Goal: Task Accomplishment & Management: Manage account settings

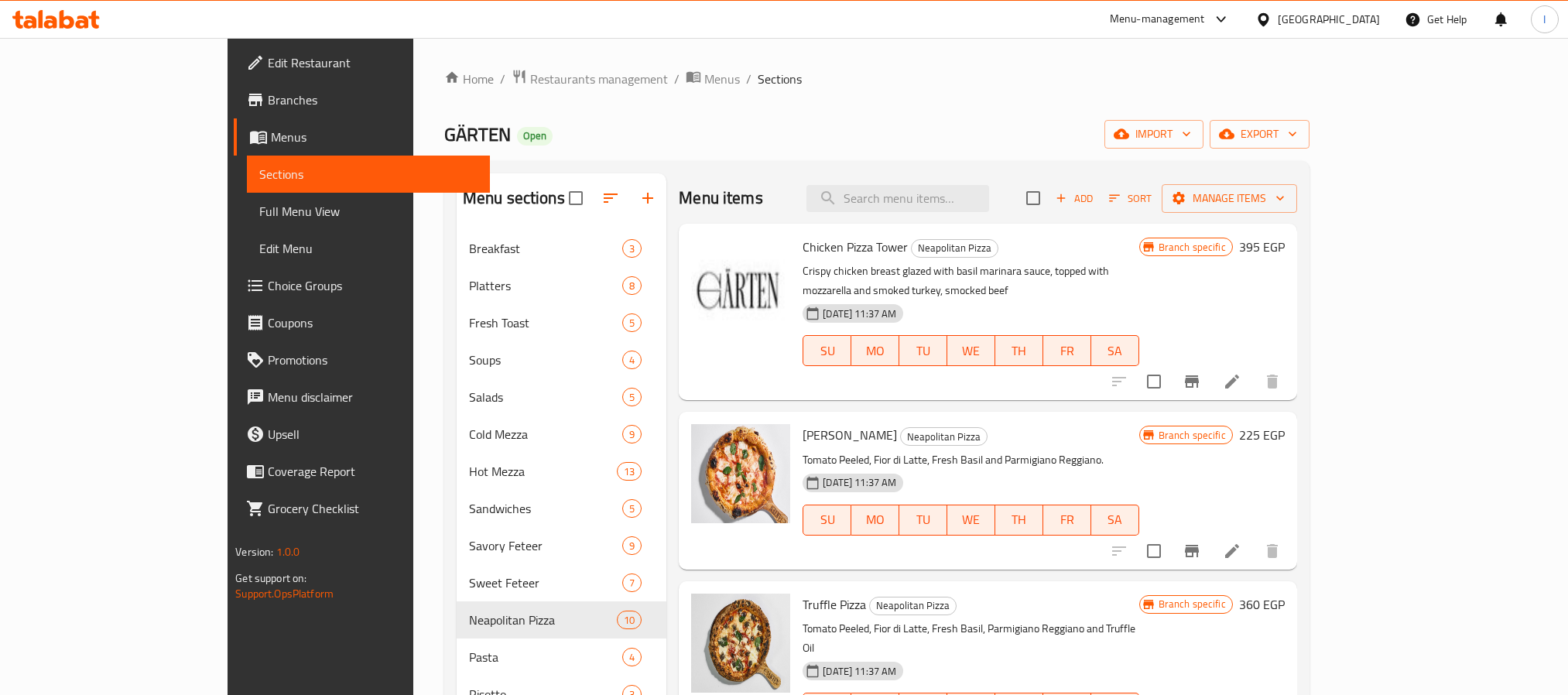
click at [838, 123] on div "Home / Restaurants management / Menus / Sections GÄRTEN Open import export Menu…" at bounding box center [877, 679] width 865 height 1220
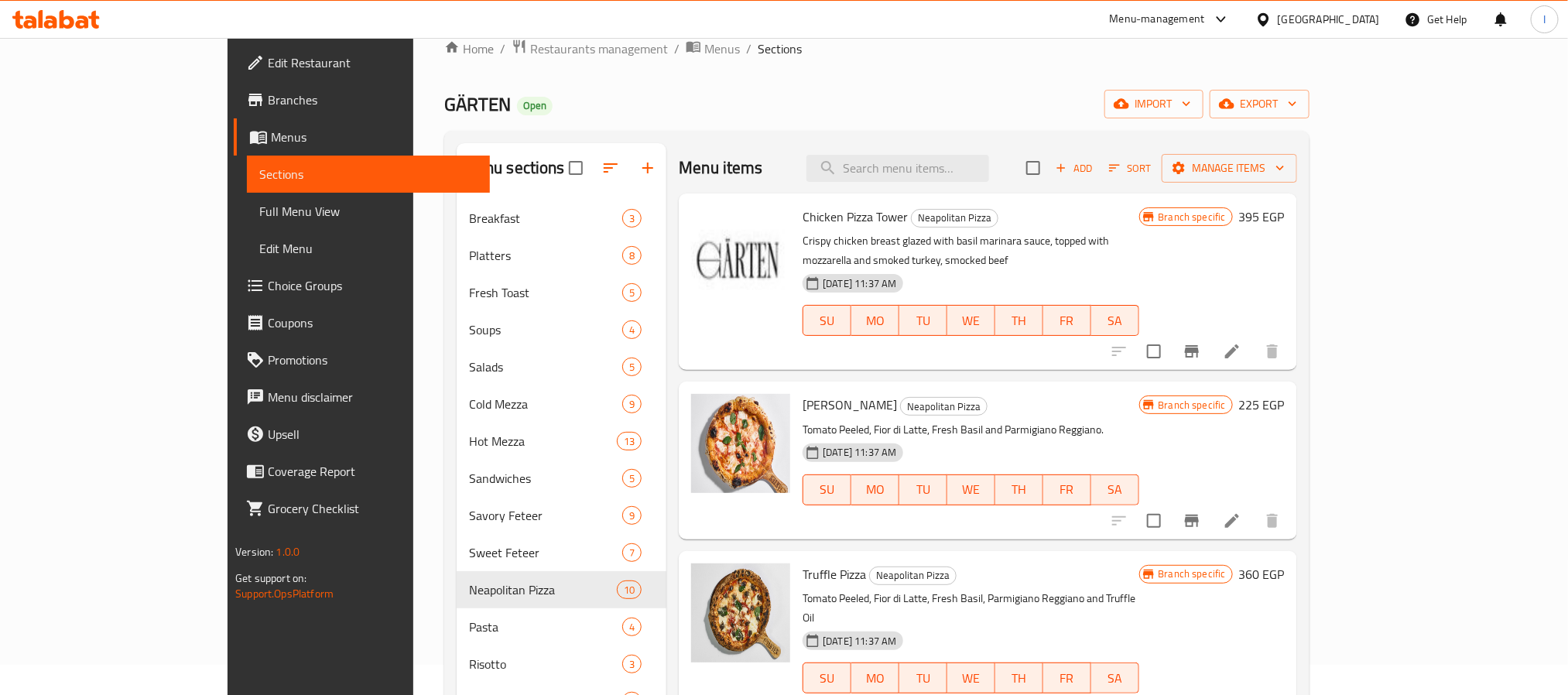
click at [1101, 59] on div "Home / Restaurants management / Menus / Sections GÄRTEN Open import export Menu…" at bounding box center [877, 649] width 865 height 1220
click at [766, 144] on div "Menu items Add Sort Manage items" at bounding box center [987, 168] width 618 height 50
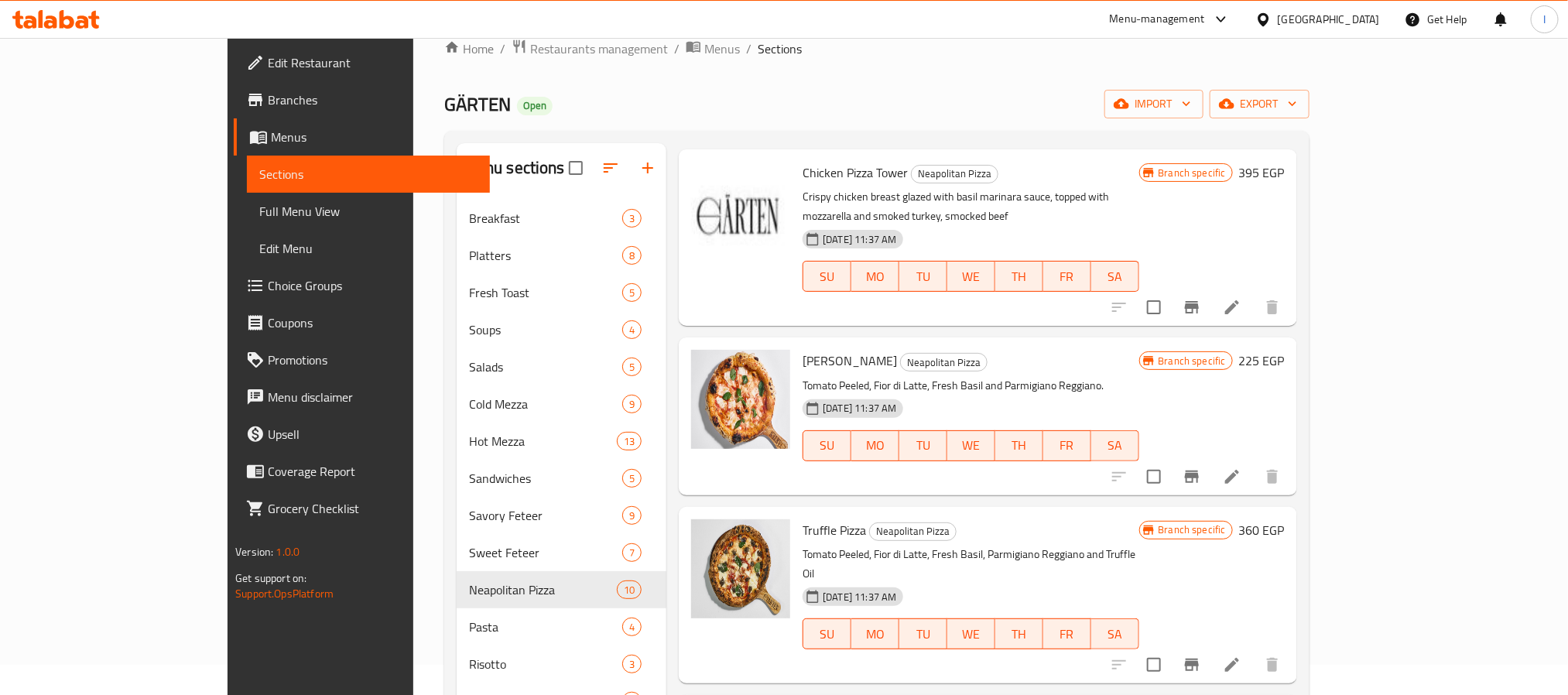
scroll to position [116, 0]
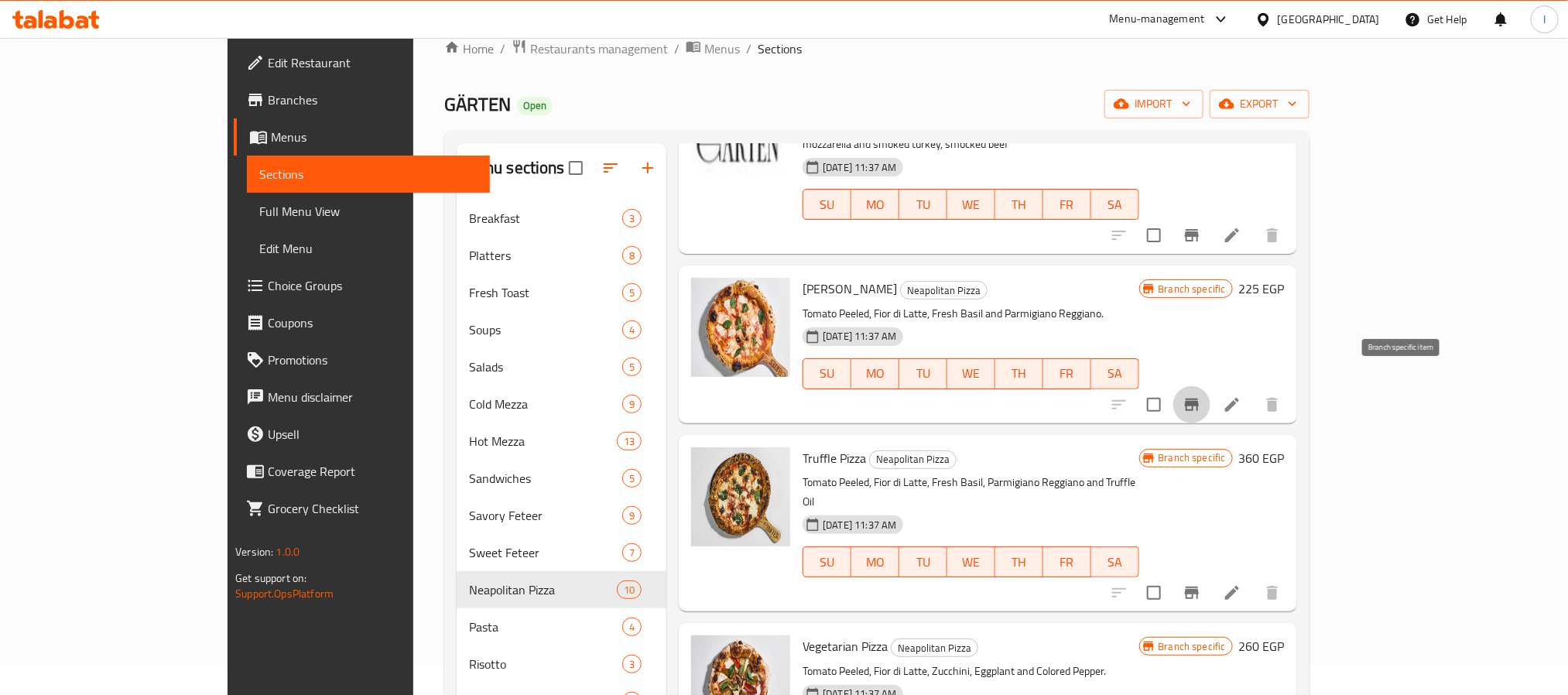
click at [1198, 399] on icon "Branch-specific-item" at bounding box center [1191, 405] width 14 height 13
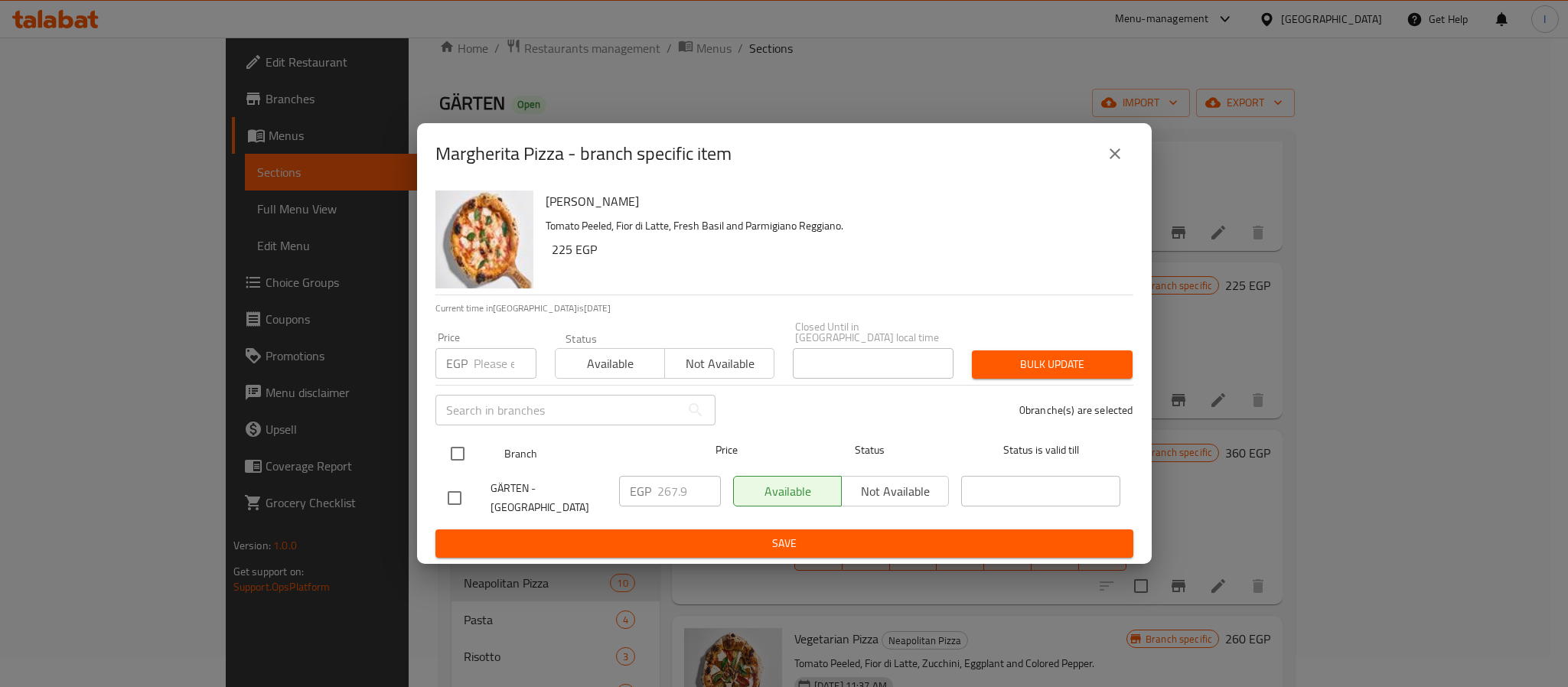
click at [459, 451] on input "checkbox" at bounding box center [458, 454] width 33 height 33
checkbox input "true"
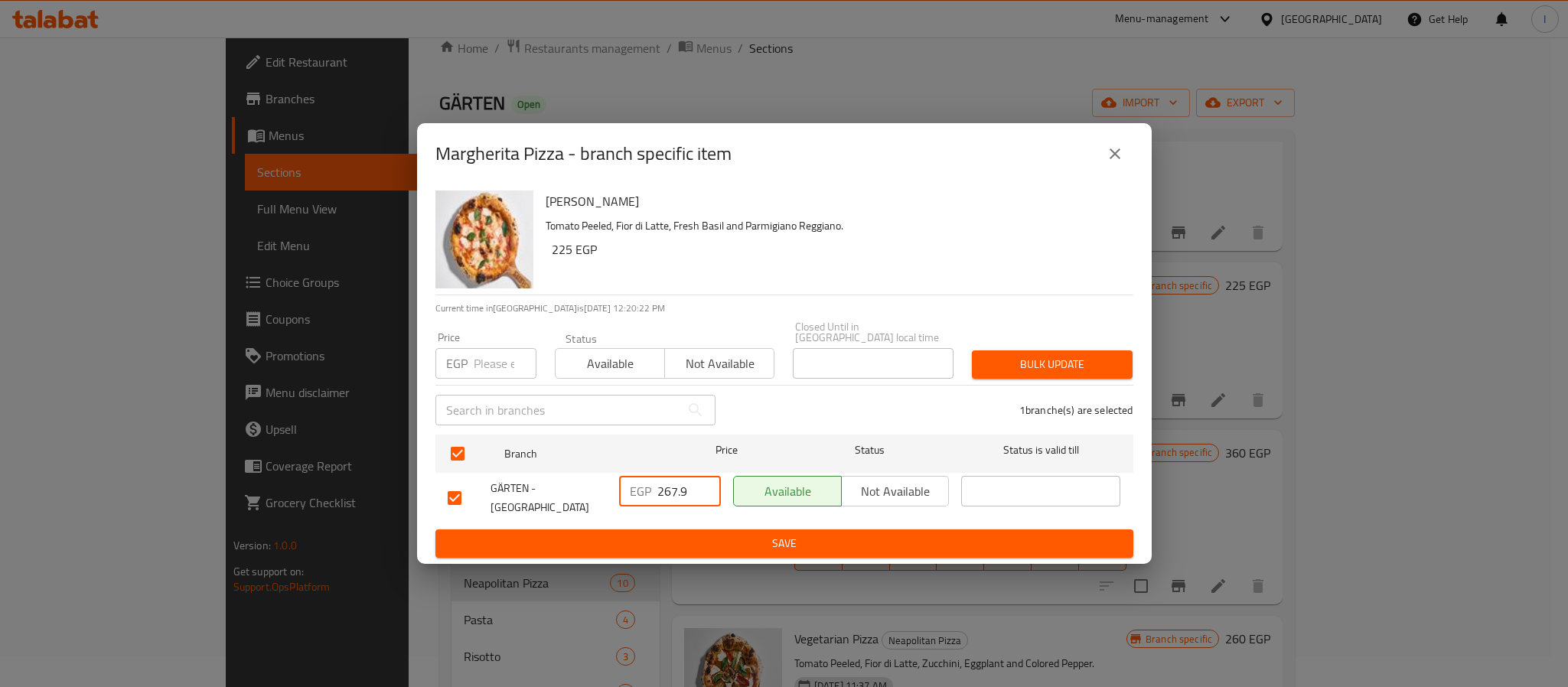
click at [661, 482] on input "267.9" at bounding box center [689, 491] width 63 height 31
paste input "313.50"
type input "313.50"
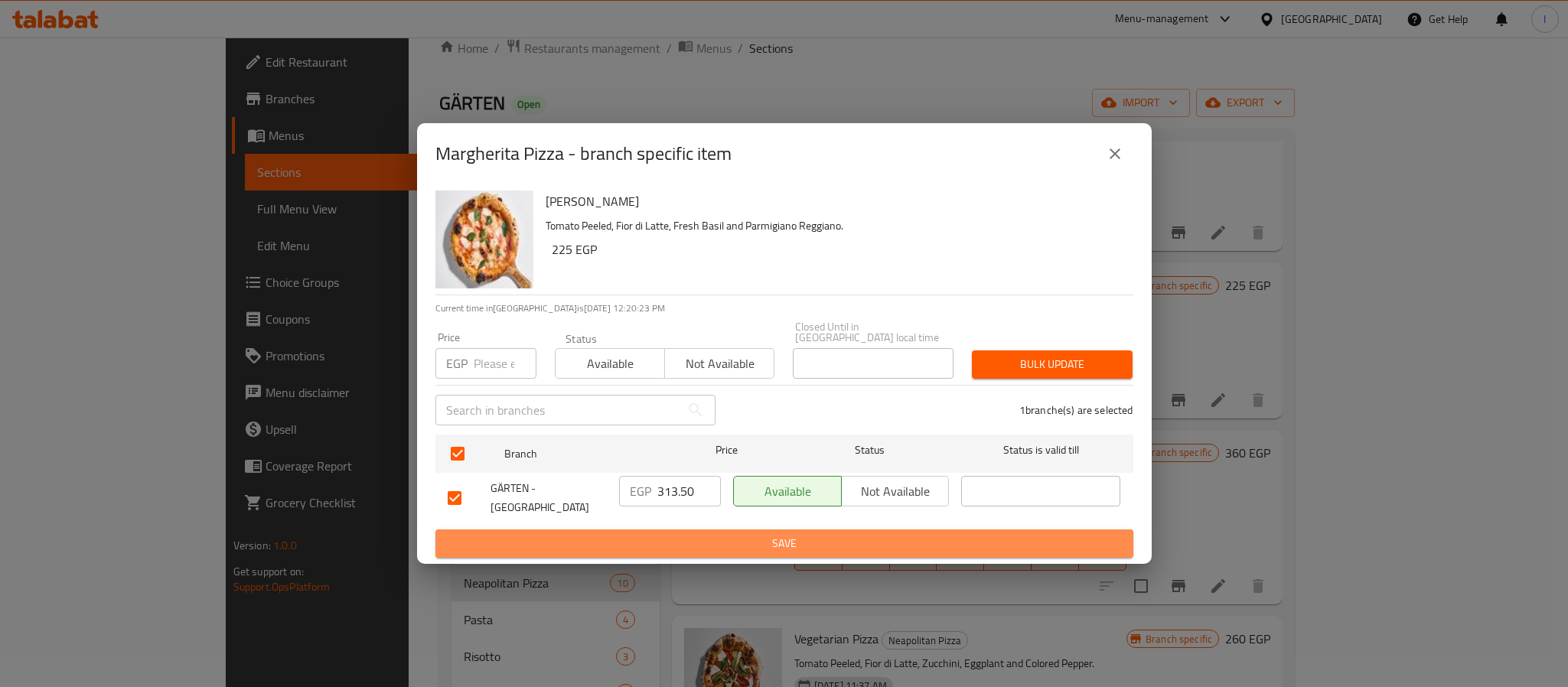
click at [687, 529] on button "Save" at bounding box center [784, 543] width 698 height 29
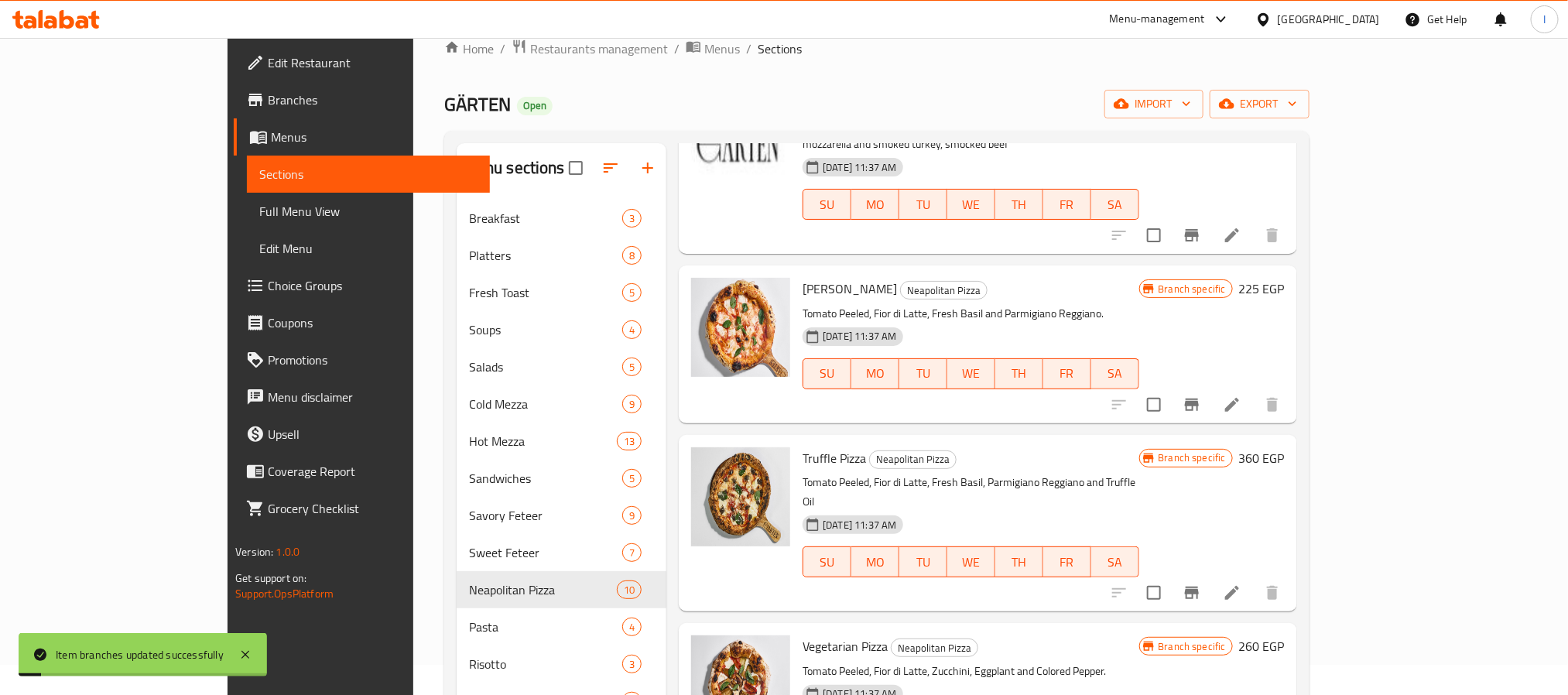
scroll to position [232, 0]
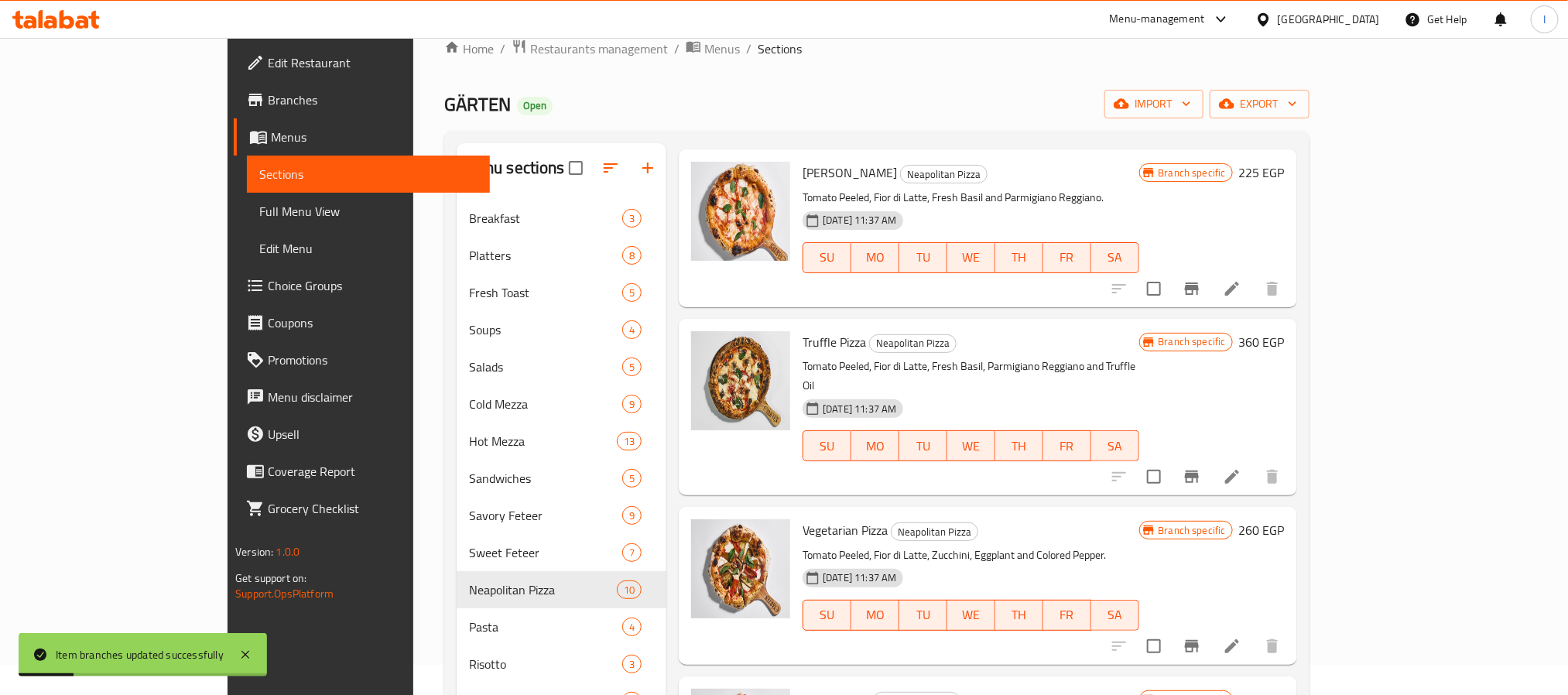
click at [1198, 470] on icon "Branch-specific-item" at bounding box center [1191, 476] width 14 height 13
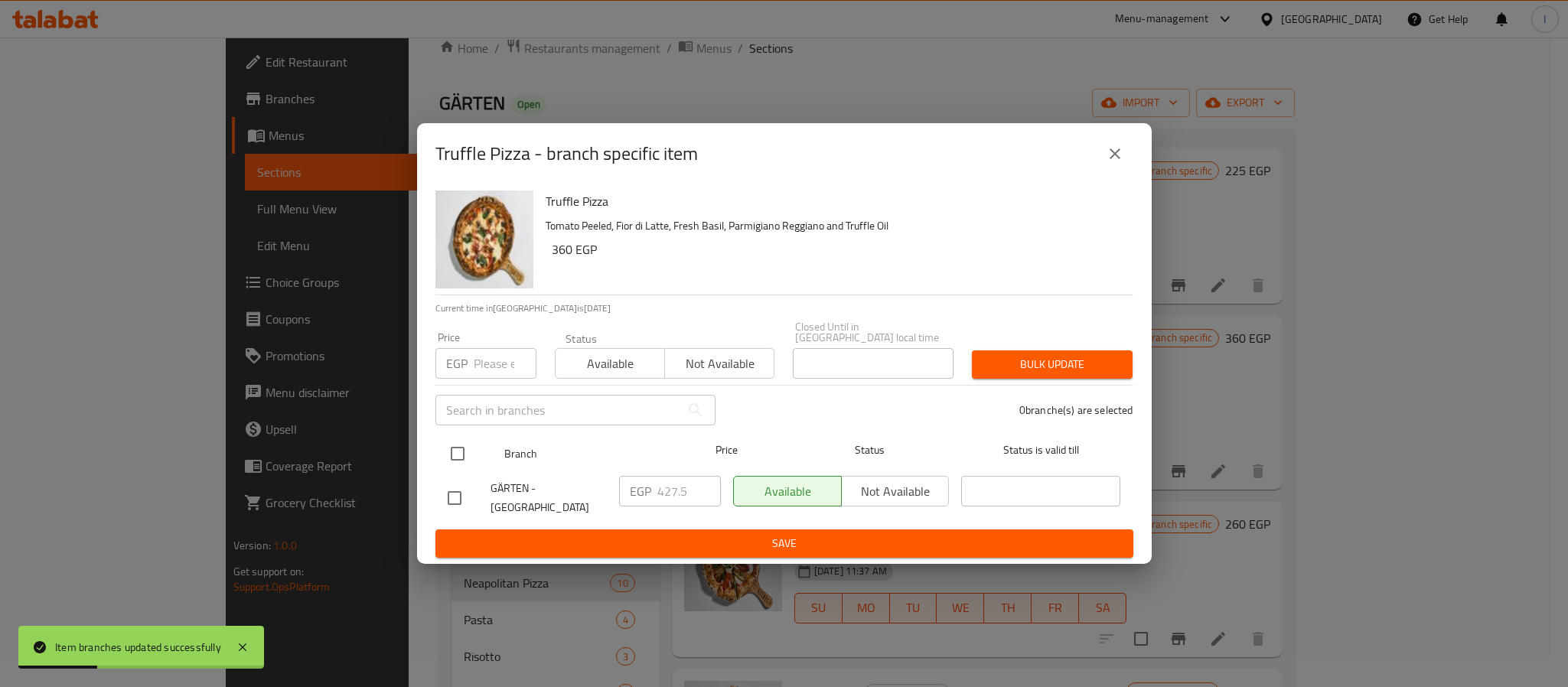
click at [457, 446] on input "checkbox" at bounding box center [458, 454] width 33 height 33
checkbox input "true"
click at [687, 490] on input "427.5" at bounding box center [689, 491] width 63 height 31
paste input "73.10"
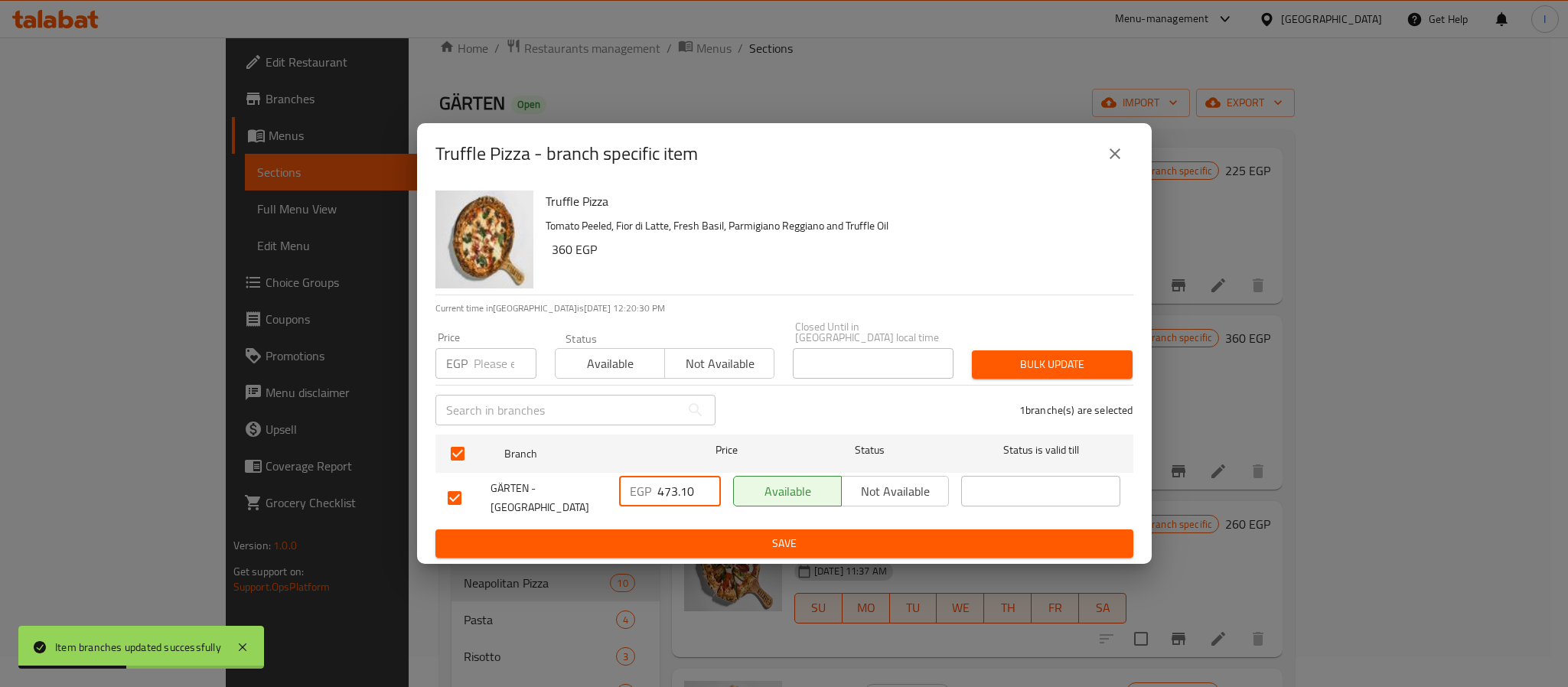
type input "473.10"
click at [684, 534] on span "Save" at bounding box center [784, 543] width 673 height 19
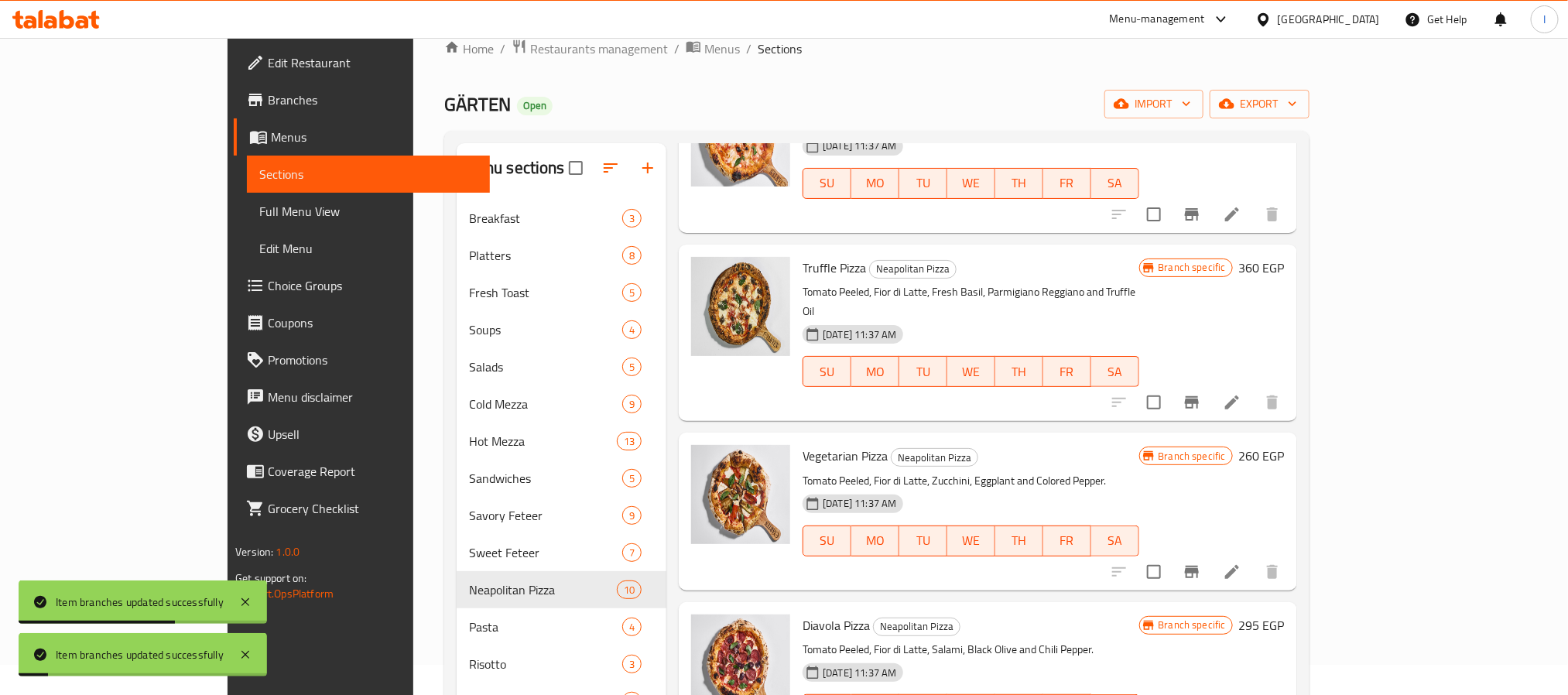
scroll to position [348, 0]
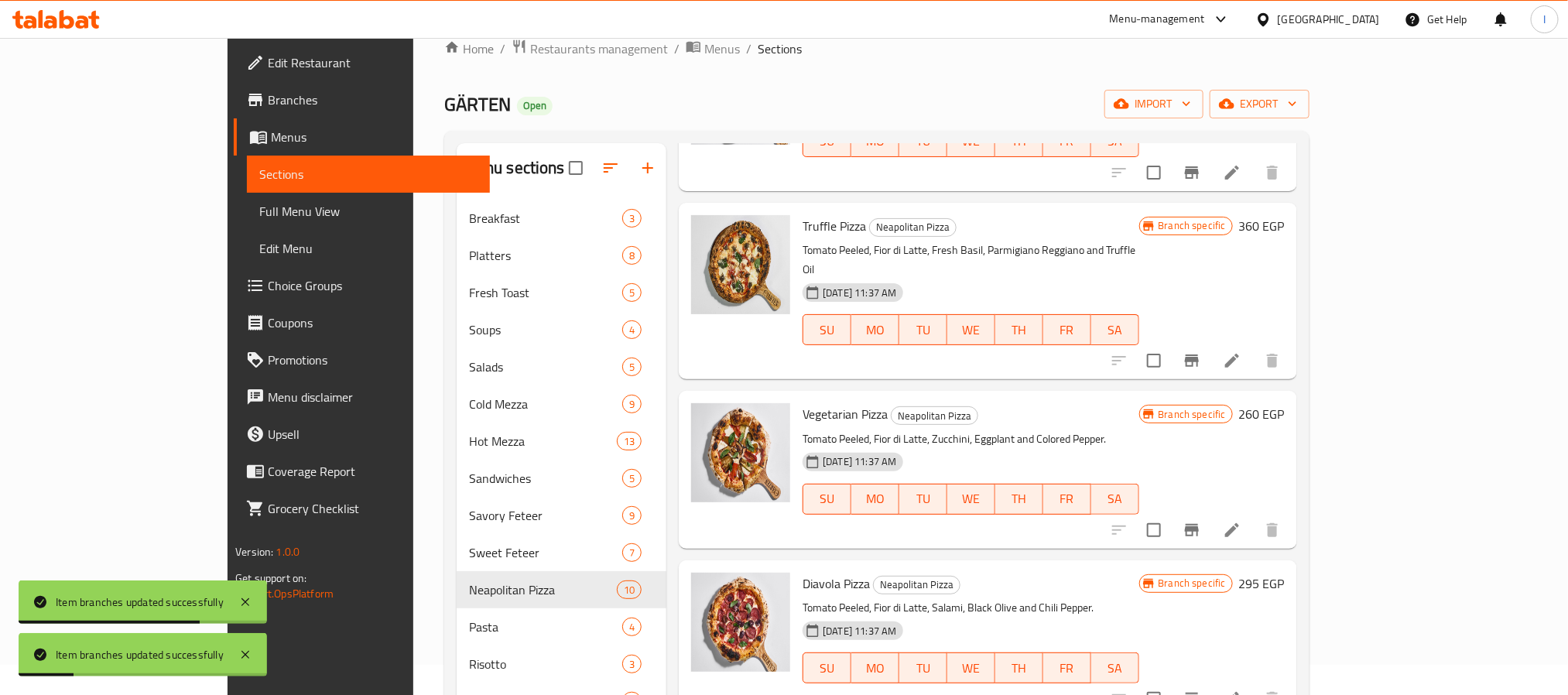
click at [1201, 521] on icon "Branch-specific-item" at bounding box center [1191, 529] width 18 height 18
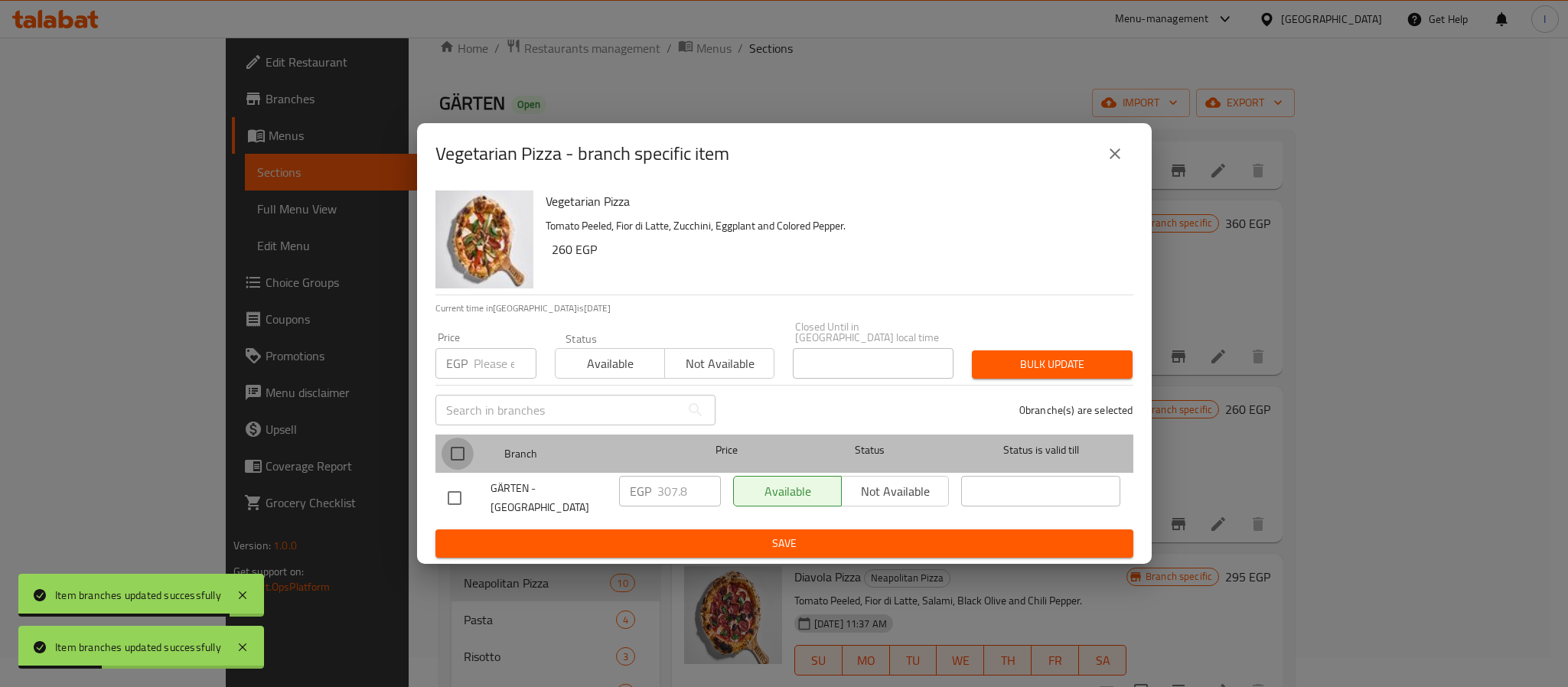
click at [455, 439] on input "checkbox" at bounding box center [458, 454] width 33 height 33
checkbox input "true"
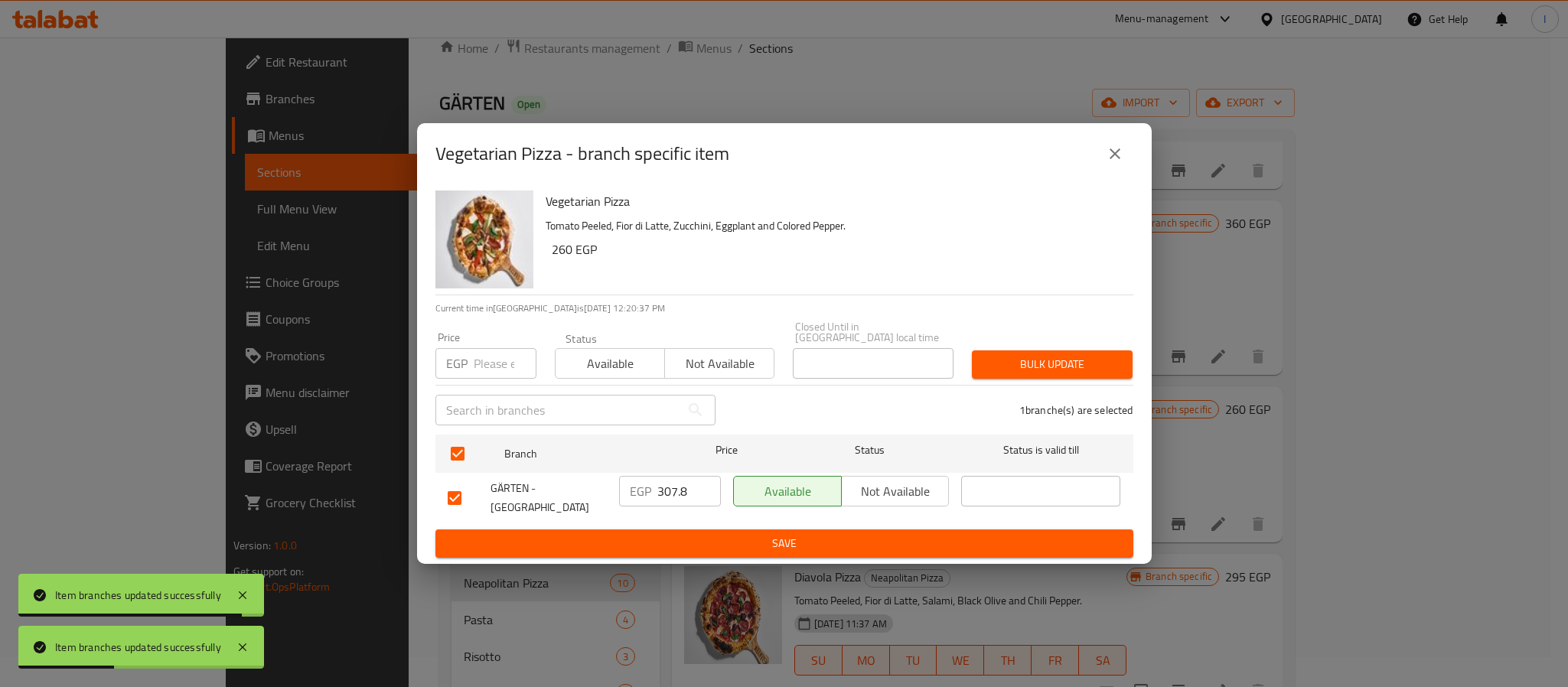
click at [664, 482] on input "307.8" at bounding box center [689, 491] width 63 height 31
paste input "53.40"
type input "353.40"
click at [707, 540] on span "Save" at bounding box center [784, 543] width 673 height 19
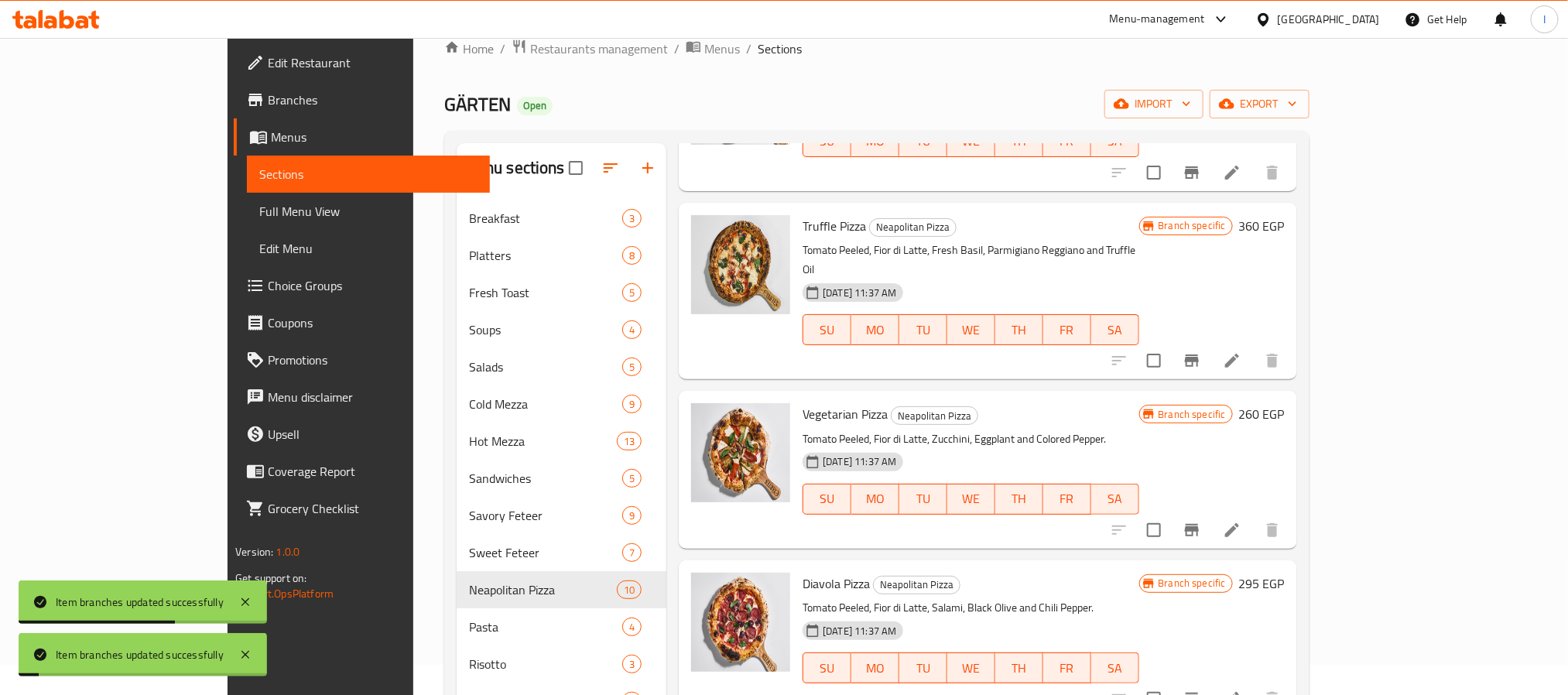
scroll to position [465, 0]
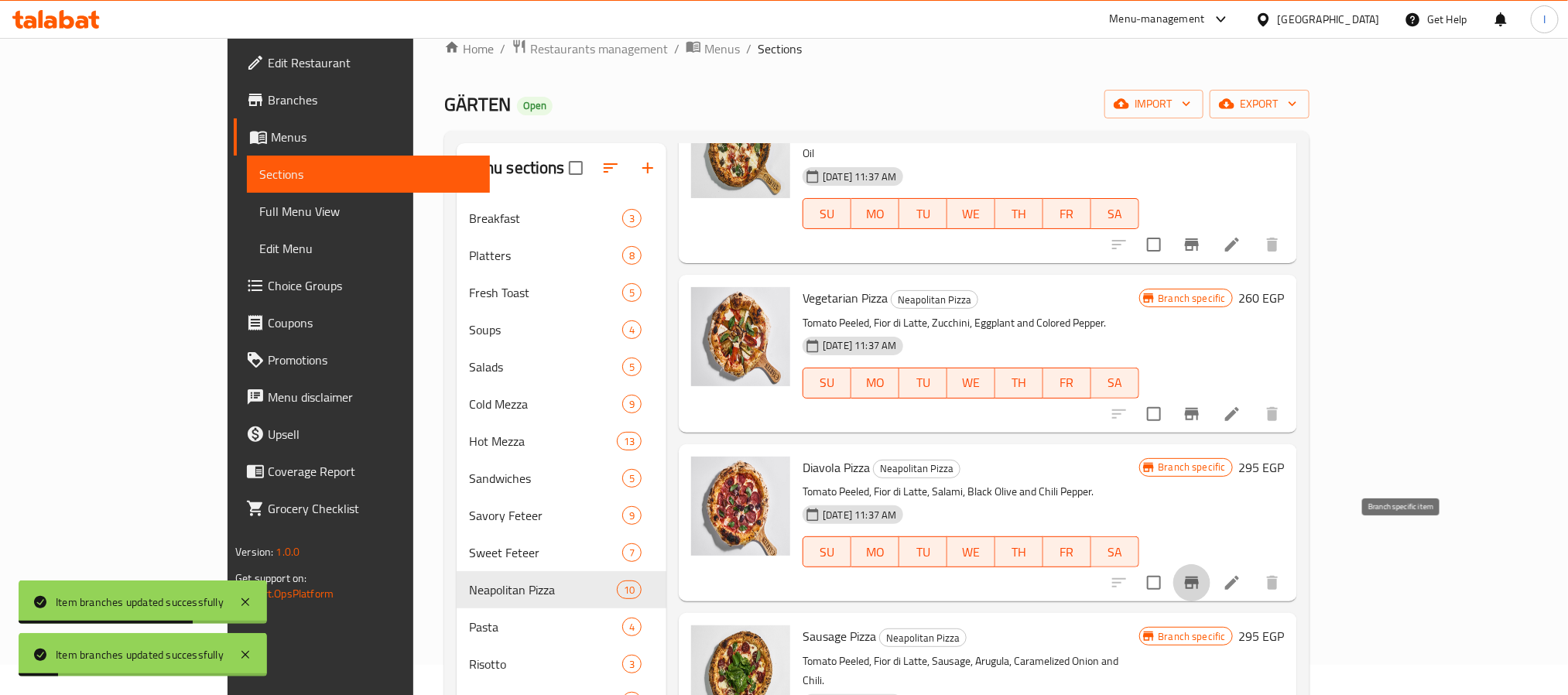
click at [1198, 577] on icon "Branch-specific-item" at bounding box center [1191, 583] width 14 height 13
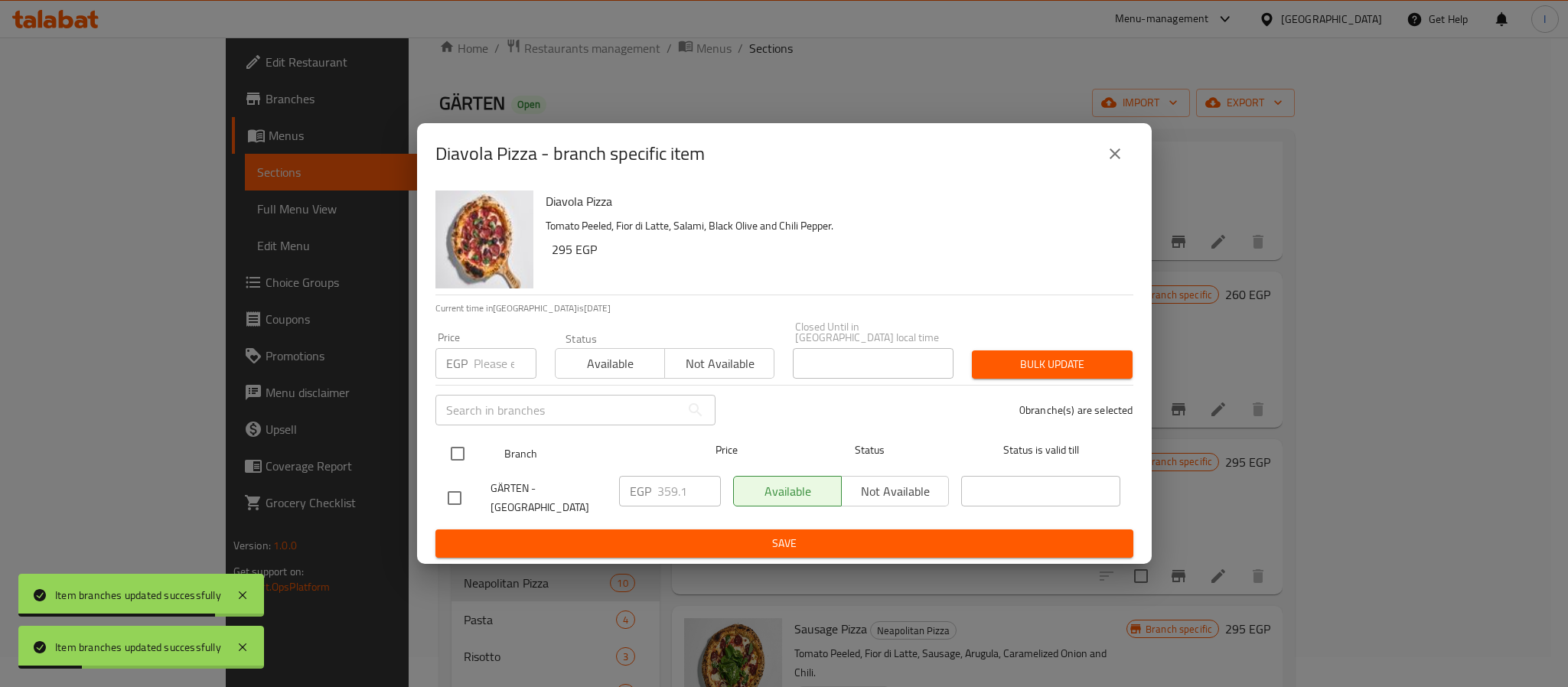
click at [457, 440] on input "checkbox" at bounding box center [458, 454] width 33 height 33
checkbox input "true"
click at [673, 484] on input "359.1" at bounding box center [689, 491] width 63 height 31
paste input "404.70"
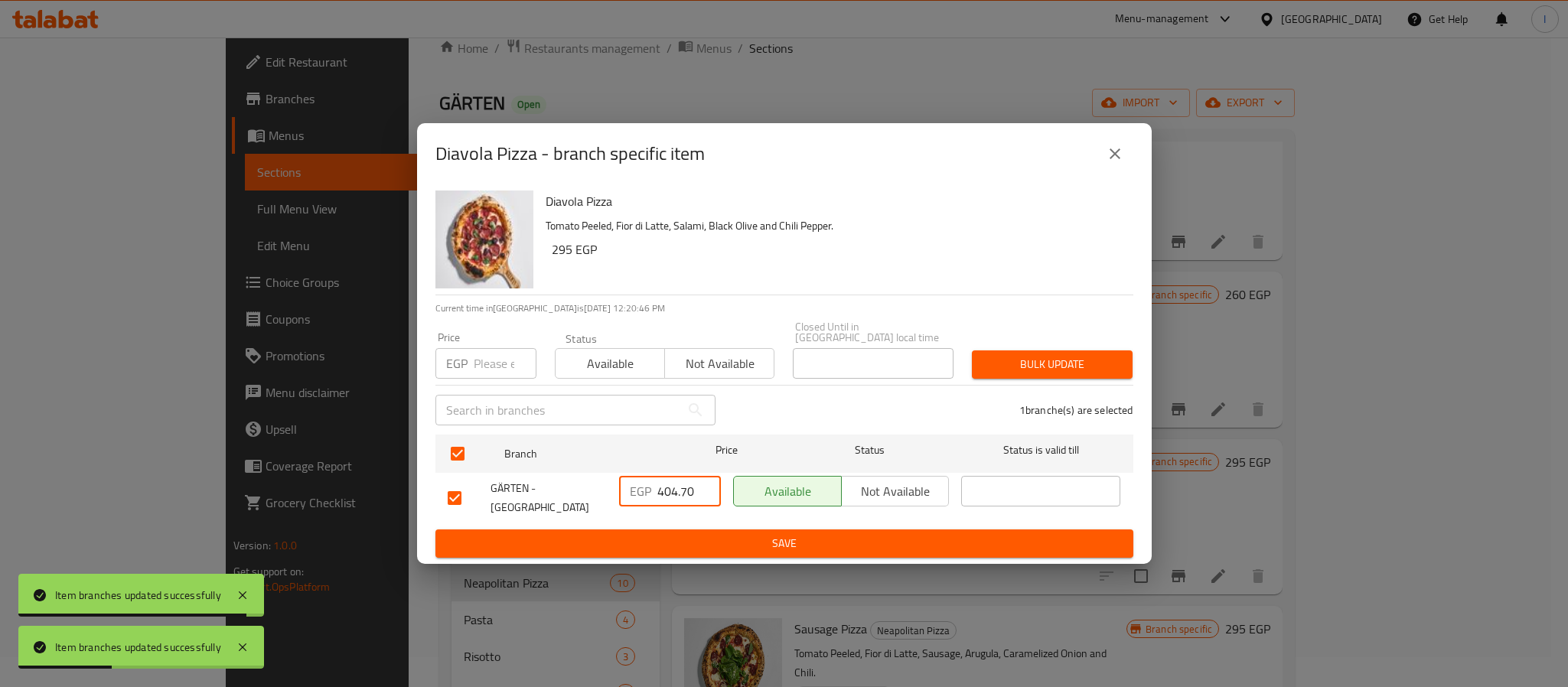
type input "404.70"
click at [705, 529] on button "Save" at bounding box center [784, 543] width 698 height 29
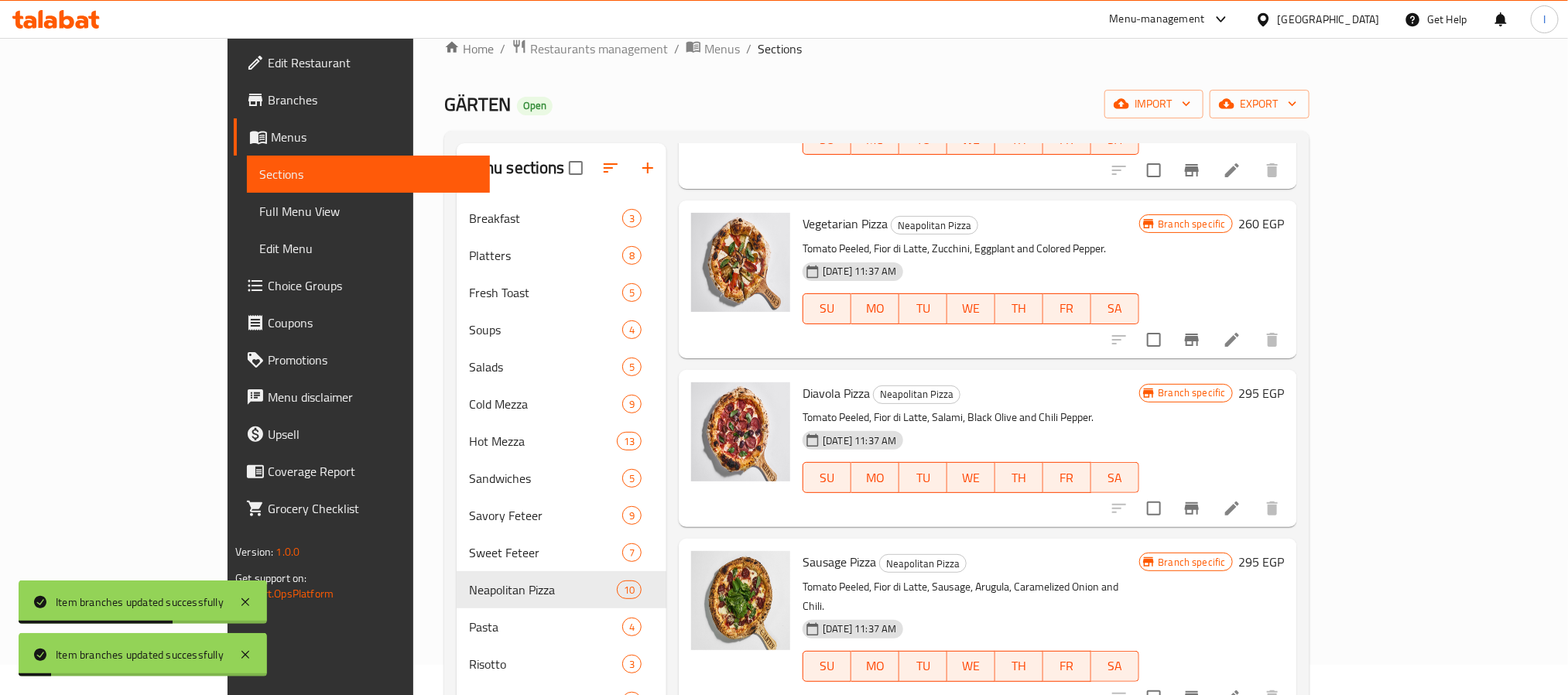
scroll to position [581, 0]
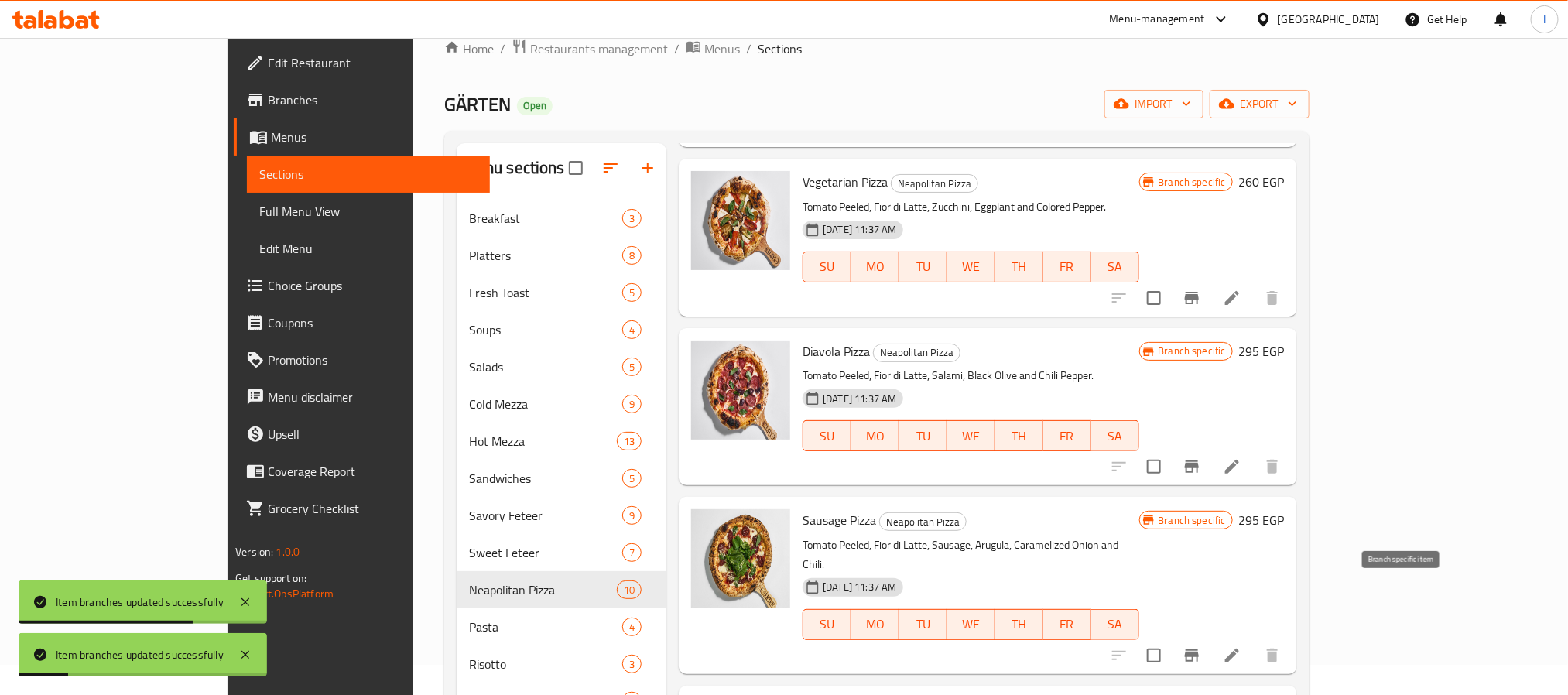
click at [1201, 647] on icon "Branch-specific-item" at bounding box center [1191, 655] width 18 height 18
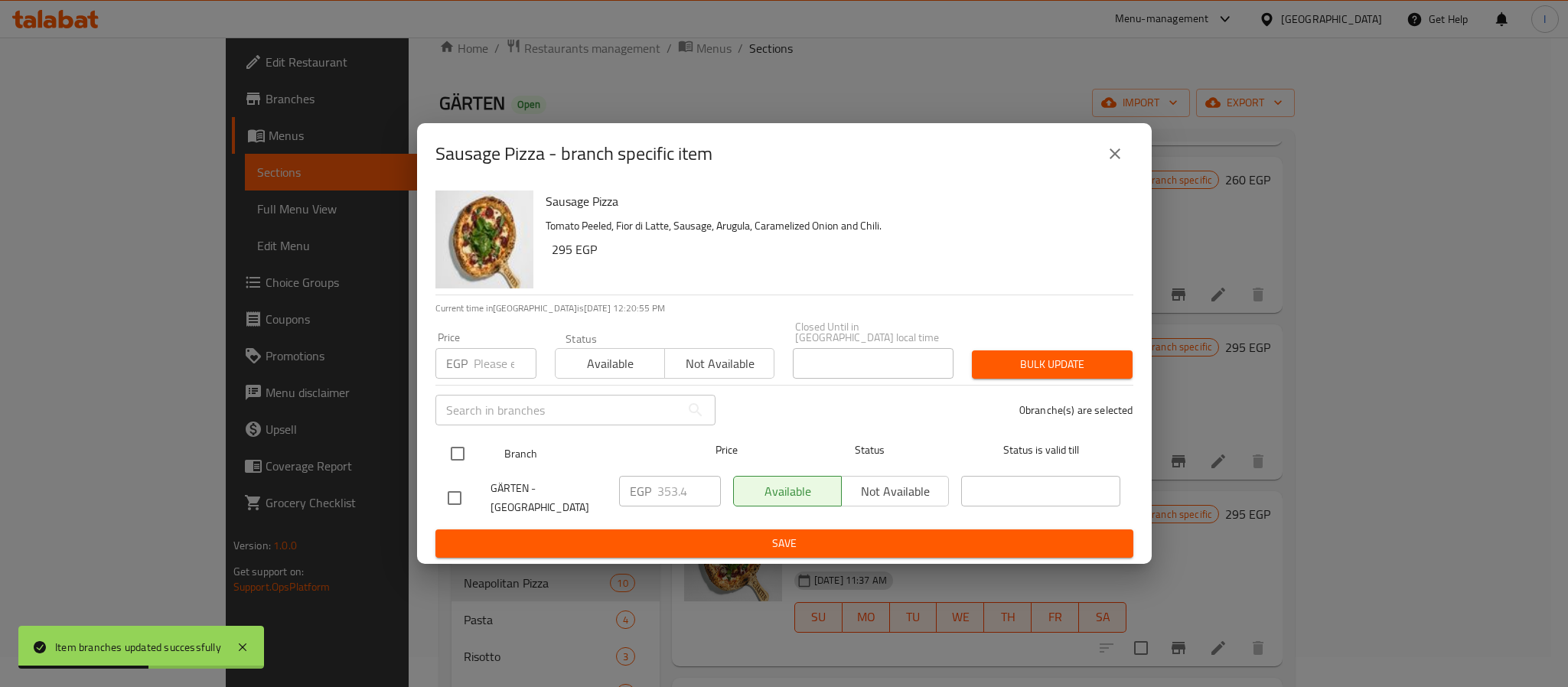
click at [452, 444] on input "checkbox" at bounding box center [458, 454] width 33 height 33
checkbox input "true"
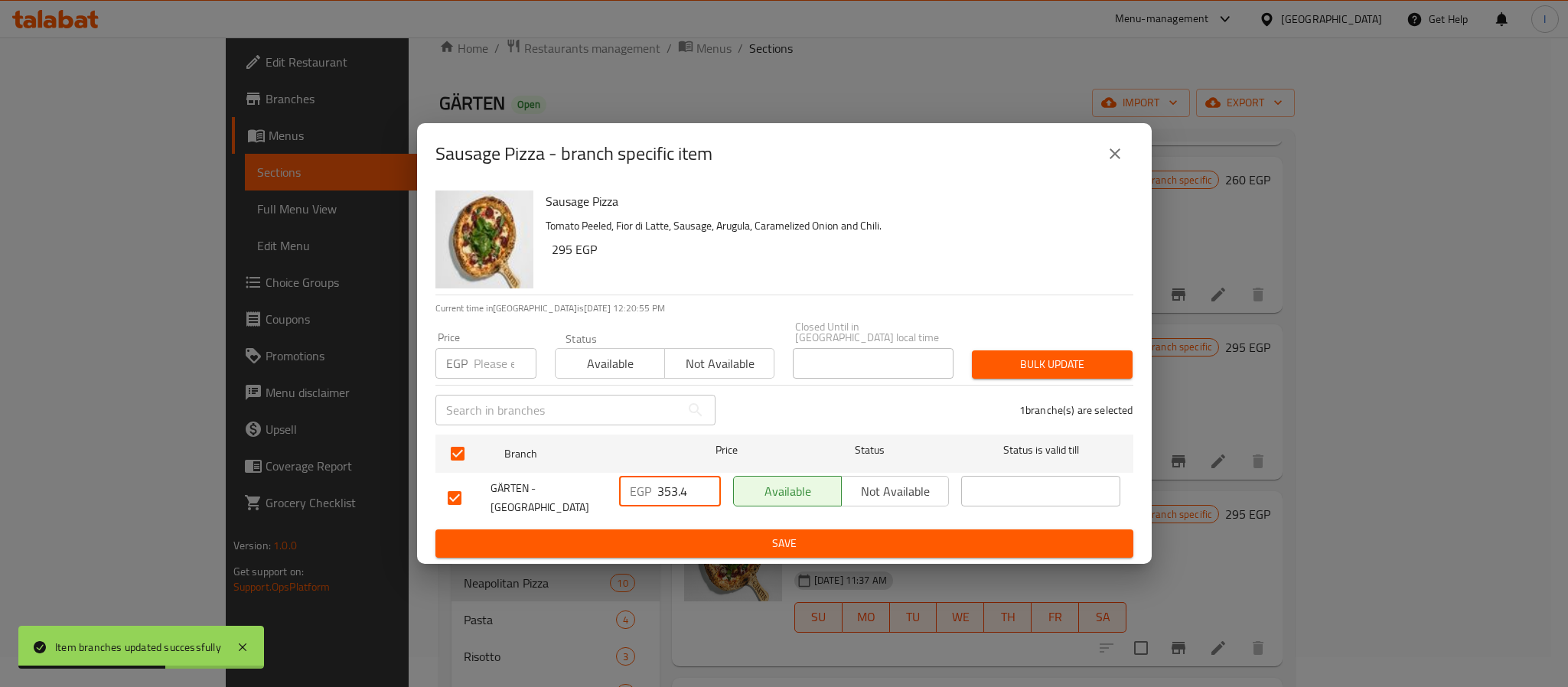
click at [668, 494] on input "353.4" at bounding box center [689, 491] width 63 height 31
paste input "99.00"
type input "399.00"
click at [696, 536] on span "Save" at bounding box center [784, 543] width 673 height 19
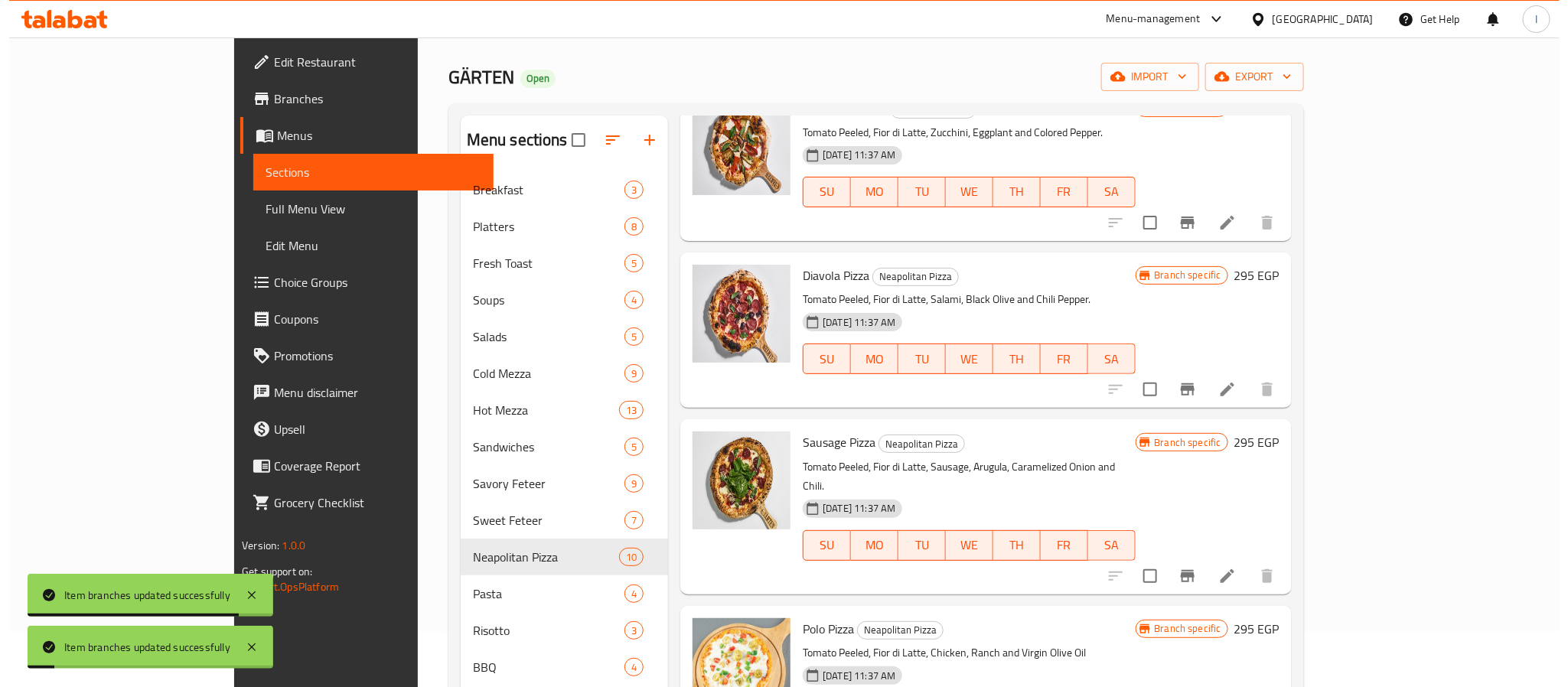
scroll to position [144, 0]
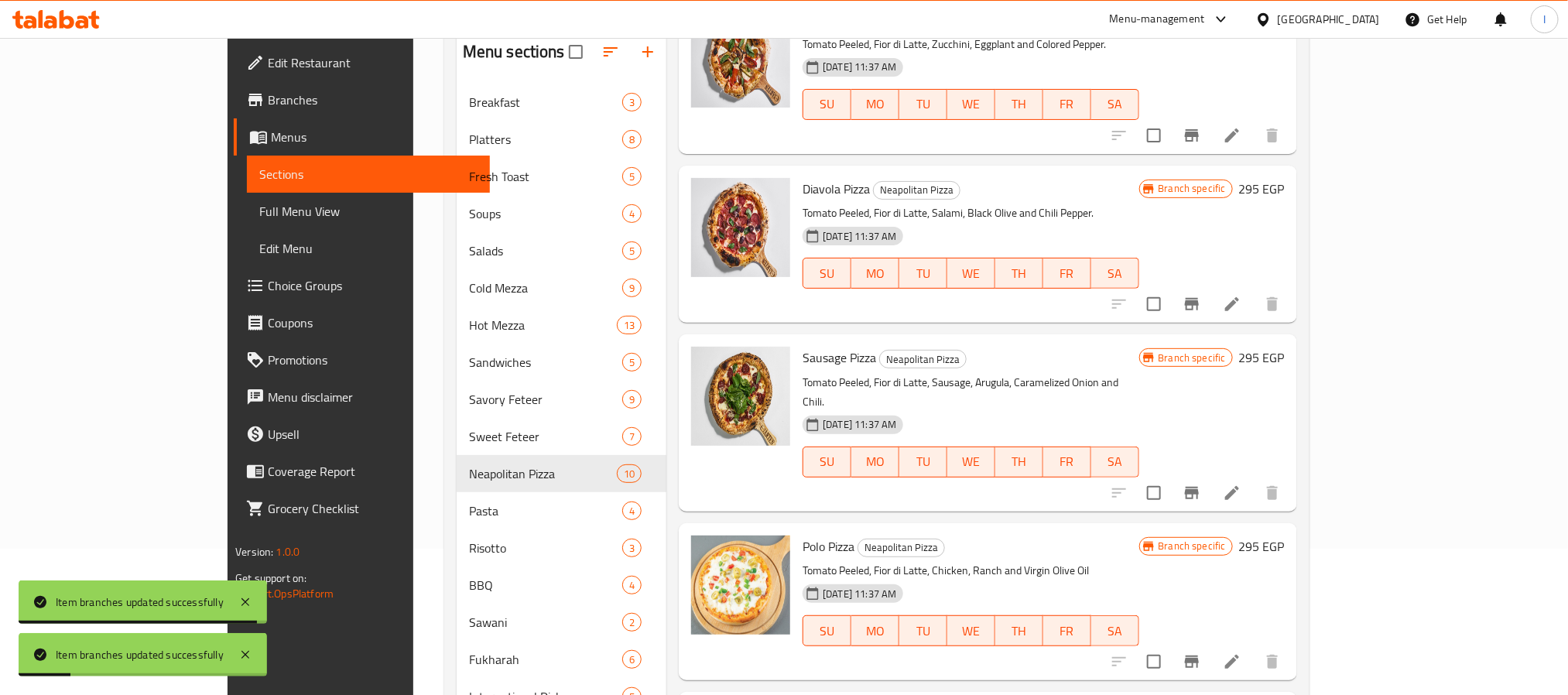
click at [1198, 655] on icon "Branch-specific-item" at bounding box center [1191, 661] width 14 height 13
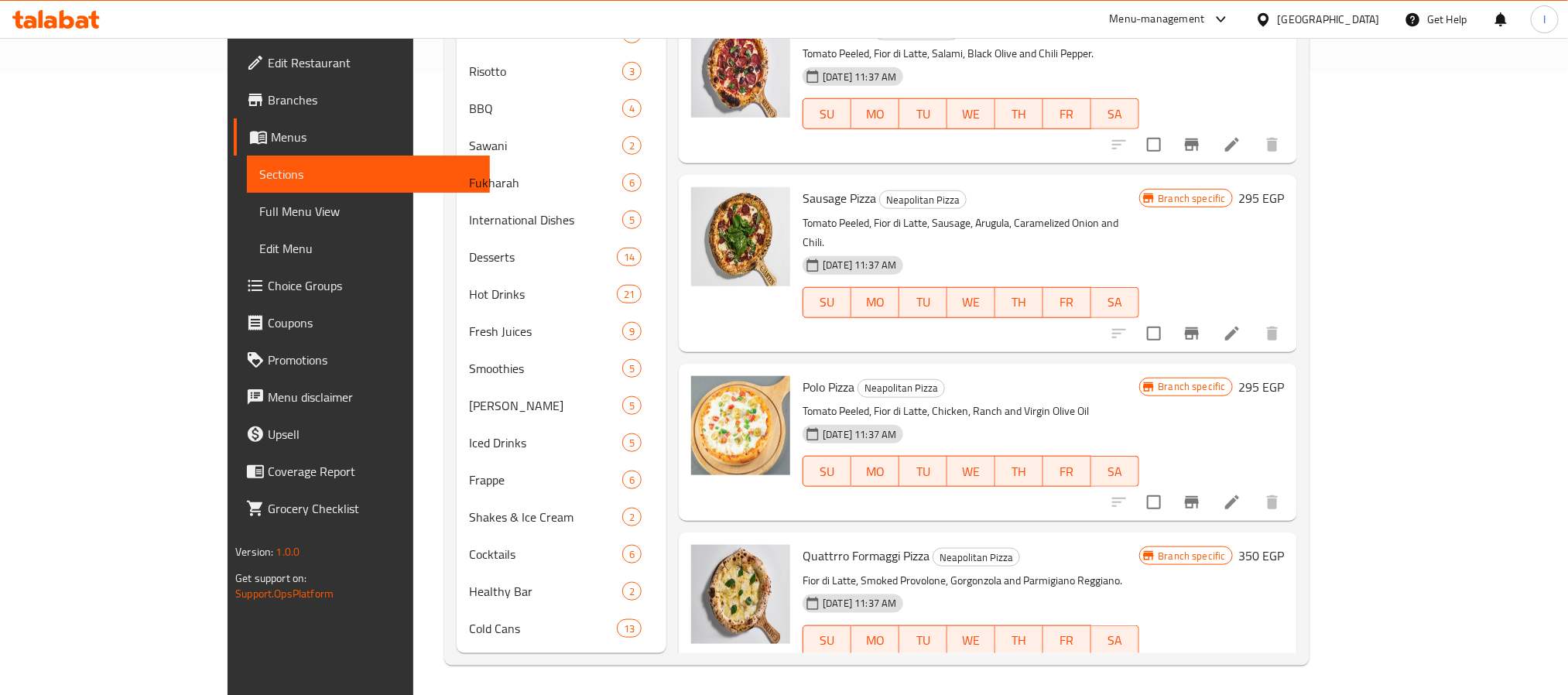
scroll to position [348, 0]
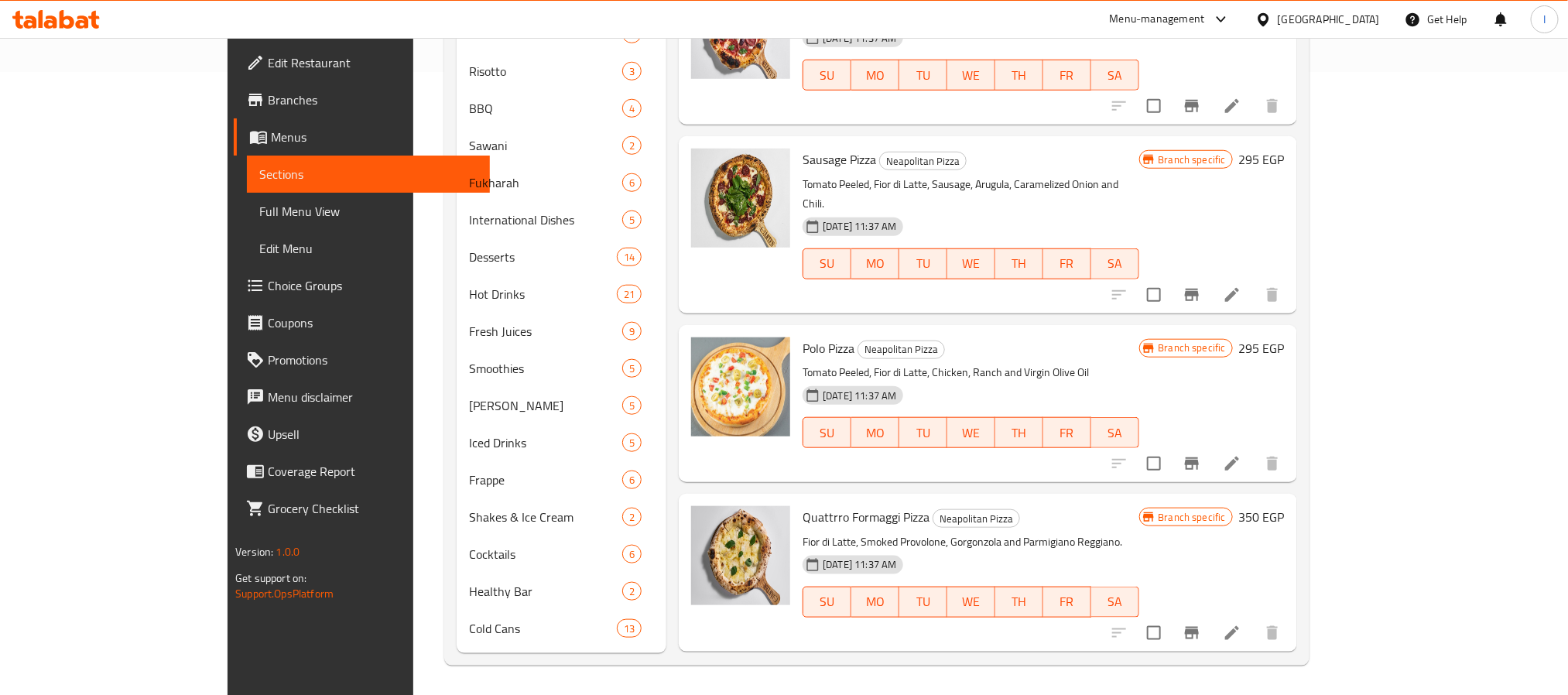
click at [1201, 454] on icon "Branch-specific-item" at bounding box center [1191, 463] width 18 height 18
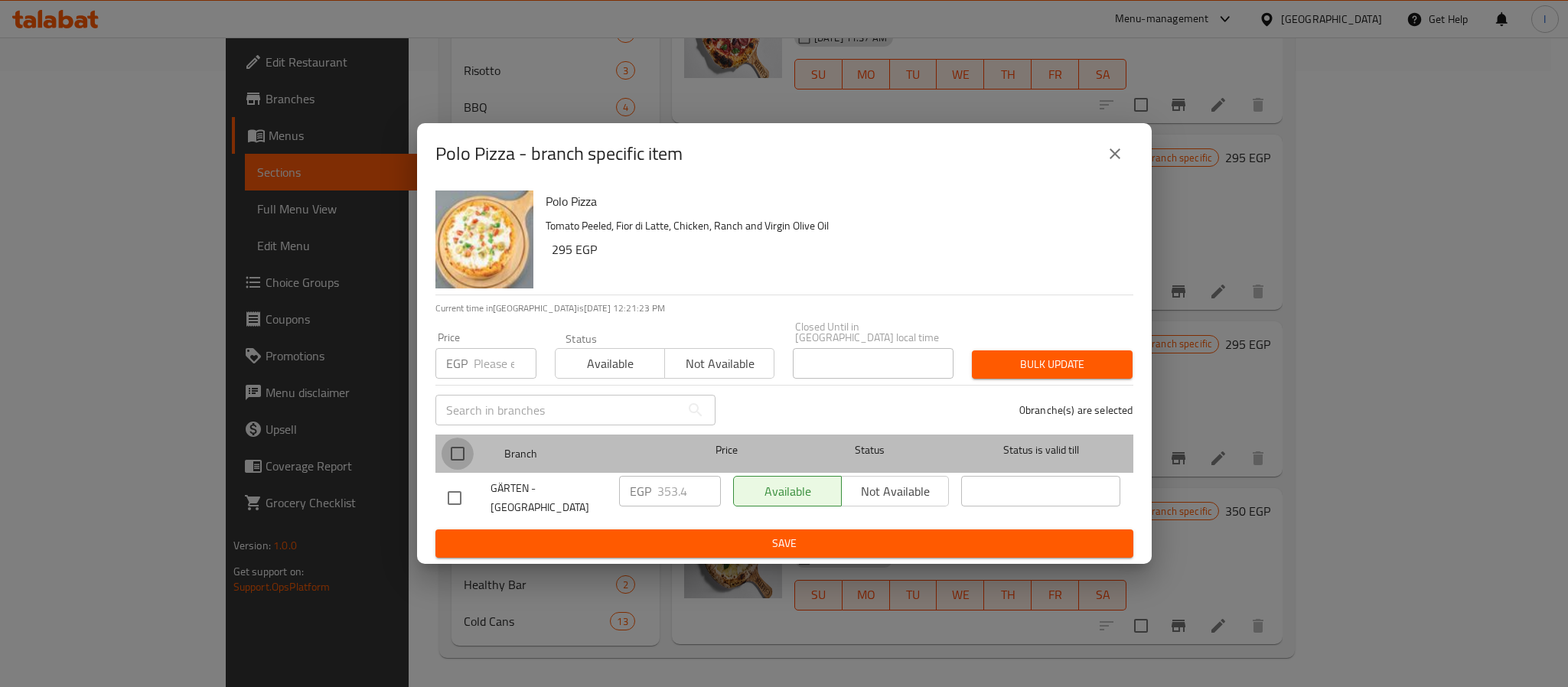
click at [452, 452] on input "checkbox" at bounding box center [458, 454] width 33 height 33
checkbox input "true"
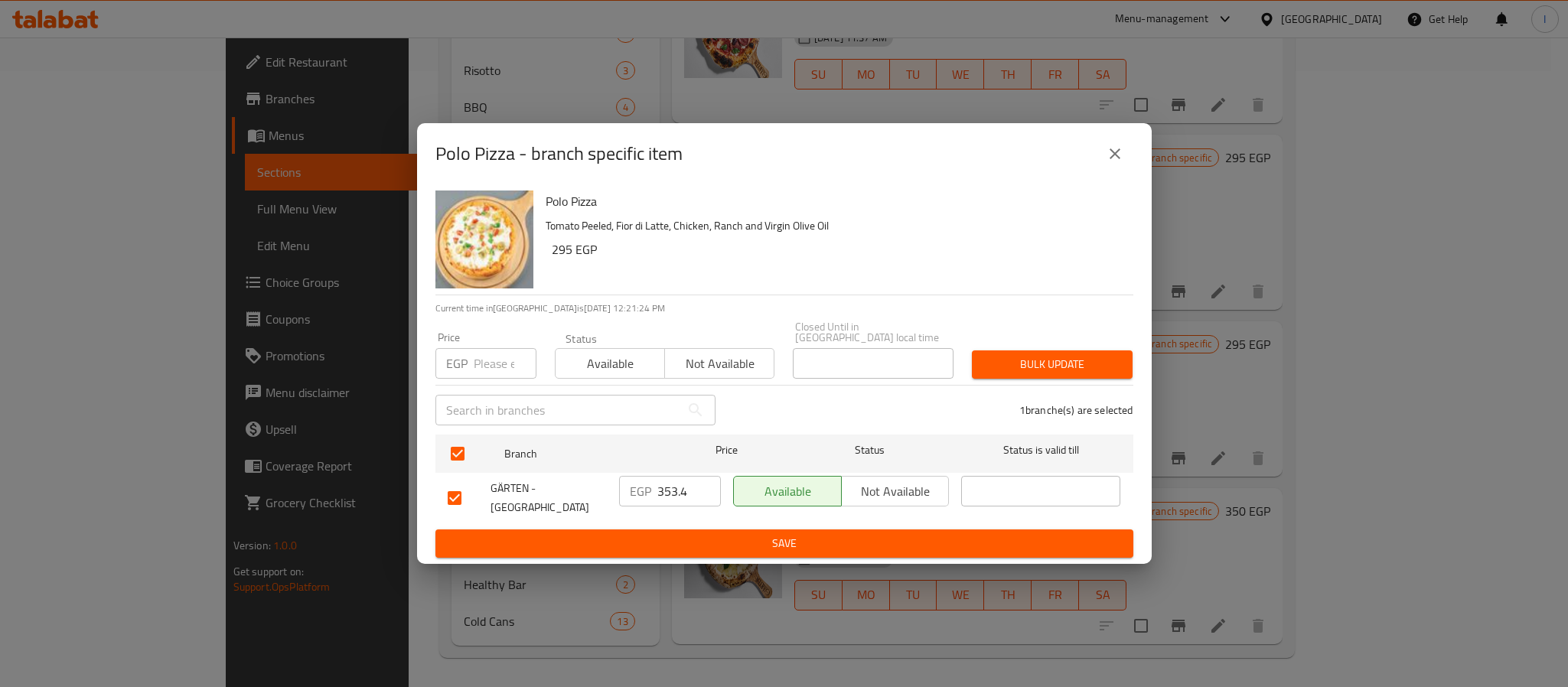
click at [676, 494] on input "353.4" at bounding box center [689, 491] width 63 height 31
paste input "99.00"
type input "399.00"
click at [689, 540] on span "Save" at bounding box center [784, 543] width 673 height 19
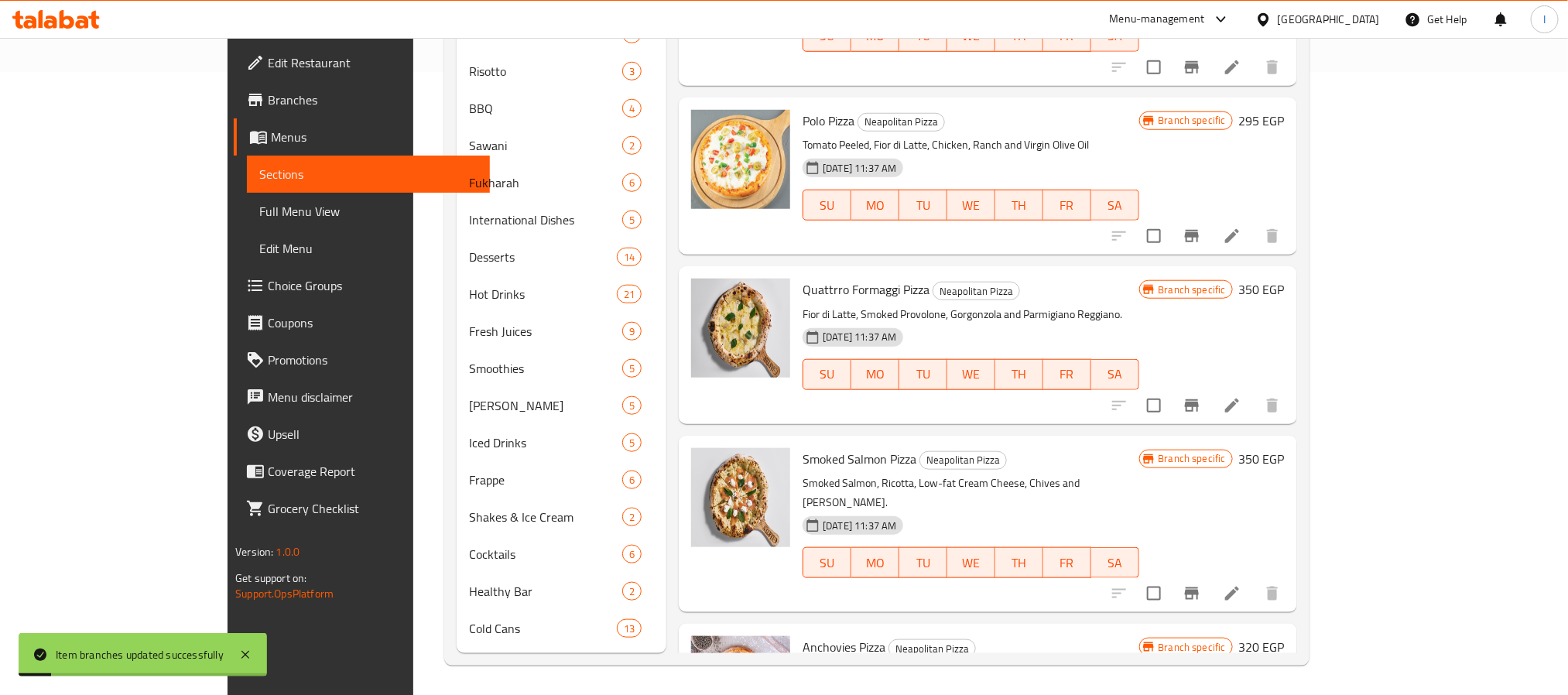
scroll to position [581, 0]
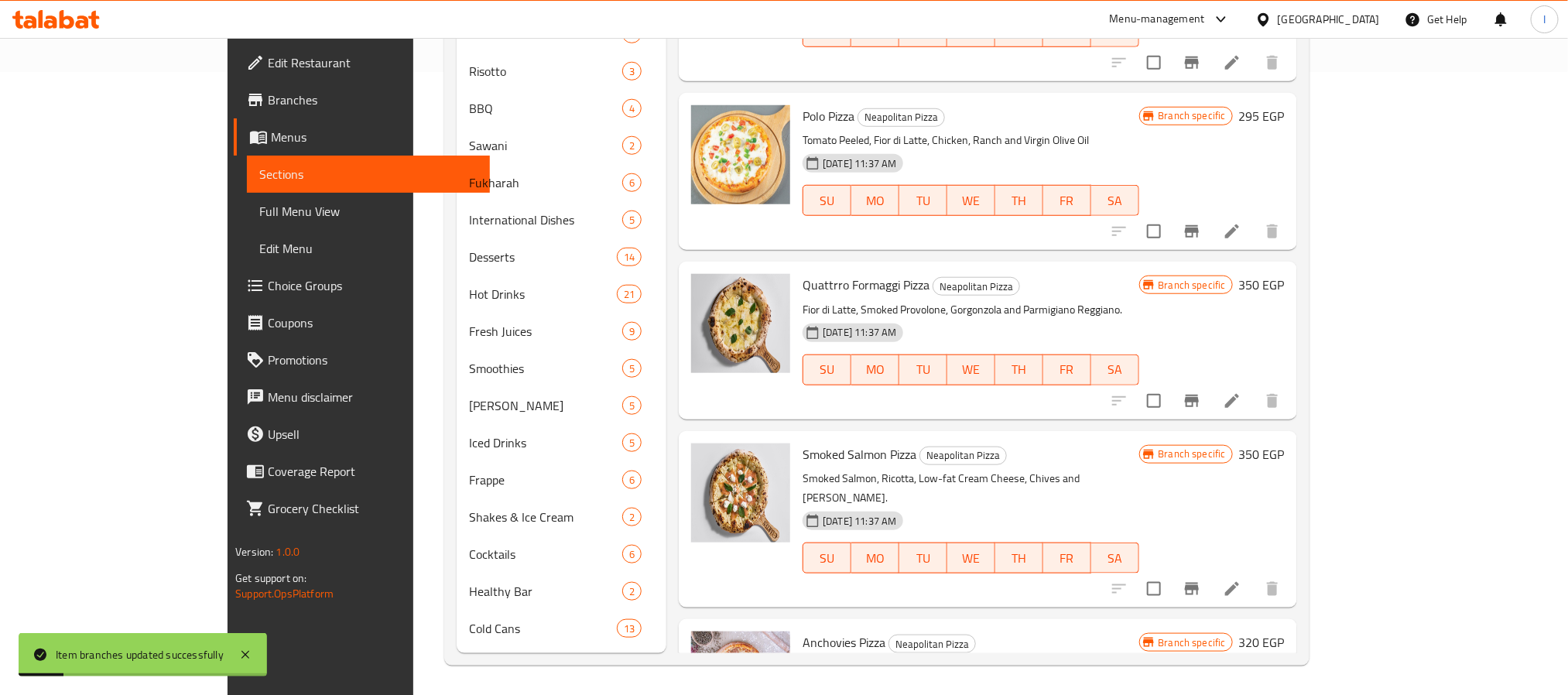
click at [1201, 392] on icon "Branch-specific-item" at bounding box center [1191, 401] width 18 height 18
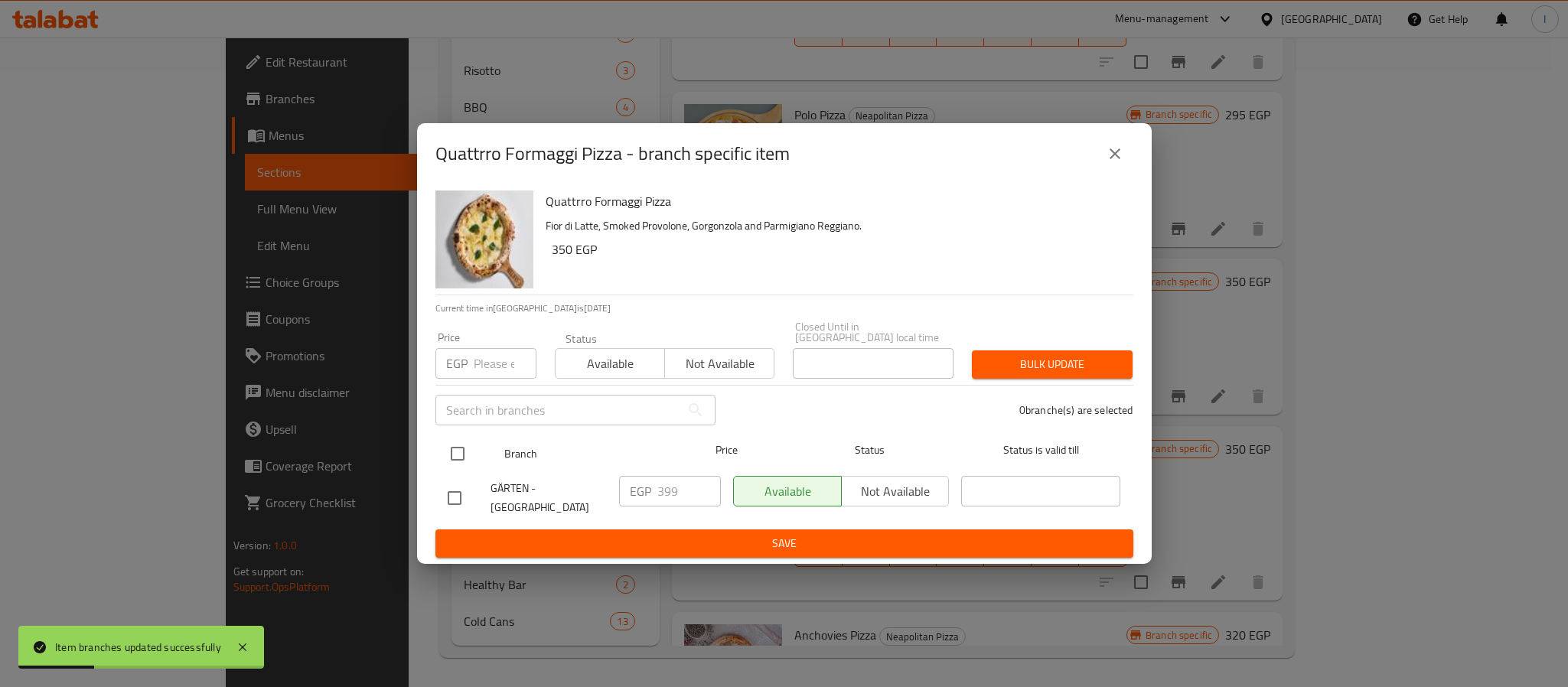
click at [459, 448] on input "checkbox" at bounding box center [458, 454] width 33 height 33
checkbox input "true"
click at [681, 484] on input "399" at bounding box center [689, 491] width 63 height 31
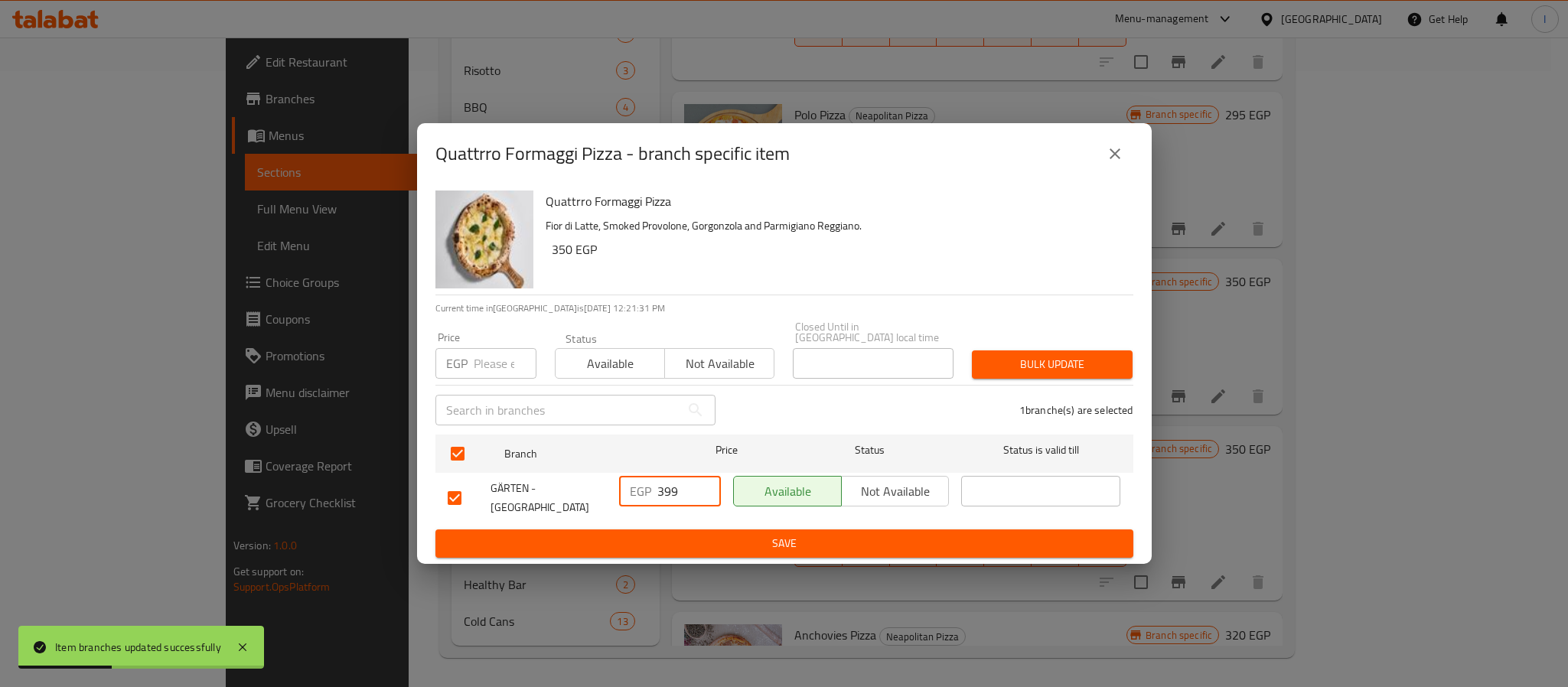
paste input "444.60"
type input "444.60"
click at [703, 534] on span "Save" at bounding box center [784, 543] width 673 height 19
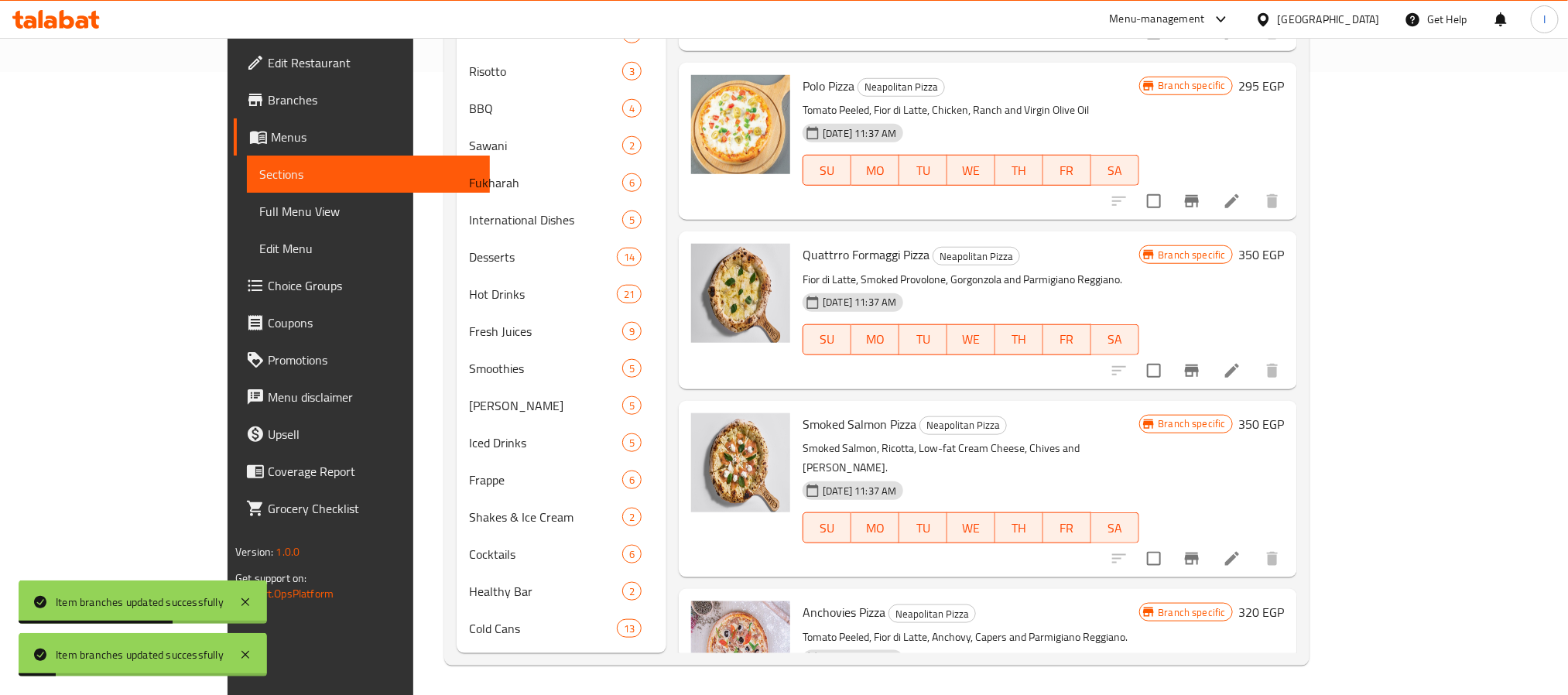
scroll to position [627, 0]
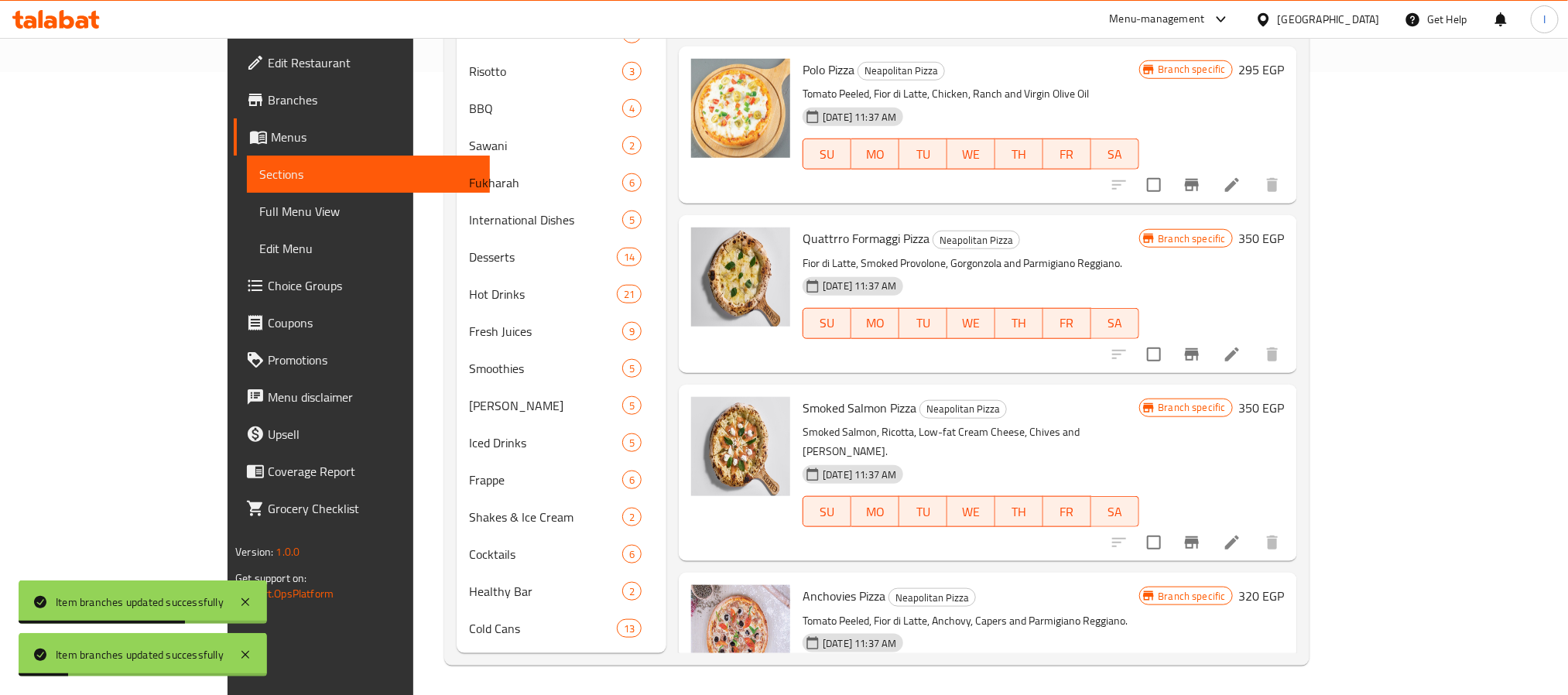
click at [1201, 533] on icon "Branch-specific-item" at bounding box center [1191, 542] width 18 height 18
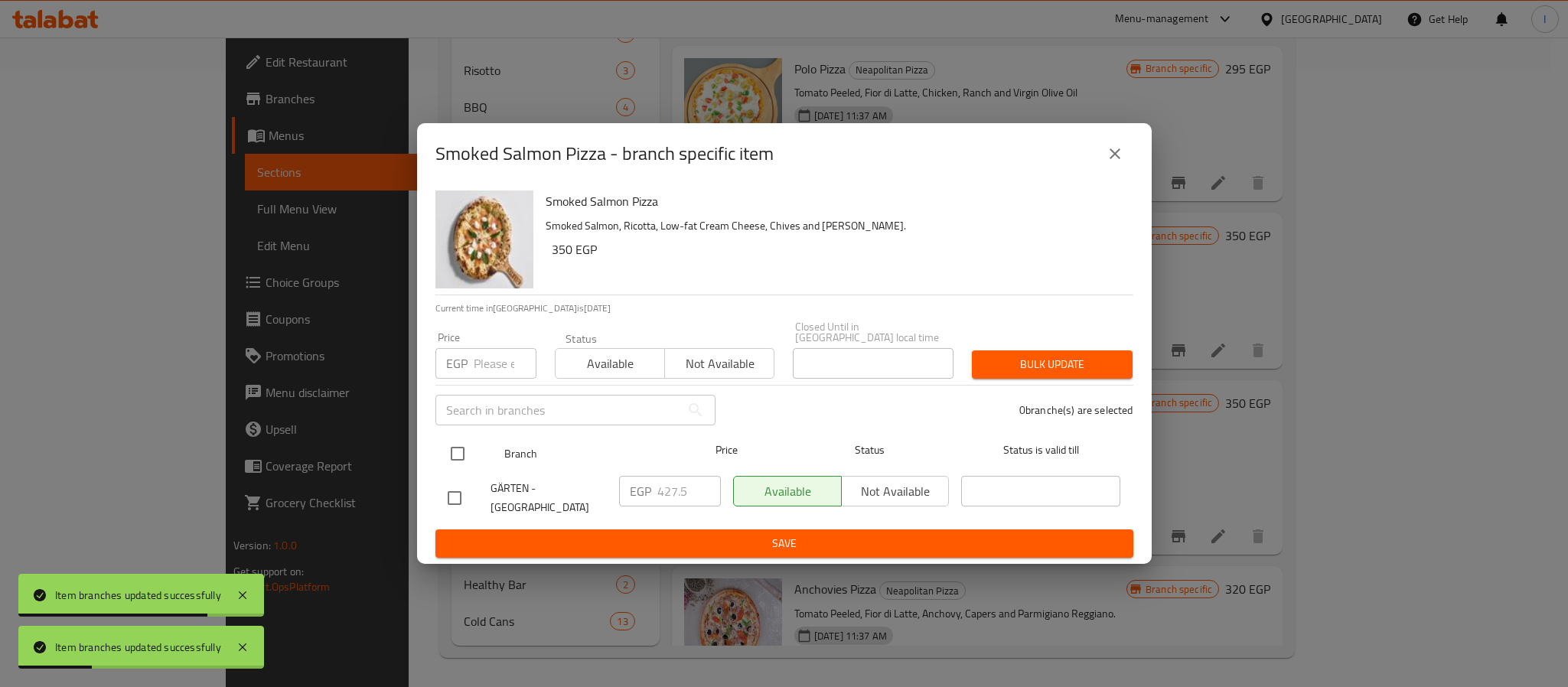
click at [459, 450] on input "checkbox" at bounding box center [458, 454] width 33 height 33
checkbox input "true"
click at [689, 482] on input "427.5" at bounding box center [689, 491] width 63 height 31
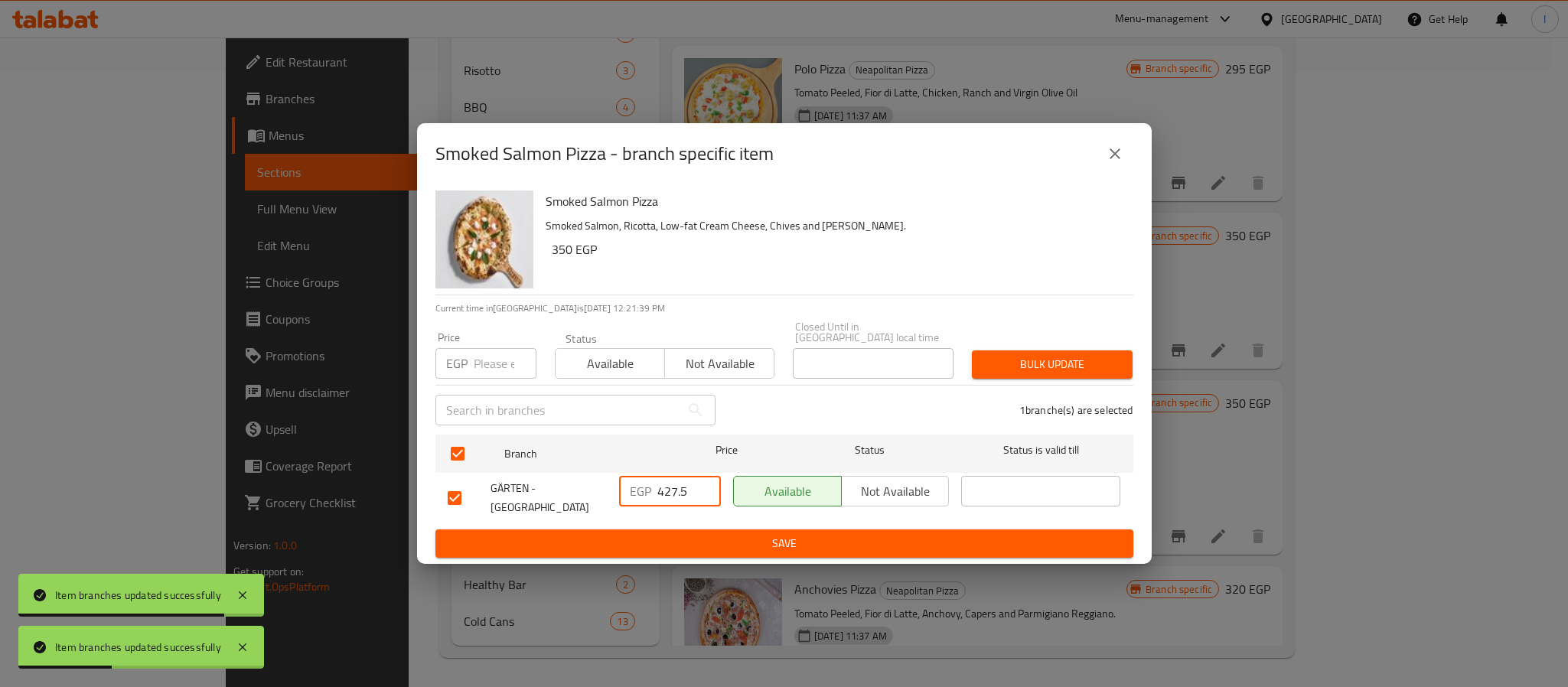
paste input "73.10"
type input "473.10"
click at [696, 540] on span "Save" at bounding box center [784, 543] width 673 height 19
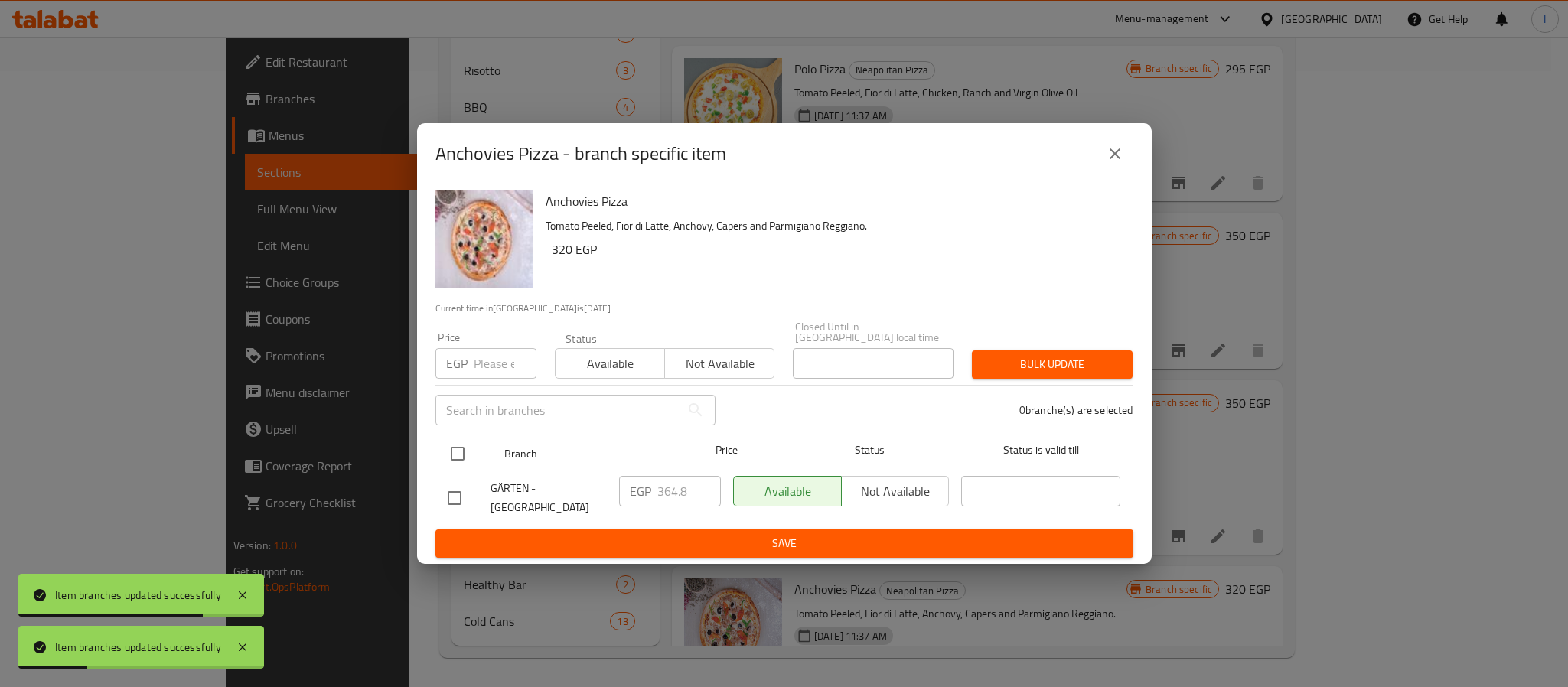
click at [461, 441] on input "checkbox" at bounding box center [458, 454] width 33 height 33
checkbox input "true"
click at [680, 476] on input "364.8" at bounding box center [689, 491] width 63 height 31
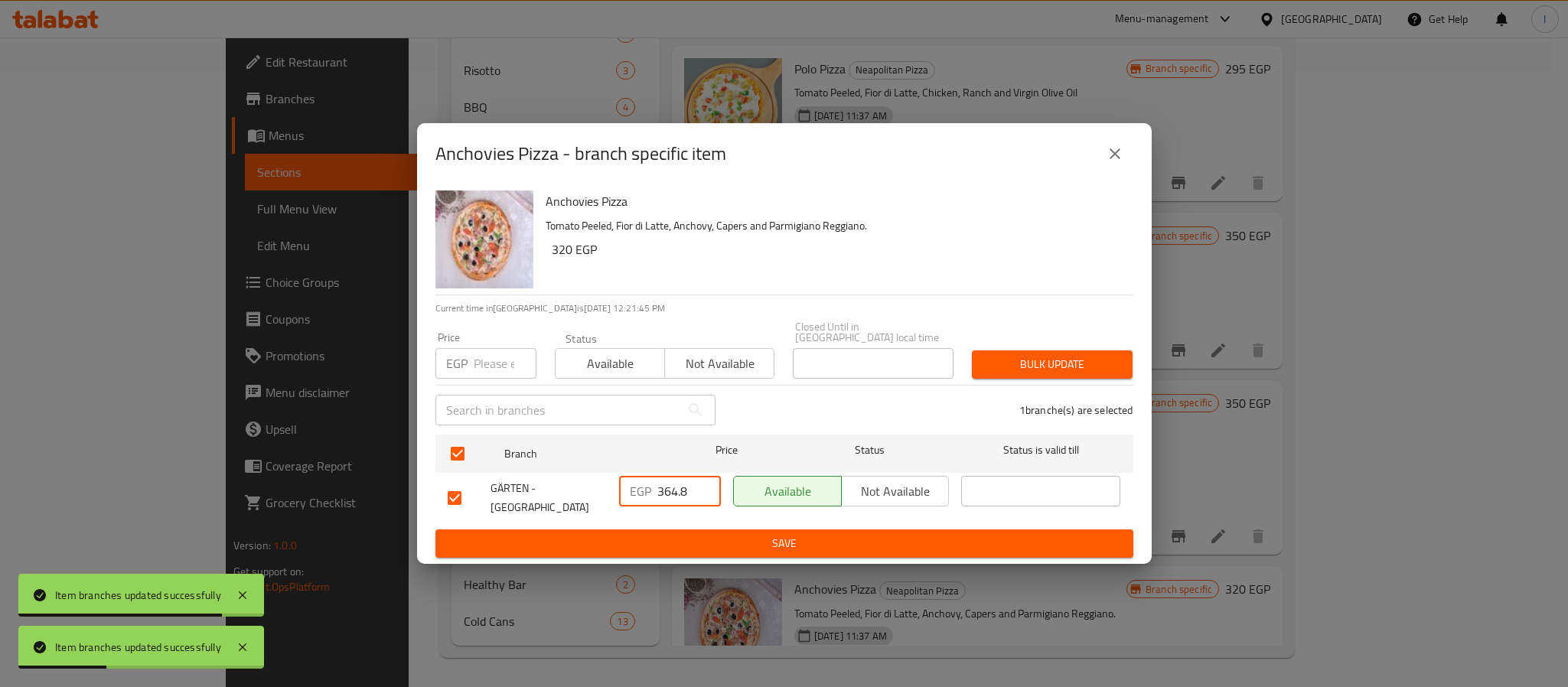
paste input "410.40"
type input "410.40"
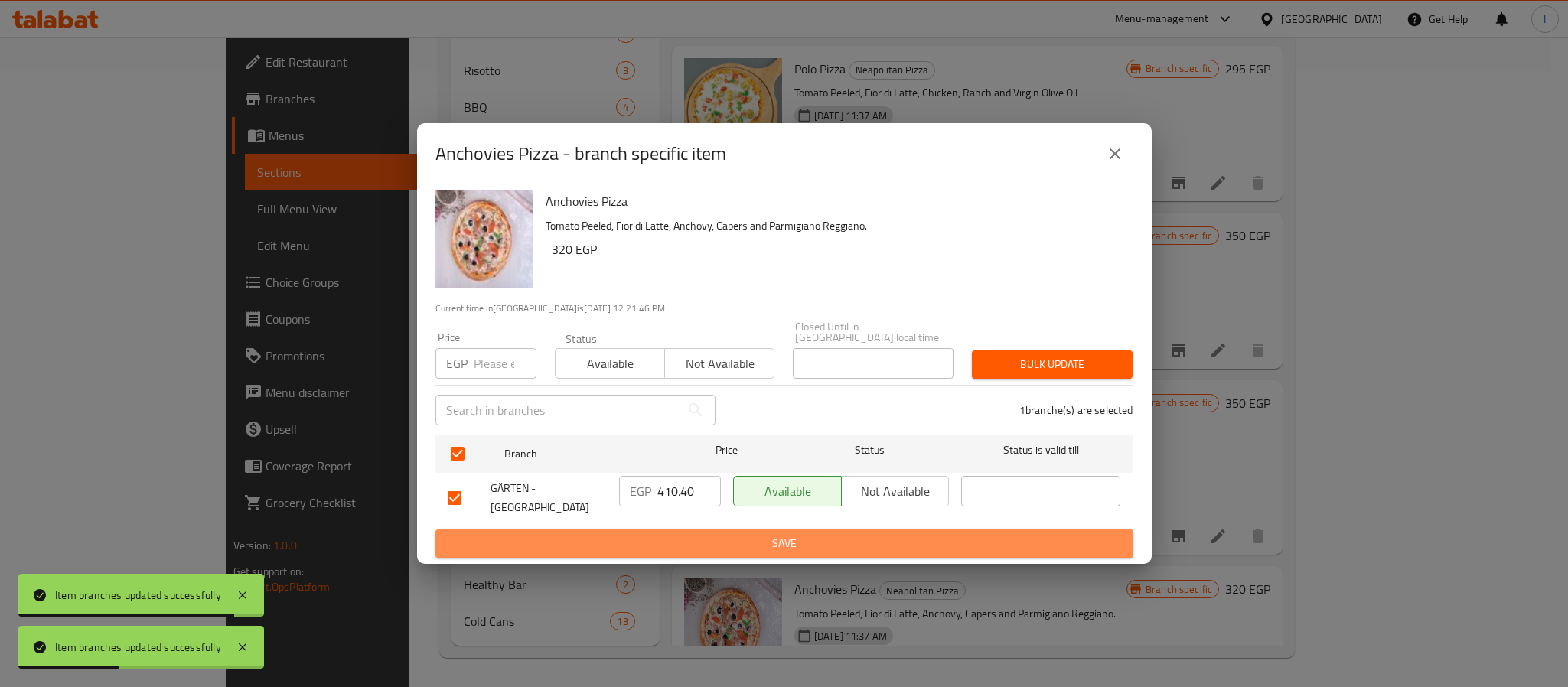
click at [691, 534] on span "Save" at bounding box center [784, 543] width 673 height 19
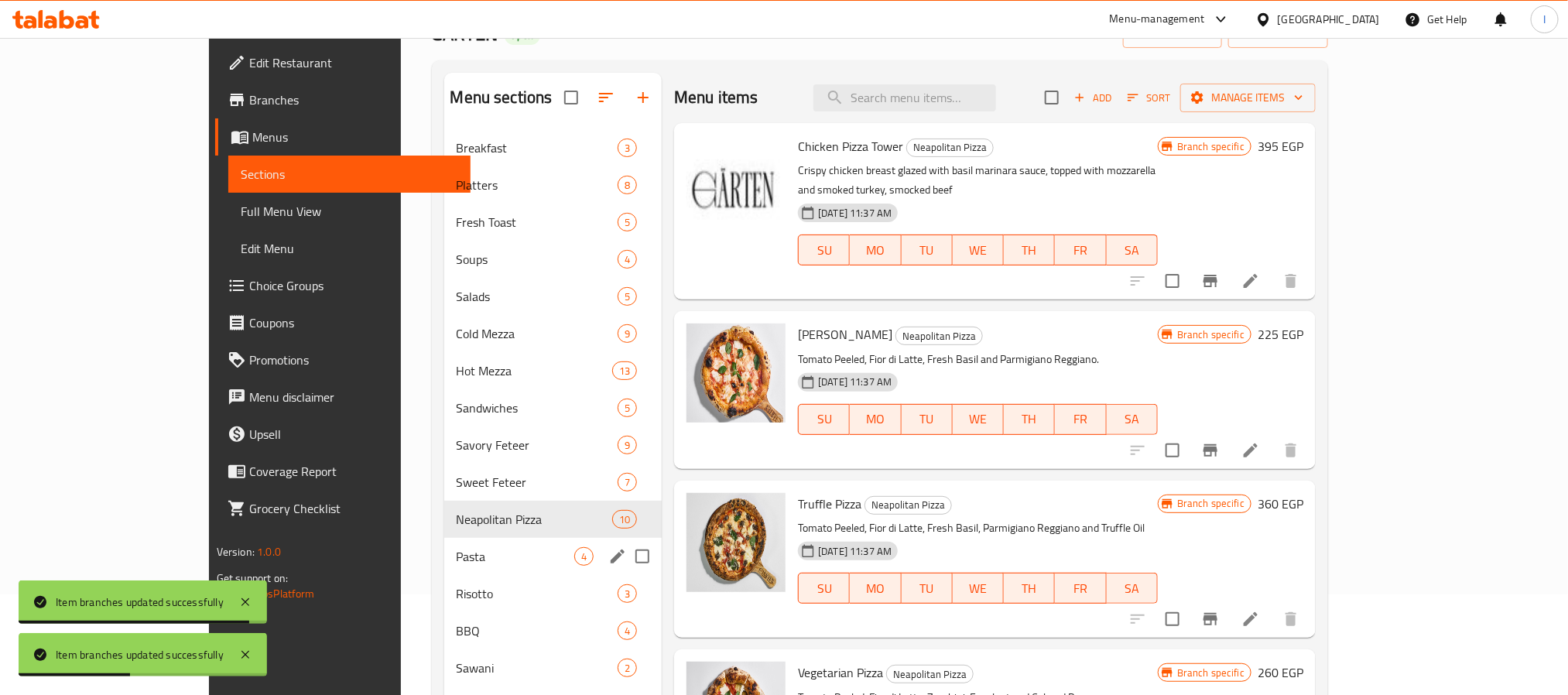
scroll to position [232, 0]
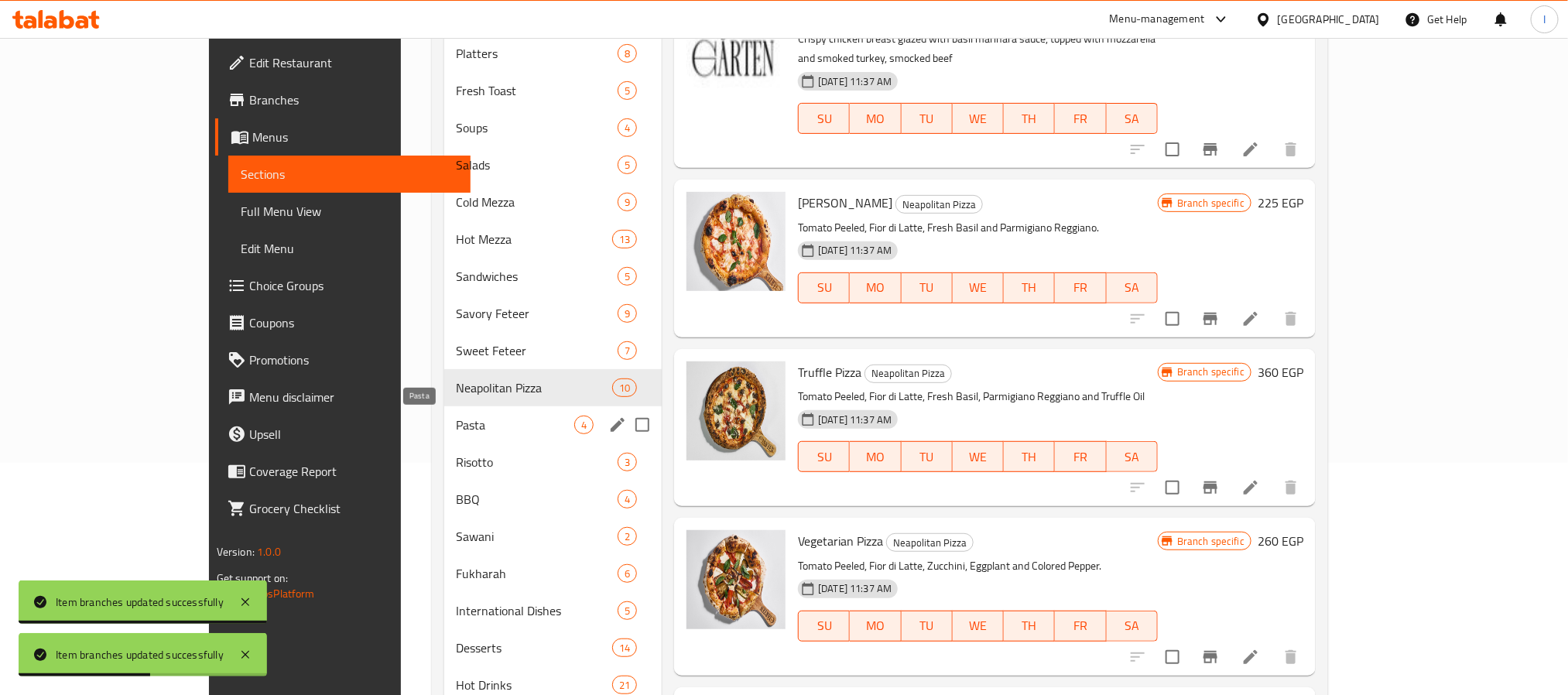
click at [457, 434] on span "Pasta" at bounding box center [516, 424] width 118 height 18
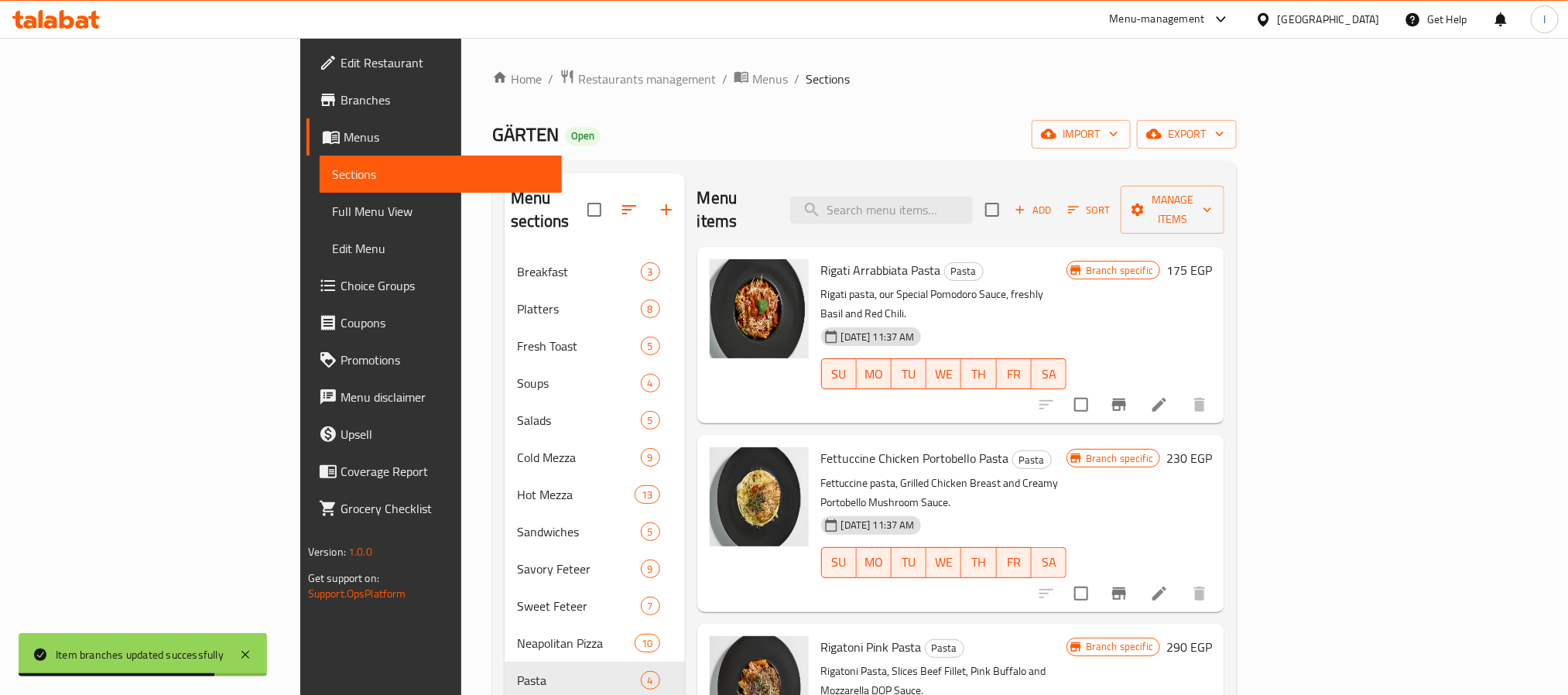
click at [1067, 106] on div "Home / Restaurants management / Menus / Sections GÄRTEN Open import export Menu…" at bounding box center [863, 690] width 744 height 1243
click at [1129, 396] on icon "Branch-specific-item" at bounding box center [1118, 405] width 18 height 18
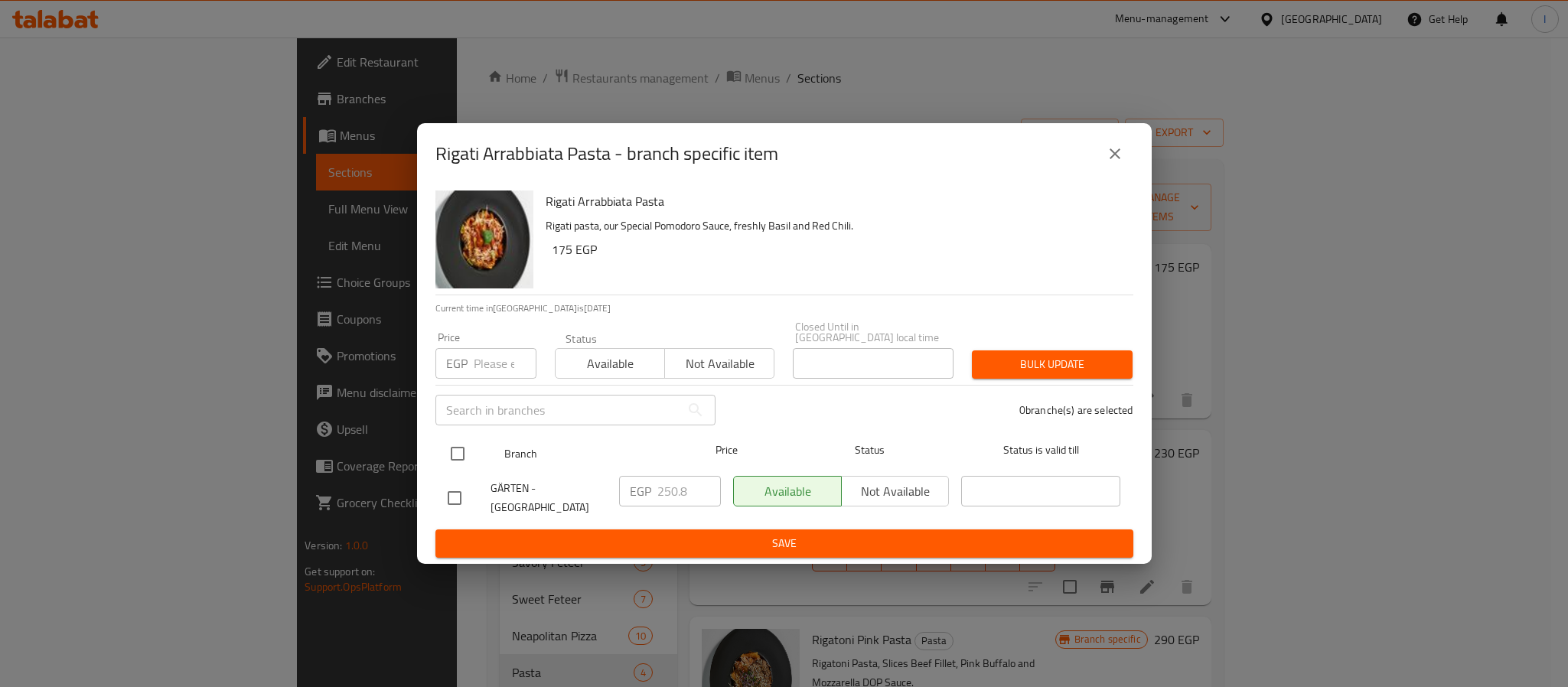
click at [458, 445] on input "checkbox" at bounding box center [458, 454] width 33 height 33
checkbox input "true"
click at [682, 491] on input "250.8" at bounding box center [689, 491] width 63 height 31
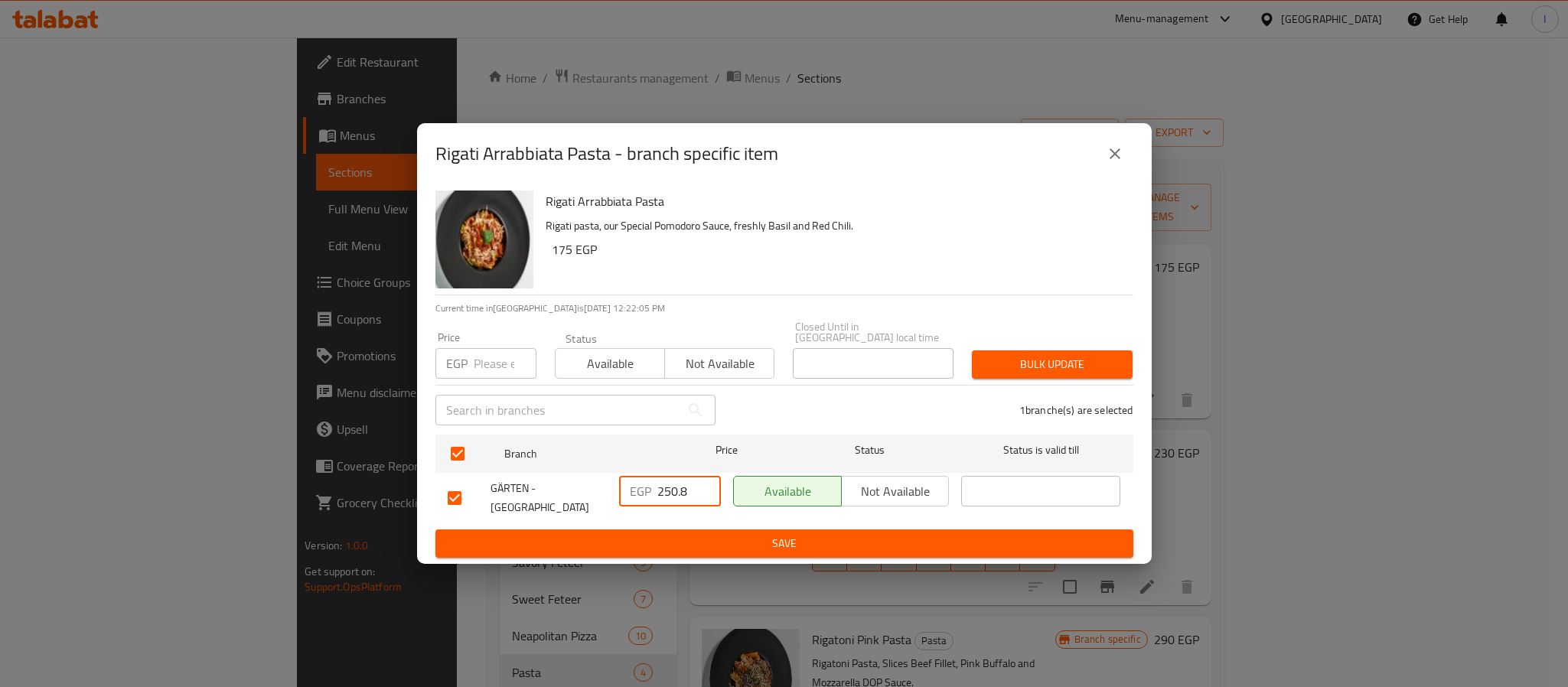
paste input "96.40"
type input "296.40"
click at [684, 542] on span "Save" at bounding box center [784, 543] width 673 height 19
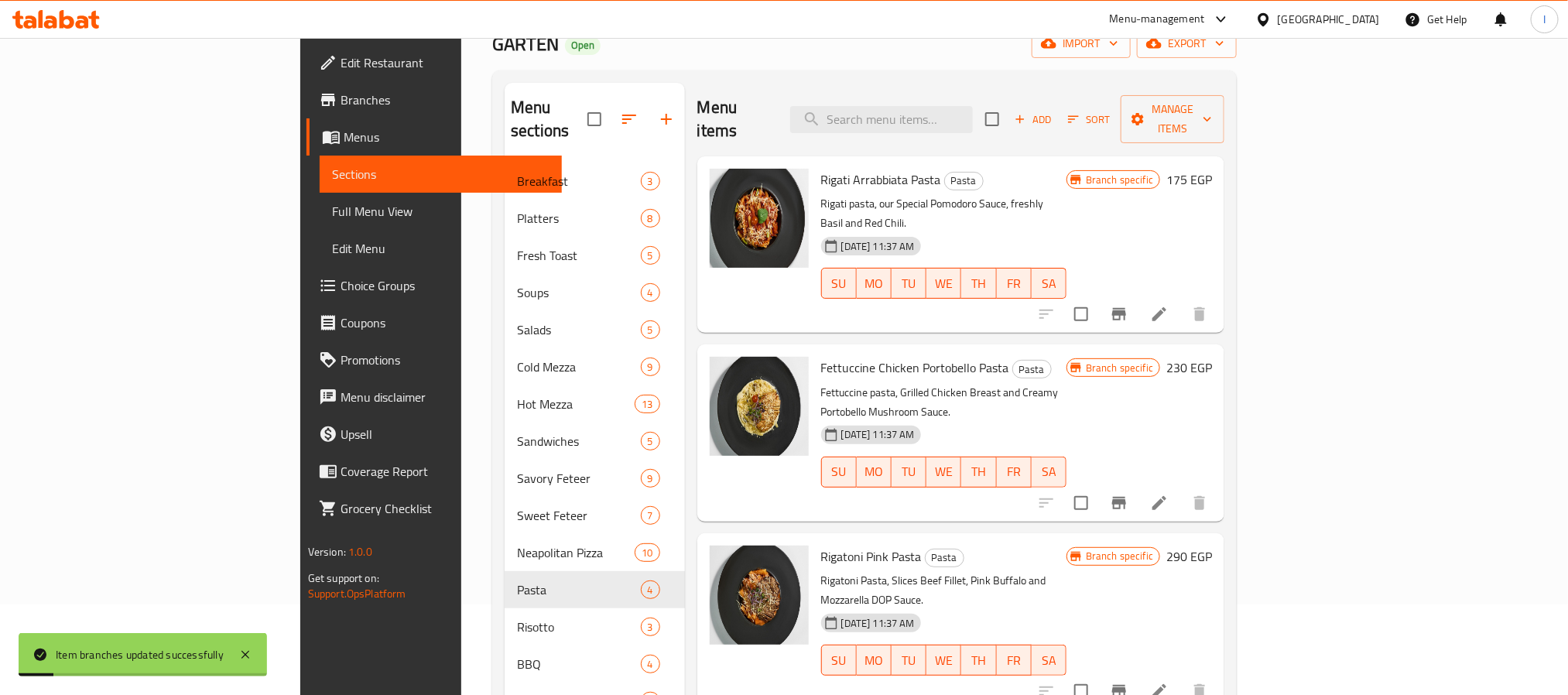
scroll to position [116, 0]
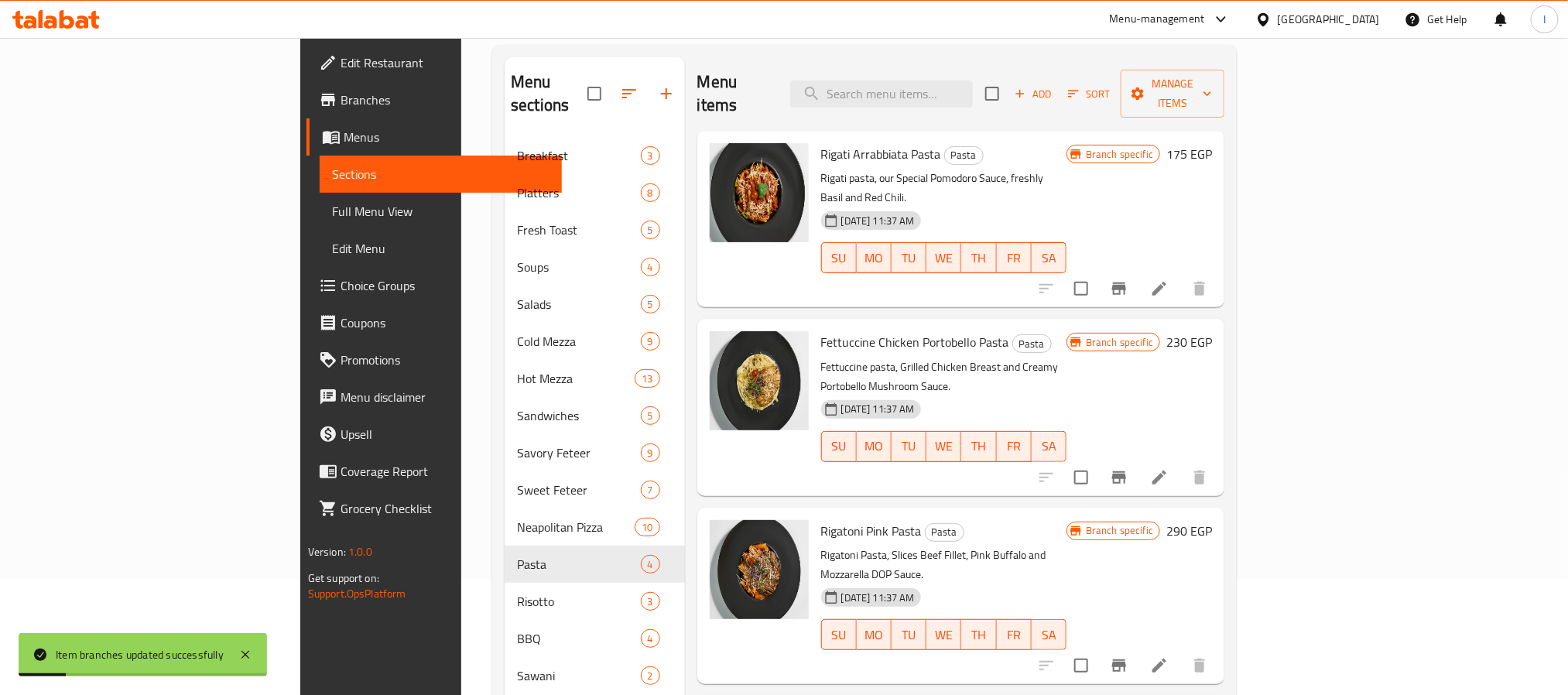
click at [1129, 468] on icon "Branch-specific-item" at bounding box center [1118, 477] width 18 height 18
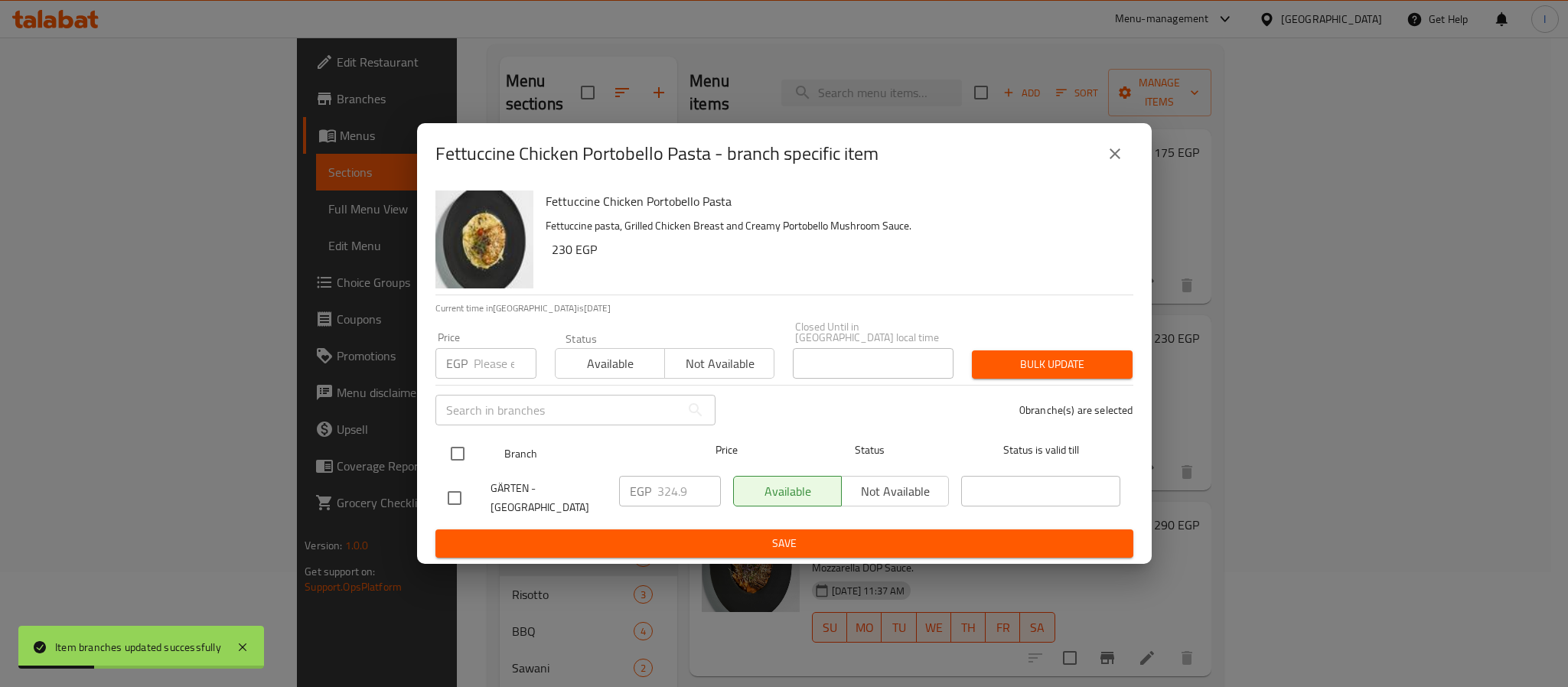
click at [459, 456] on input "checkbox" at bounding box center [458, 454] width 33 height 33
checkbox input "true"
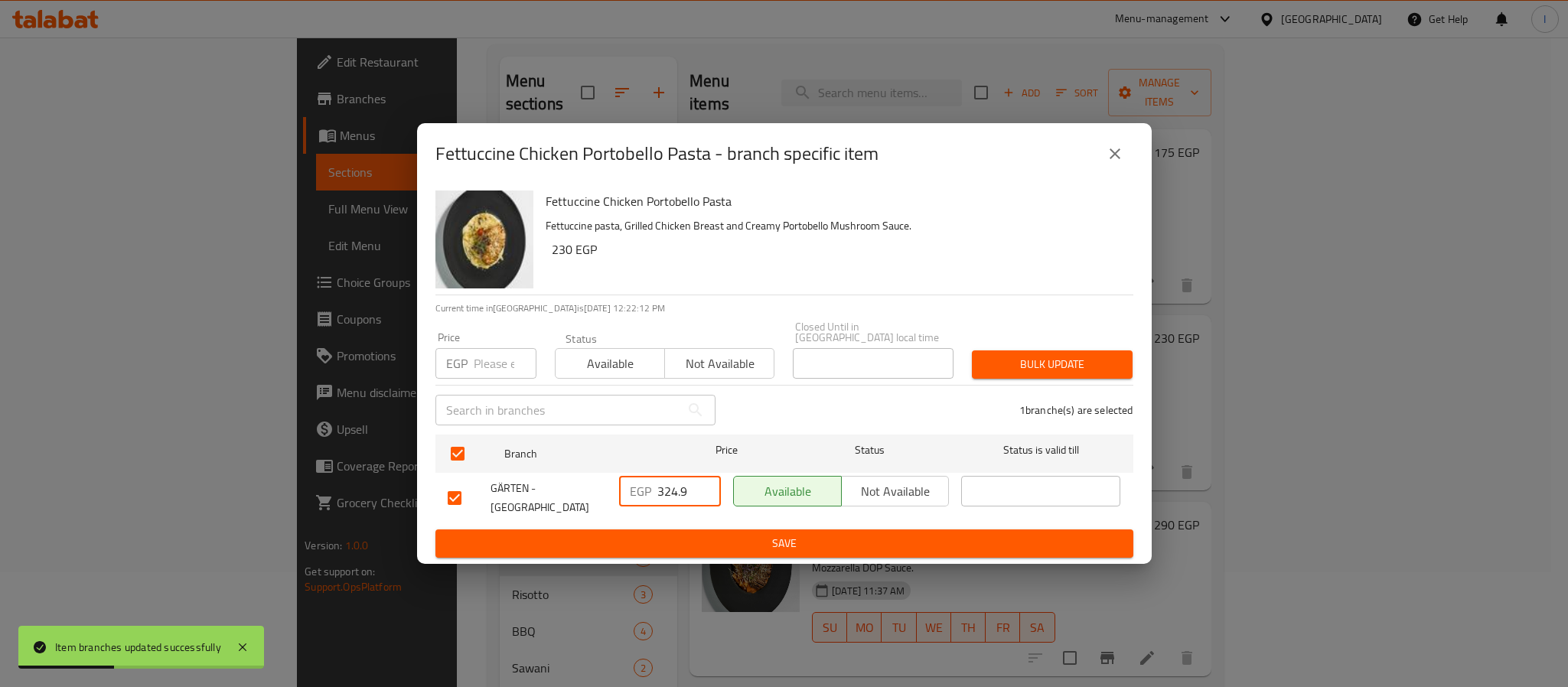
click at [665, 492] on input "324.9" at bounding box center [689, 491] width 63 height 31
paste input "70.50"
type input "370.50"
click at [704, 535] on span "Save" at bounding box center [784, 543] width 673 height 19
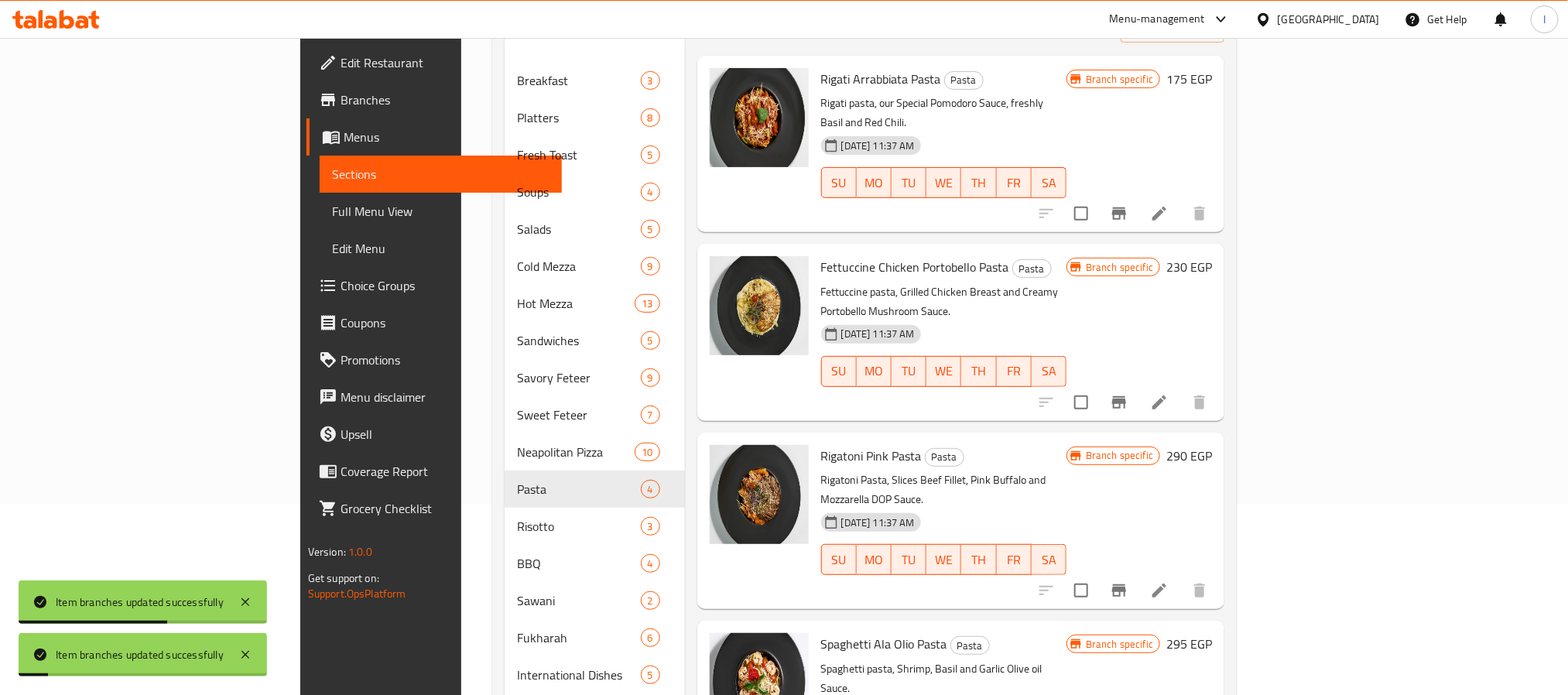
scroll to position [232, 0]
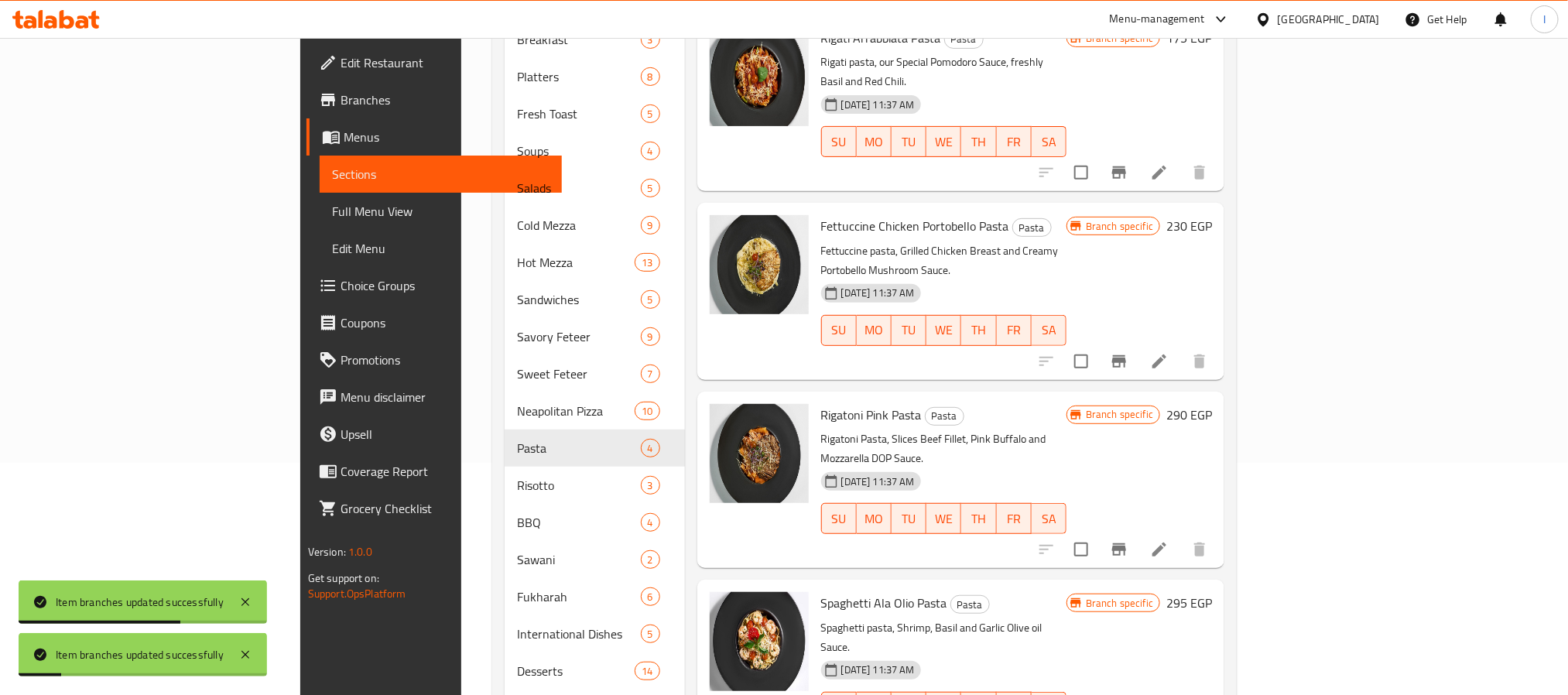
click at [1129, 540] on icon "Branch-specific-item" at bounding box center [1118, 549] width 18 height 18
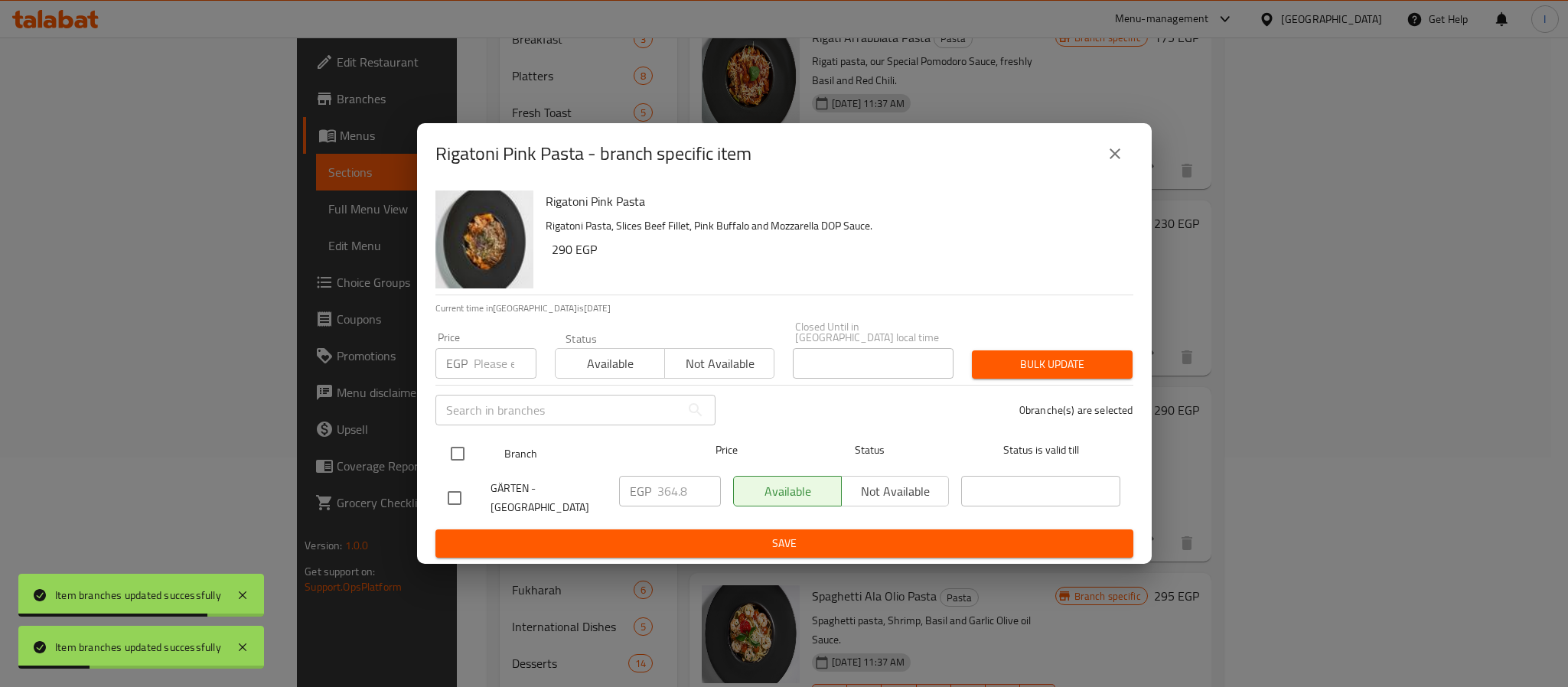
drag, startPoint x: 455, startPoint y: 448, endPoint x: 594, endPoint y: 474, distance: 141.4
click at [455, 450] on input "checkbox" at bounding box center [458, 454] width 33 height 33
checkbox input "true"
click at [673, 480] on input "364.8" at bounding box center [689, 491] width 63 height 31
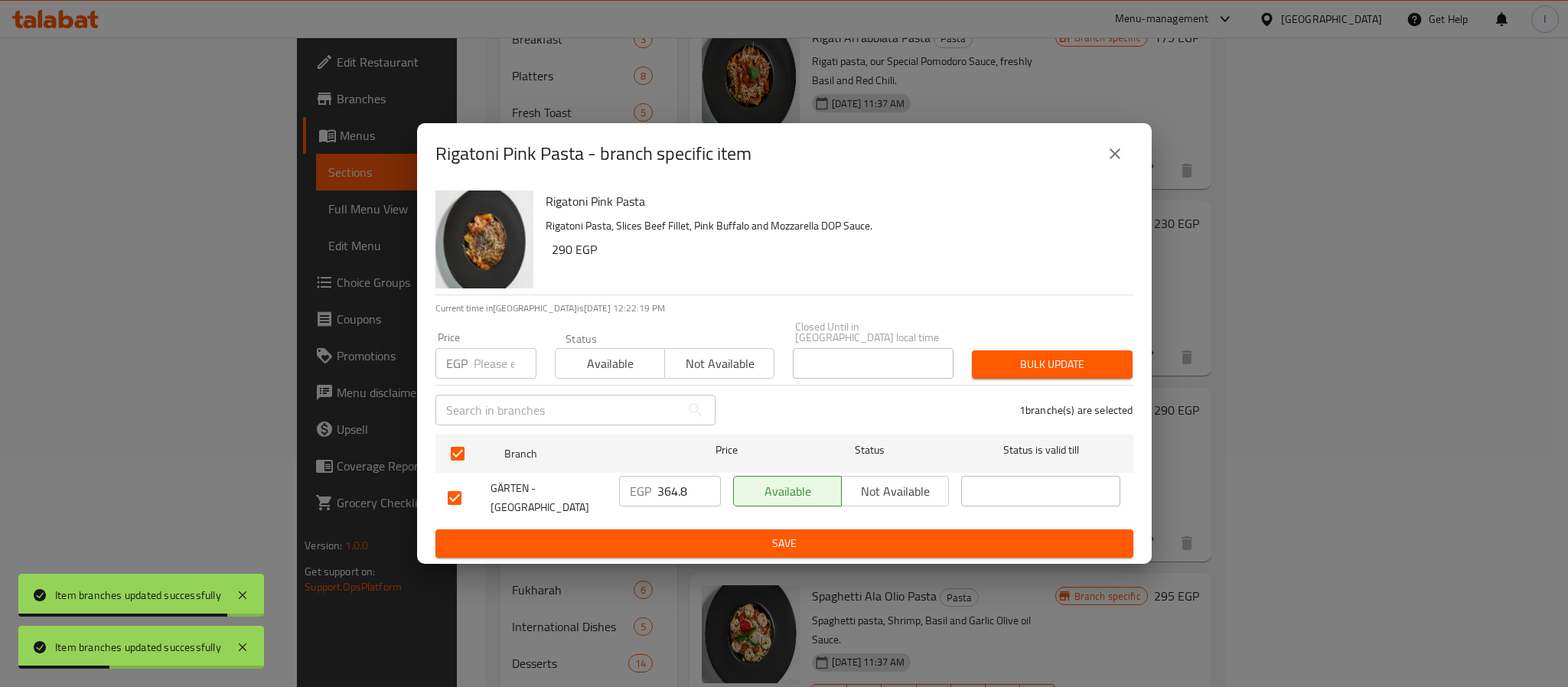
paste input "410.40"
type input "410.40"
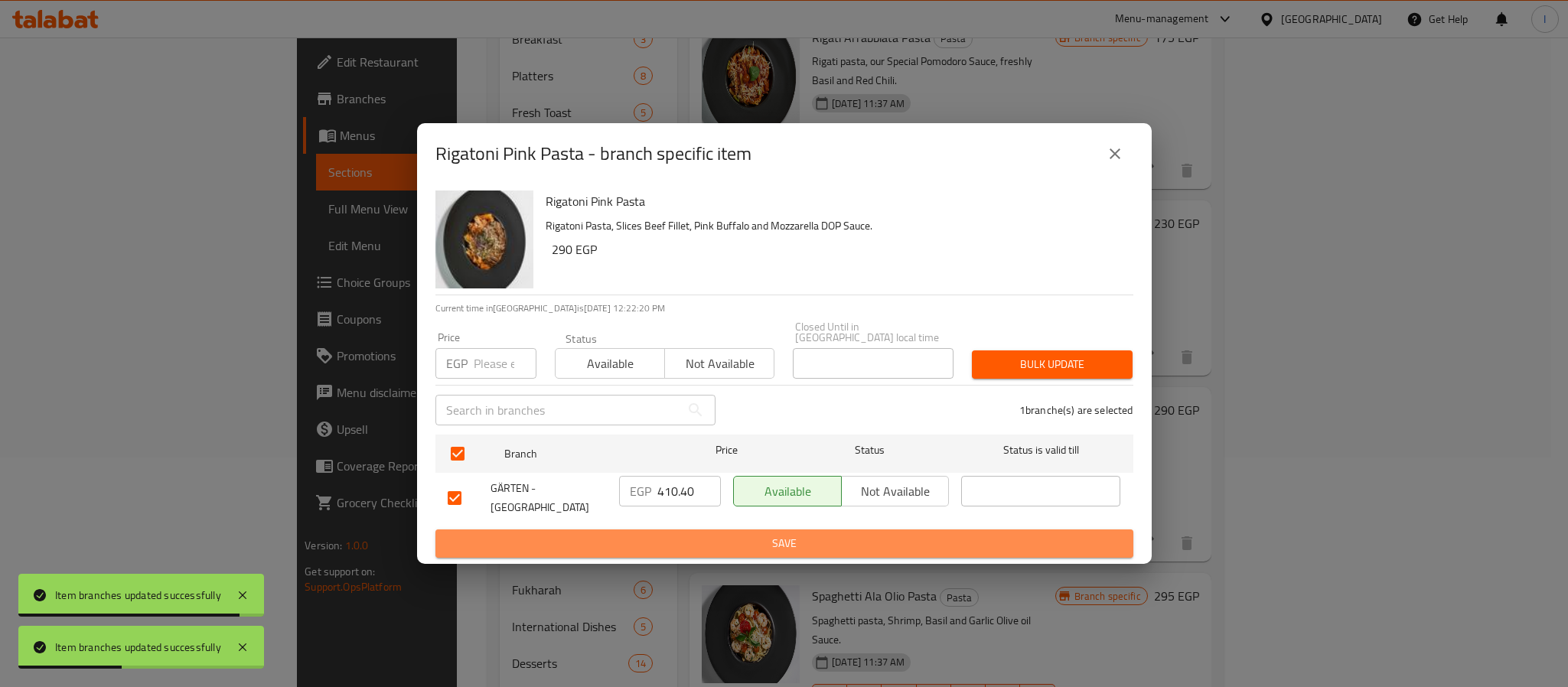
click at [723, 543] on span "Save" at bounding box center [784, 543] width 673 height 19
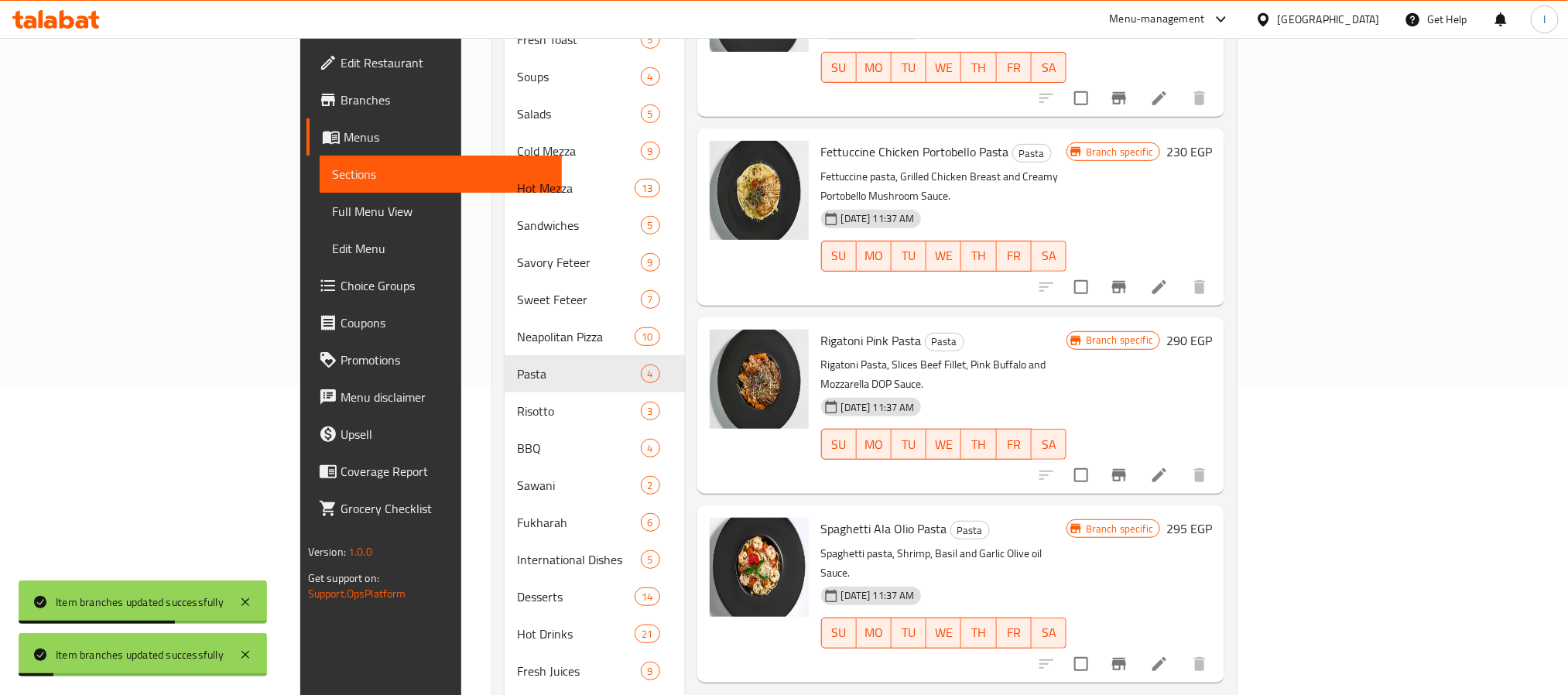
scroll to position [348, 0]
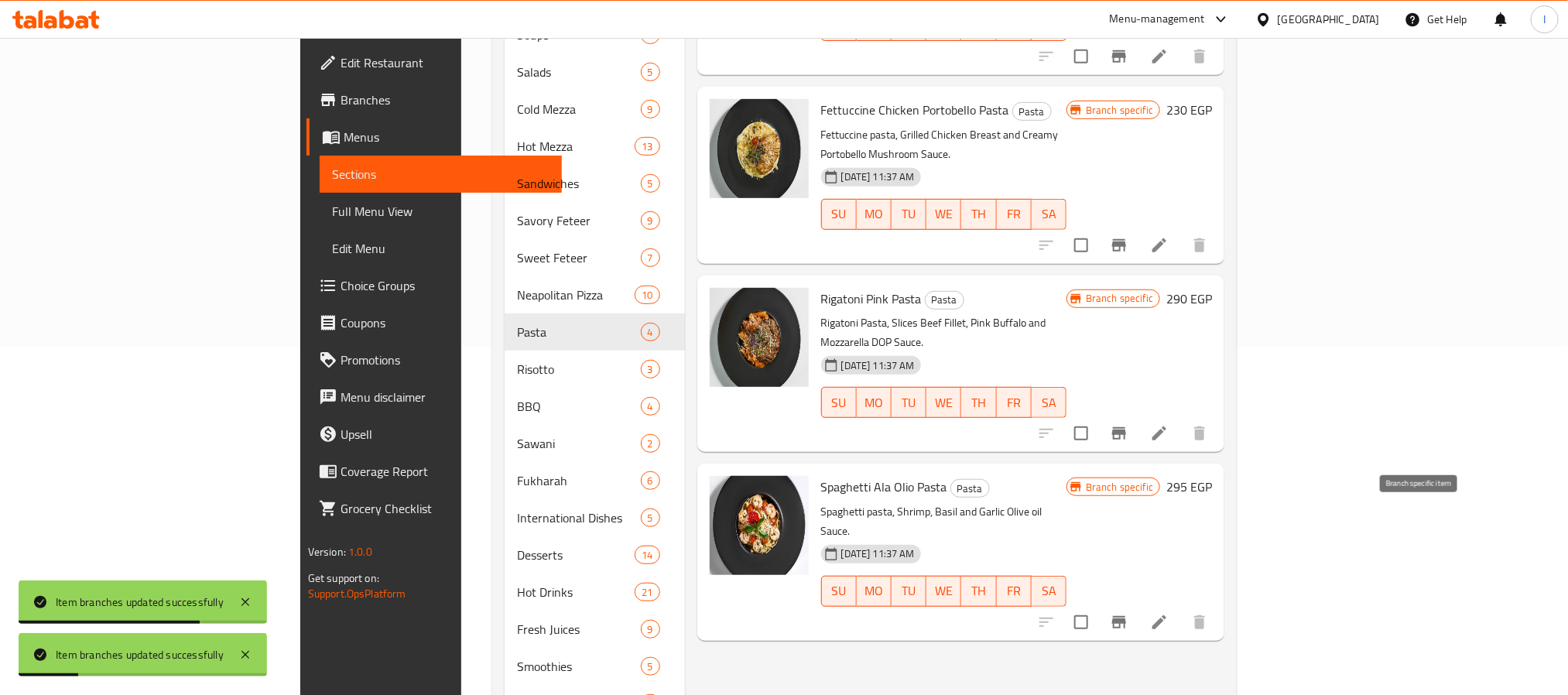
click at [1126, 616] on icon "Branch-specific-item" at bounding box center [1119, 621] width 14 height 13
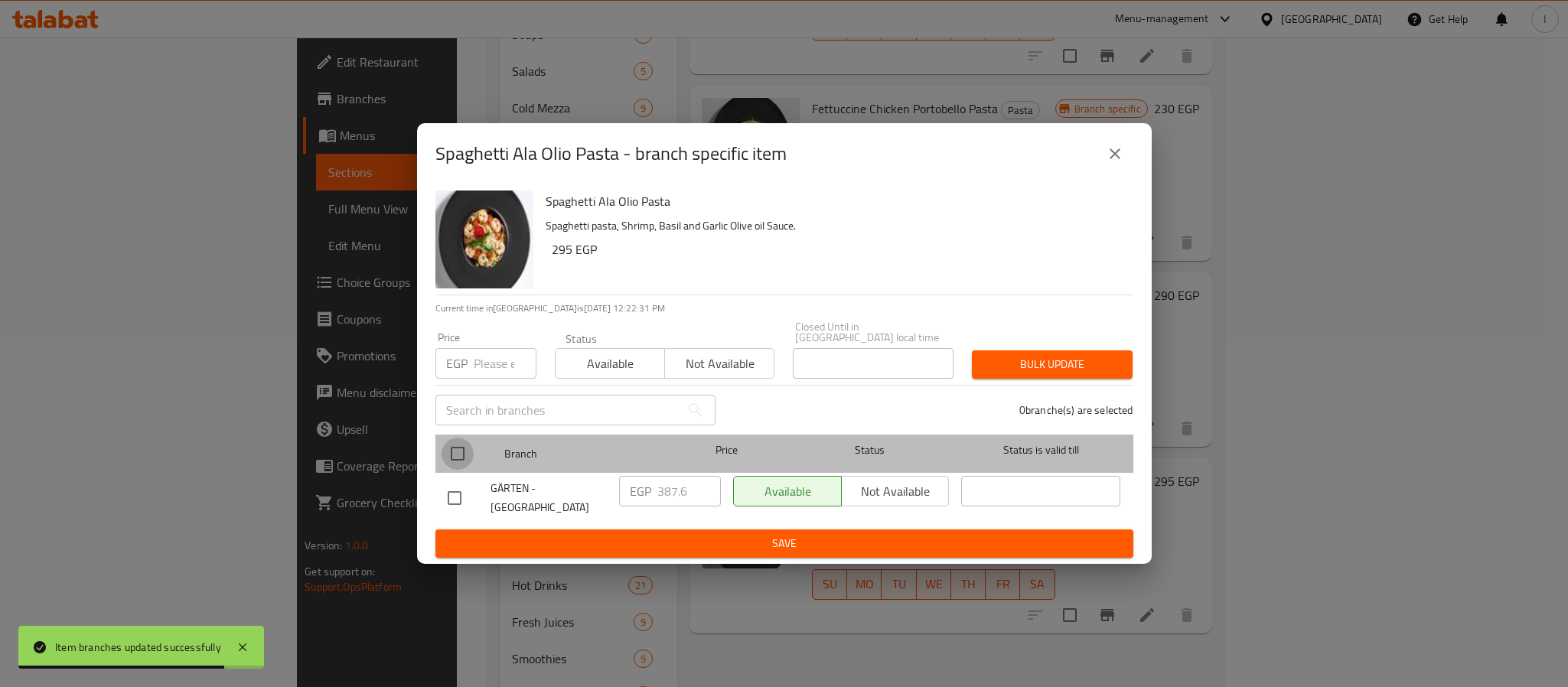
click at [458, 440] on input "checkbox" at bounding box center [458, 454] width 33 height 33
checkbox input "true"
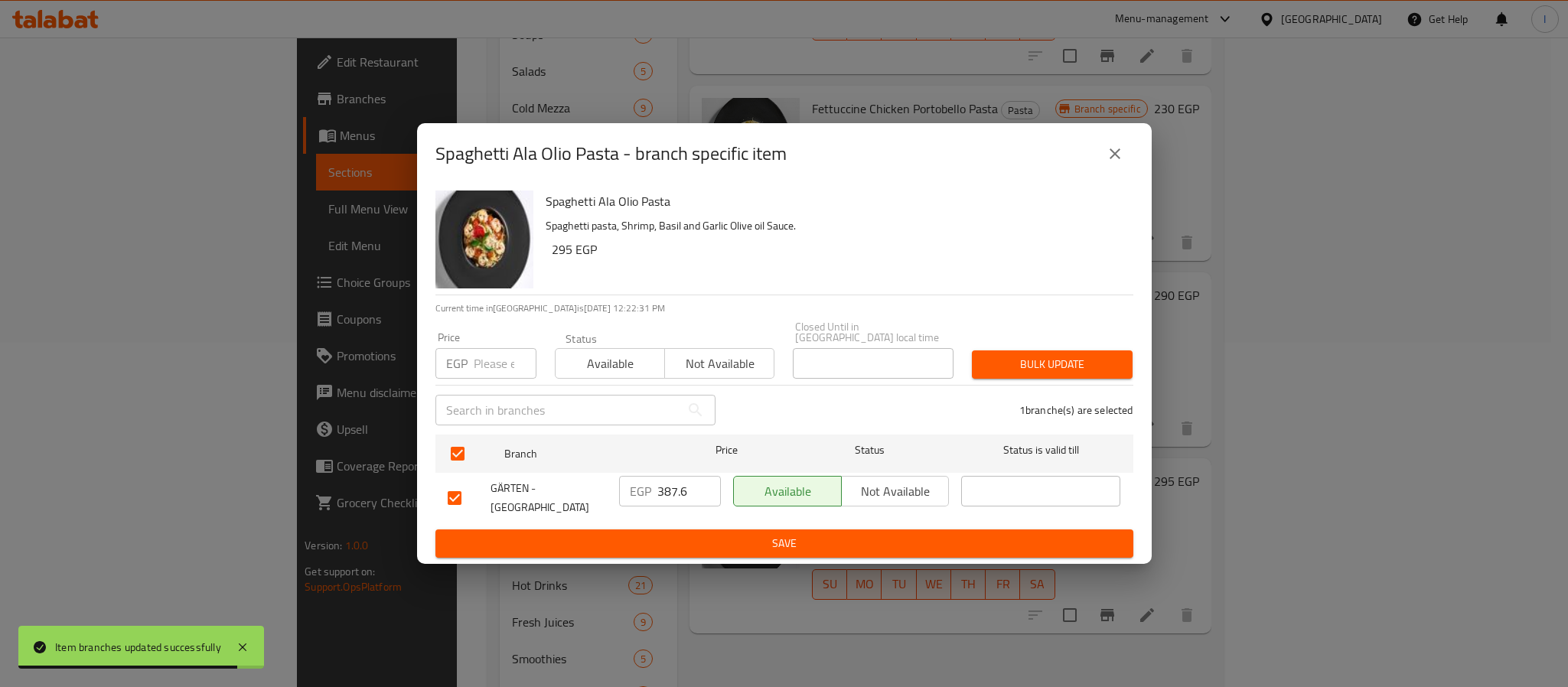
click at [688, 489] on input "387.6" at bounding box center [689, 491] width 63 height 31
paste input "433.20"
type input "433.20"
click at [715, 535] on span "Save" at bounding box center [784, 543] width 673 height 19
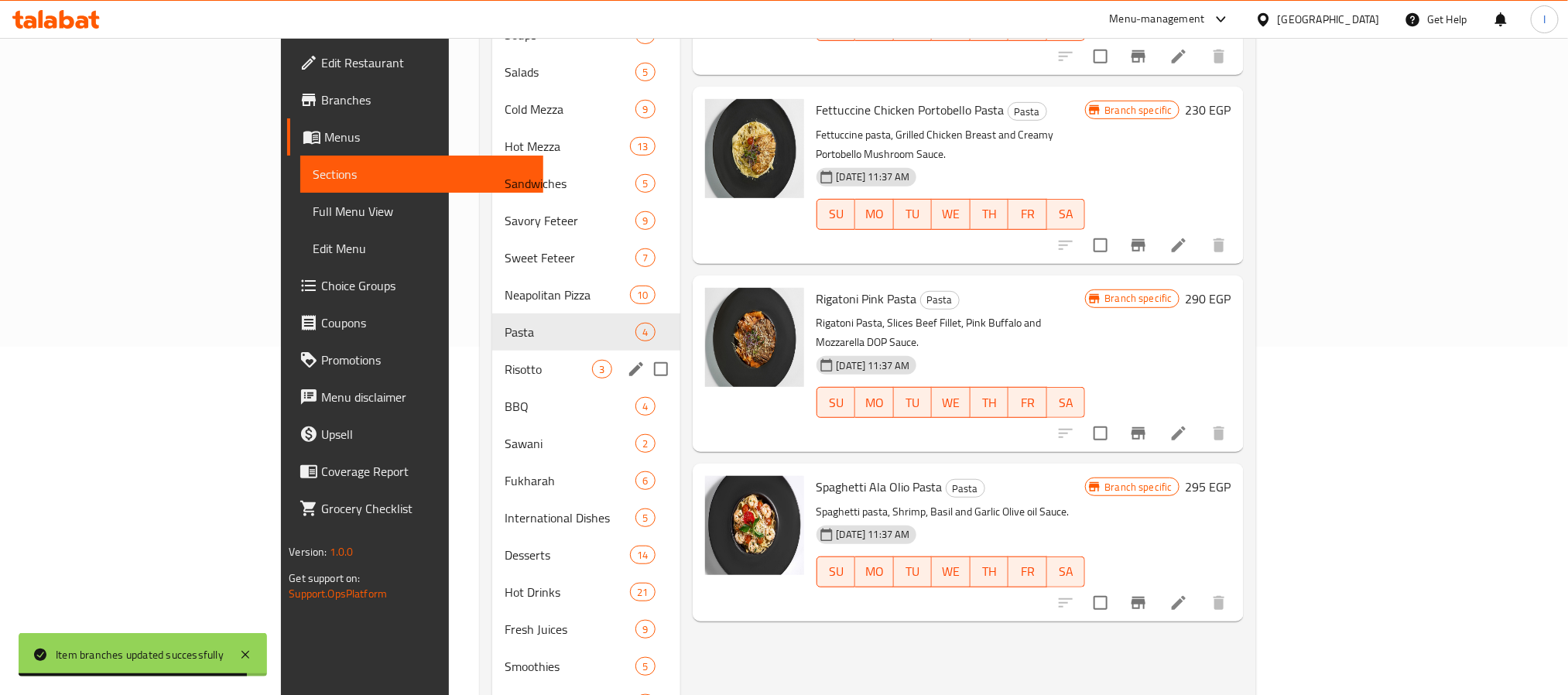
click at [504, 360] on span "Risotto" at bounding box center [548, 369] width 88 height 18
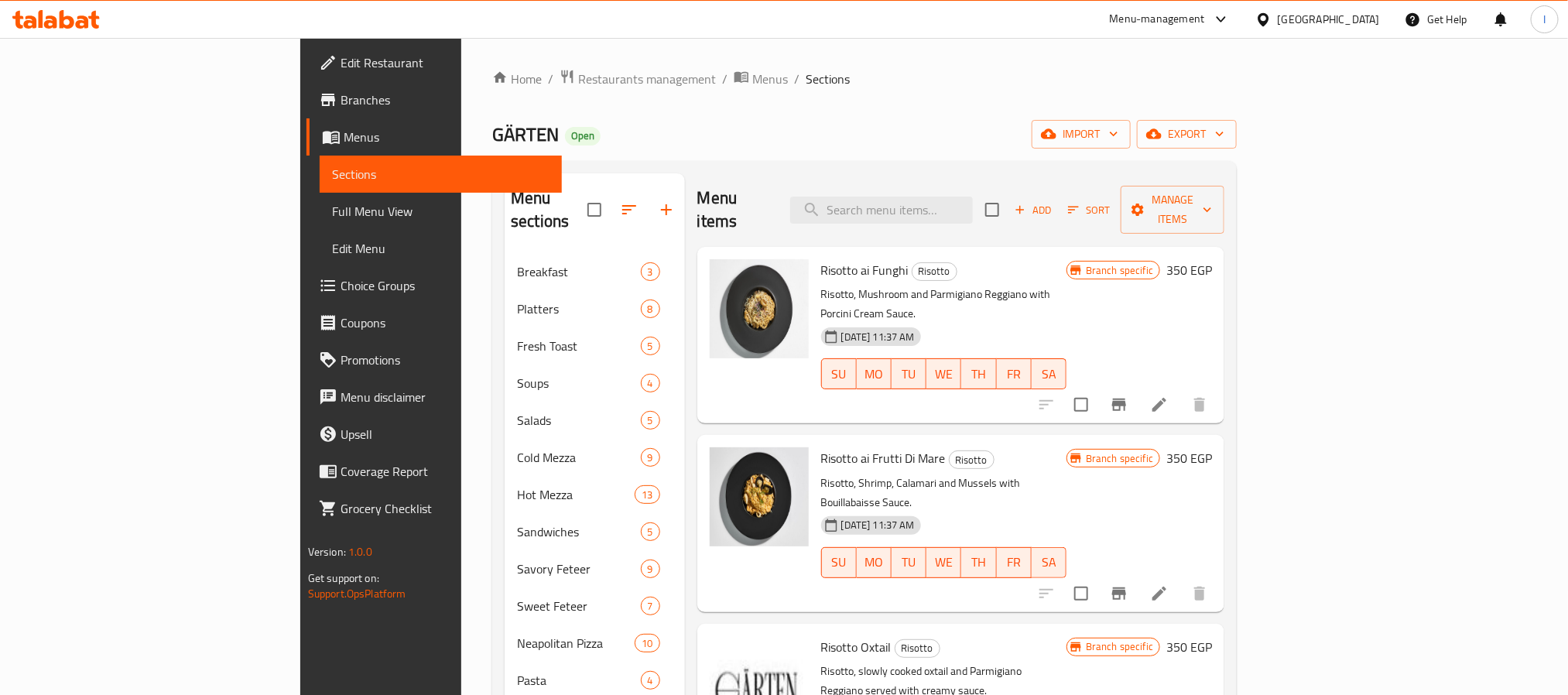
click at [723, 130] on div "GÄRTEN Open import export" at bounding box center [863, 135] width 744 height 29
click at [1137, 386] on button "Branch-specific-item" at bounding box center [1119, 405] width 37 height 37
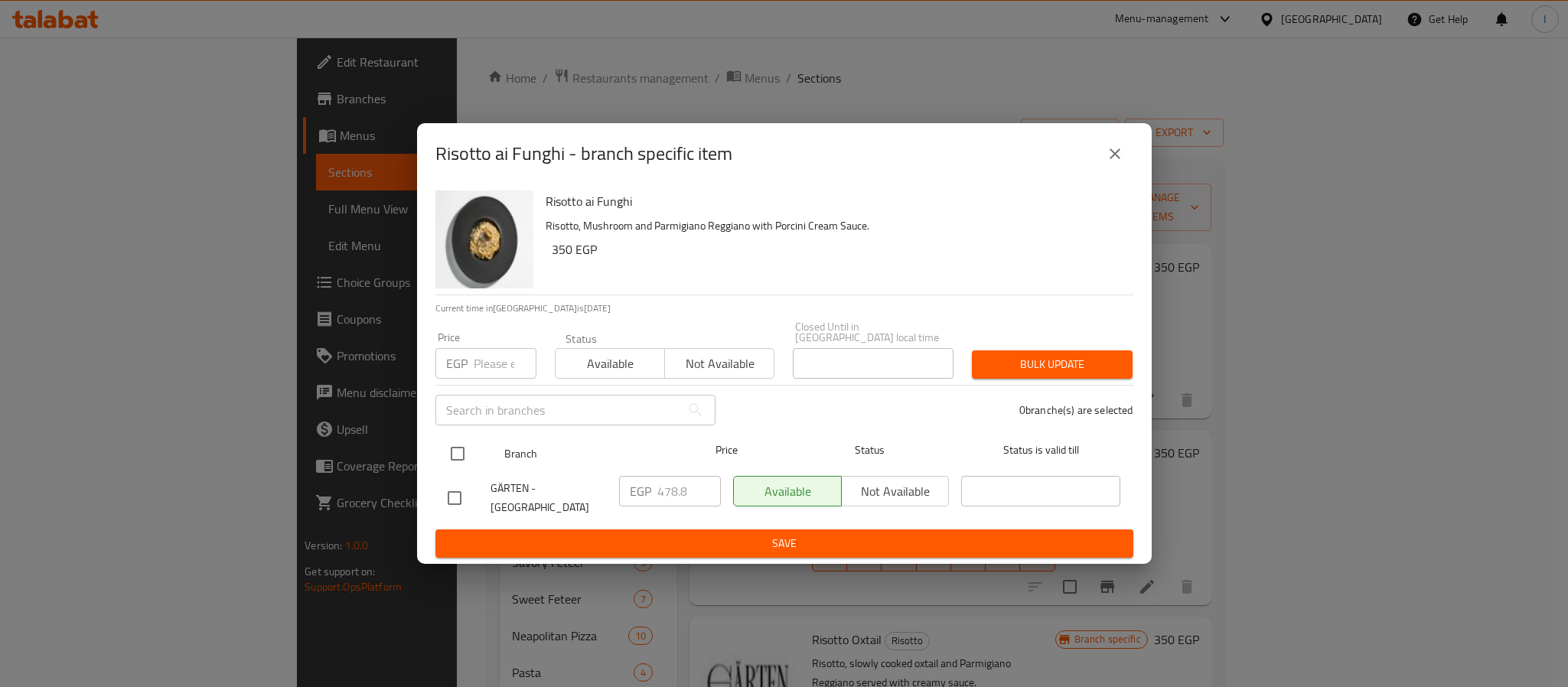
click at [455, 450] on input "checkbox" at bounding box center [458, 454] width 33 height 33
checkbox input "true"
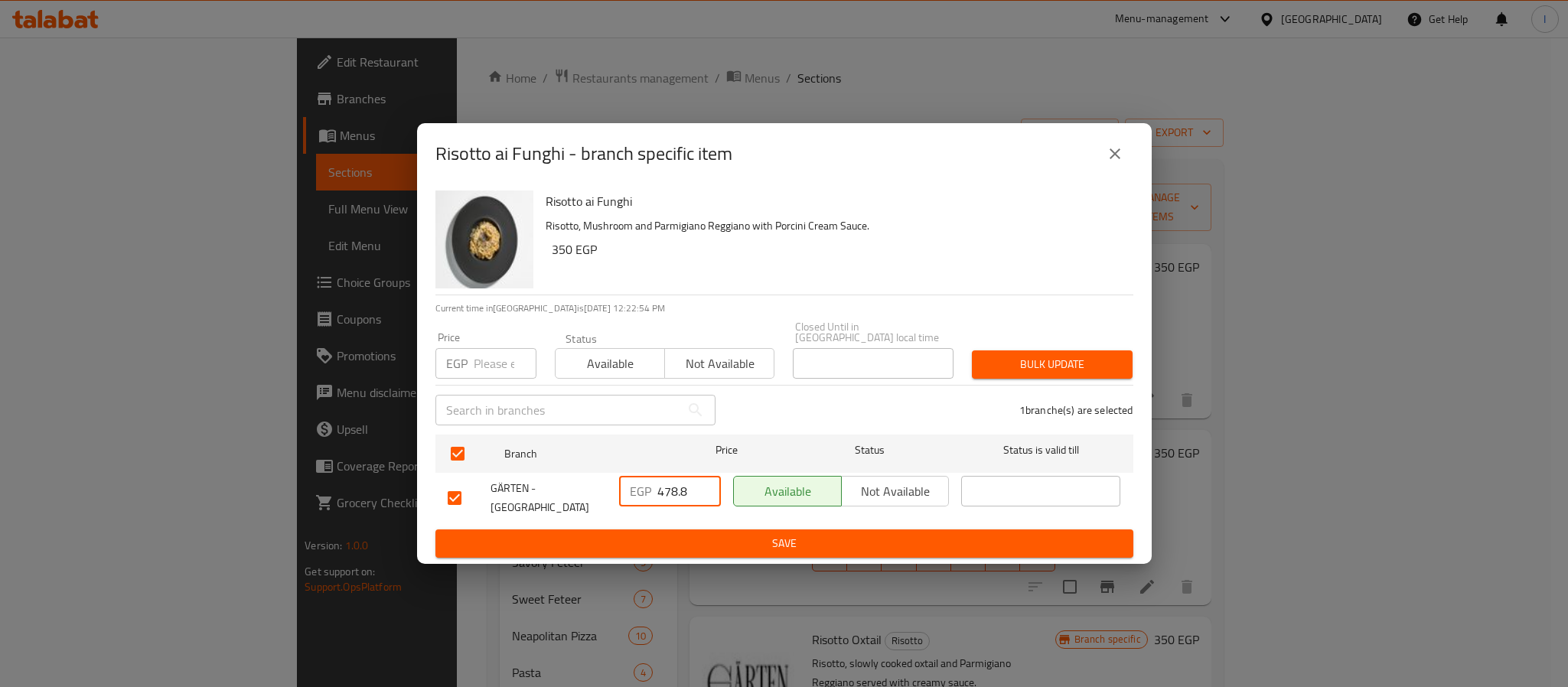
click at [658, 487] on input "478.8" at bounding box center [689, 491] width 63 height 31
paste input "524.40"
type input "524.40"
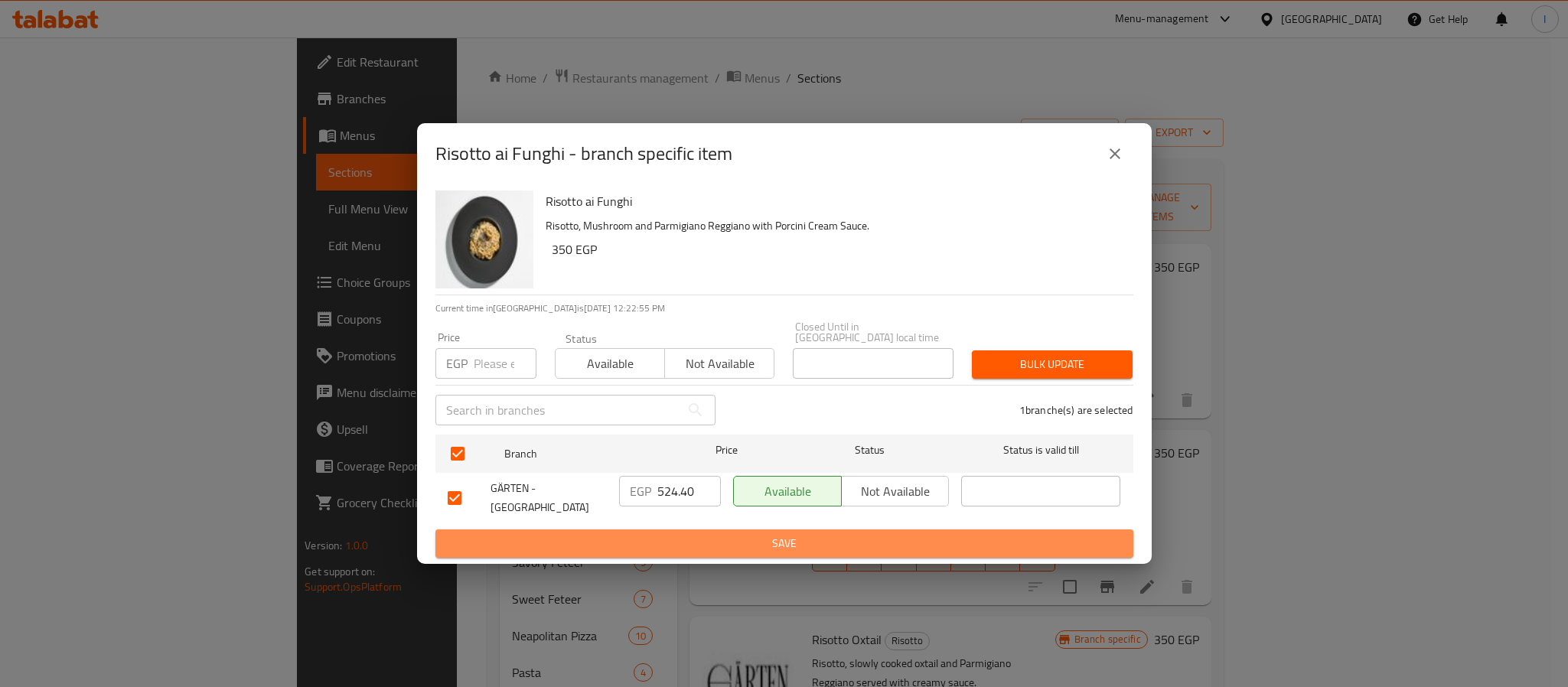
click at [701, 536] on span "Save" at bounding box center [784, 543] width 673 height 19
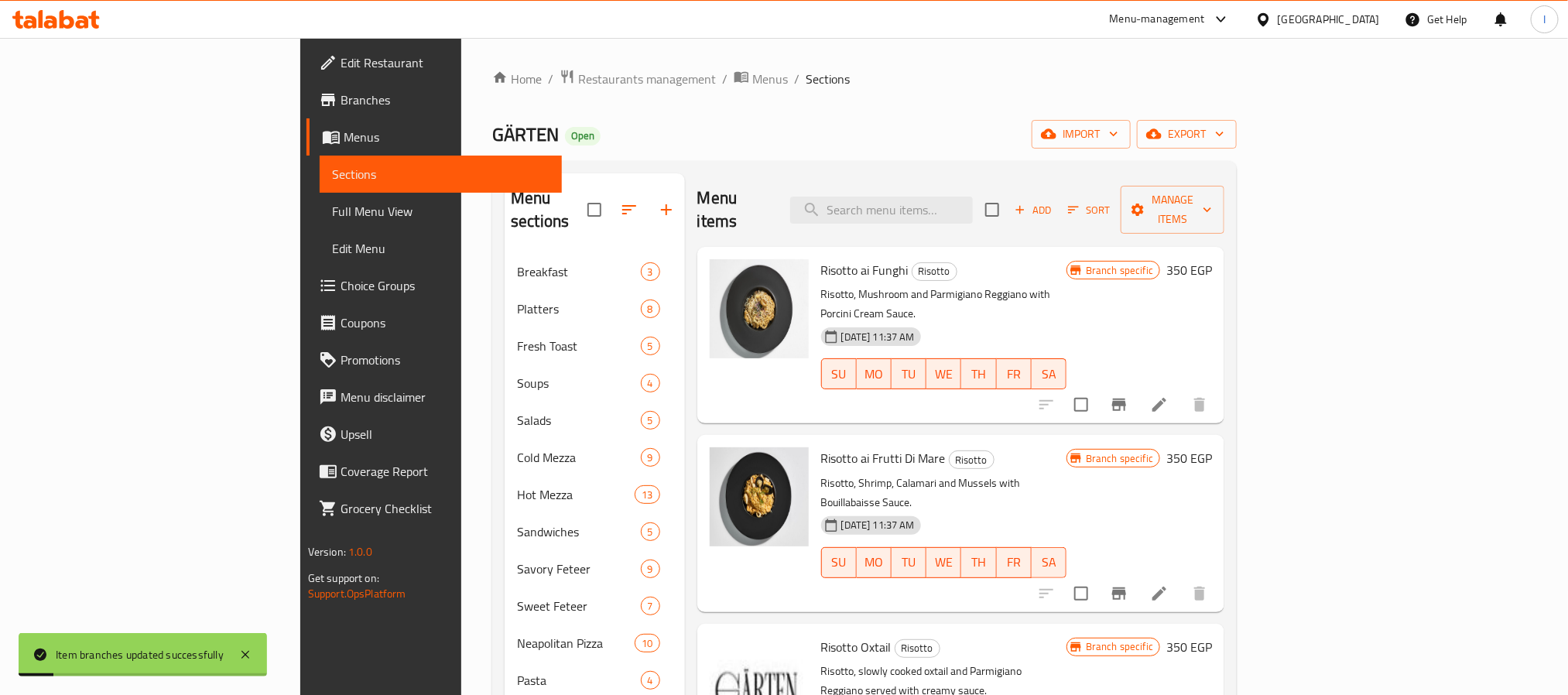
click at [734, 191] on div "Menu items Add Sort Manage items" at bounding box center [960, 210] width 528 height 74
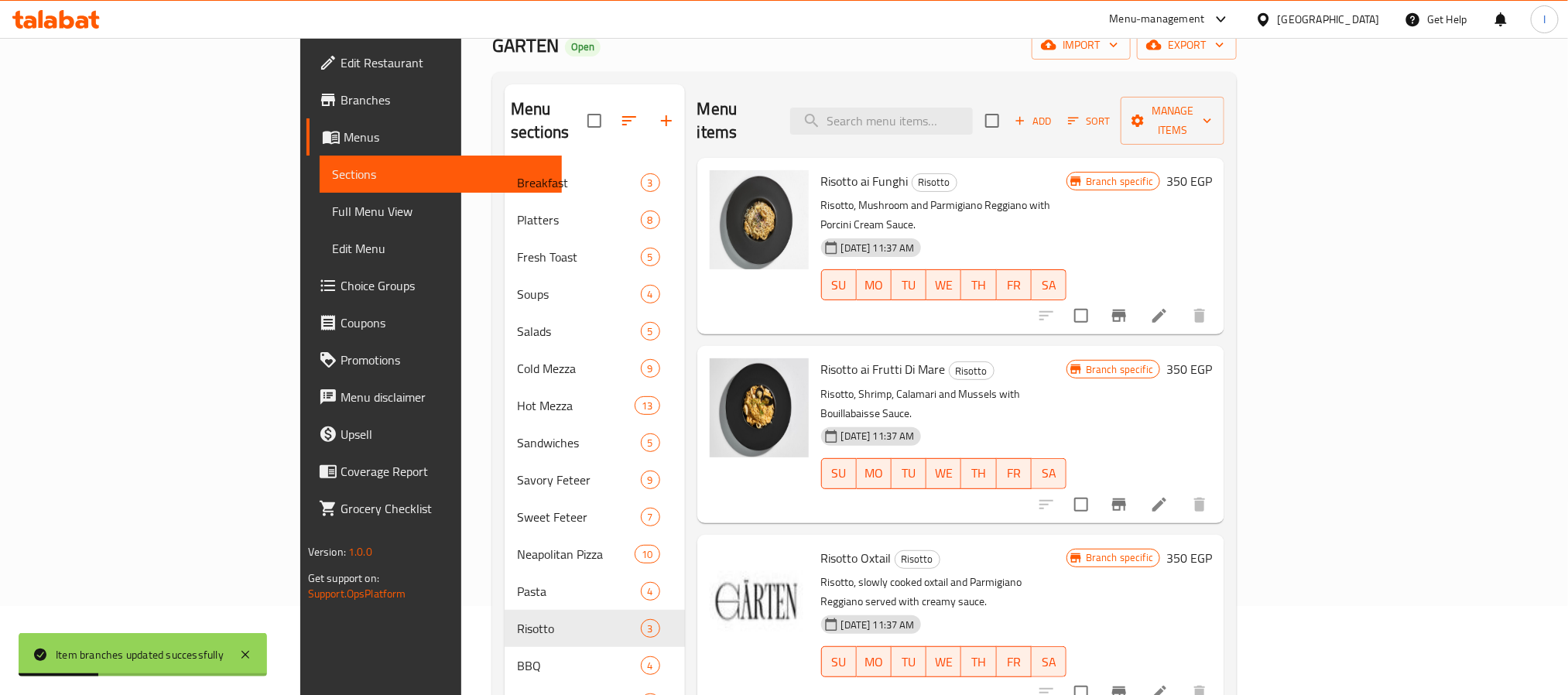
scroll to position [116, 0]
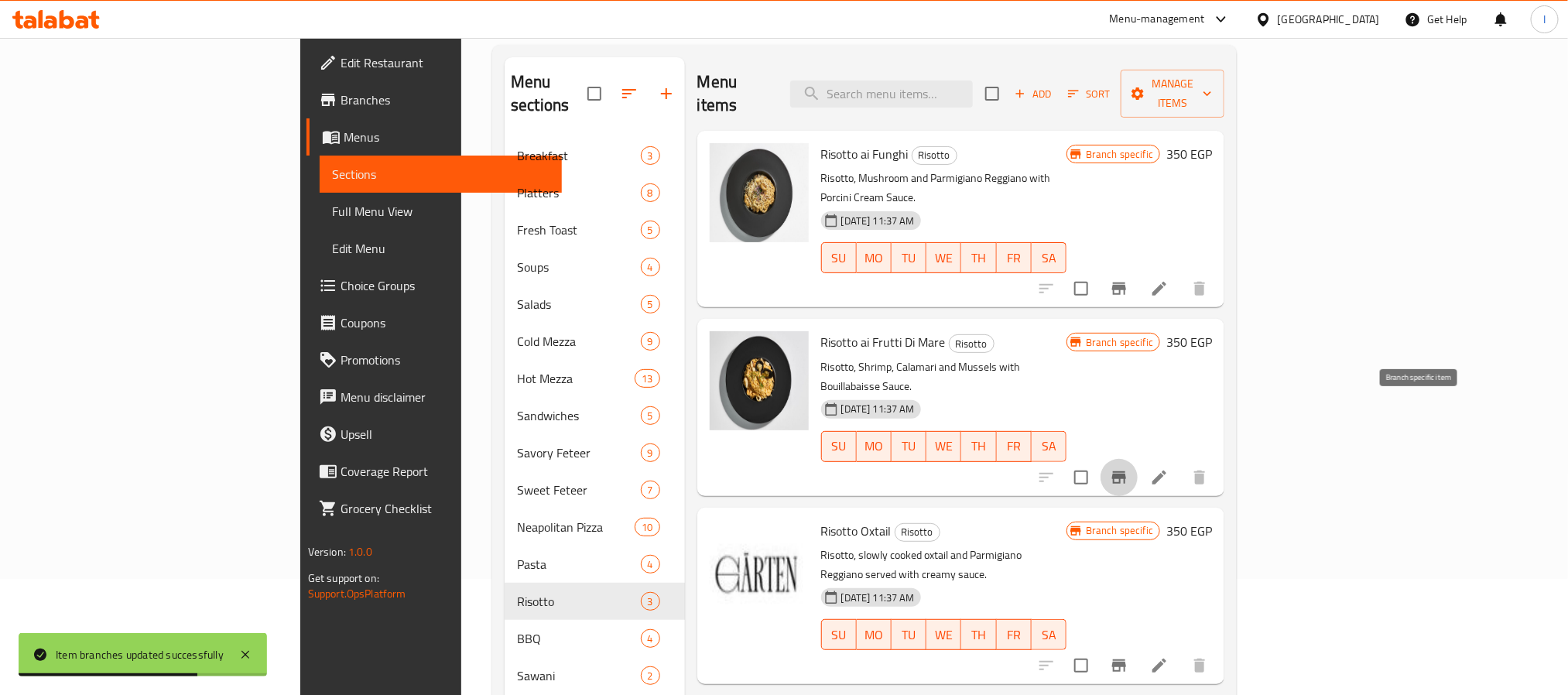
click at [1129, 468] on icon "Branch-specific-item" at bounding box center [1118, 477] width 18 height 18
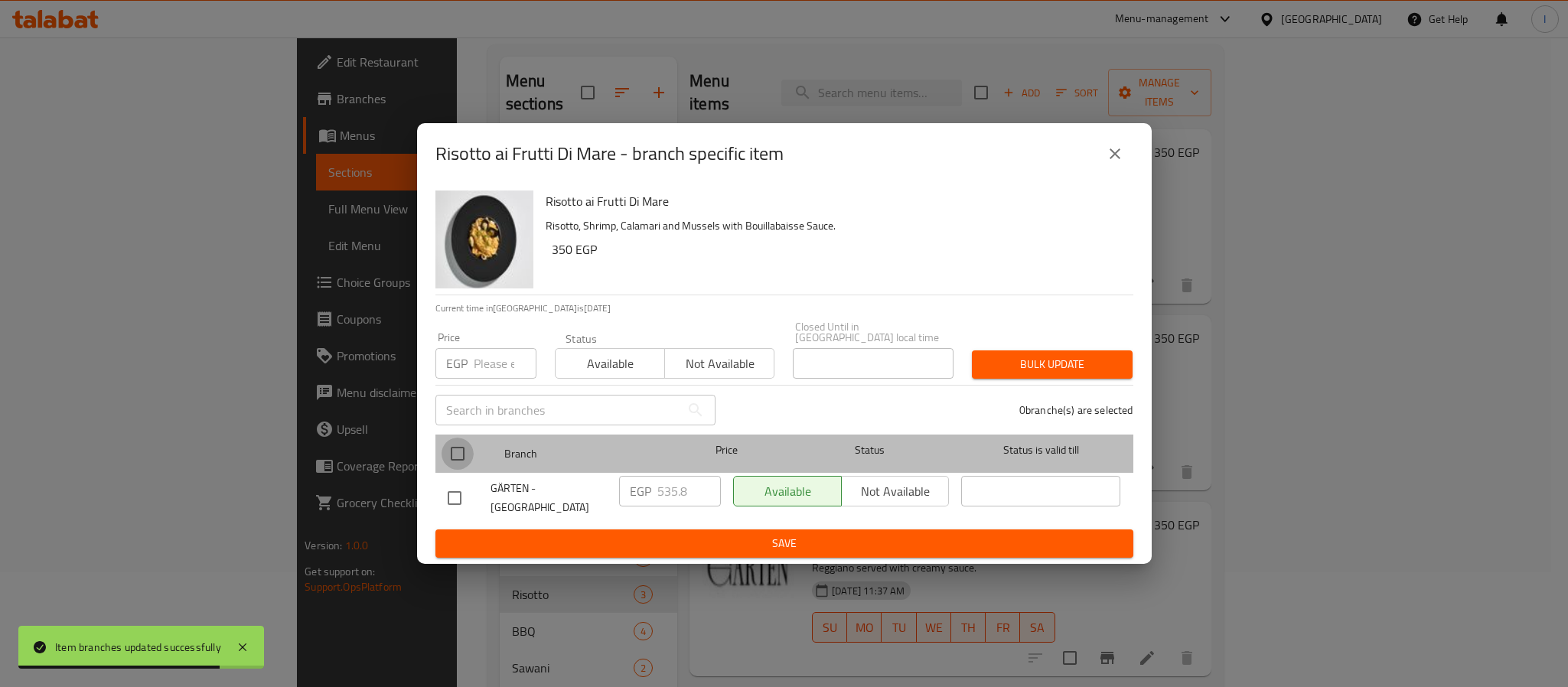
click at [453, 450] on input "checkbox" at bounding box center [458, 454] width 33 height 33
checkbox input "true"
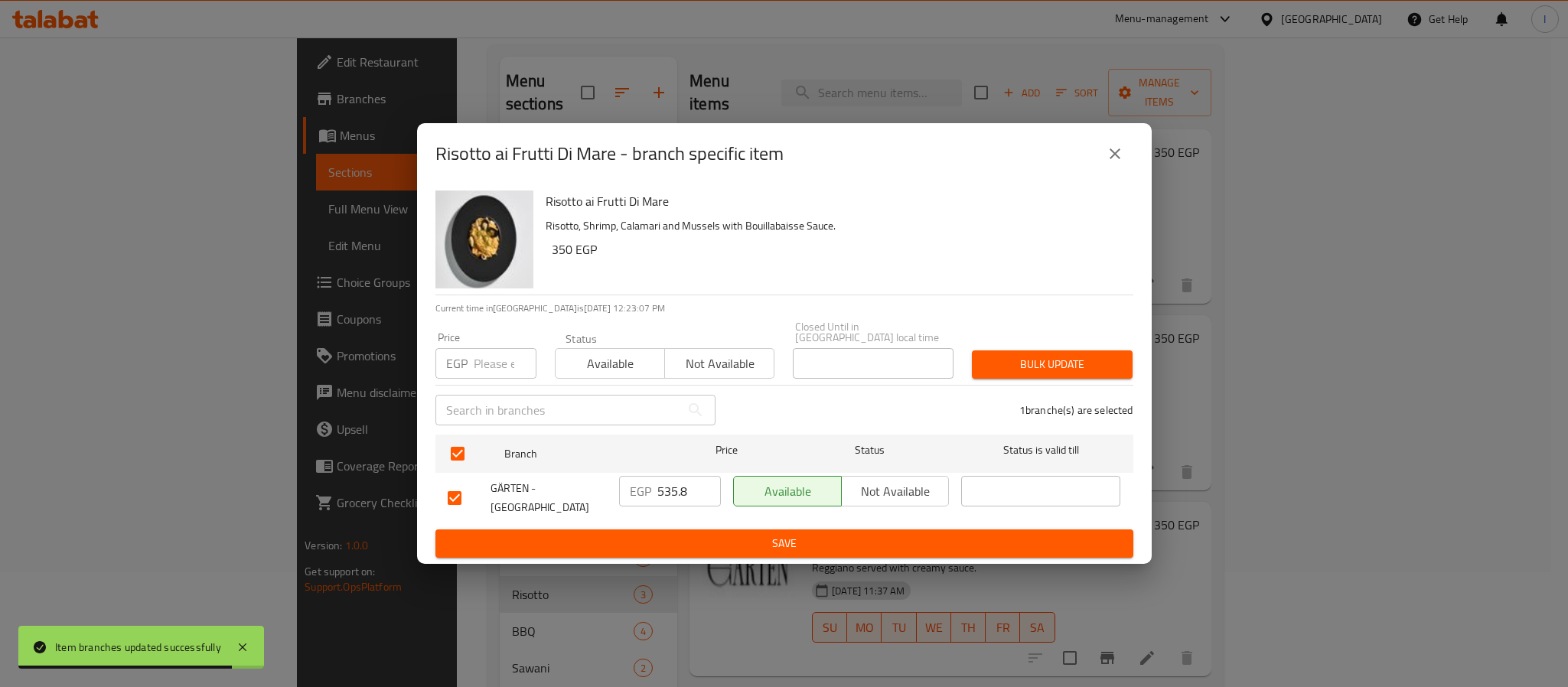
click at [673, 490] on input "535.8" at bounding box center [689, 491] width 63 height 31
paste input "81.40"
type input "581.40"
click at [677, 534] on span "Save" at bounding box center [784, 543] width 673 height 19
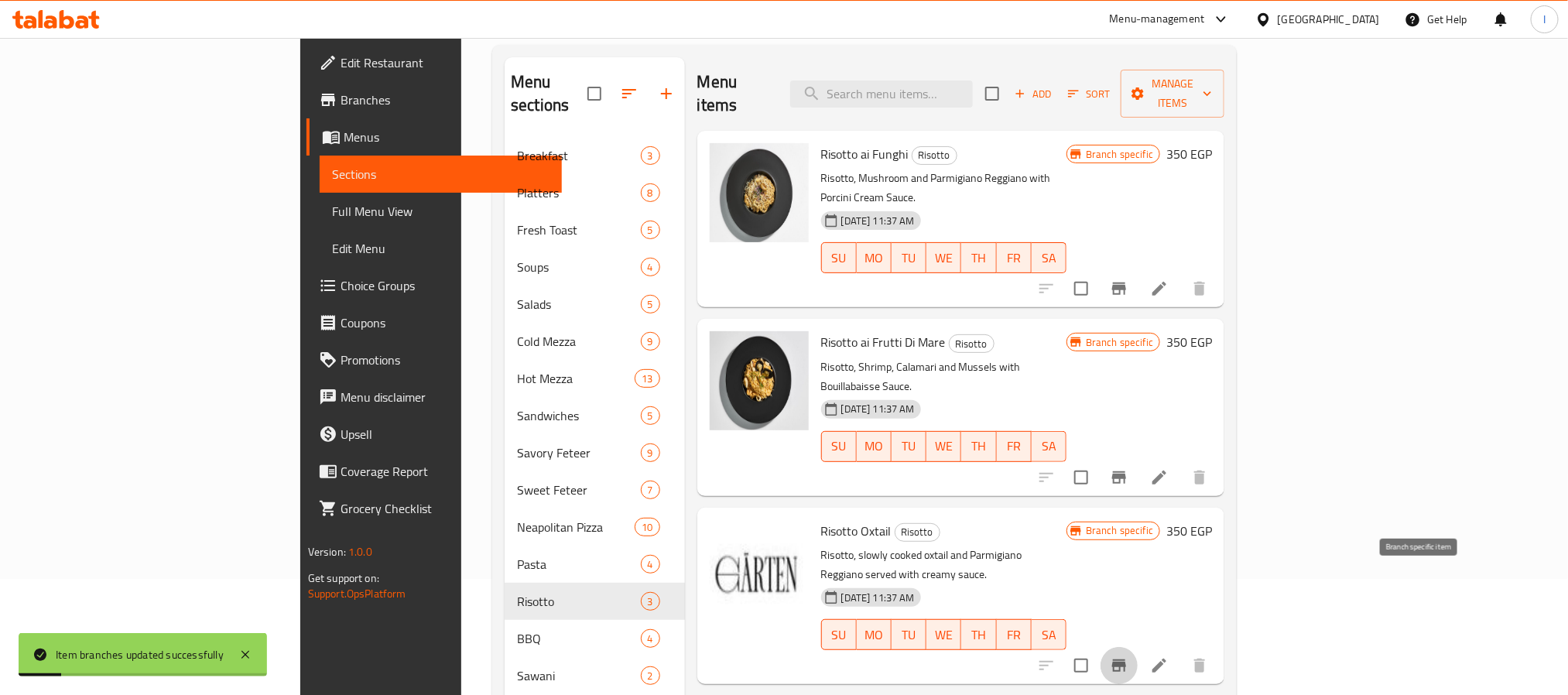
click at [1126, 659] on icon "Branch-specific-item" at bounding box center [1119, 665] width 14 height 13
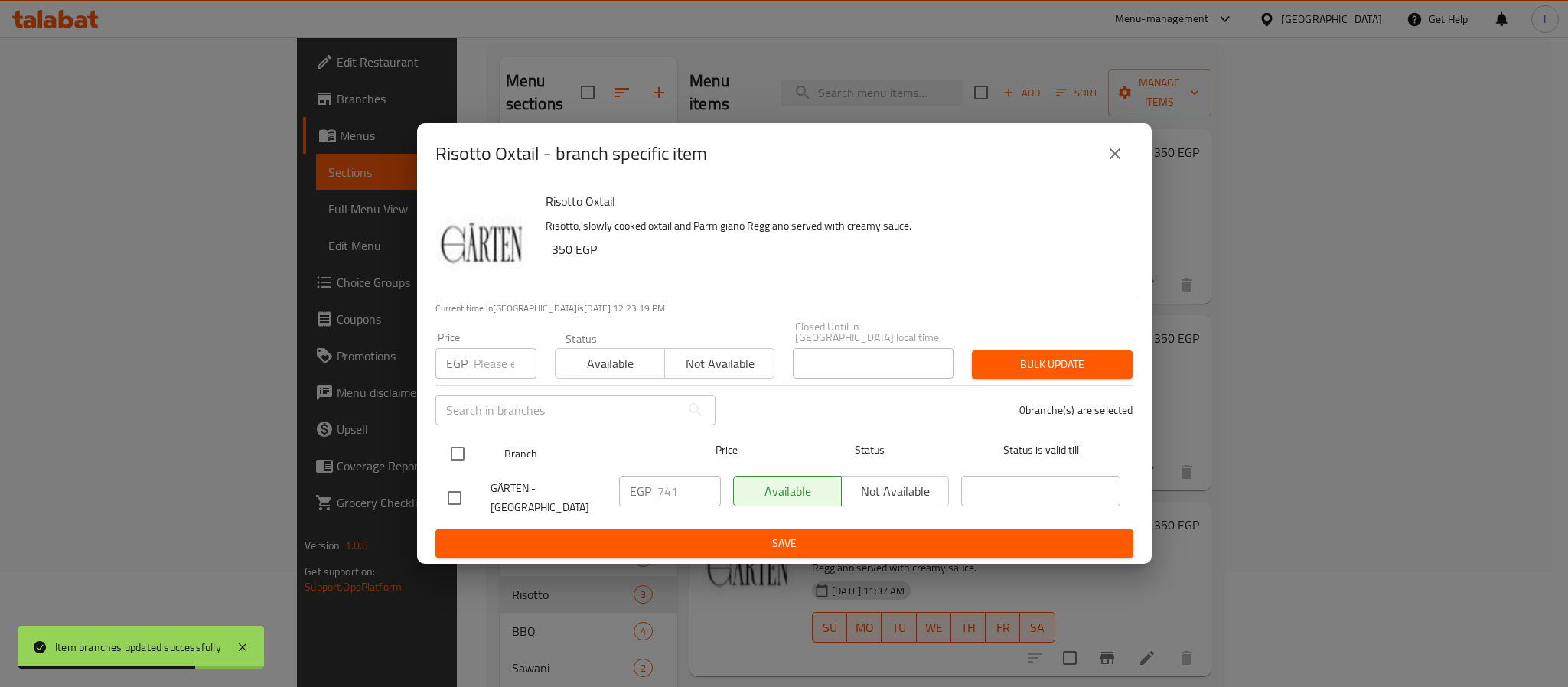
click at [458, 438] on input "checkbox" at bounding box center [458, 454] width 33 height 33
checkbox input "true"
click at [660, 494] on input "741" at bounding box center [689, 491] width 63 height 31
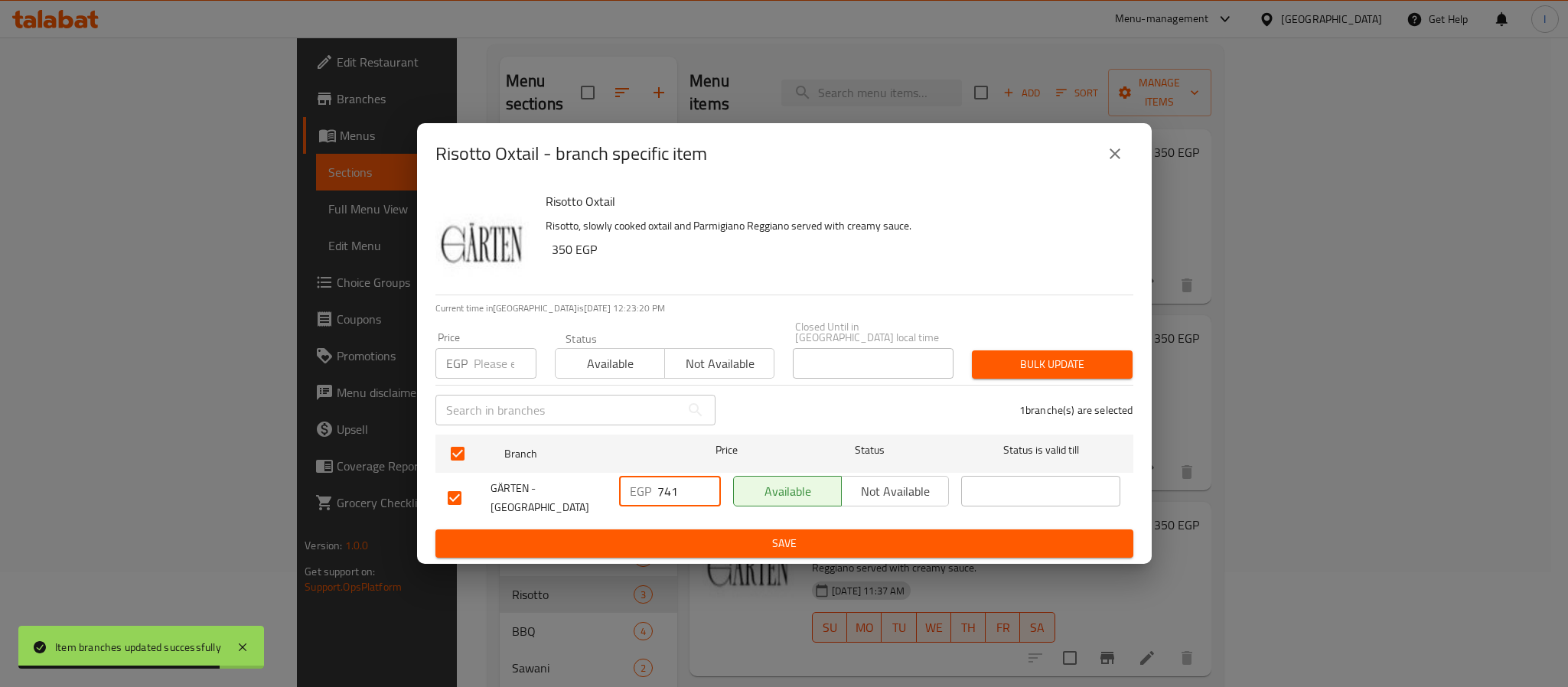
paste input "86.60"
type input "786.60"
click at [726, 534] on span "Save" at bounding box center [784, 543] width 673 height 19
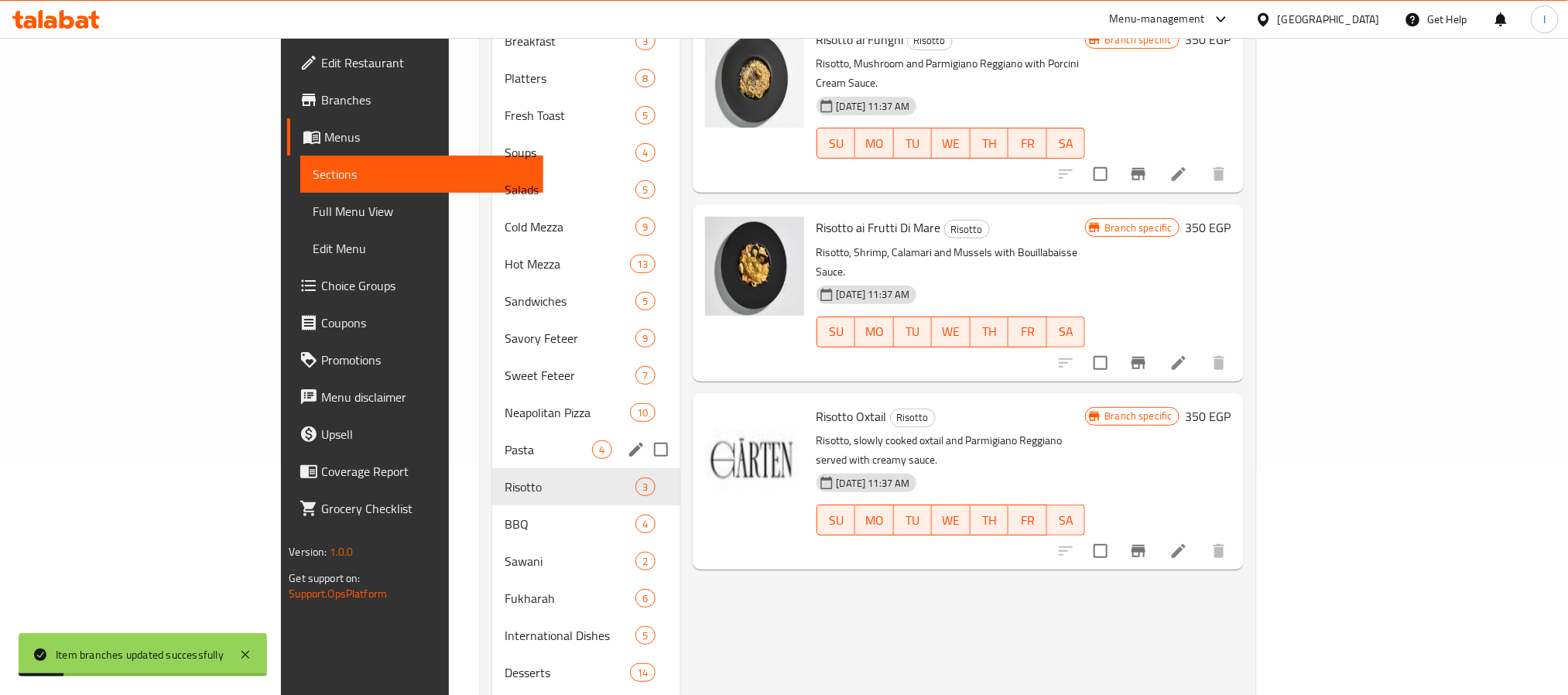
scroll to position [232, 0]
click at [504, 513] on span "BBQ" at bounding box center [548, 522] width 88 height 18
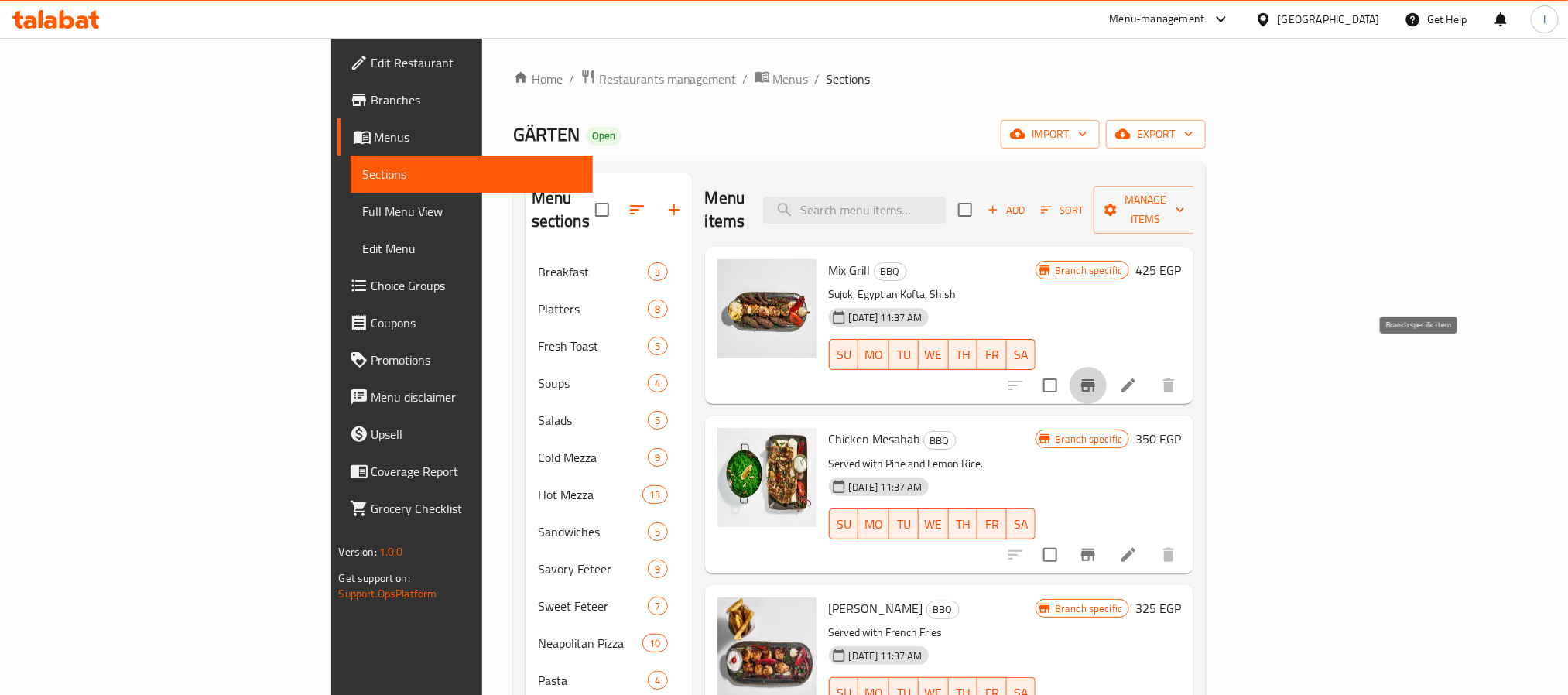
click at [1106, 372] on button "Branch-specific-item" at bounding box center [1088, 385] width 37 height 37
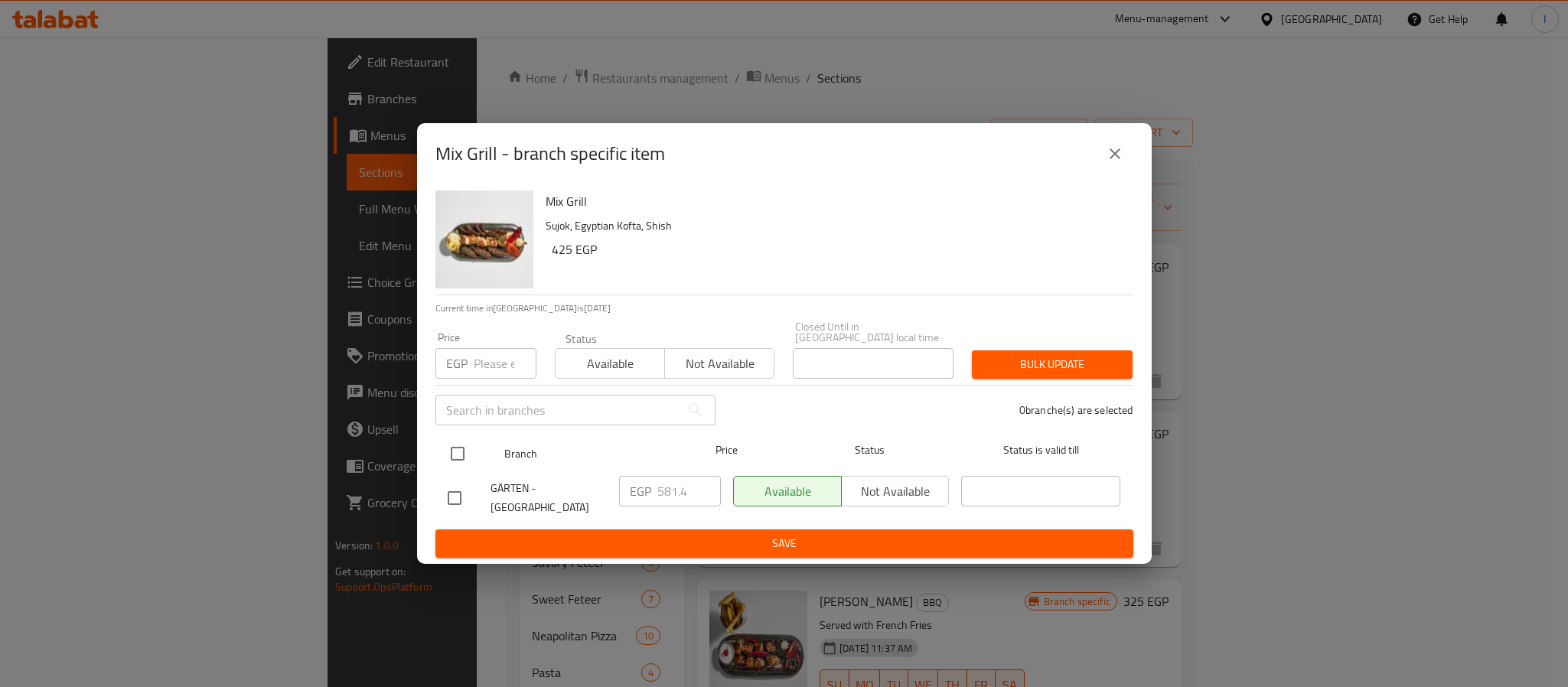
click at [468, 453] on input "checkbox" at bounding box center [458, 454] width 33 height 33
checkbox input "true"
click at [648, 484] on p "EGP" at bounding box center [640, 491] width 21 height 18
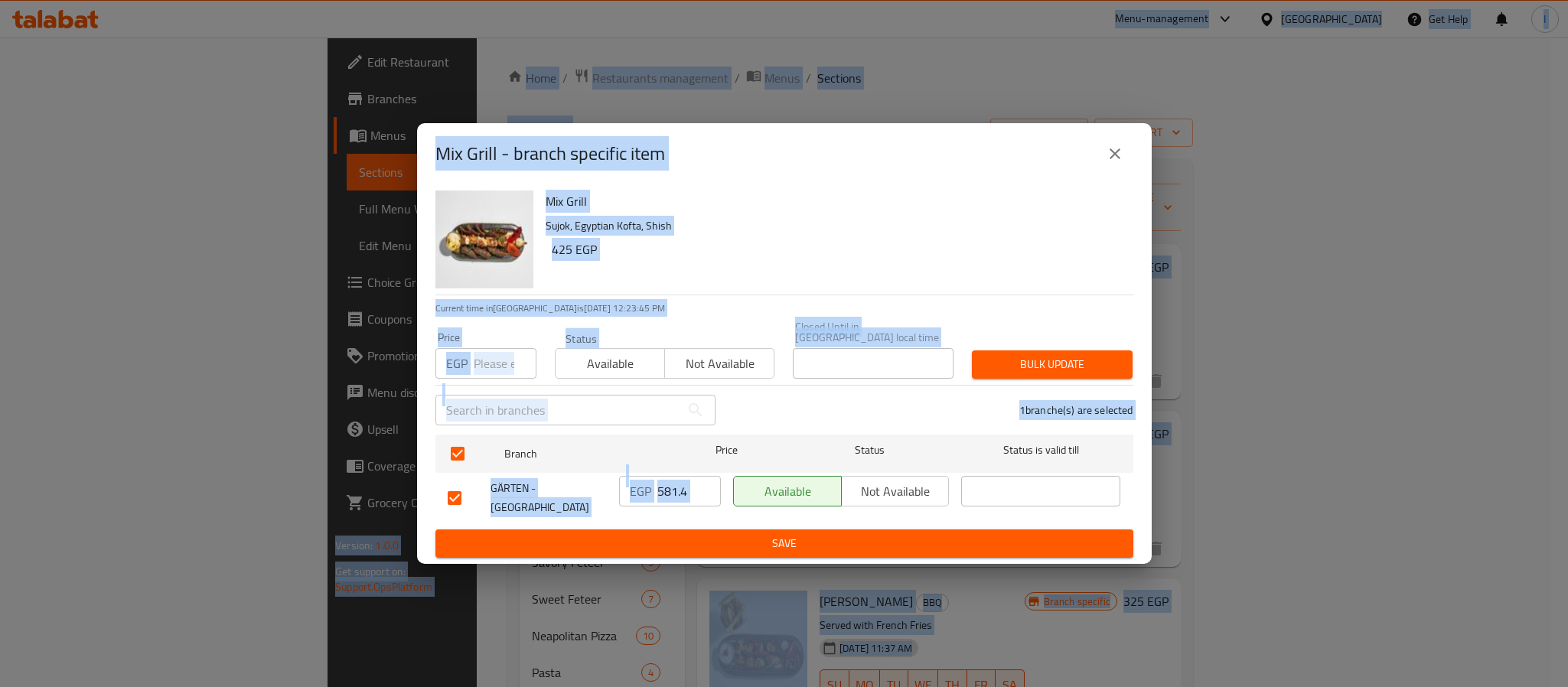
click at [671, 480] on input "581.4" at bounding box center [689, 491] width 63 height 31
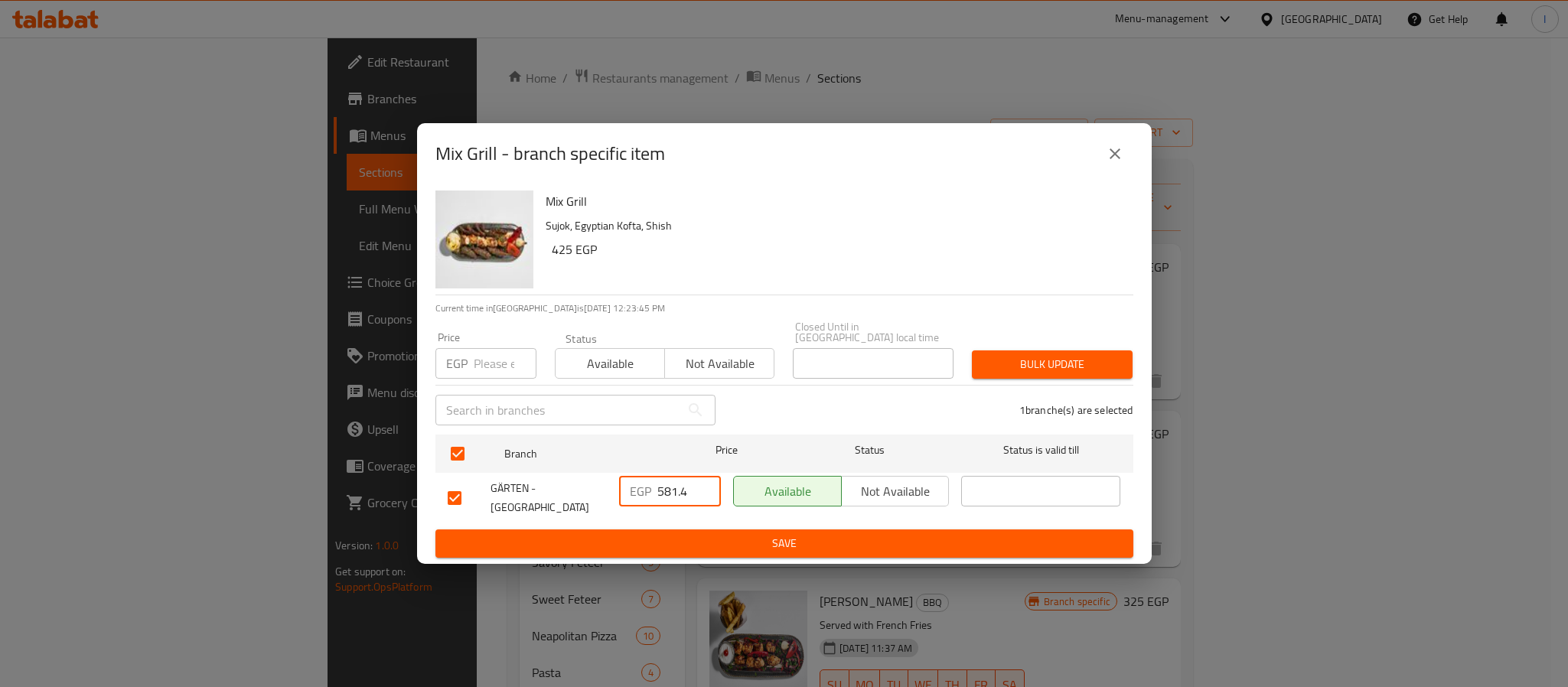
paste input "01.60"
type input "501.60"
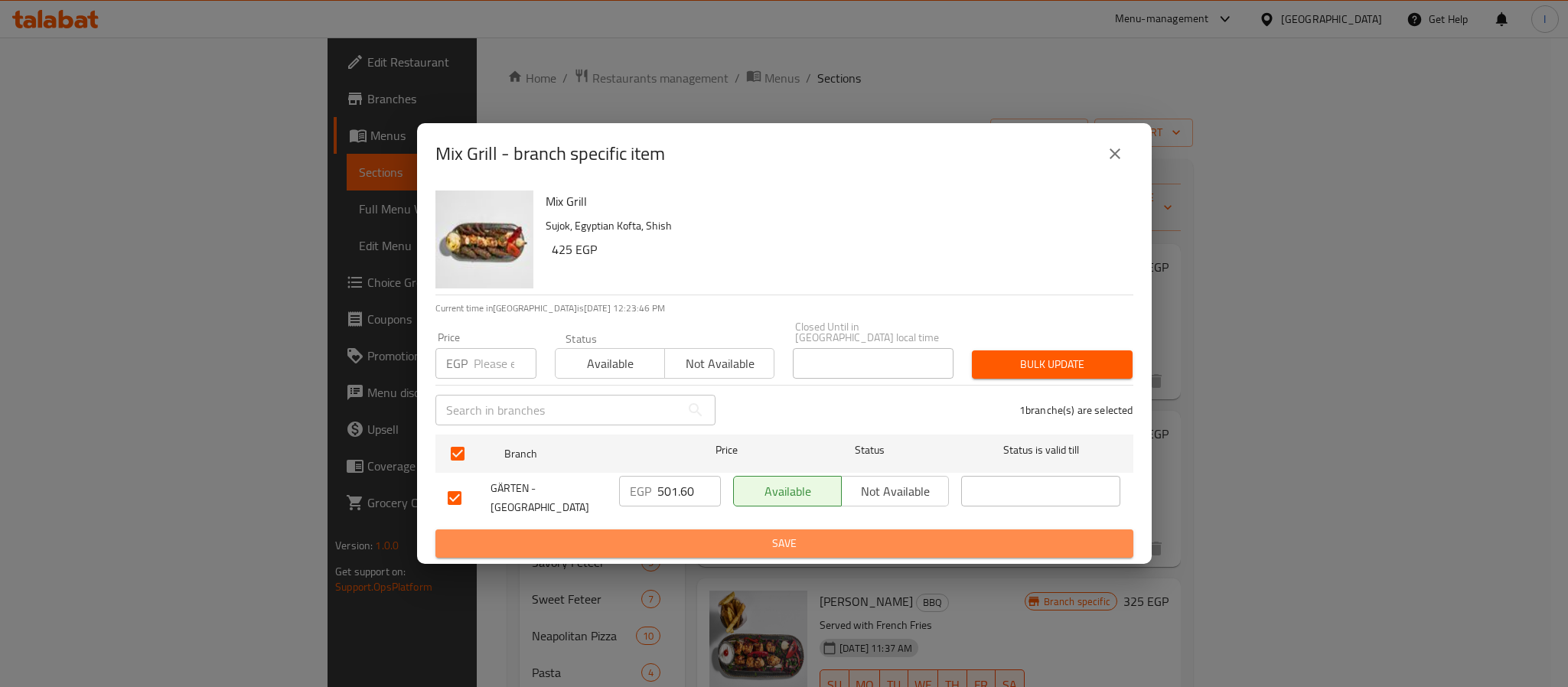
click at [684, 534] on span "Save" at bounding box center [784, 543] width 673 height 19
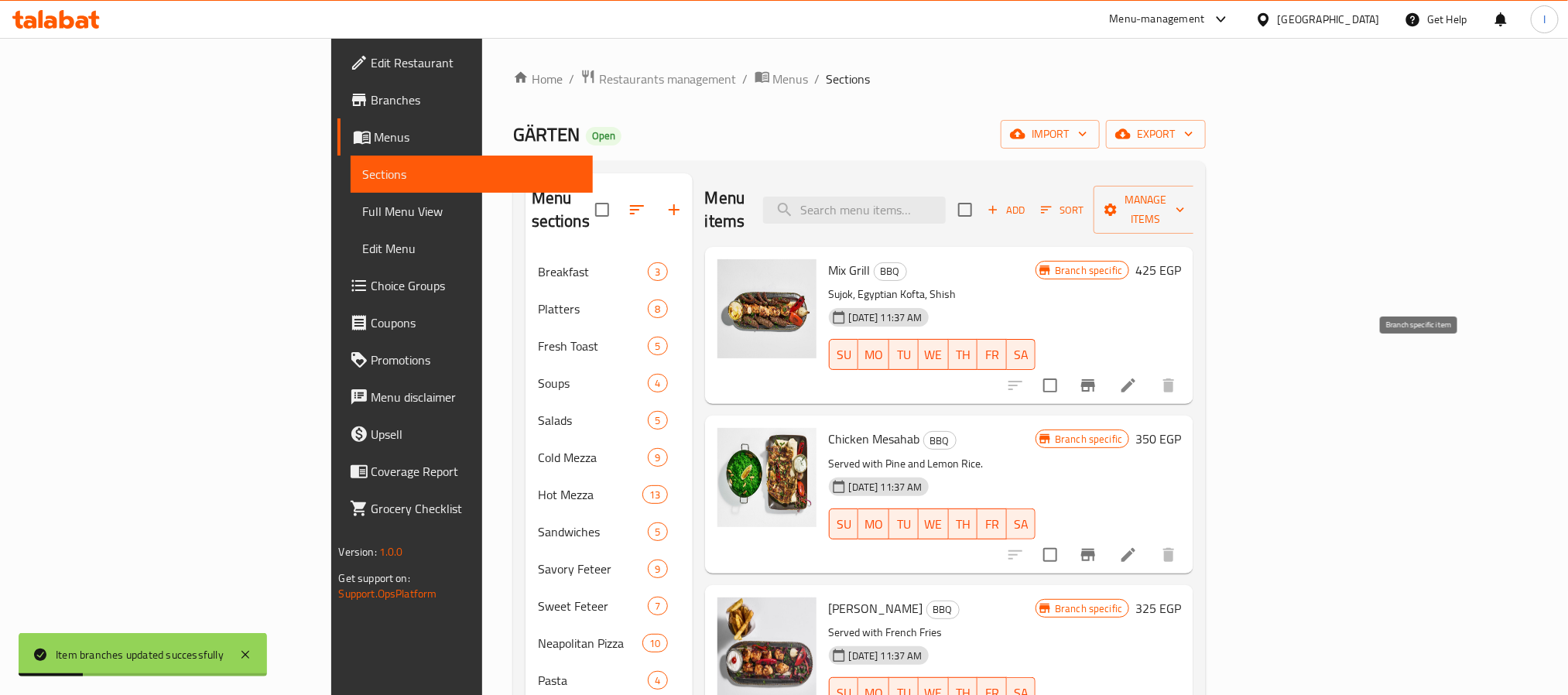
click at [1095, 379] on icon "Branch-specific-item" at bounding box center [1088, 385] width 14 height 13
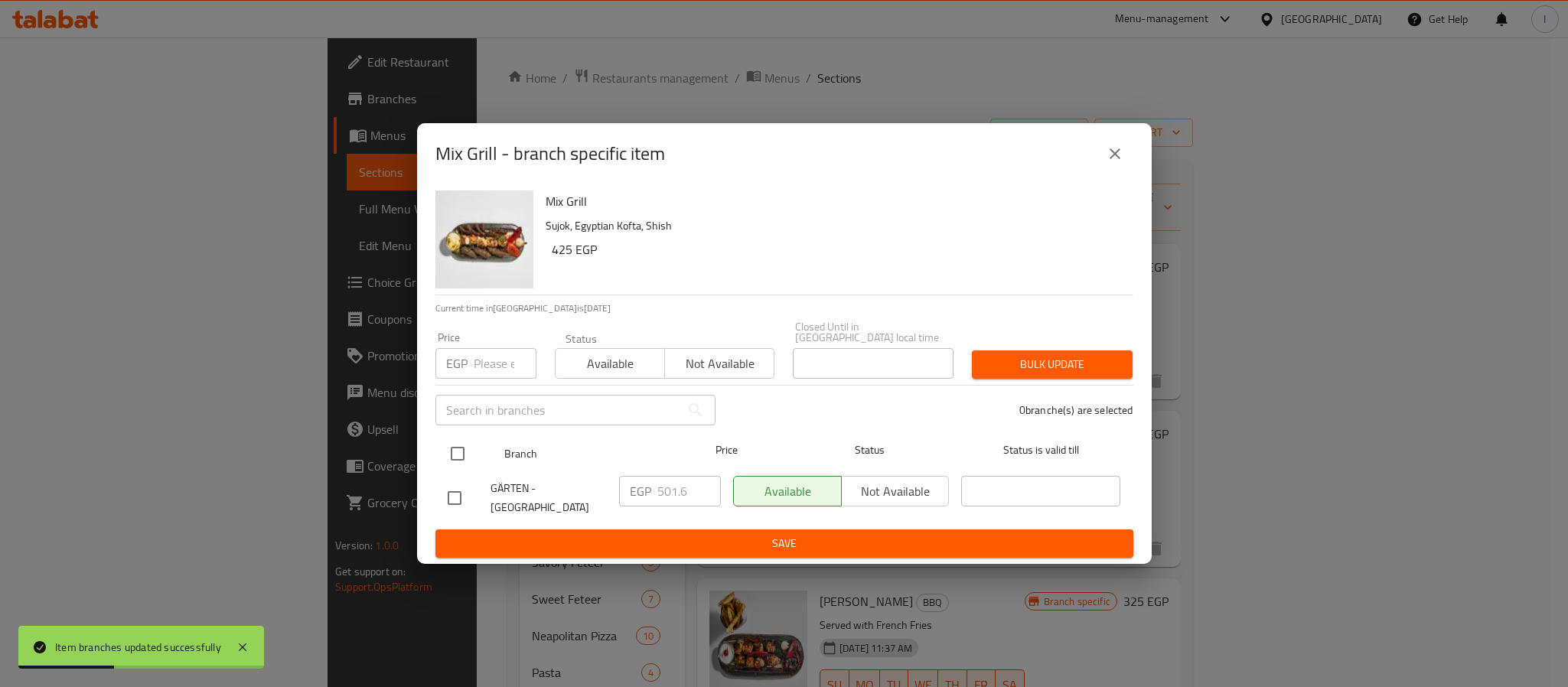
click at [464, 453] on input "checkbox" at bounding box center [458, 454] width 33 height 33
checkbox input "true"
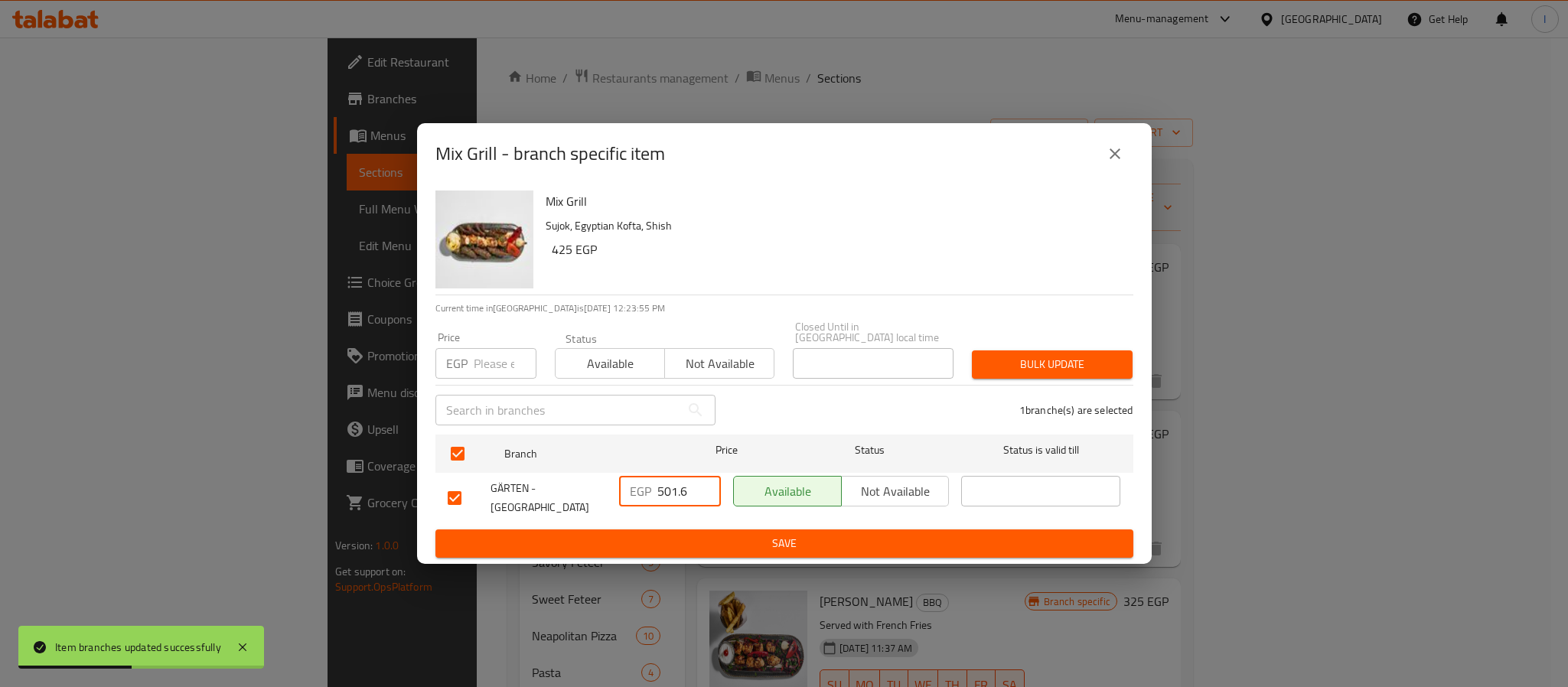
click at [680, 492] on input "501.6" at bounding box center [689, 491] width 63 height 31
paste input "627.00"
type input "627.00"
click at [684, 529] on button "Save" at bounding box center [784, 543] width 698 height 29
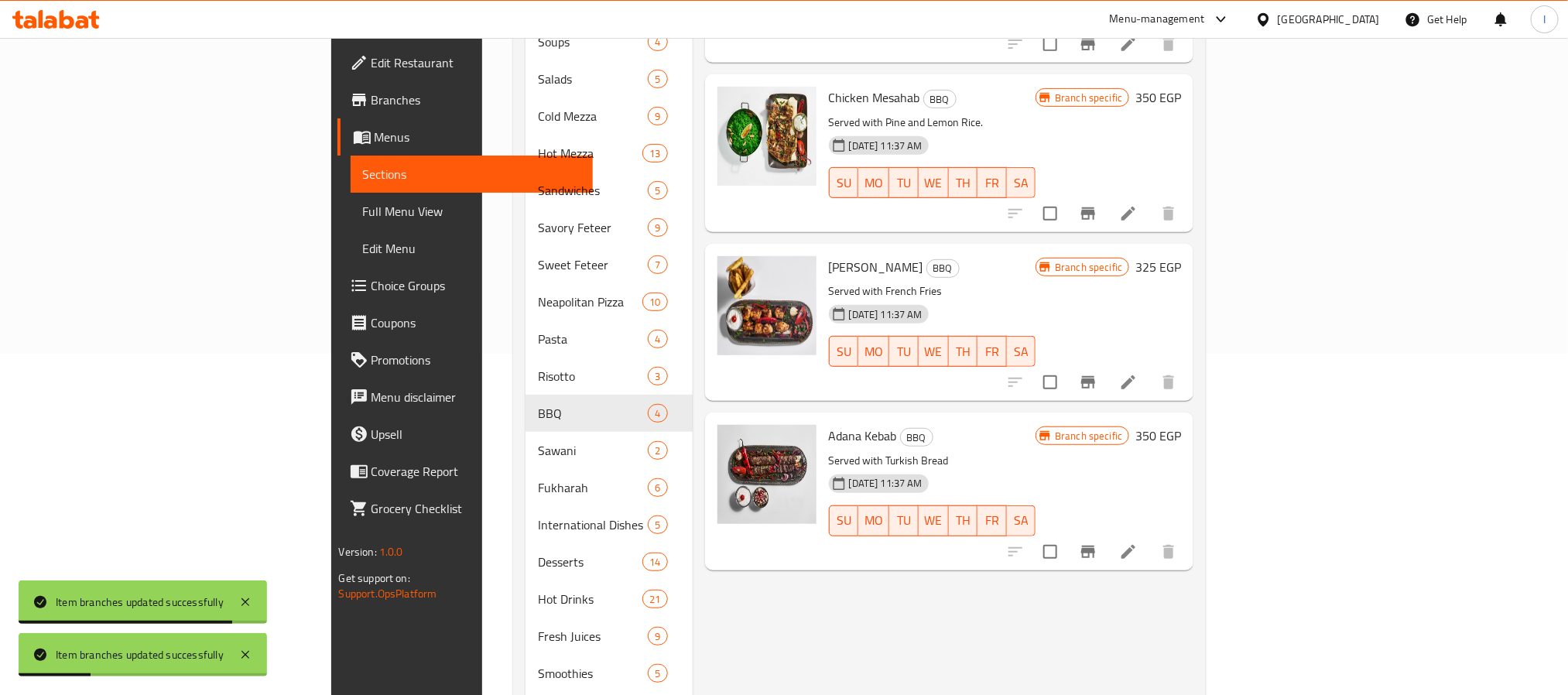
scroll to position [232, 0]
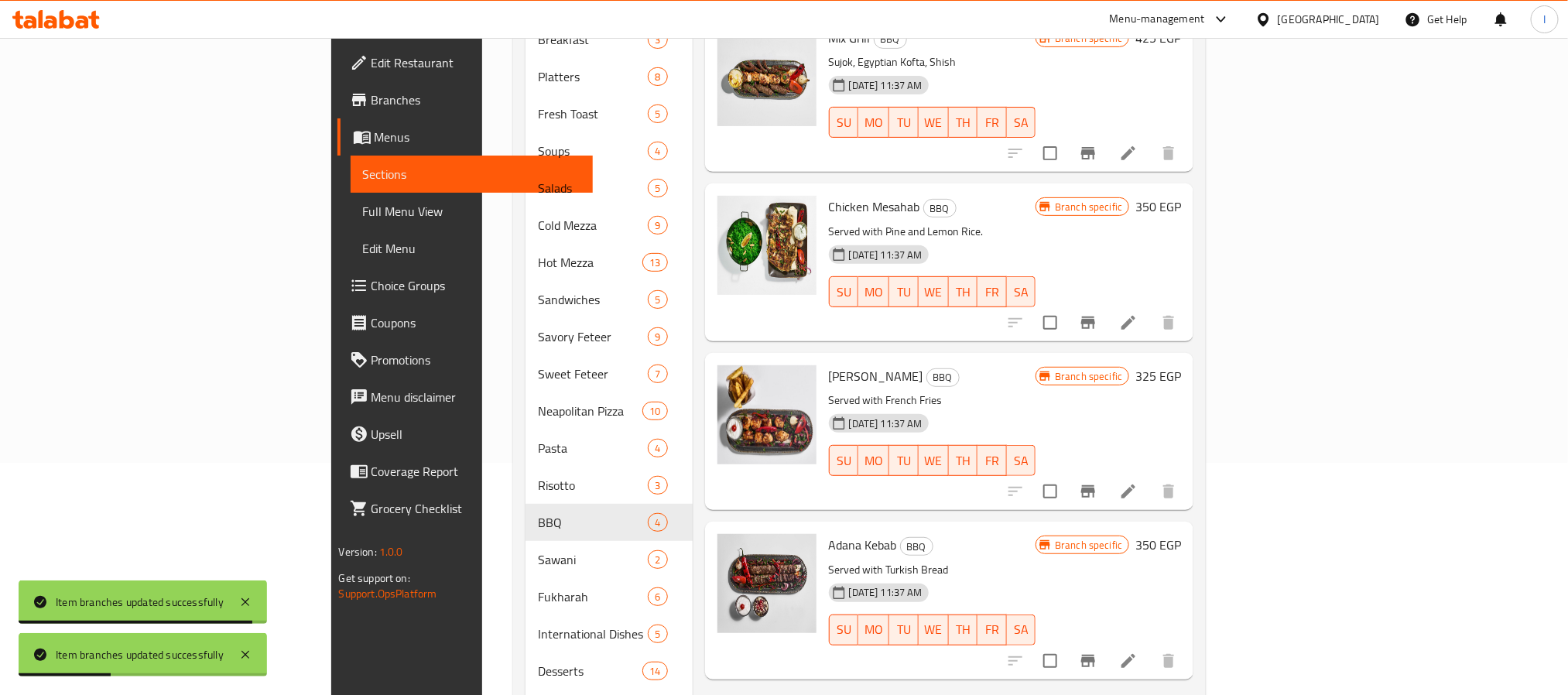
click at [1098, 314] on icon "Branch-specific-item" at bounding box center [1087, 322] width 18 height 18
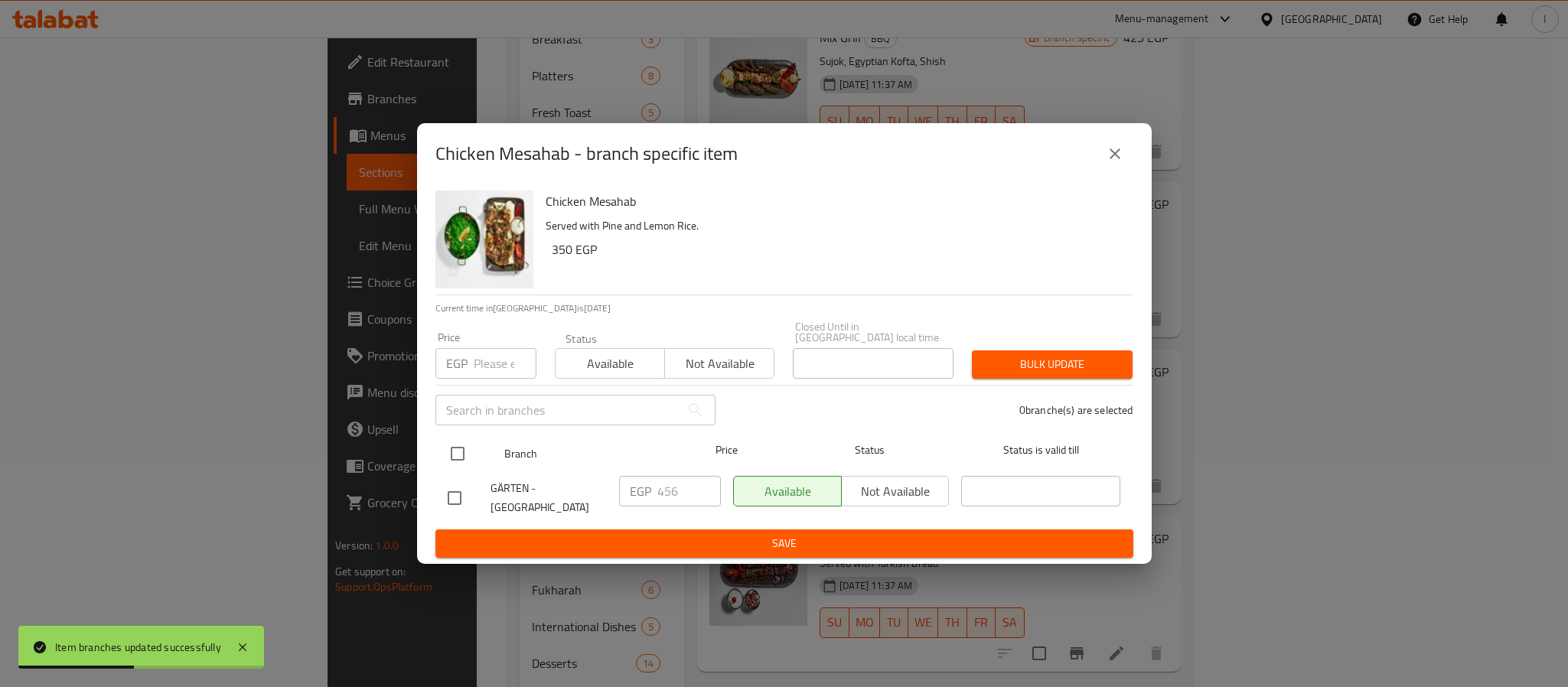
click at [455, 452] on input "checkbox" at bounding box center [458, 454] width 33 height 33
checkbox input "true"
click at [673, 490] on input "456" at bounding box center [689, 491] width 63 height 31
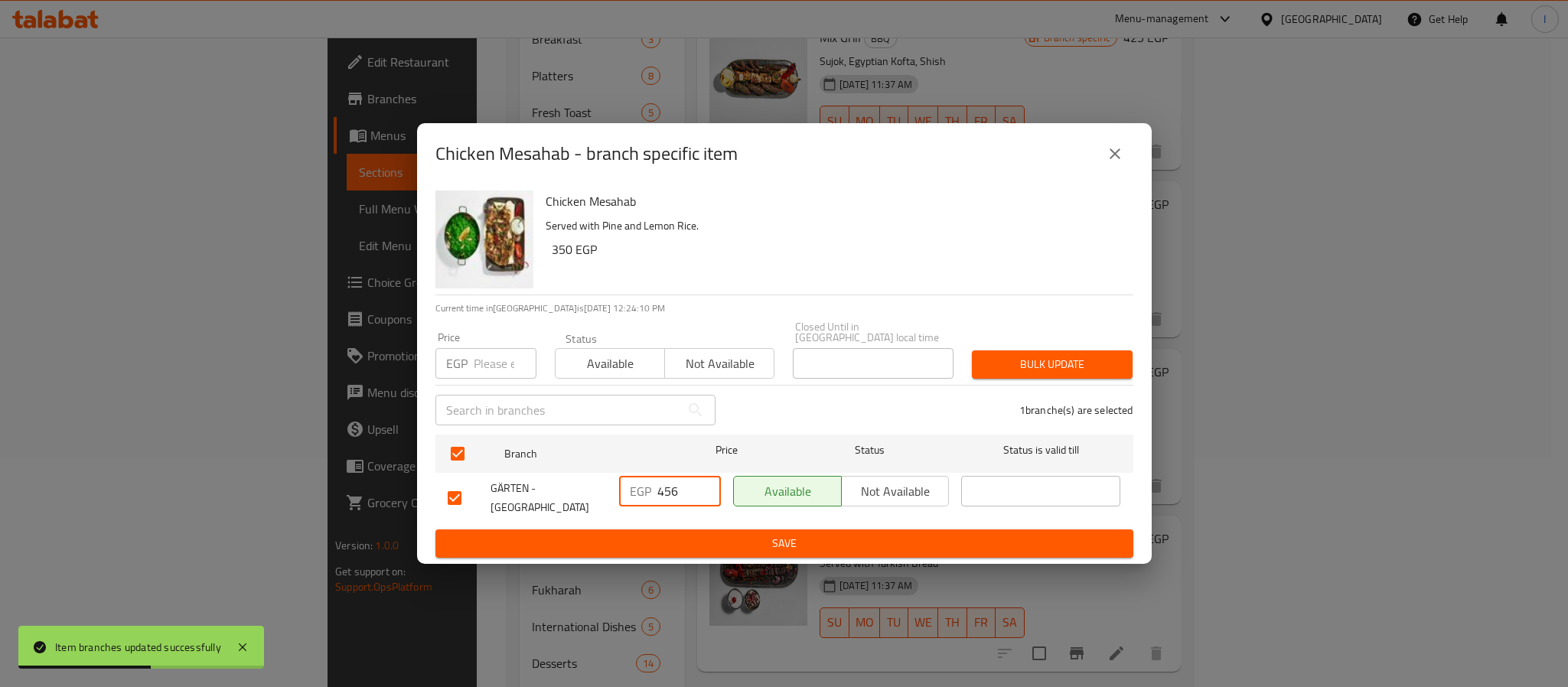
paste input "501.60"
type input "501.60"
click at [675, 534] on span "Save" at bounding box center [784, 543] width 673 height 19
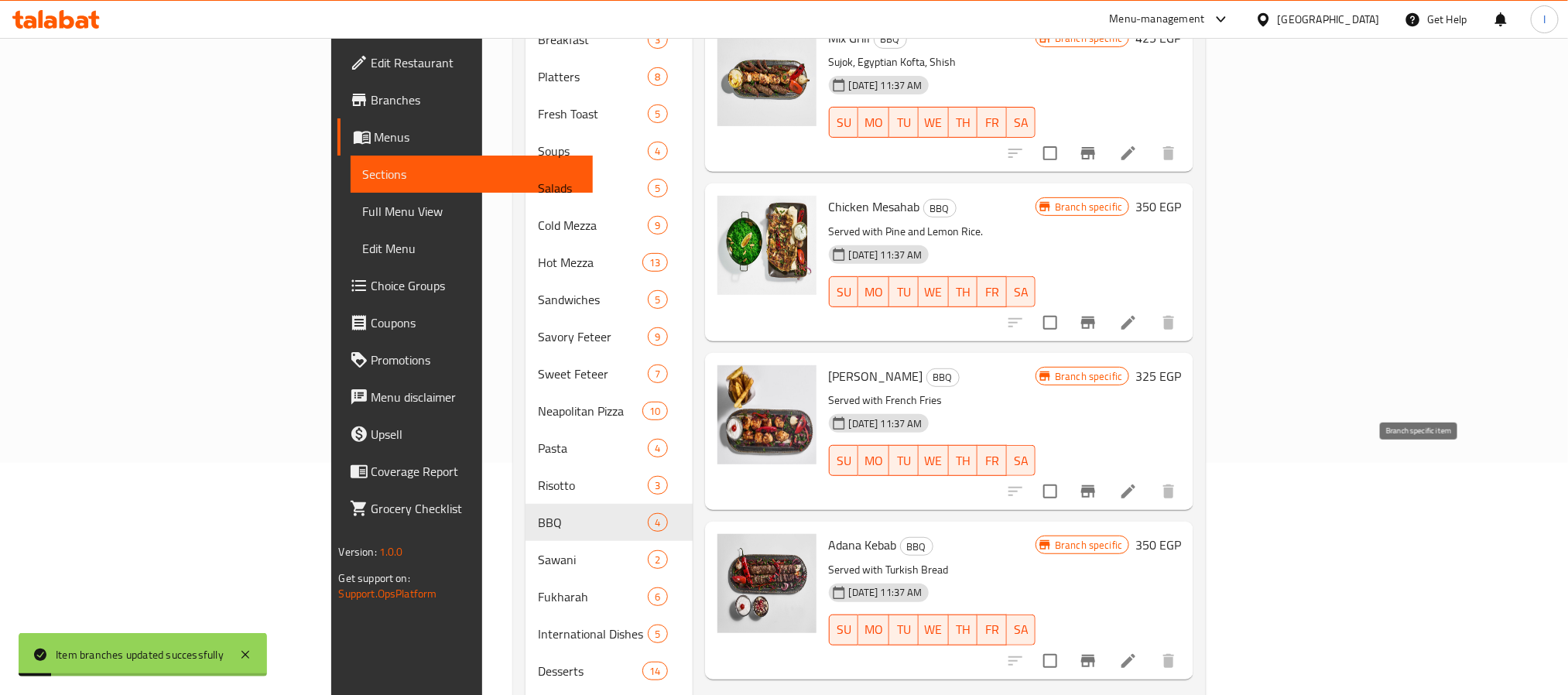
click at [1098, 482] on icon "Branch-specific-item" at bounding box center [1087, 491] width 18 height 18
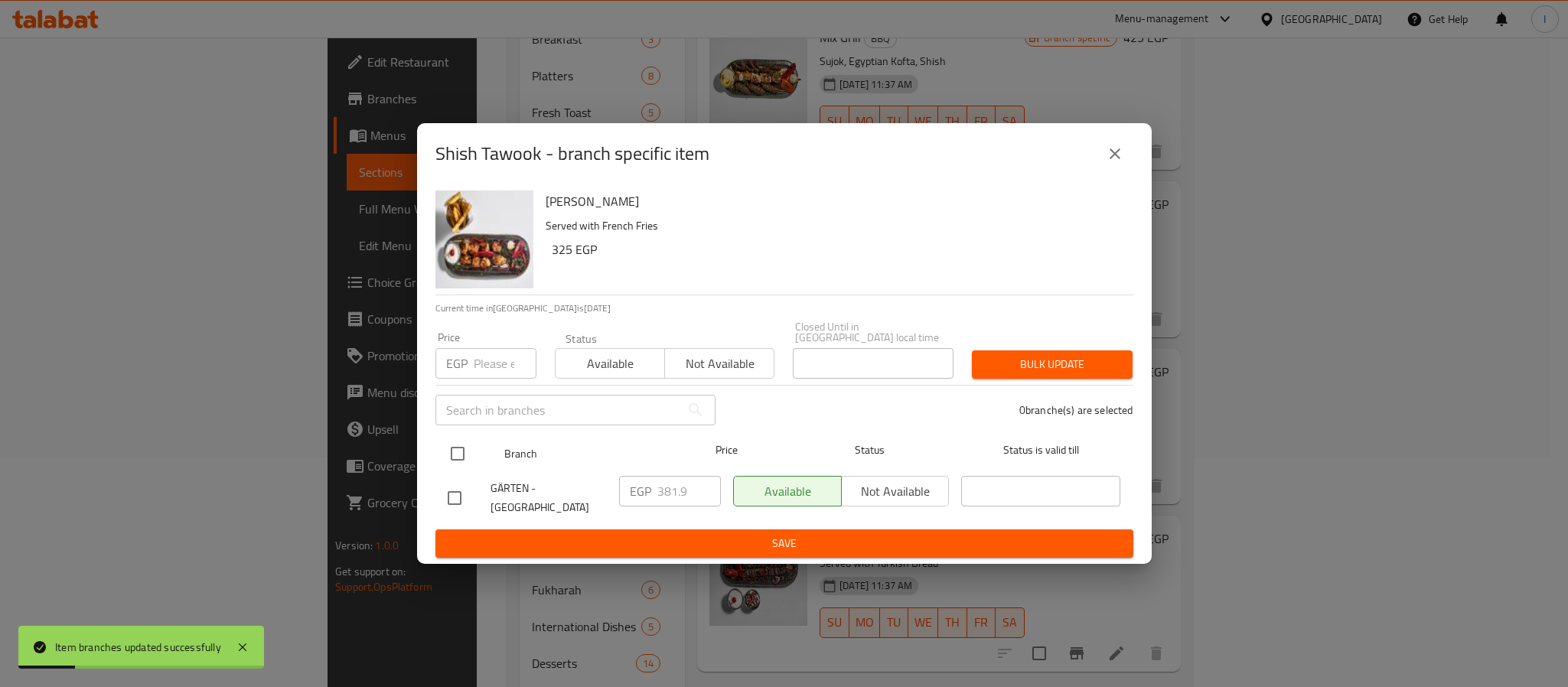
click at [453, 448] on input "checkbox" at bounding box center [458, 454] width 33 height 33
checkbox input "true"
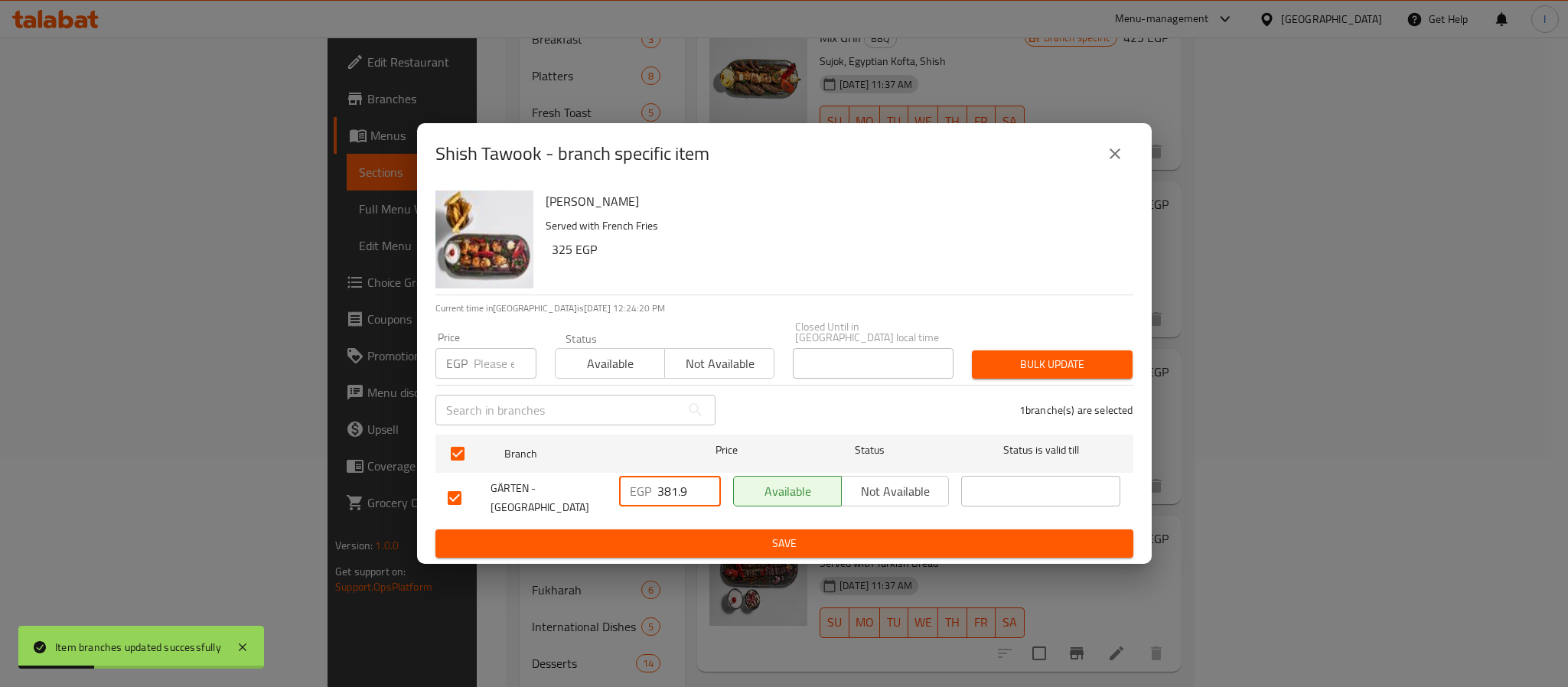
click at [671, 487] on input "381.9" at bounding box center [689, 491] width 63 height 31
paste input "427.50"
type input "427.50"
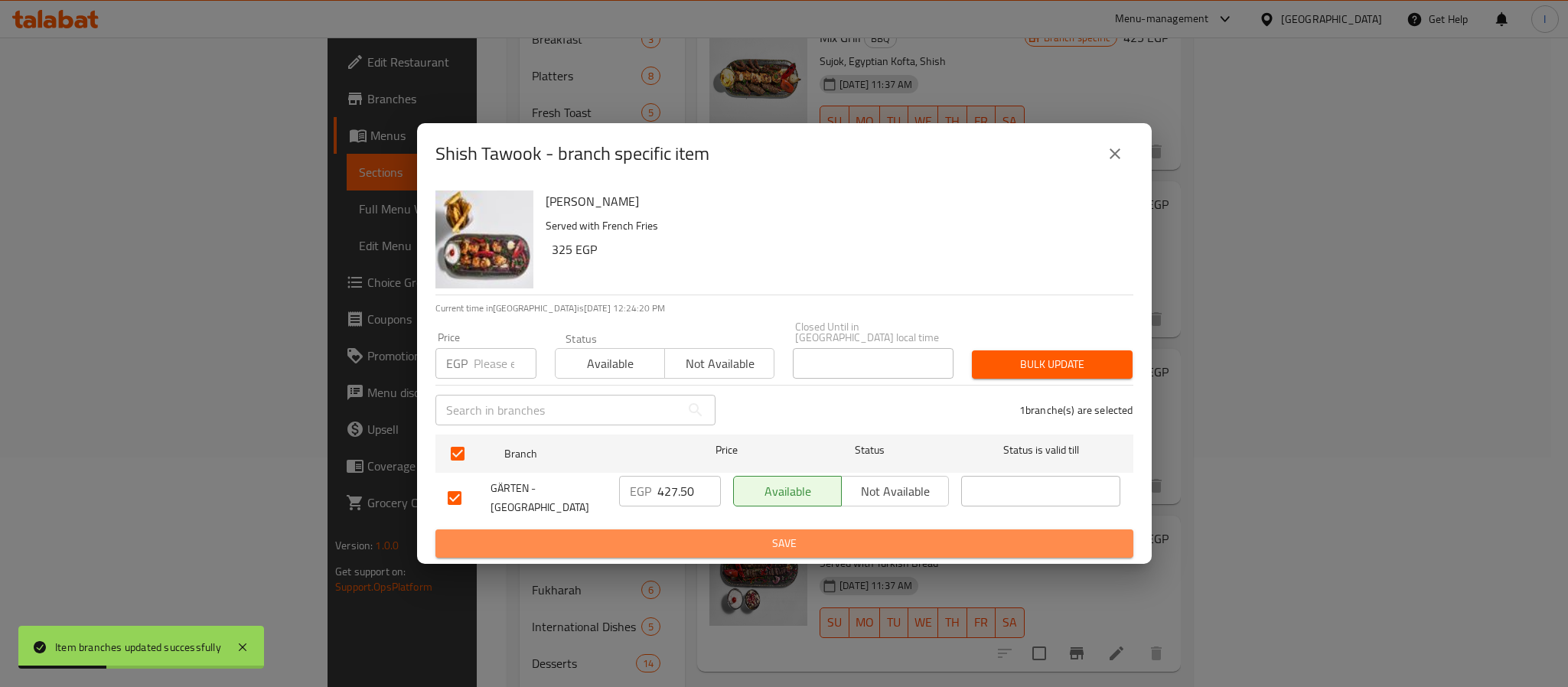
click at [682, 534] on span "Save" at bounding box center [784, 543] width 673 height 19
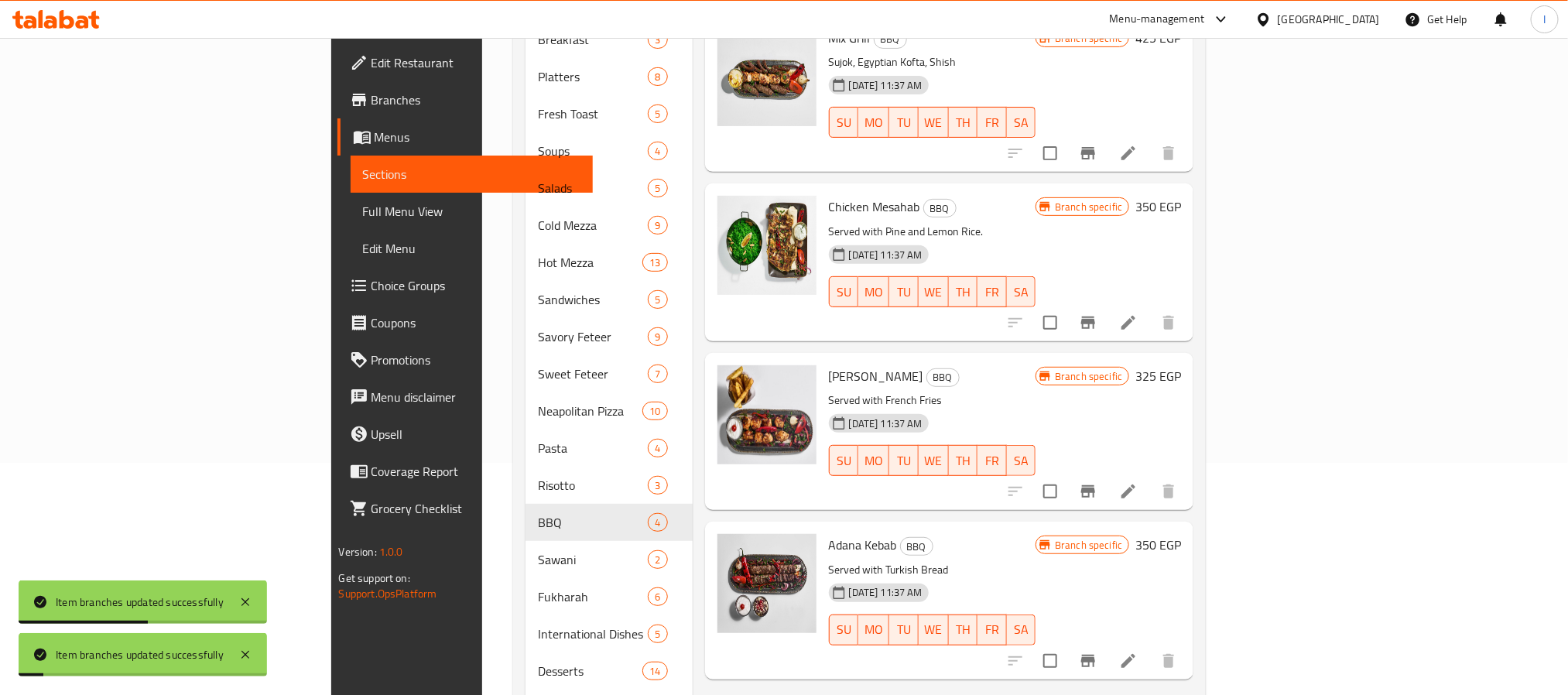
scroll to position [348, 0]
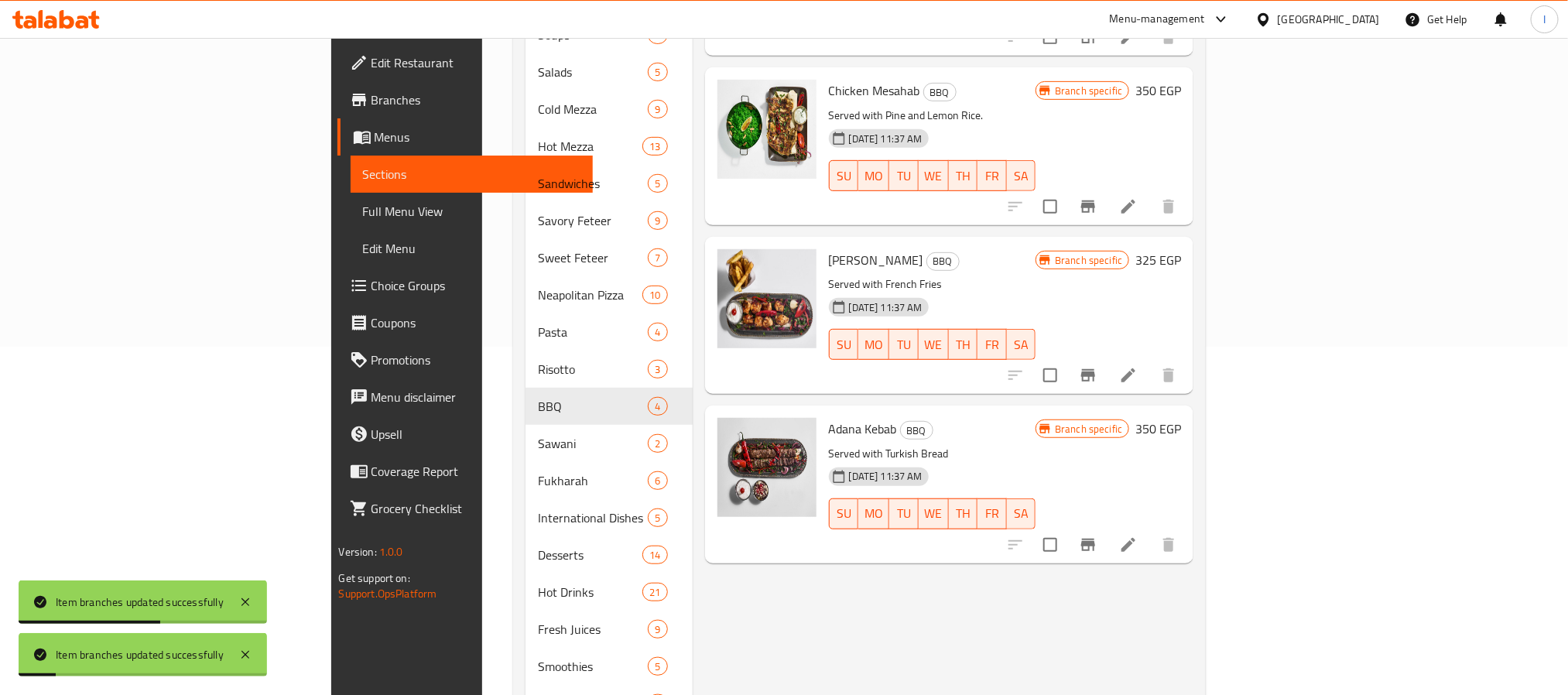
click at [1095, 538] on icon "Branch-specific-item" at bounding box center [1088, 544] width 14 height 13
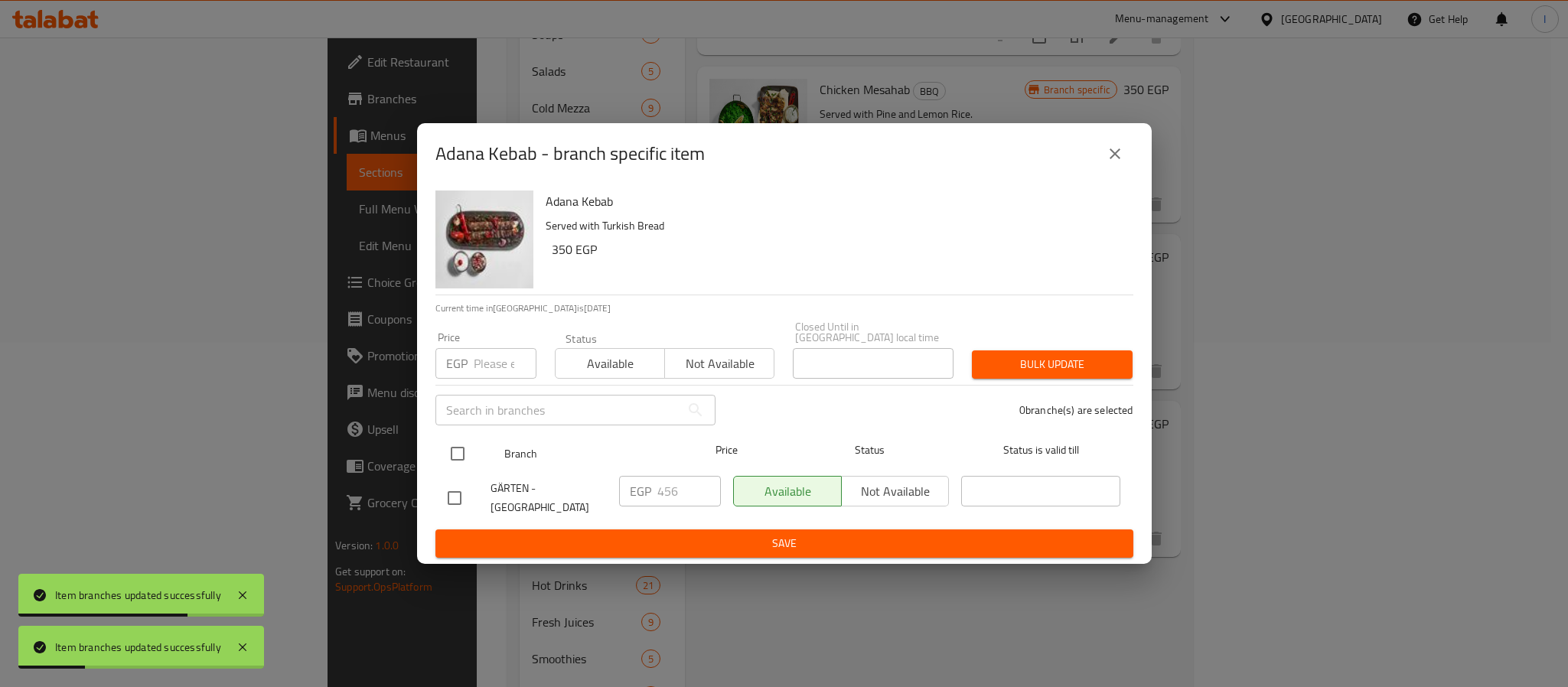
click at [463, 448] on input "checkbox" at bounding box center [458, 454] width 33 height 33
checkbox input "true"
click at [681, 490] on input "456" at bounding box center [689, 491] width 63 height 31
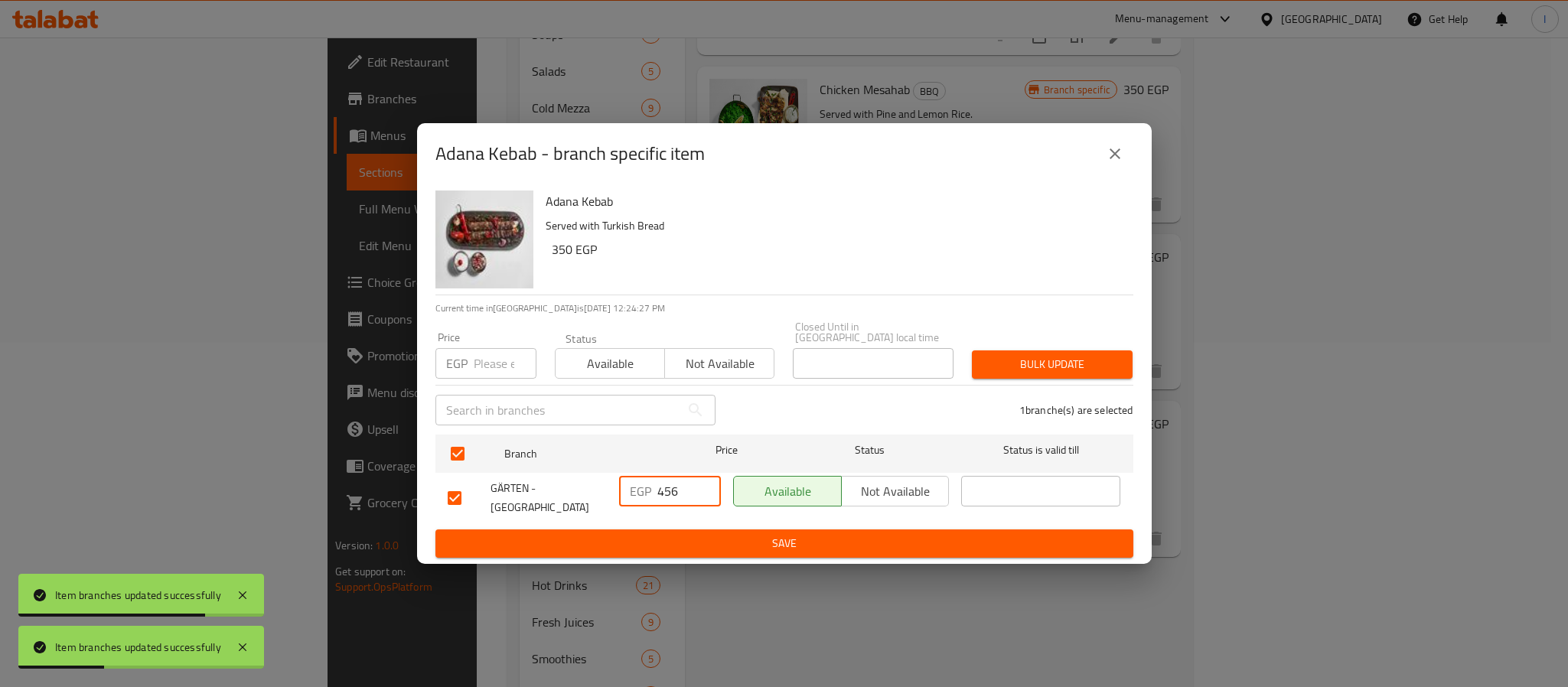
paste input "501.60"
type input "501.60"
click at [693, 529] on button "Save" at bounding box center [784, 543] width 698 height 29
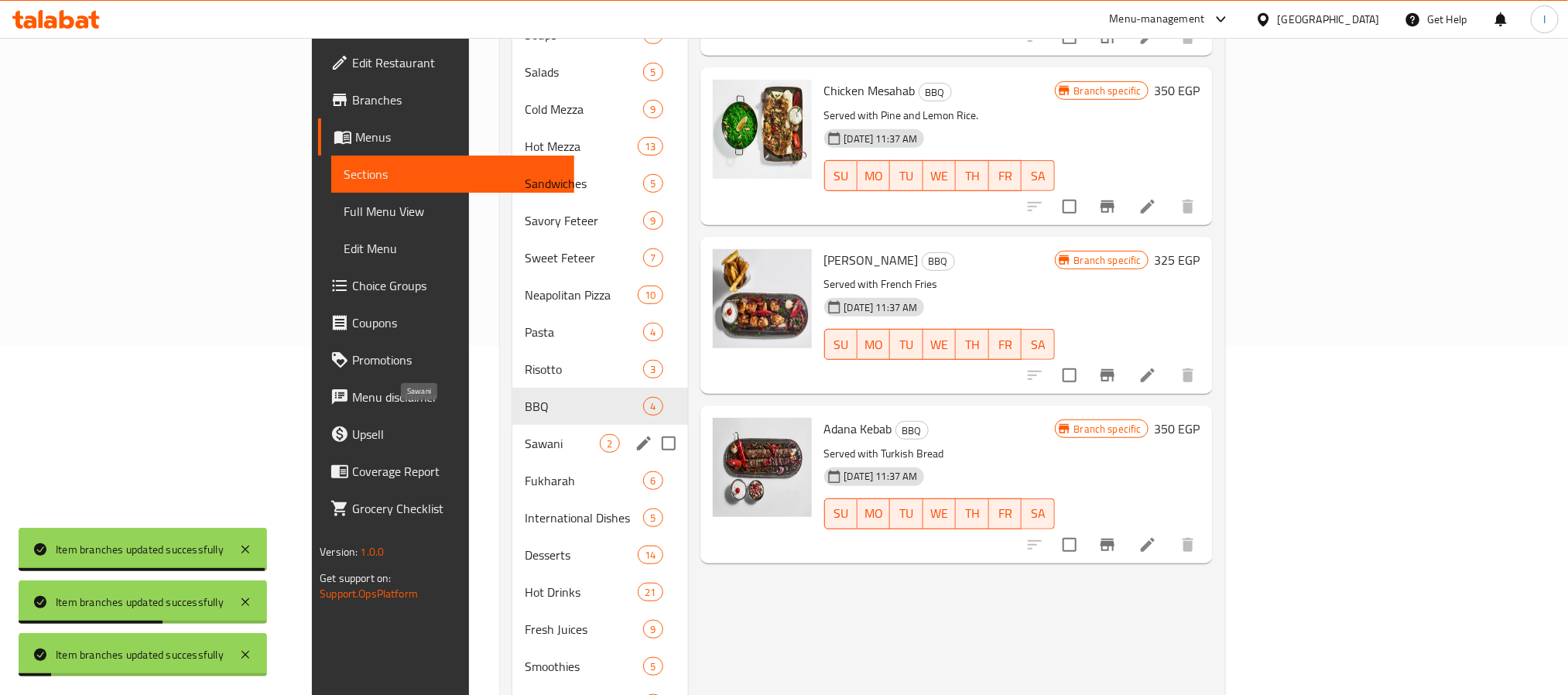
click at [525, 434] on span "Sawani" at bounding box center [562, 442] width 75 height 18
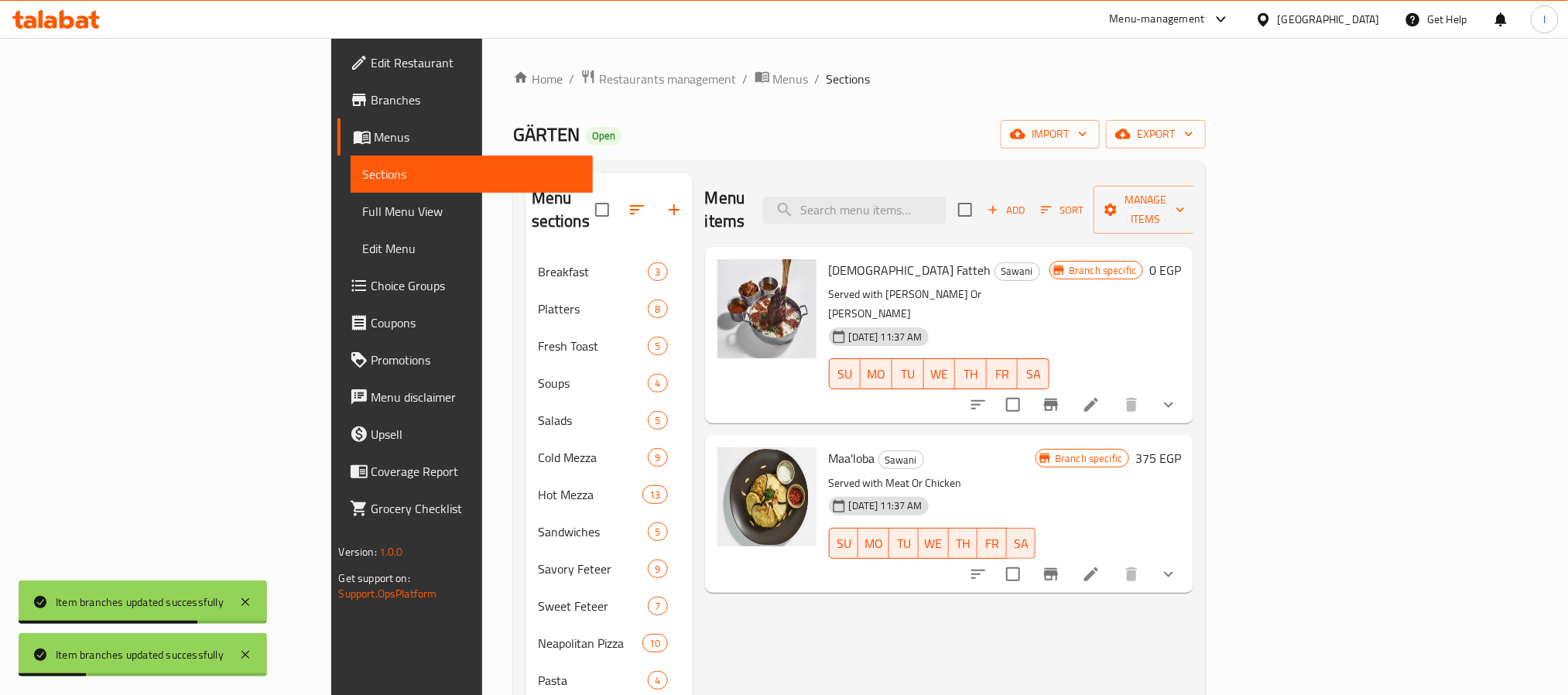
click at [799, 210] on div "Menu items Add Sort Manage items" at bounding box center [949, 210] width 489 height 74
click at [1060, 396] on icon "Branch-specific-item" at bounding box center [1050, 405] width 18 height 18
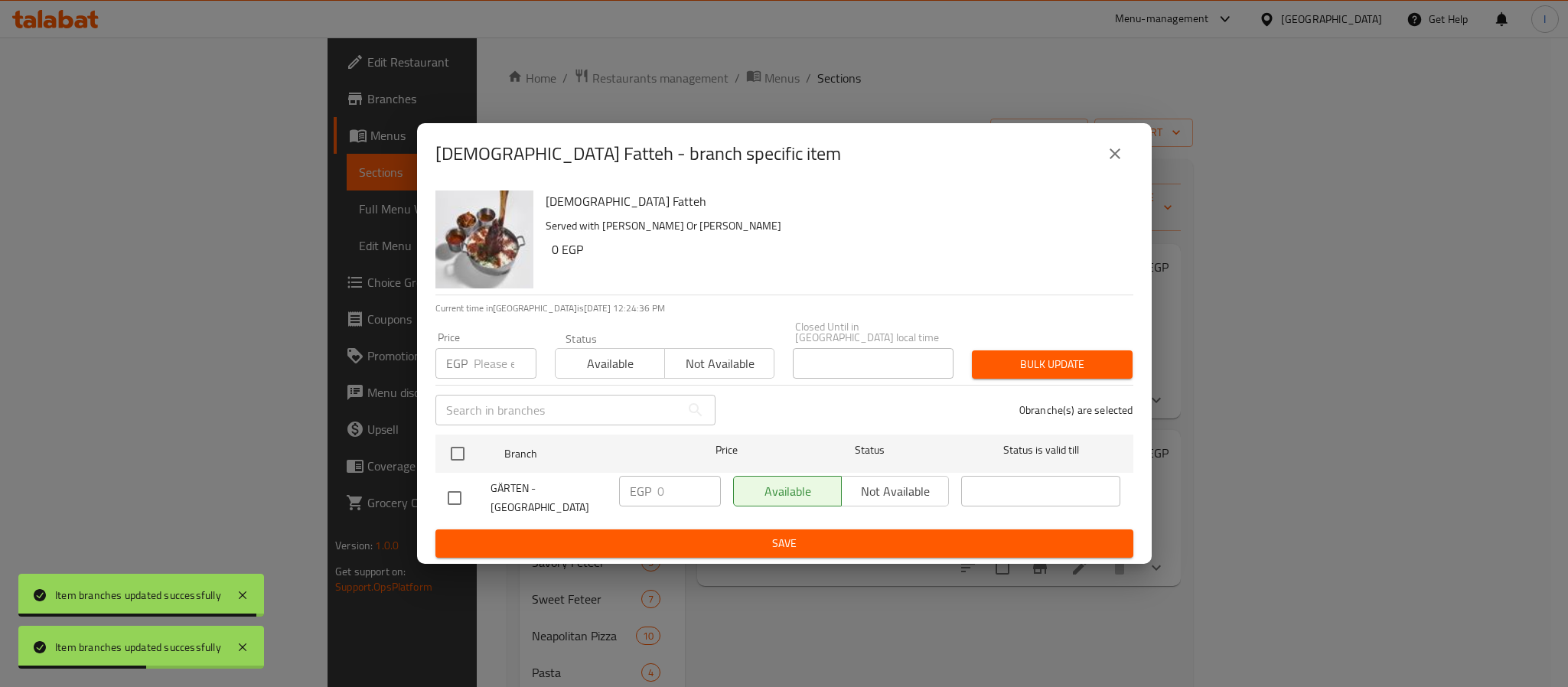
click at [964, 190] on div "Egyptian Fatteh Served with Kaware Or Shank 0 EGP" at bounding box center [834, 239] width 588 height 110
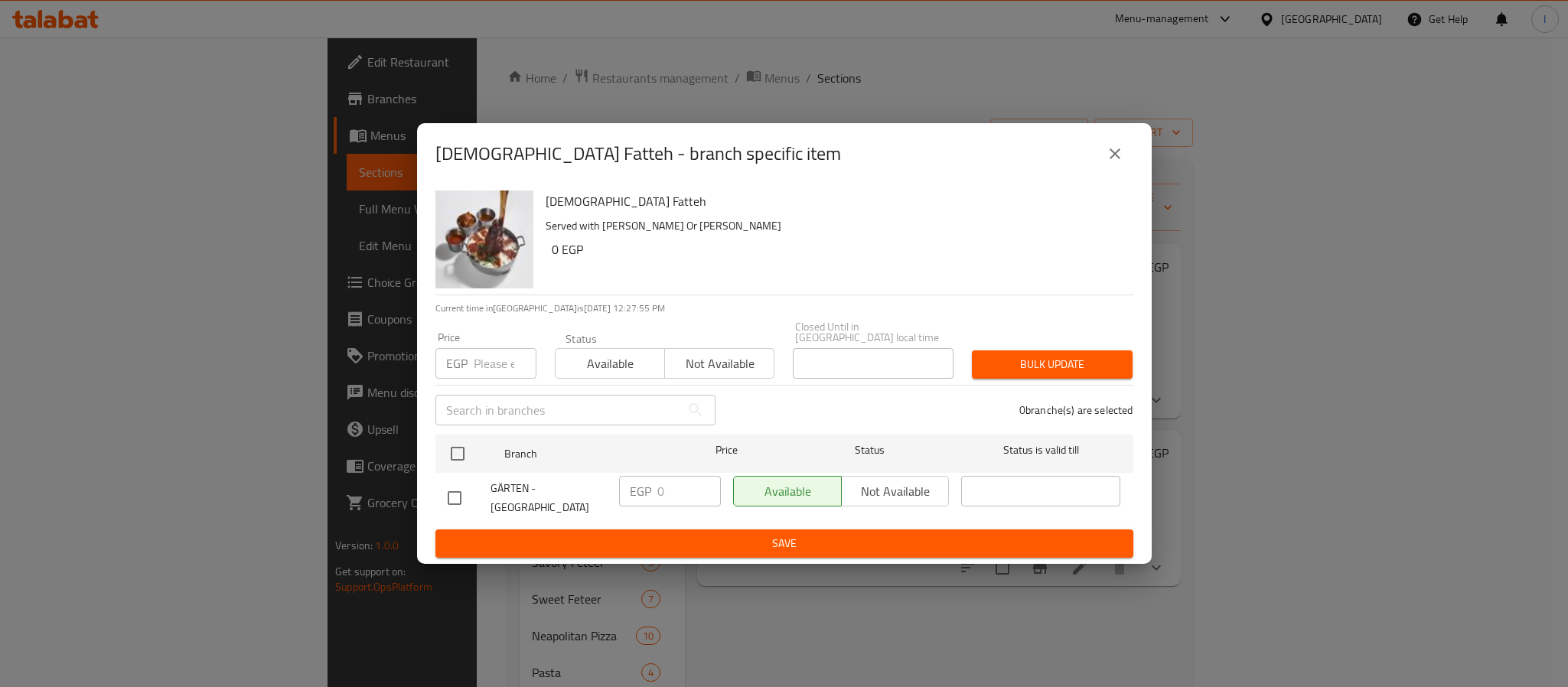
click at [1116, 157] on icon "close" at bounding box center [1114, 153] width 18 height 18
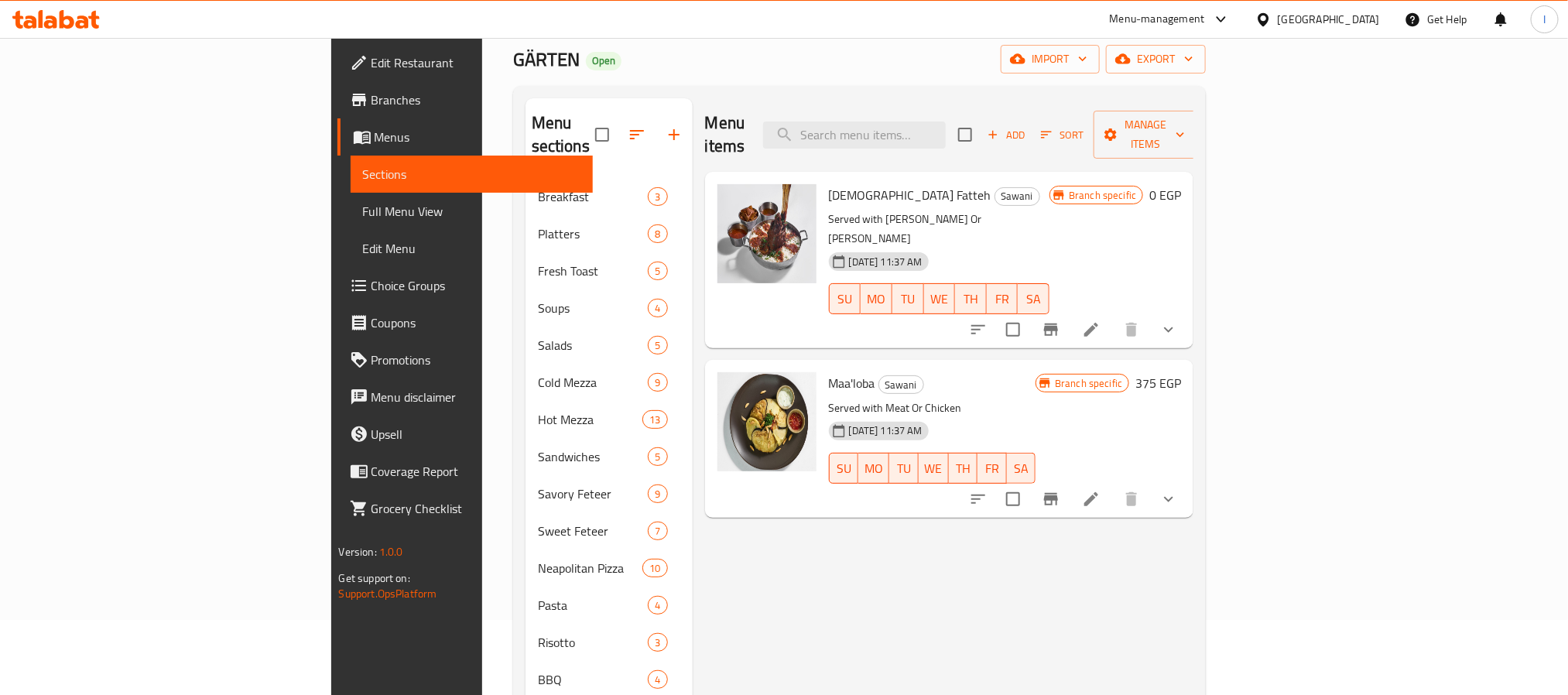
scroll to position [116, 0]
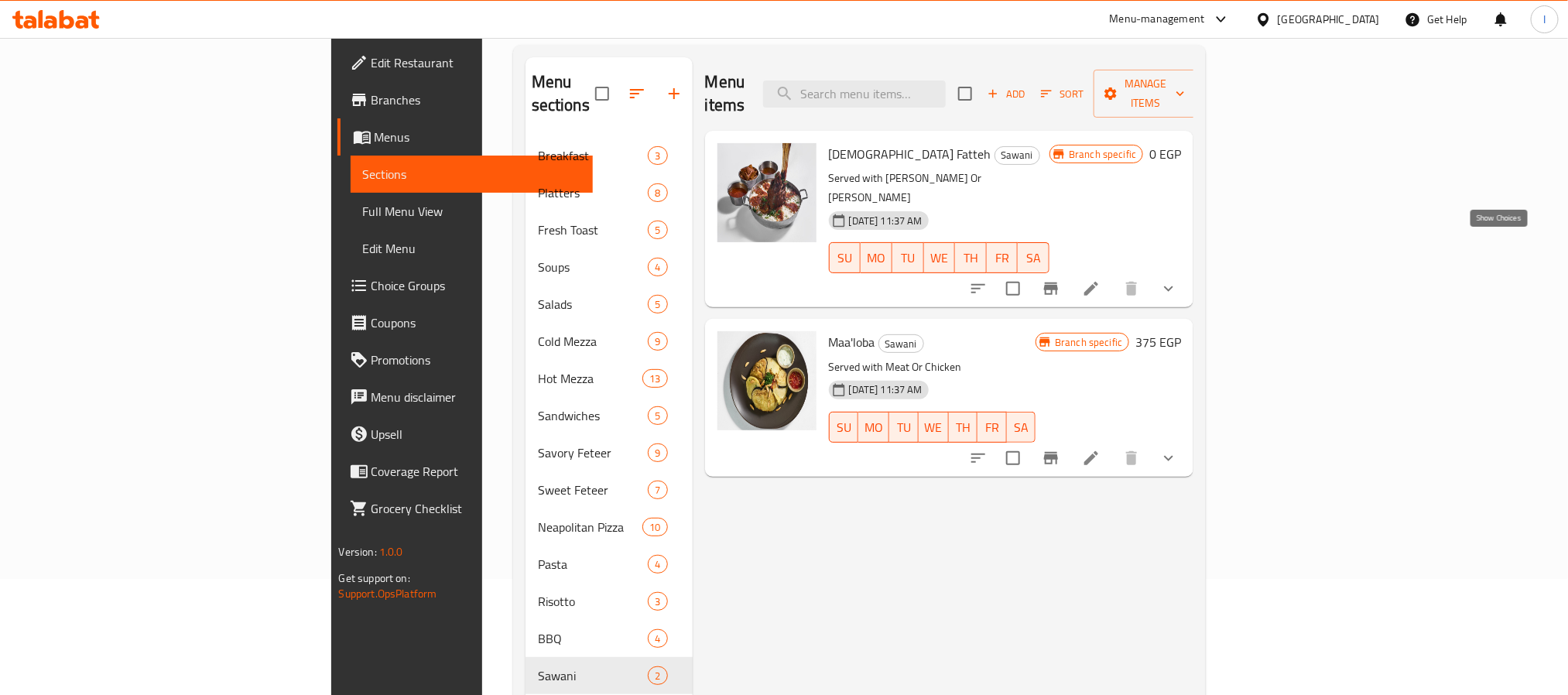
click at [1178, 280] on icon "show more" at bounding box center [1168, 288] width 18 height 18
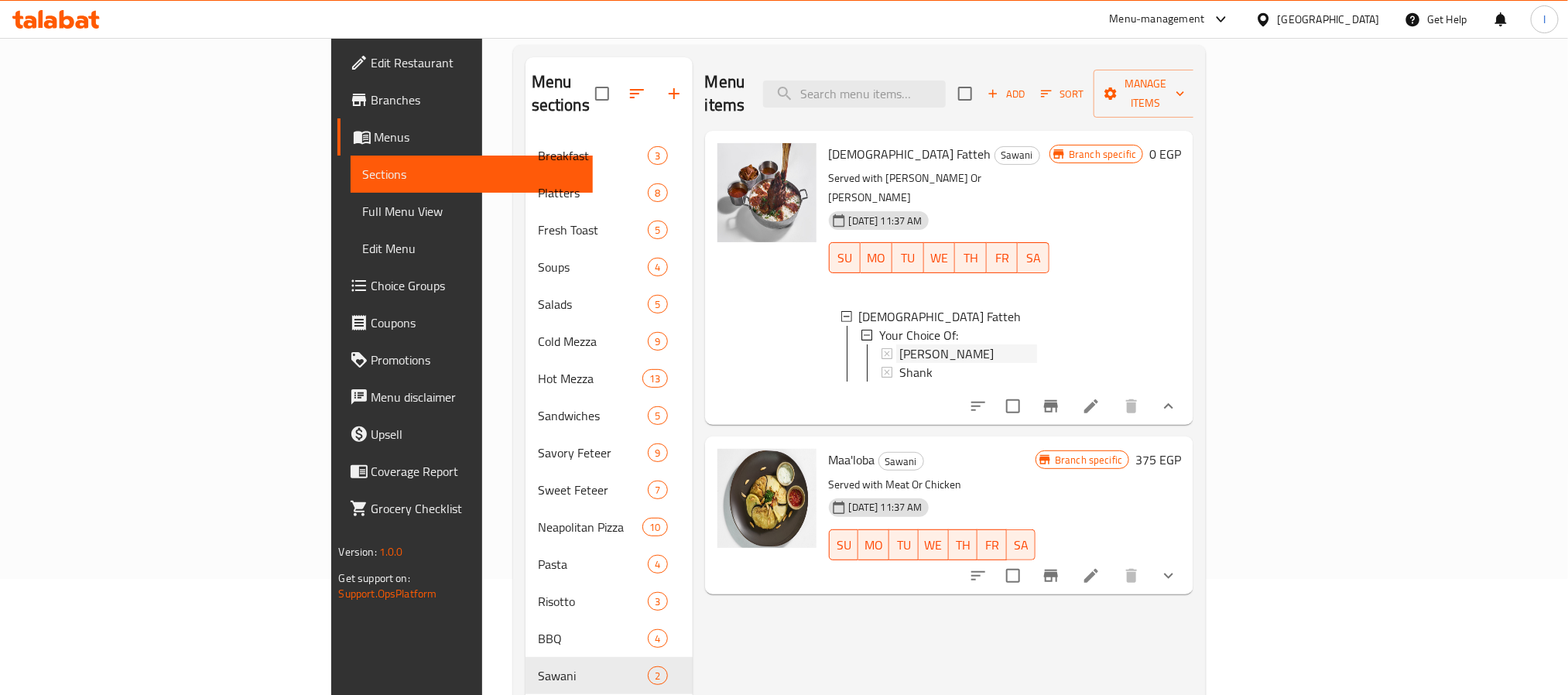
click at [899, 345] on span "Kaware" at bounding box center [947, 353] width 95 height 18
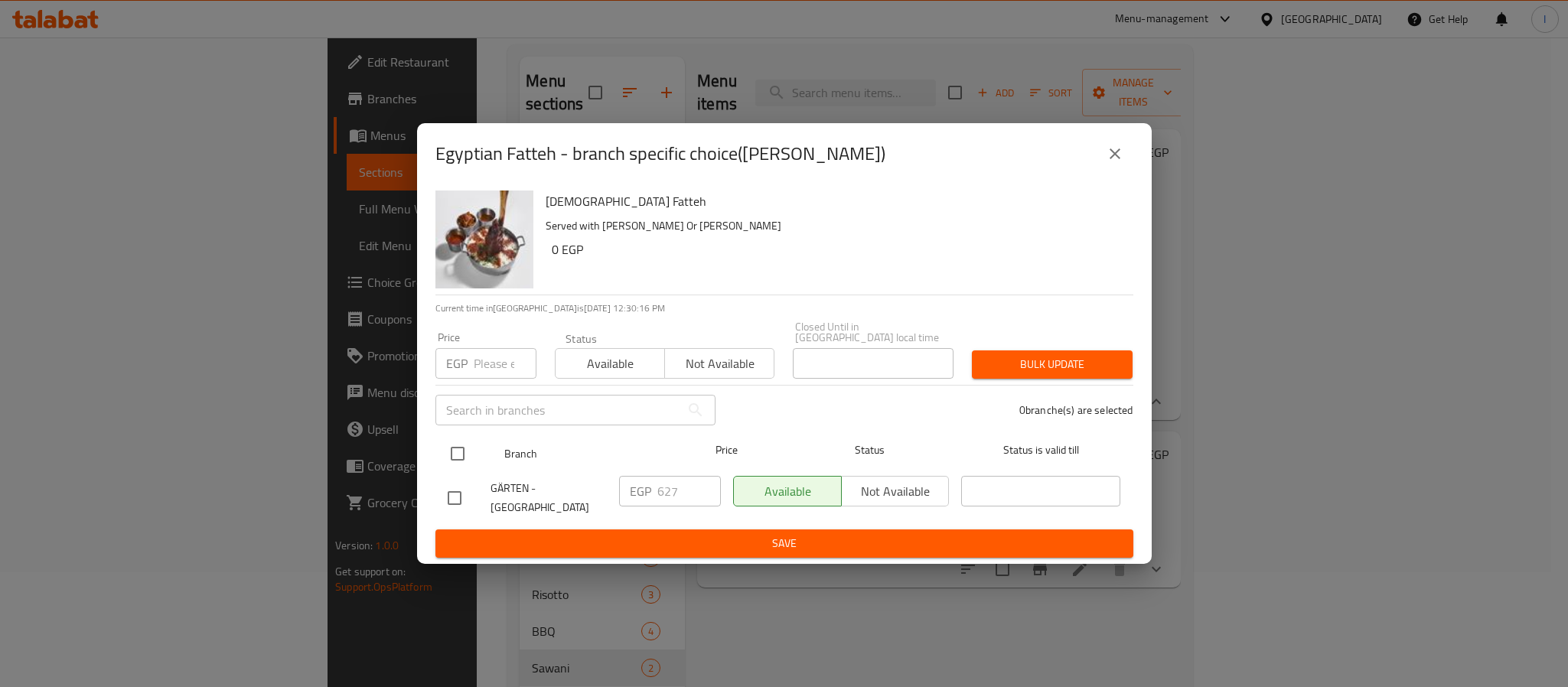
click at [466, 448] on input "checkbox" at bounding box center [458, 454] width 33 height 33
checkbox input "true"
click at [680, 494] on input "627" at bounding box center [689, 491] width 63 height 31
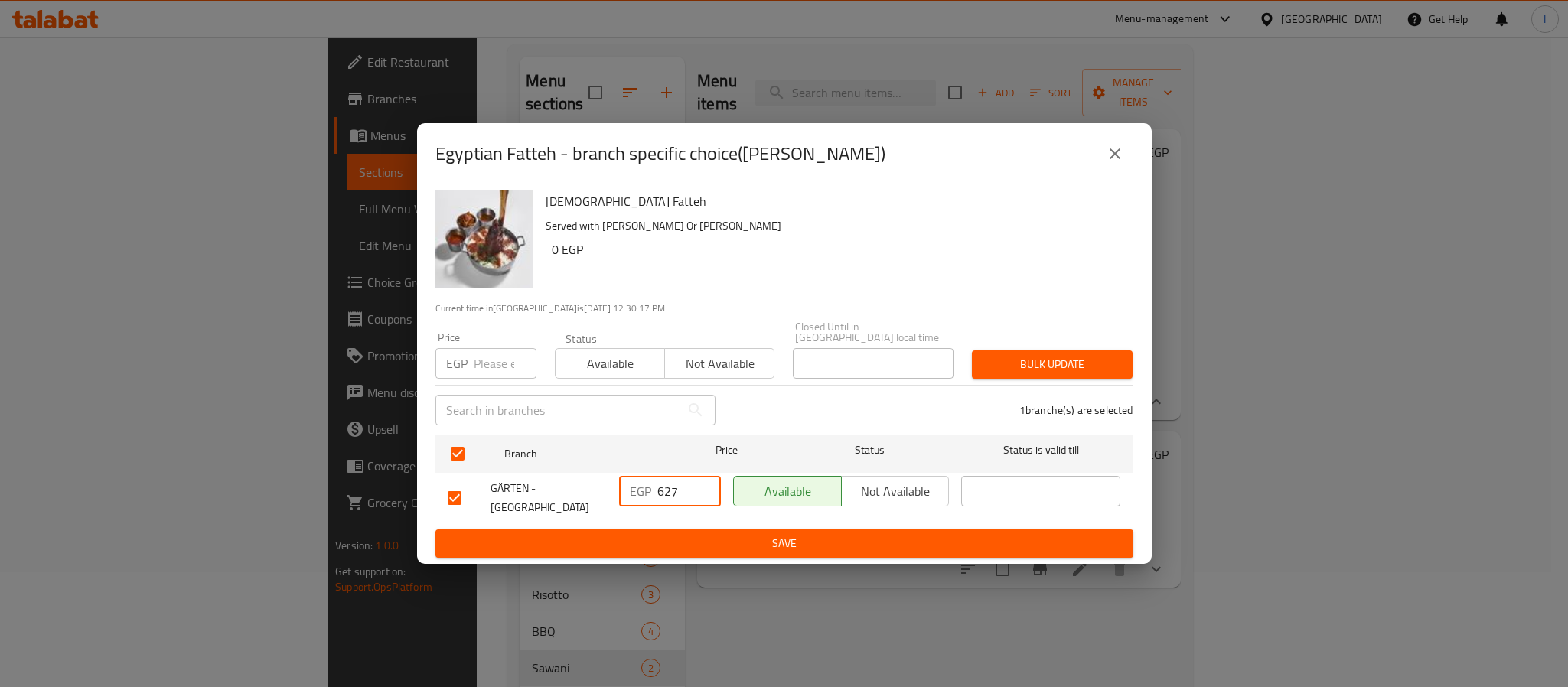
paste input "590"
type input "590"
click at [1112, 154] on icon "close" at bounding box center [1114, 153] width 18 height 18
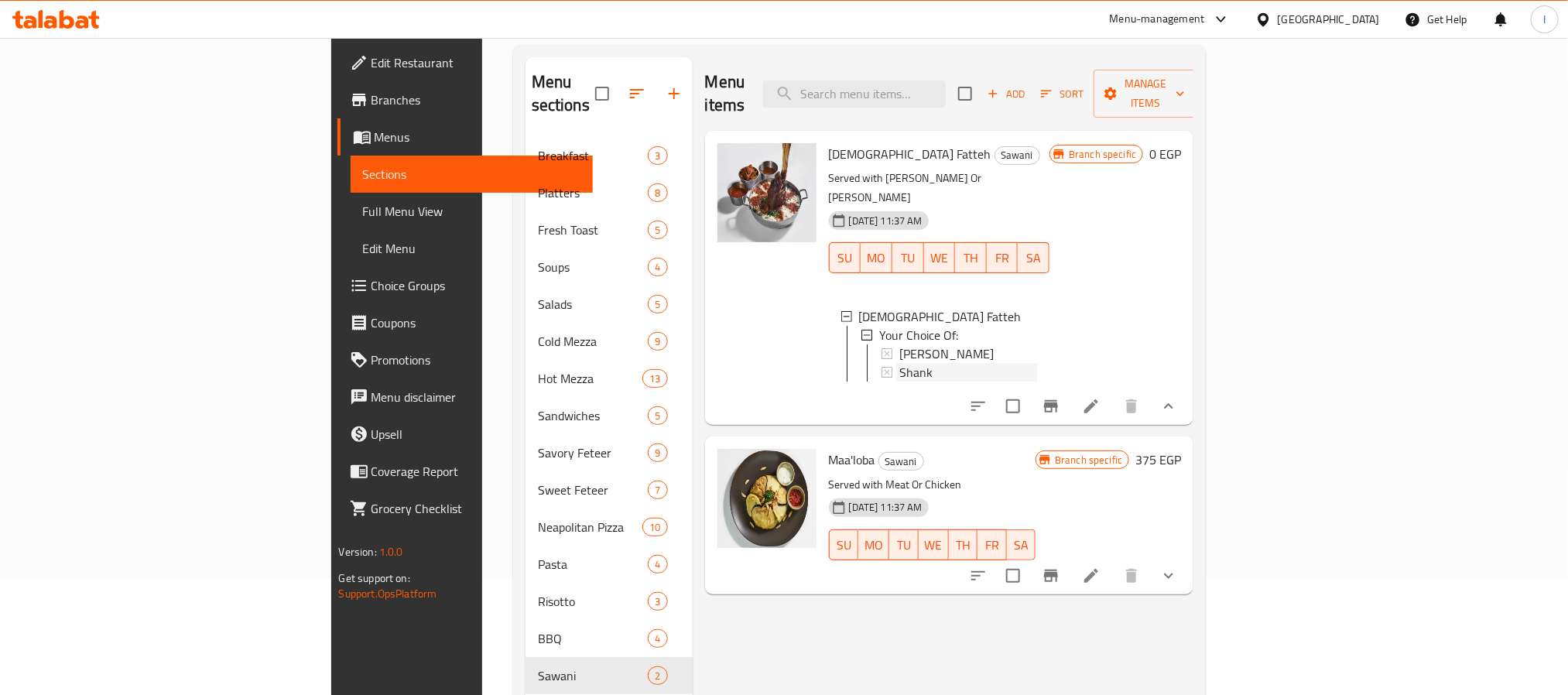
click at [899, 363] on span "Shank" at bounding box center [916, 372] width 33 height 18
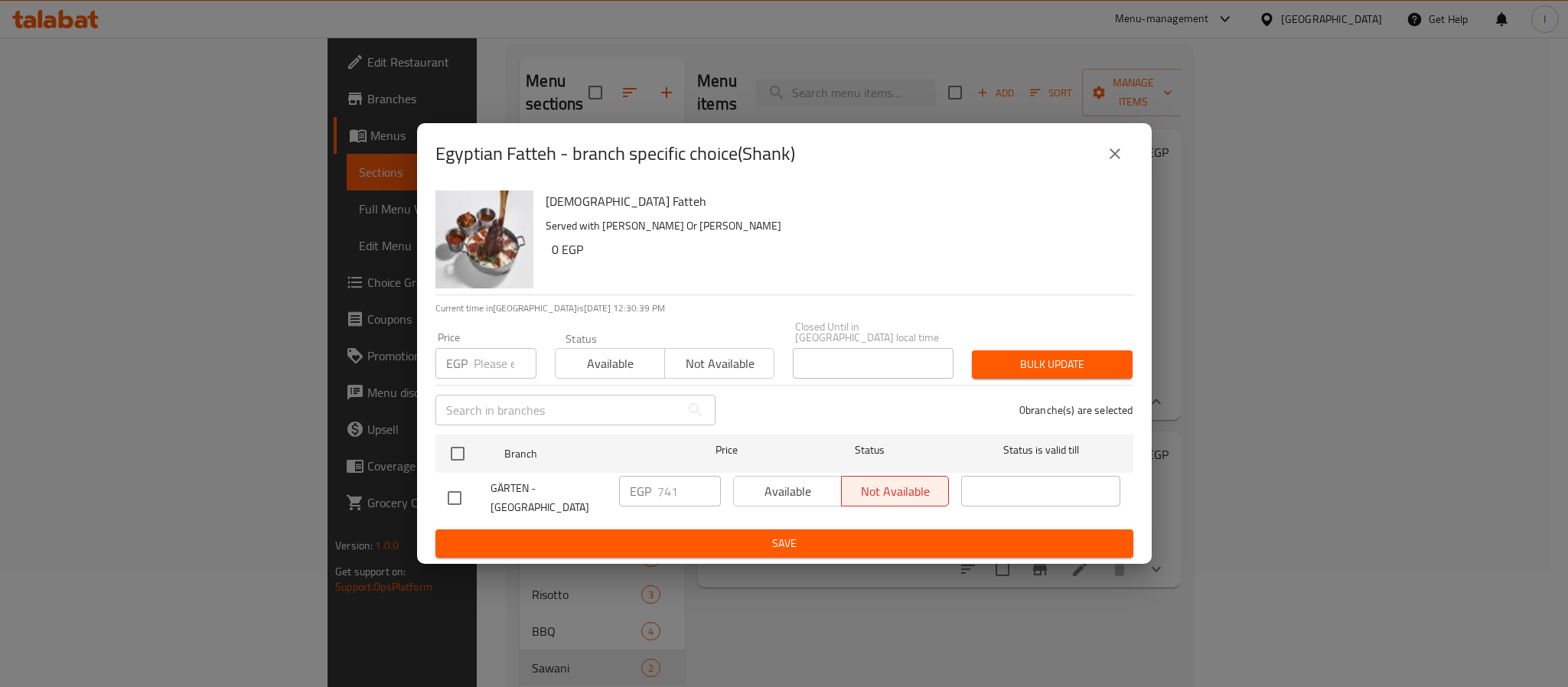
click at [1111, 159] on icon "close" at bounding box center [1114, 153] width 18 height 18
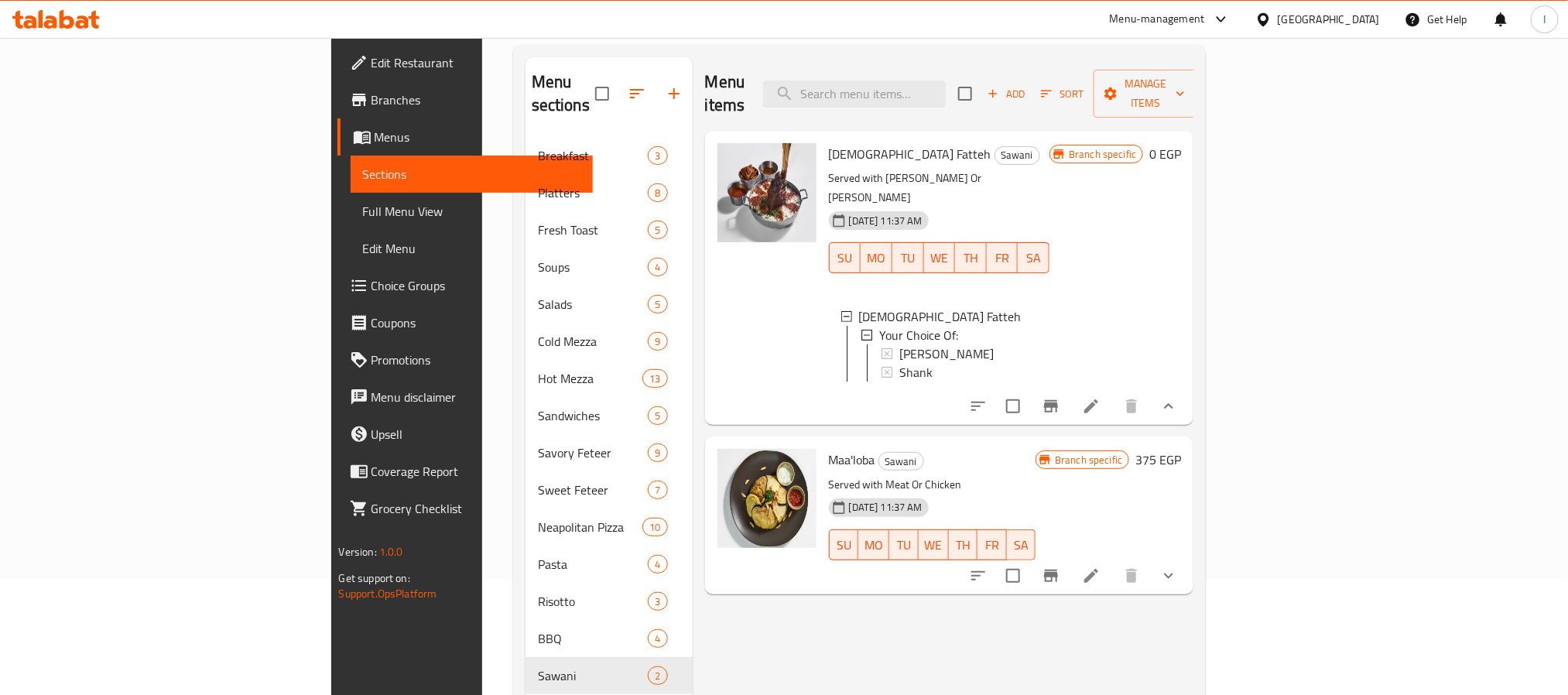
click at [922, 363] on div "Shank" at bounding box center [968, 372] width 138 height 18
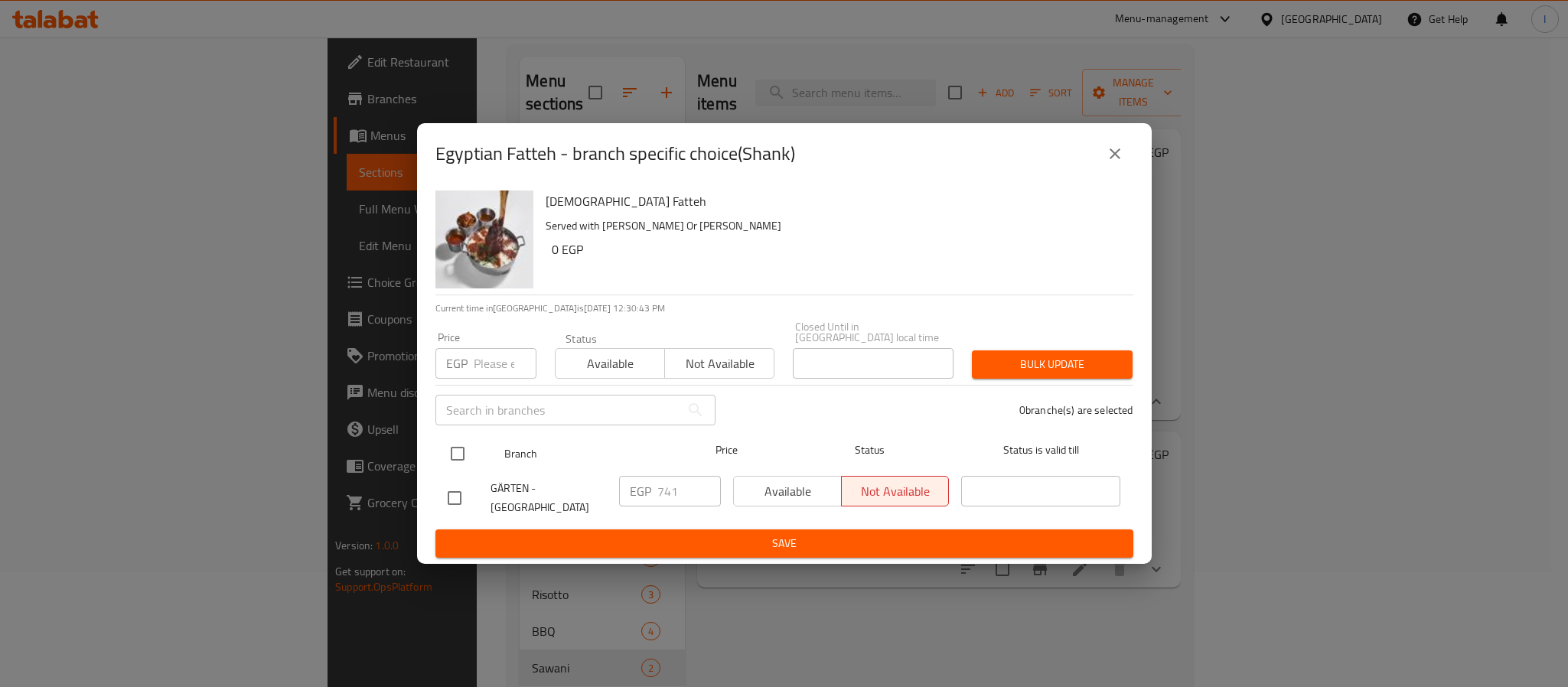
click at [464, 441] on input "checkbox" at bounding box center [458, 454] width 33 height 33
checkbox input "true"
click at [669, 479] on input "741" at bounding box center [689, 491] width 63 height 31
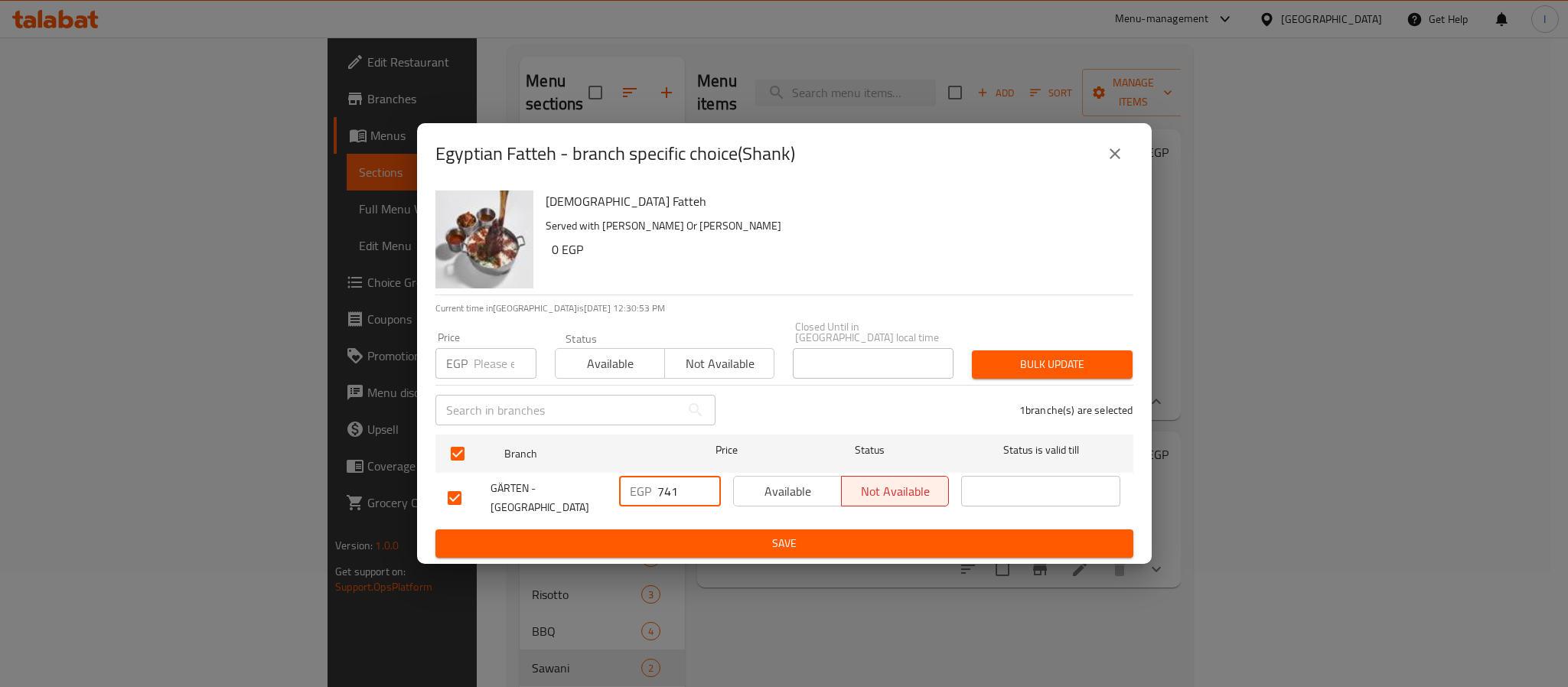
click at [669, 479] on input "741" at bounding box center [689, 491] width 63 height 31
paste input "690"
type input "690"
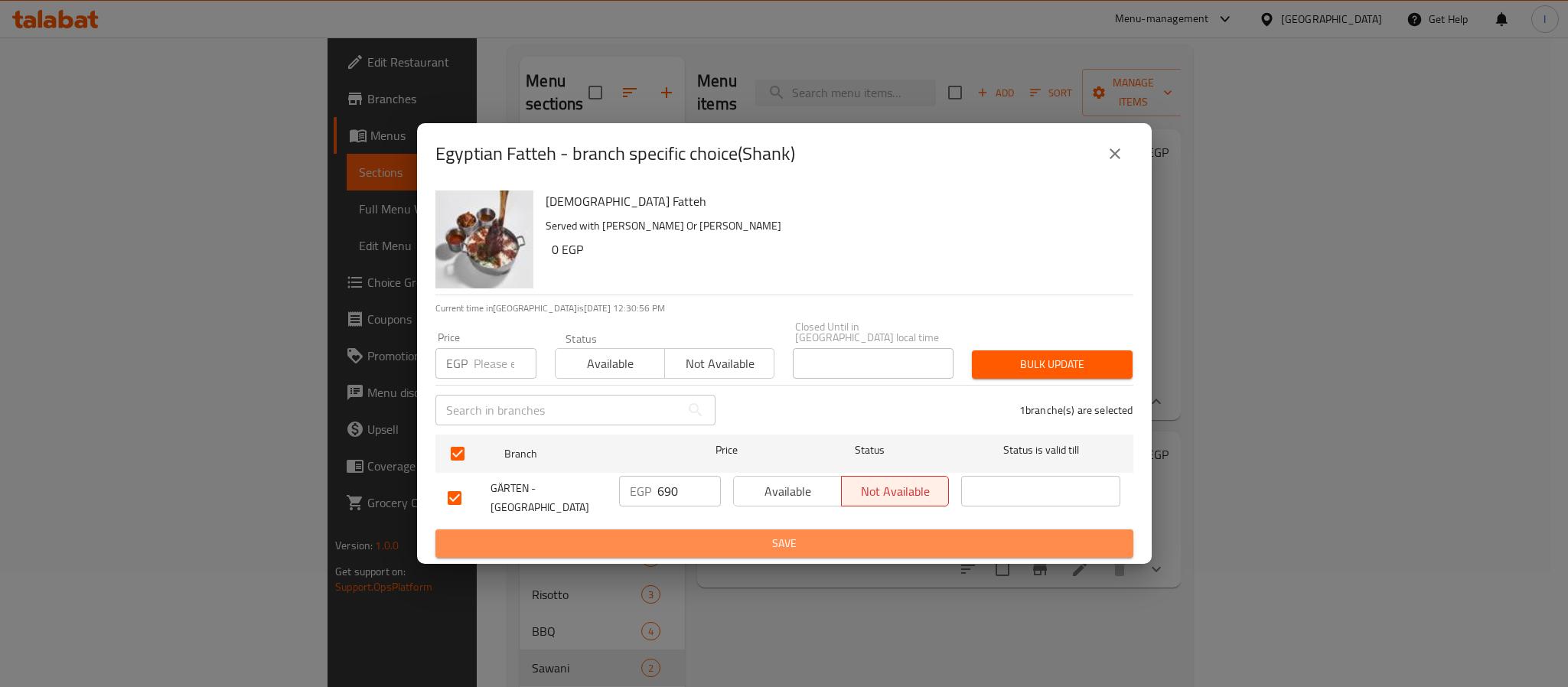
click at [730, 542] on span "Save" at bounding box center [784, 543] width 673 height 19
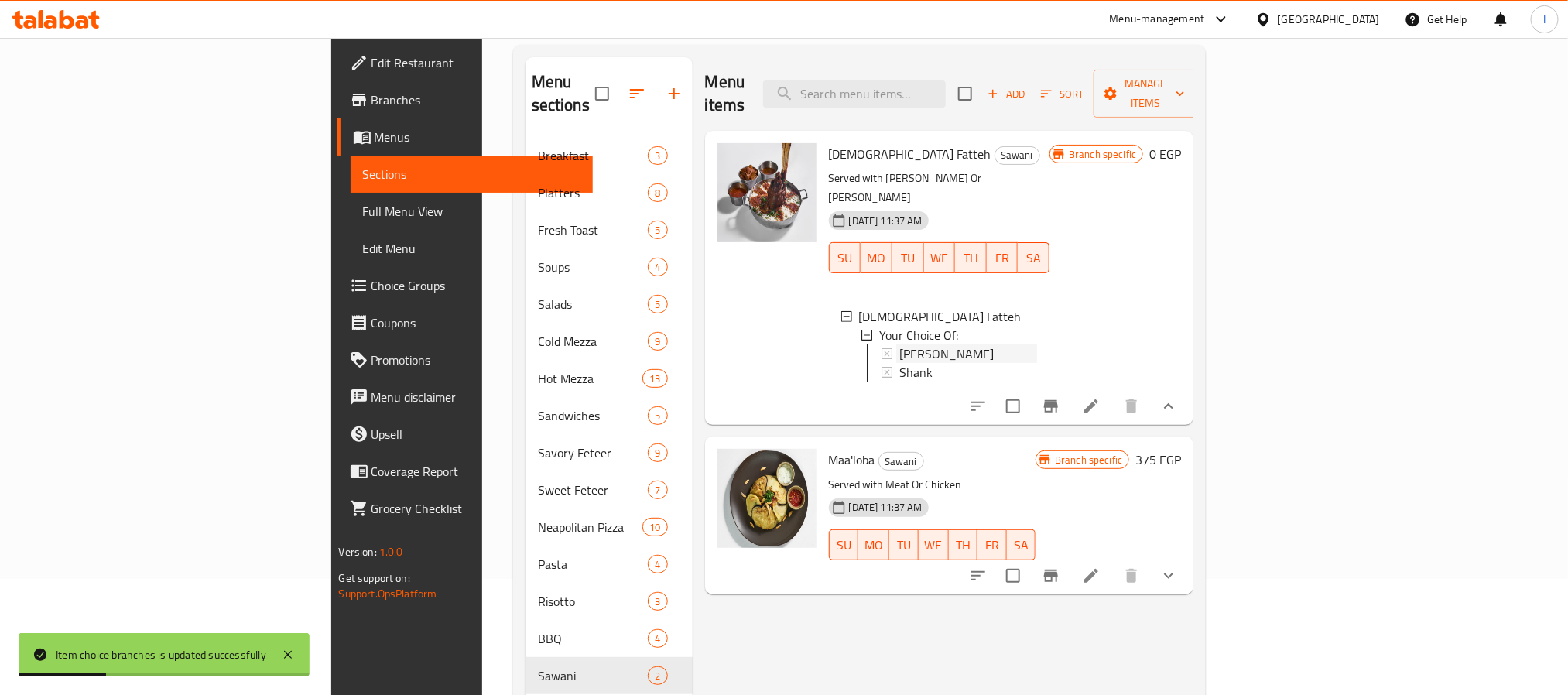
click at [899, 345] on span "Kaware" at bounding box center [947, 353] width 95 height 18
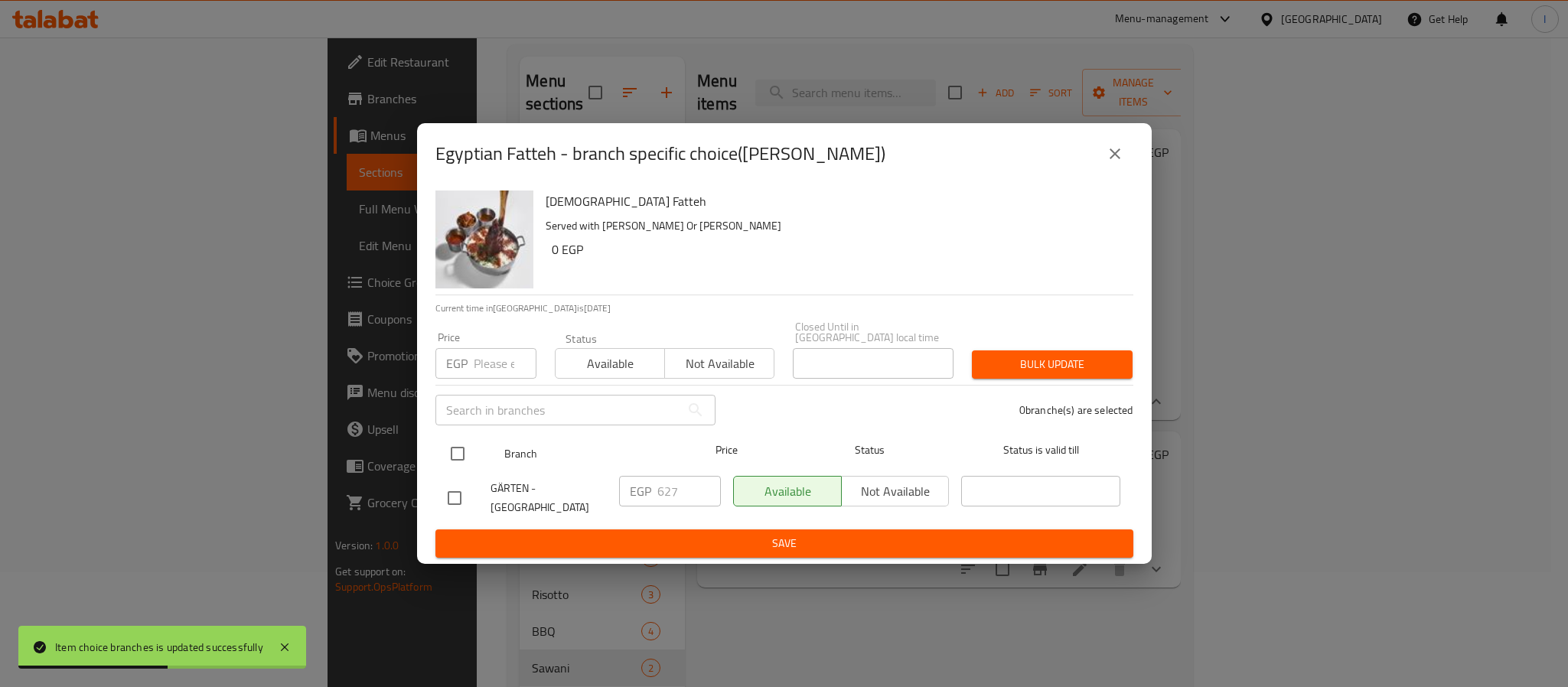
click at [462, 441] on input "checkbox" at bounding box center [458, 454] width 33 height 33
checkbox input "true"
click at [678, 484] on input "627" at bounding box center [689, 491] width 63 height 31
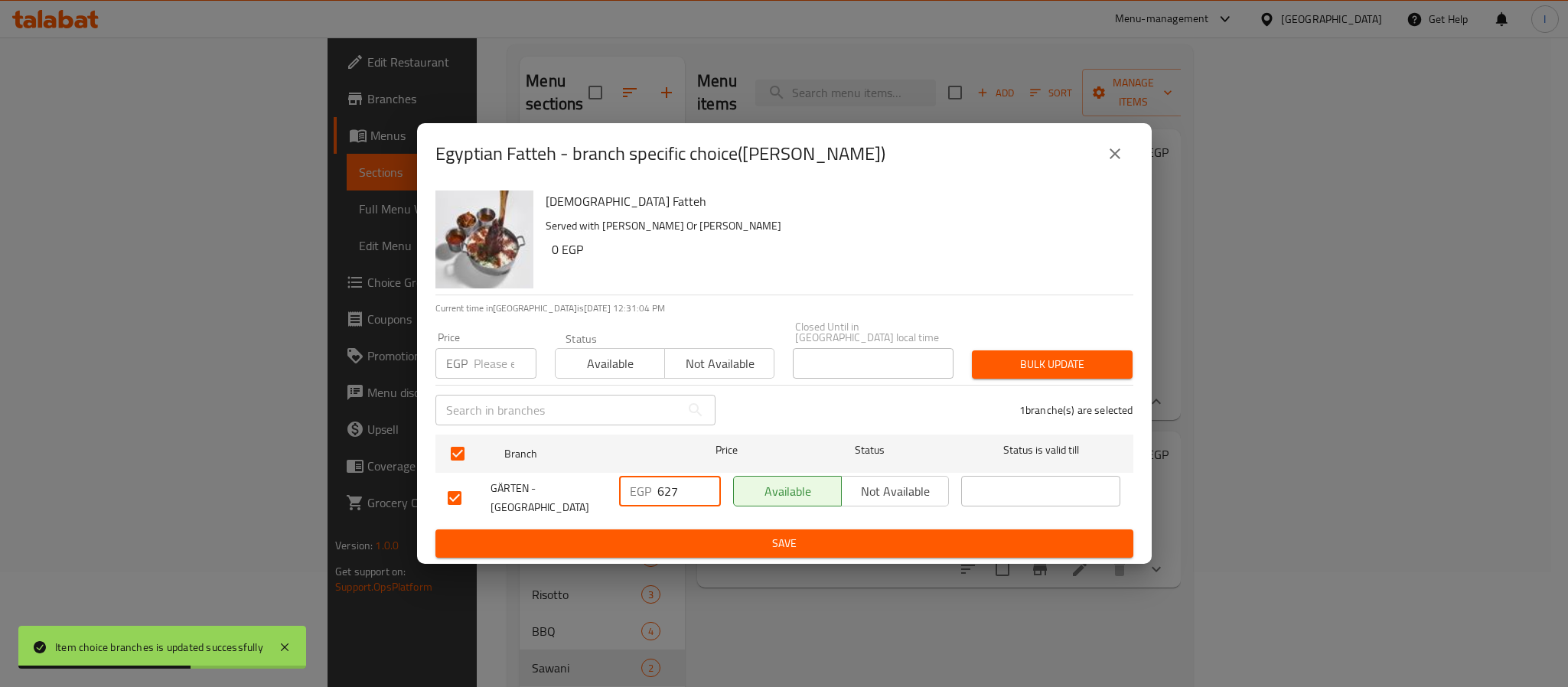
paste input "590"
type input "590"
click at [706, 543] on span "Save" at bounding box center [784, 543] width 673 height 19
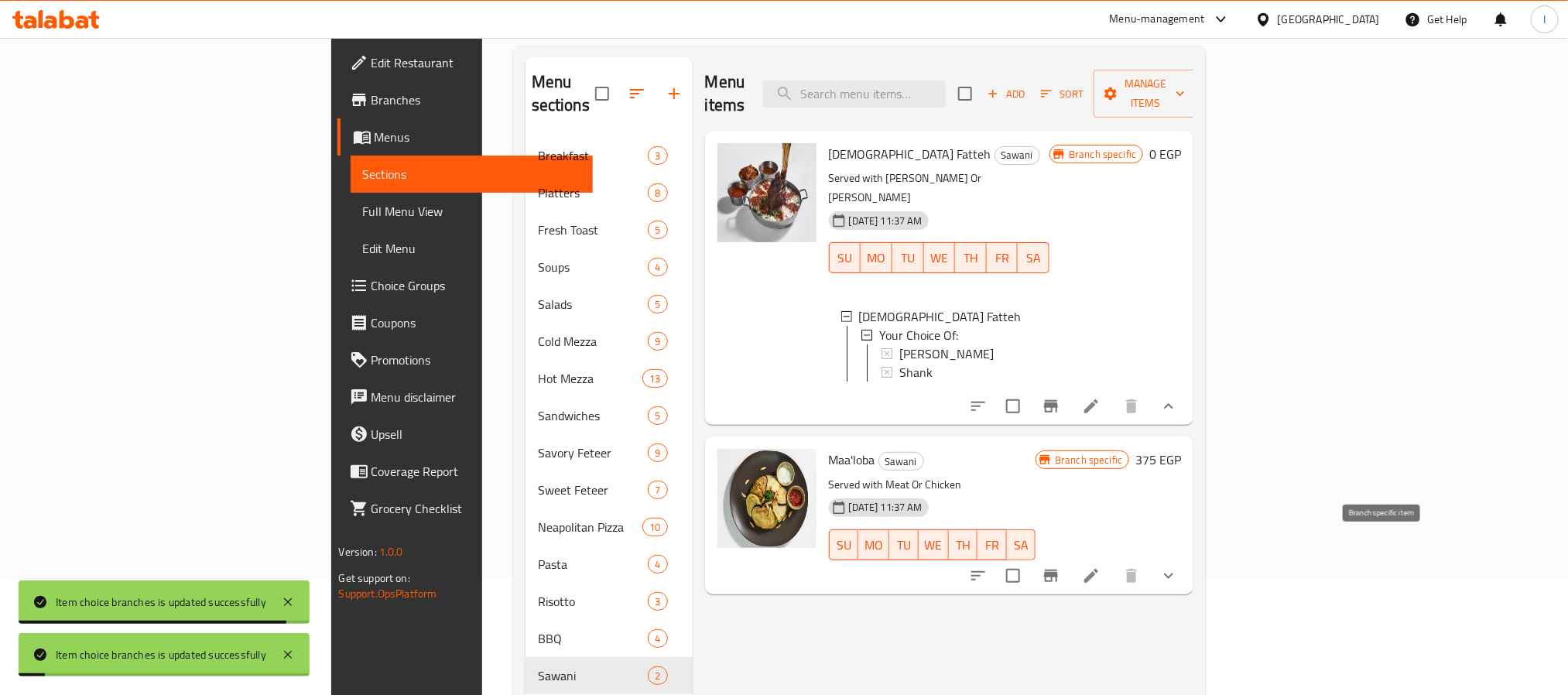
click at [1070, 558] on button "Branch-specific-item" at bounding box center [1050, 576] width 37 height 37
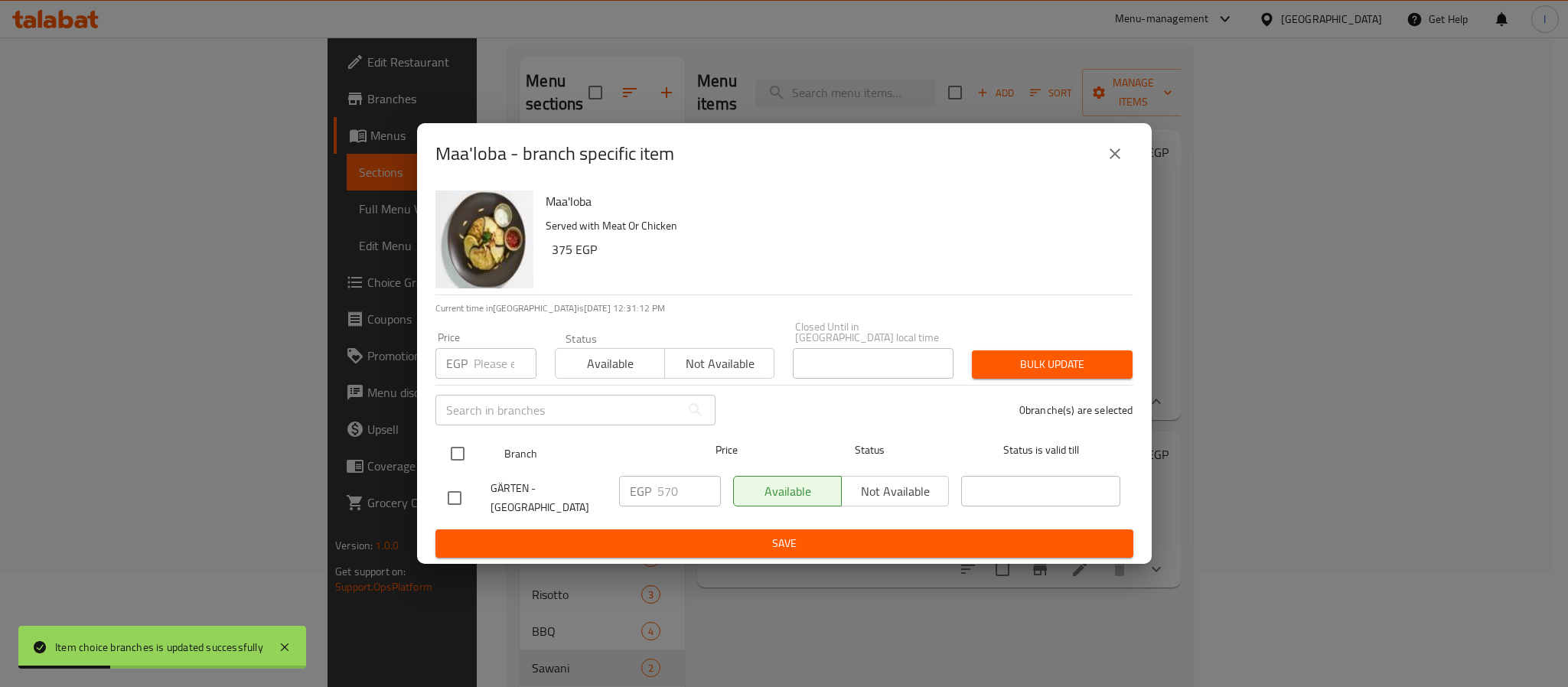
click at [455, 448] on input "checkbox" at bounding box center [458, 454] width 33 height 33
checkbox input "true"
click at [665, 494] on input "570" at bounding box center [689, 491] width 63 height 31
paste input "4"
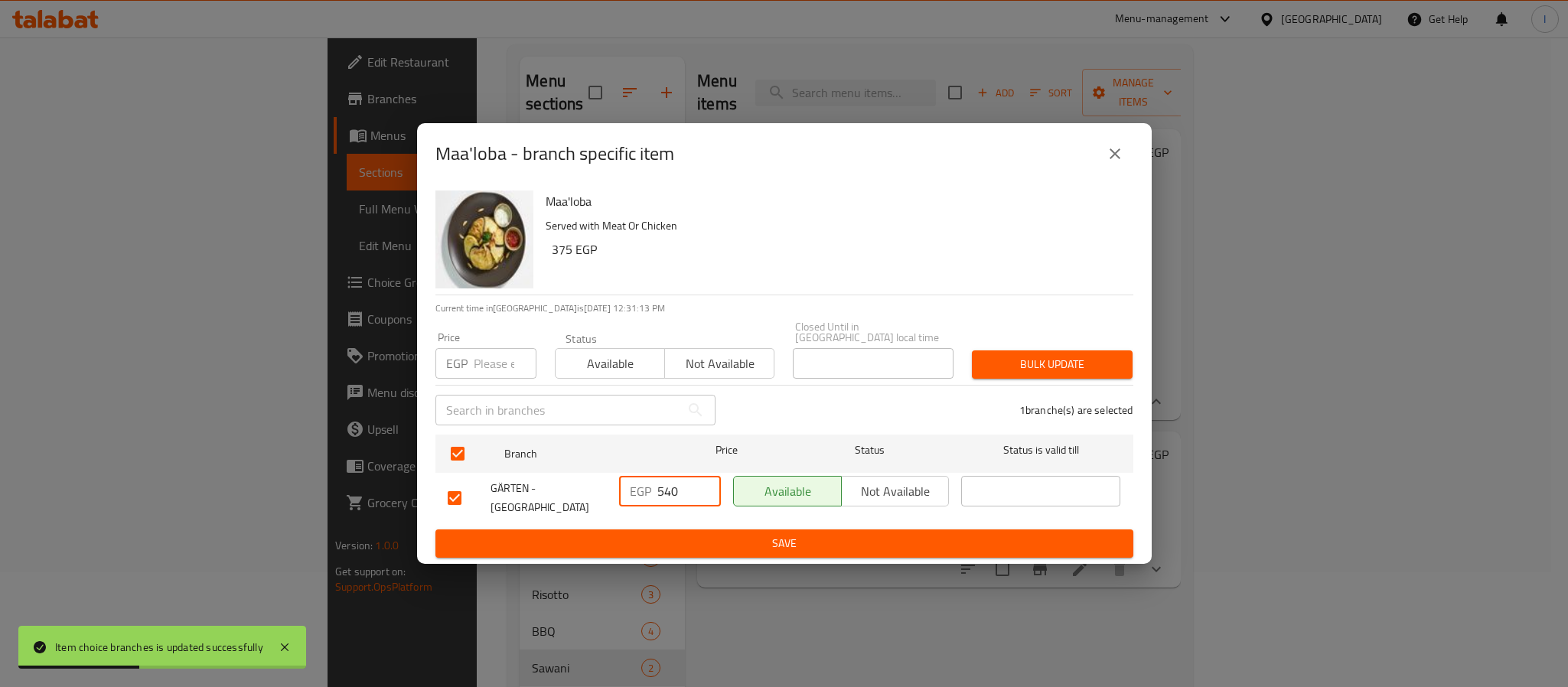
type input "540"
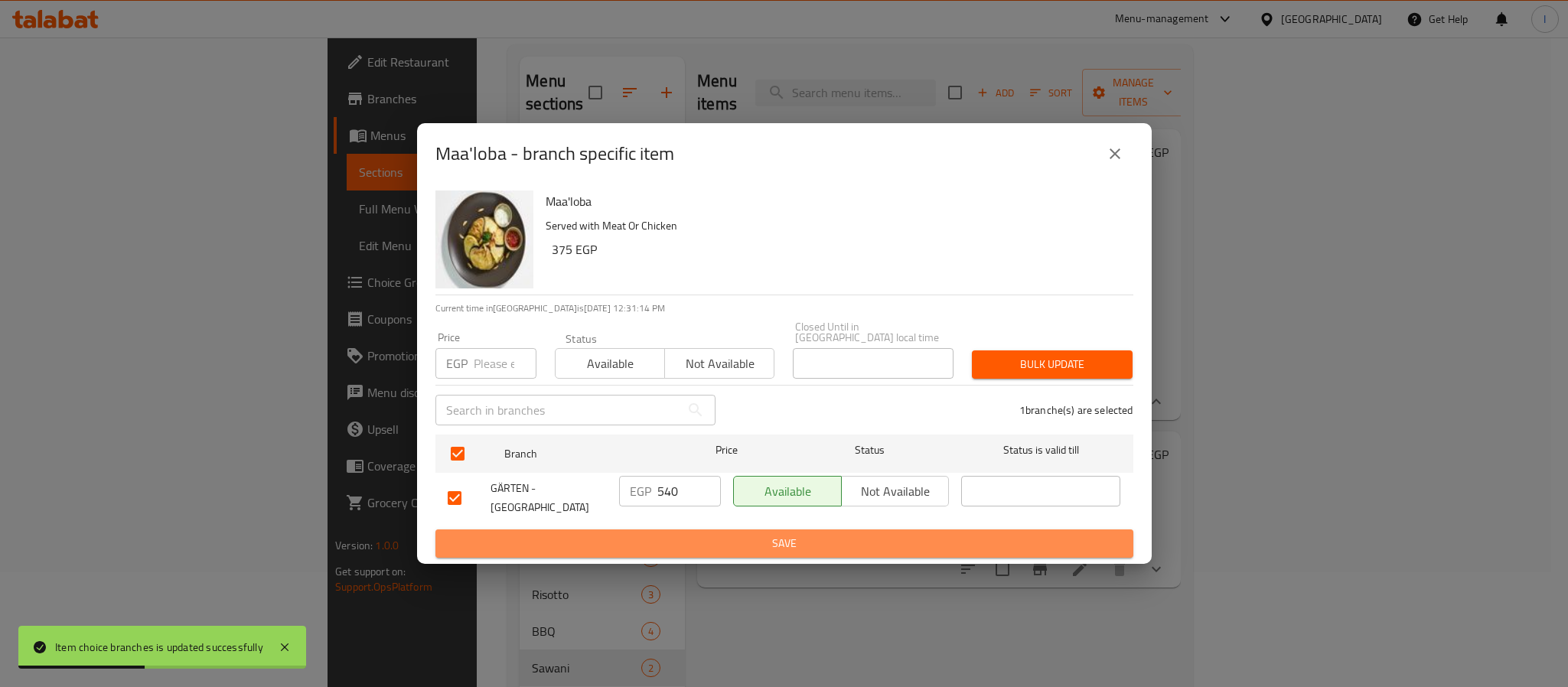
click at [703, 534] on span "Save" at bounding box center [784, 543] width 673 height 19
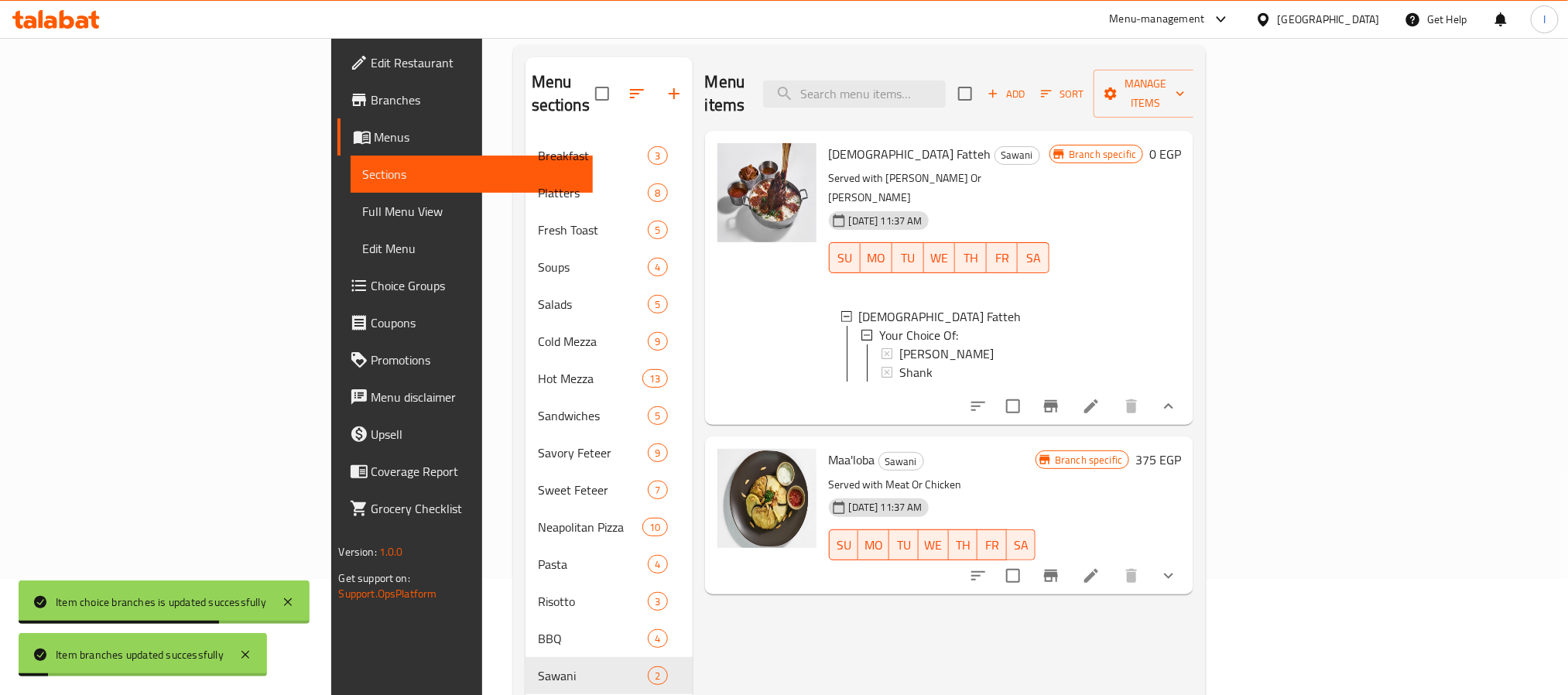
click at [927, 599] on div "Menu items Add Sort Manage items Egyptian Fatteh Sawani Served with Kaware Or S…" at bounding box center [943, 619] width 501 height 1126
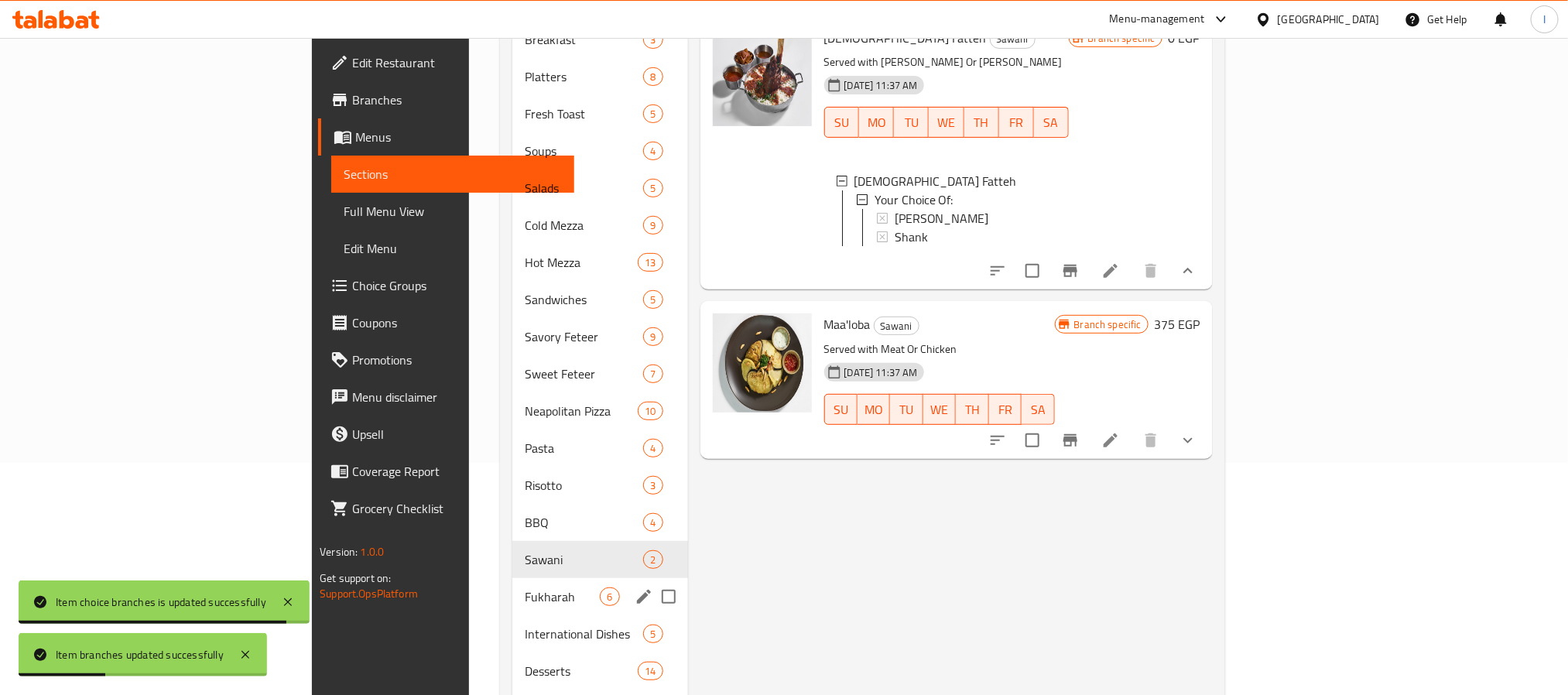
click at [525, 588] on span "Fukharah" at bounding box center [562, 596] width 75 height 18
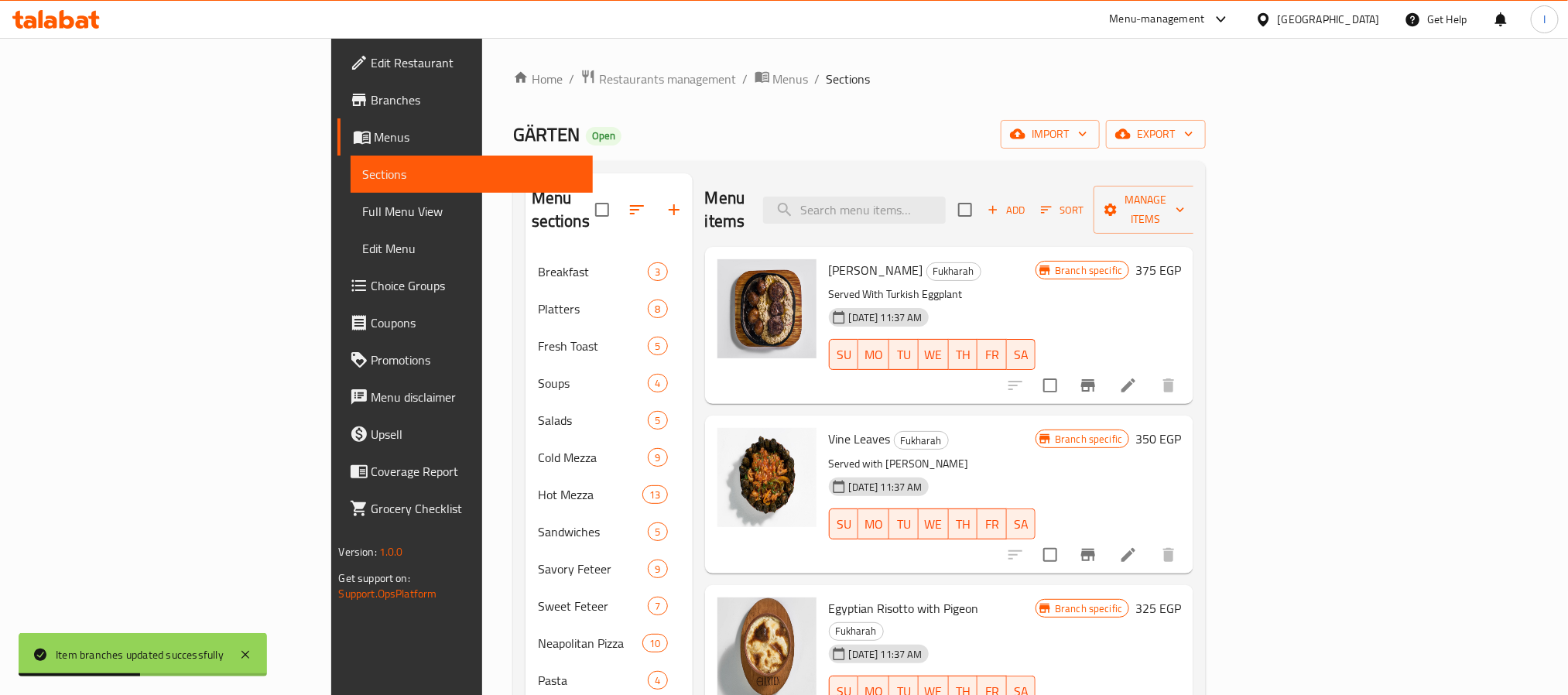
click at [788, 142] on div "GÄRTEN Open import export" at bounding box center [859, 135] width 693 height 29
click at [1095, 379] on icon "Branch-specific-item" at bounding box center [1088, 385] width 14 height 13
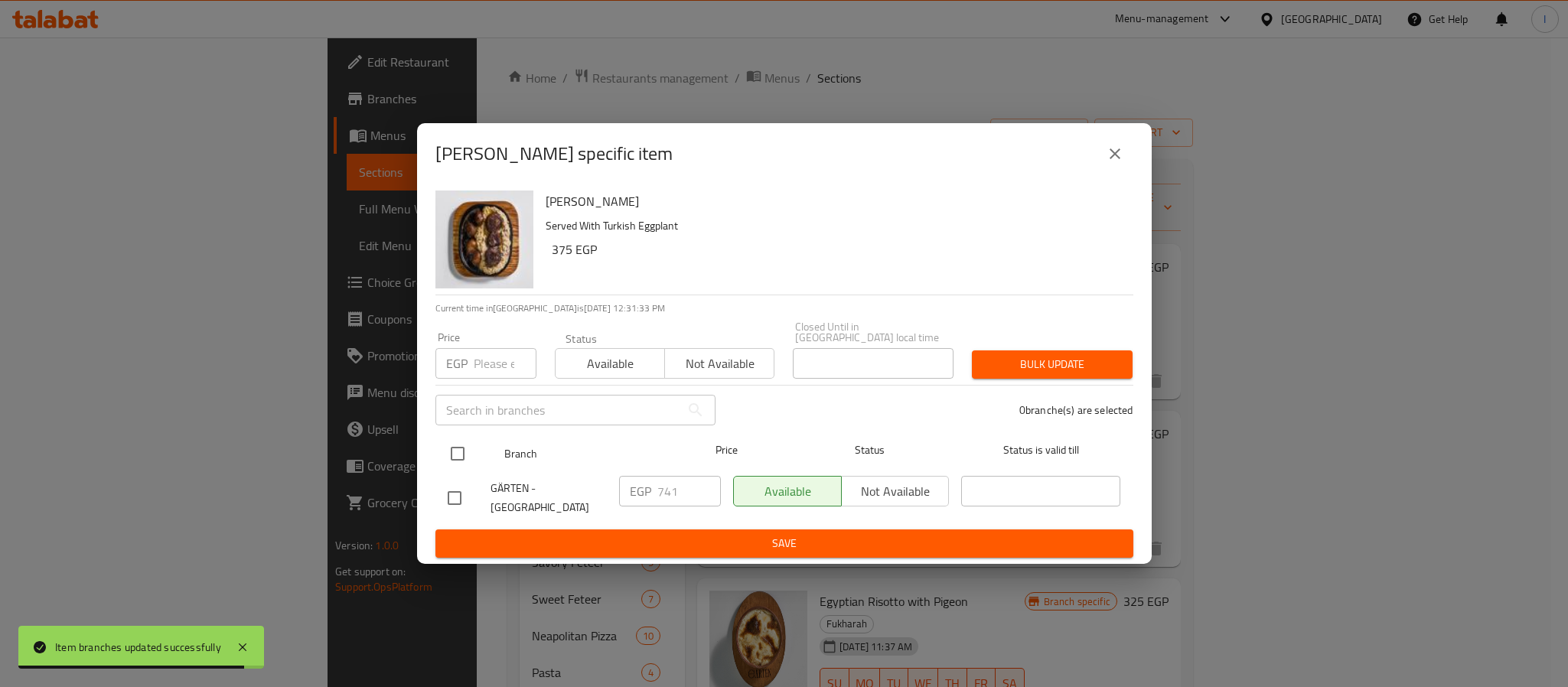
click at [459, 448] on input "checkbox" at bounding box center [458, 454] width 33 height 33
checkbox input "true"
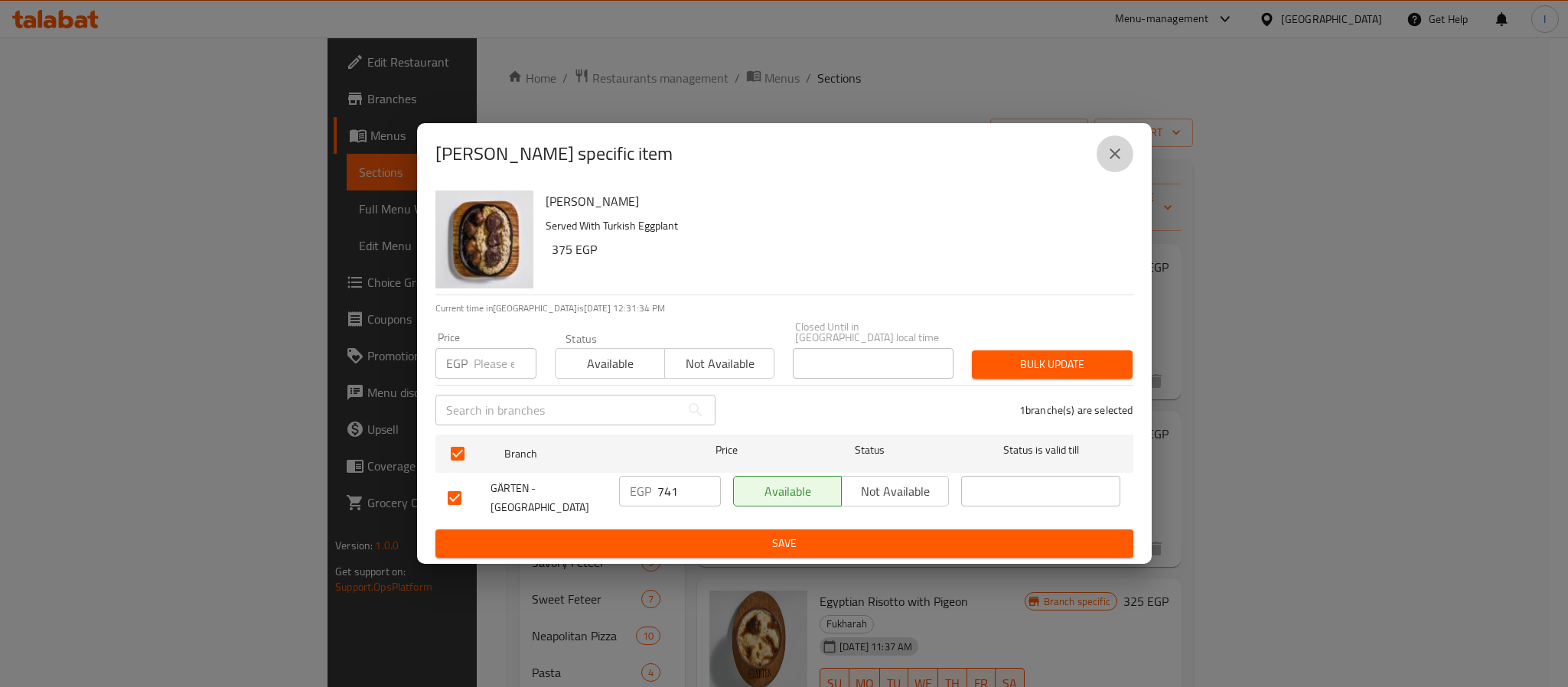
click at [1109, 163] on icon "close" at bounding box center [1114, 153] width 18 height 18
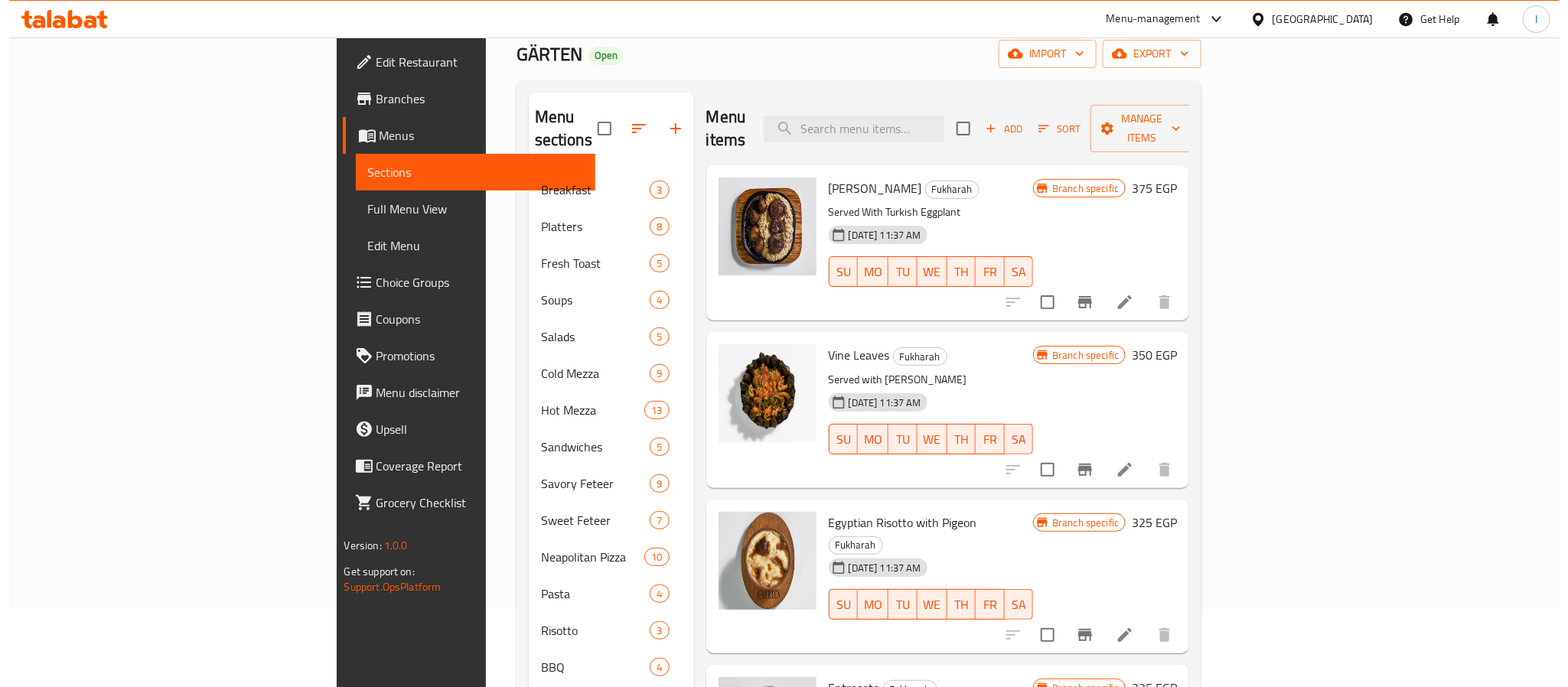
scroll to position [115, 0]
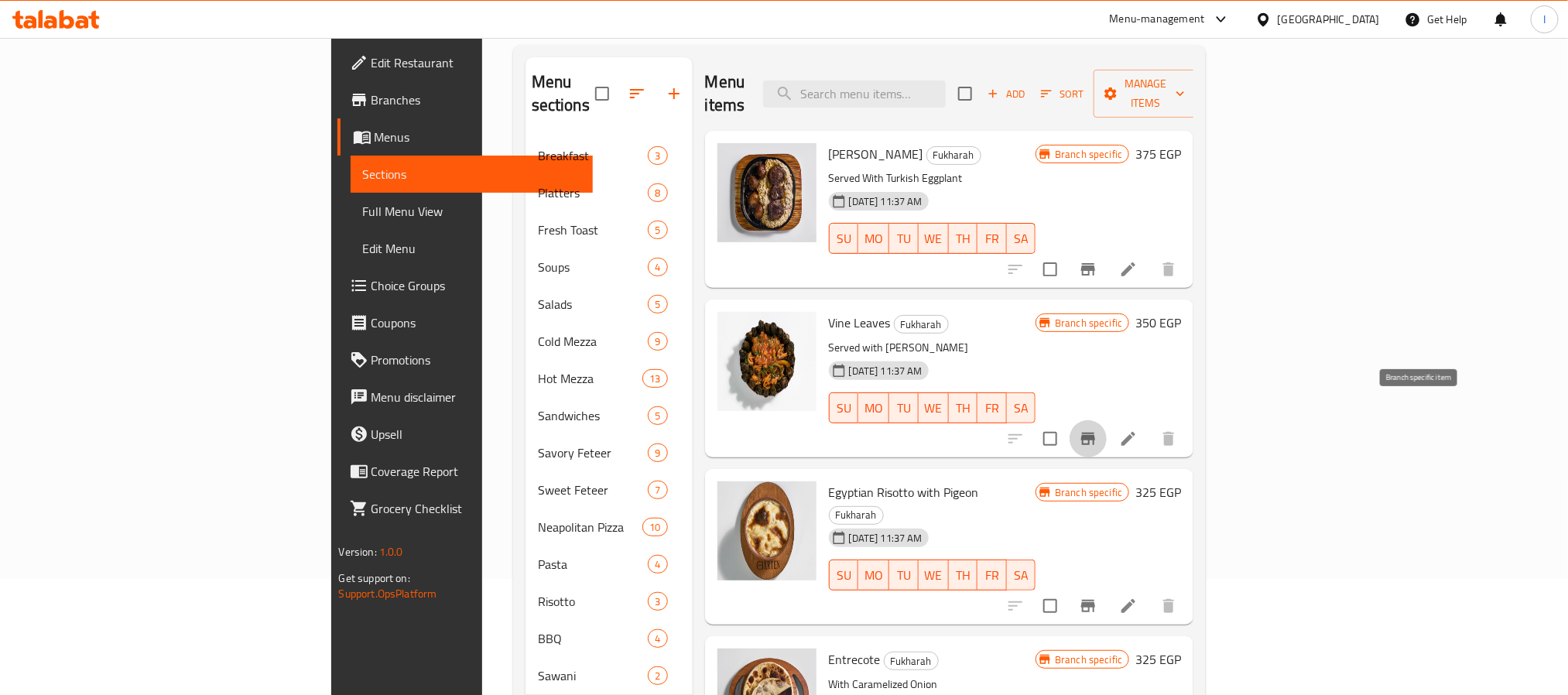
click at [1095, 433] on icon "Branch-specific-item" at bounding box center [1088, 438] width 14 height 13
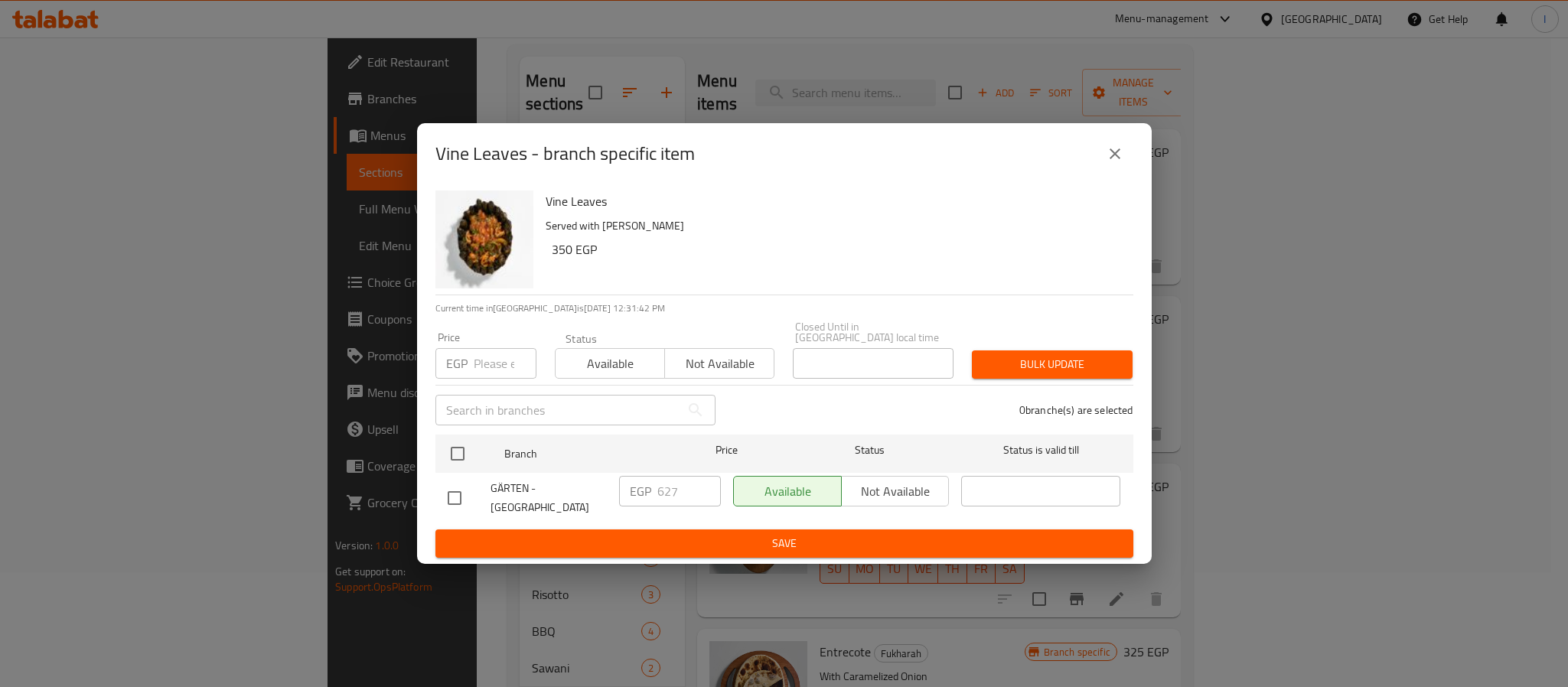
click at [1106, 159] on icon "close" at bounding box center [1114, 153] width 18 height 18
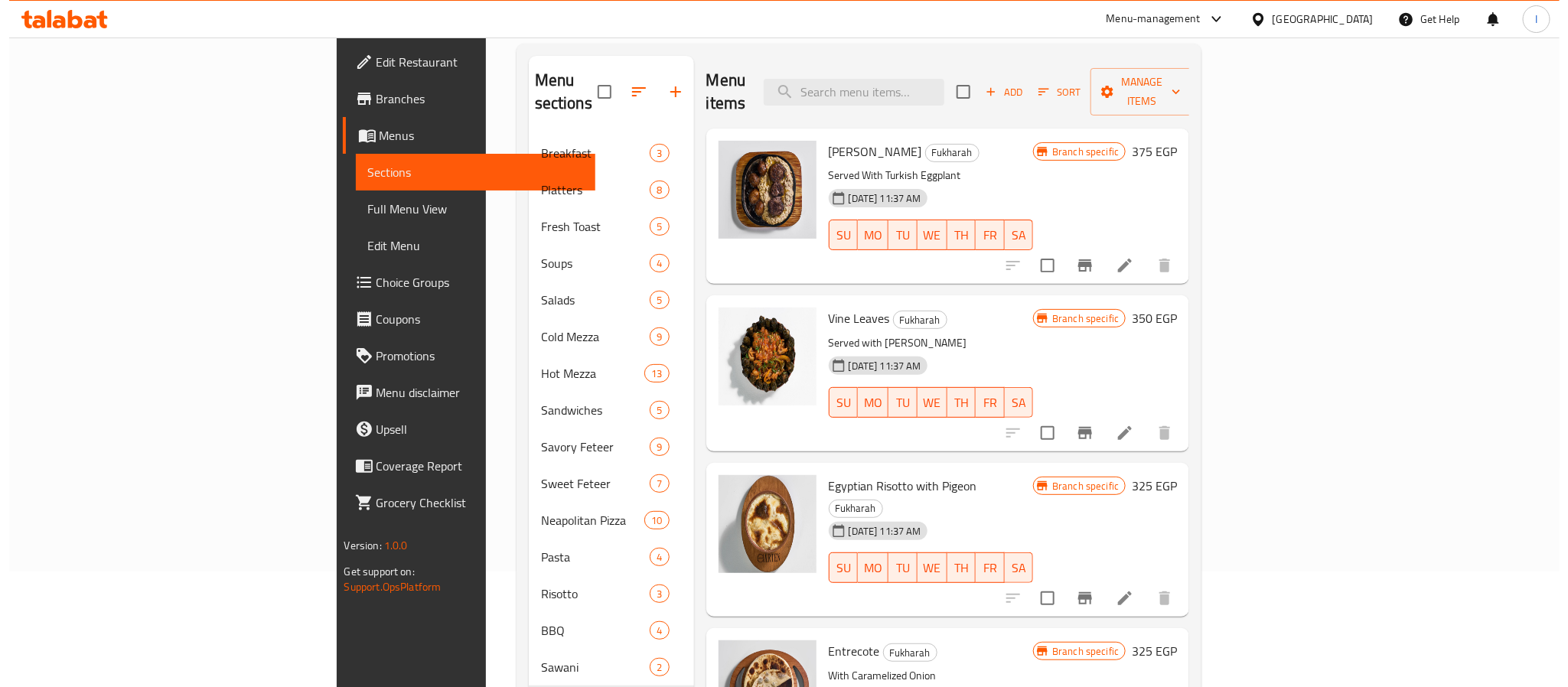
scroll to position [230, 0]
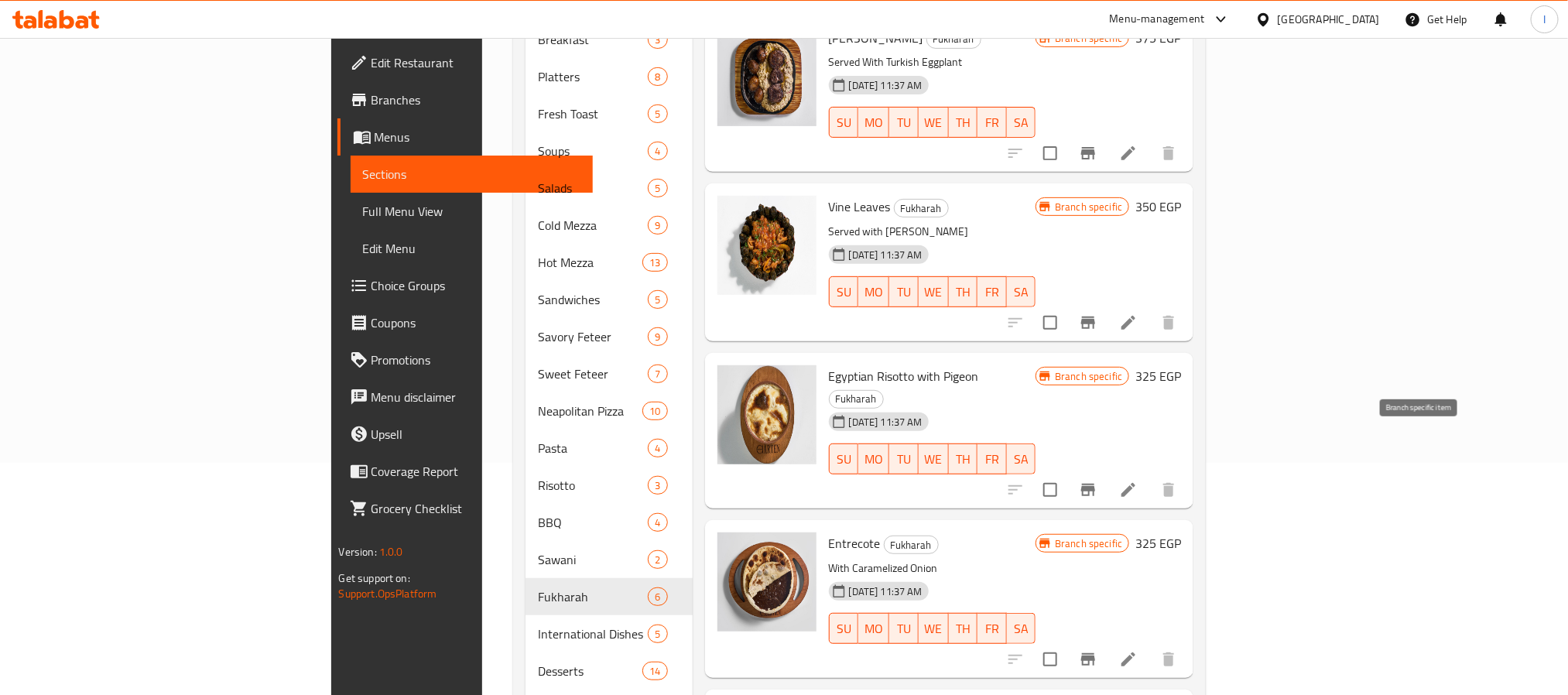
click at [1095, 484] on icon "Branch-specific-item" at bounding box center [1088, 490] width 14 height 13
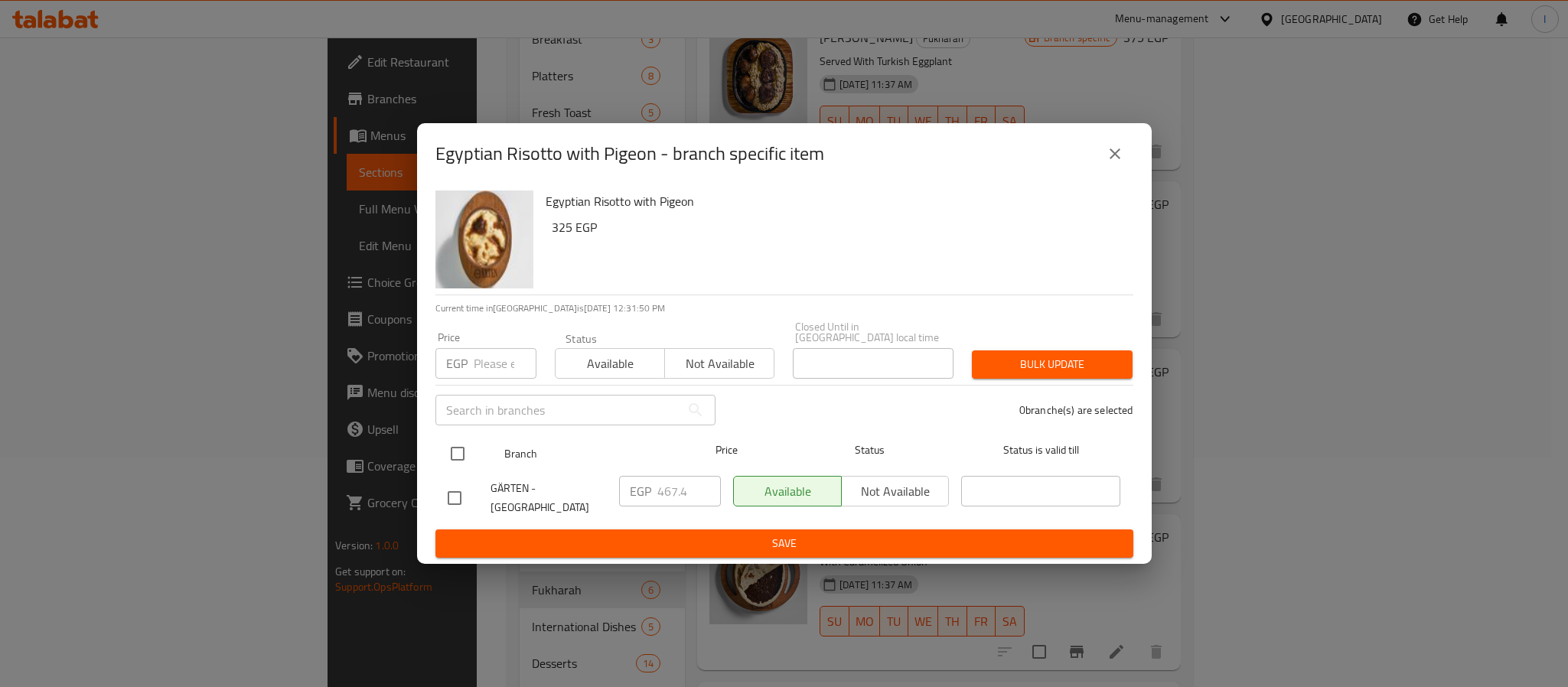
click at [458, 448] on input "checkbox" at bounding box center [458, 454] width 33 height 33
checkbox input "true"
click at [688, 485] on input "467.4" at bounding box center [689, 491] width 63 height 31
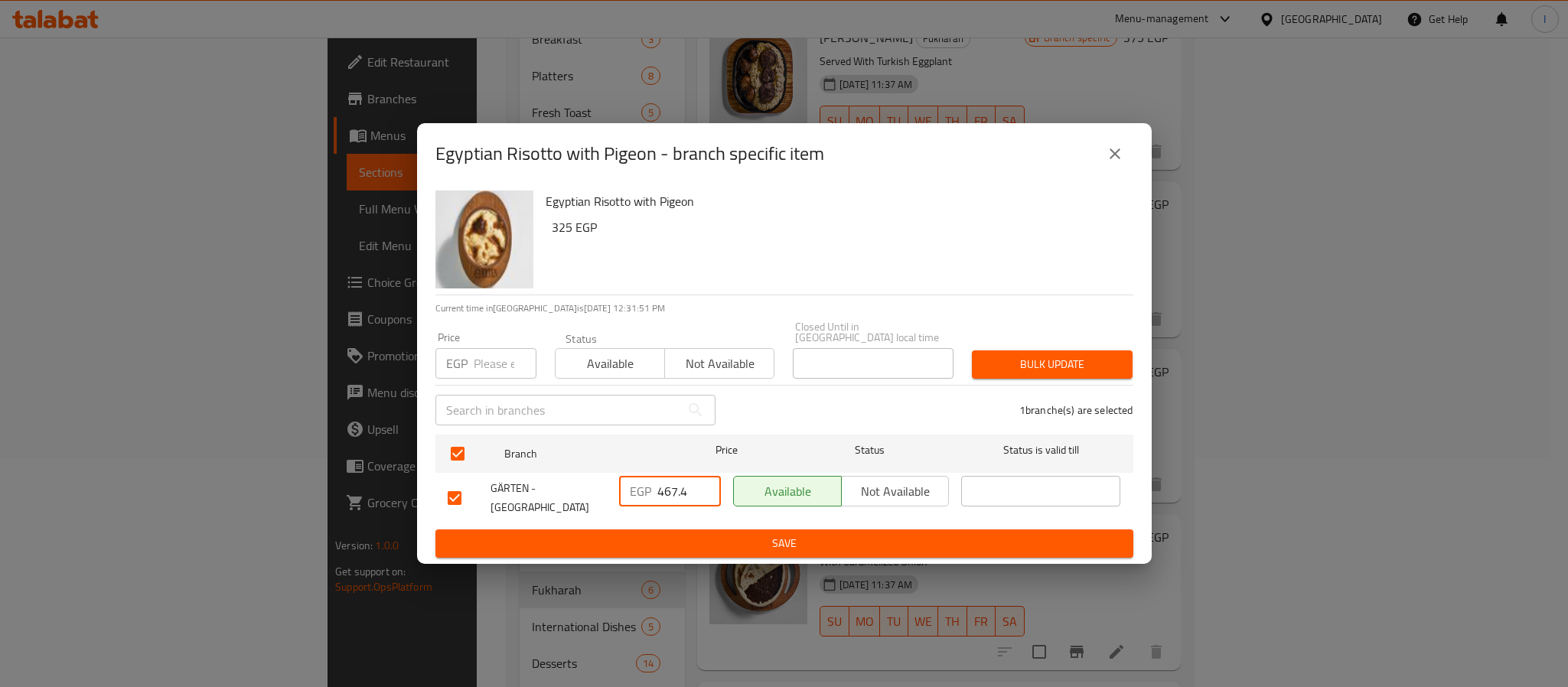
paste input "547.20"
type input "547.20"
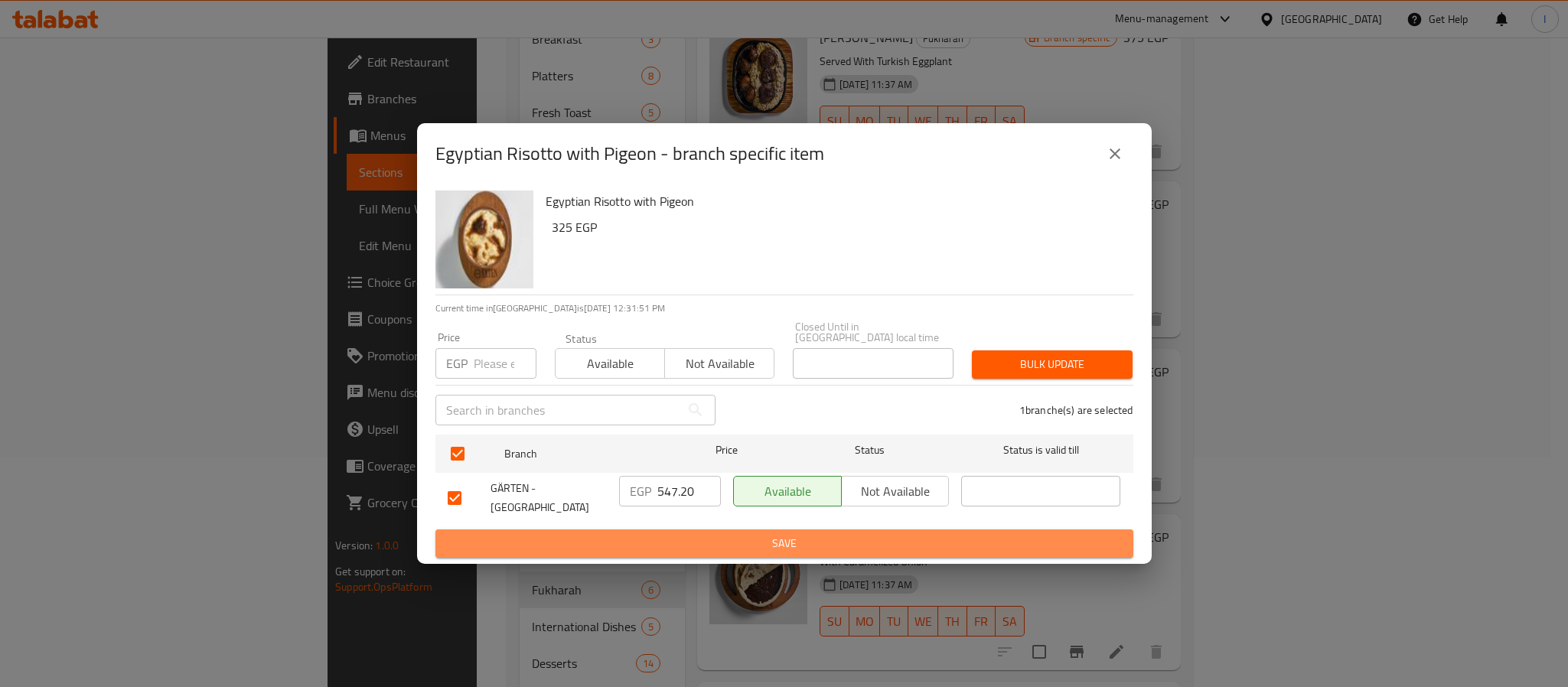
click at [693, 529] on button "Save" at bounding box center [784, 543] width 698 height 29
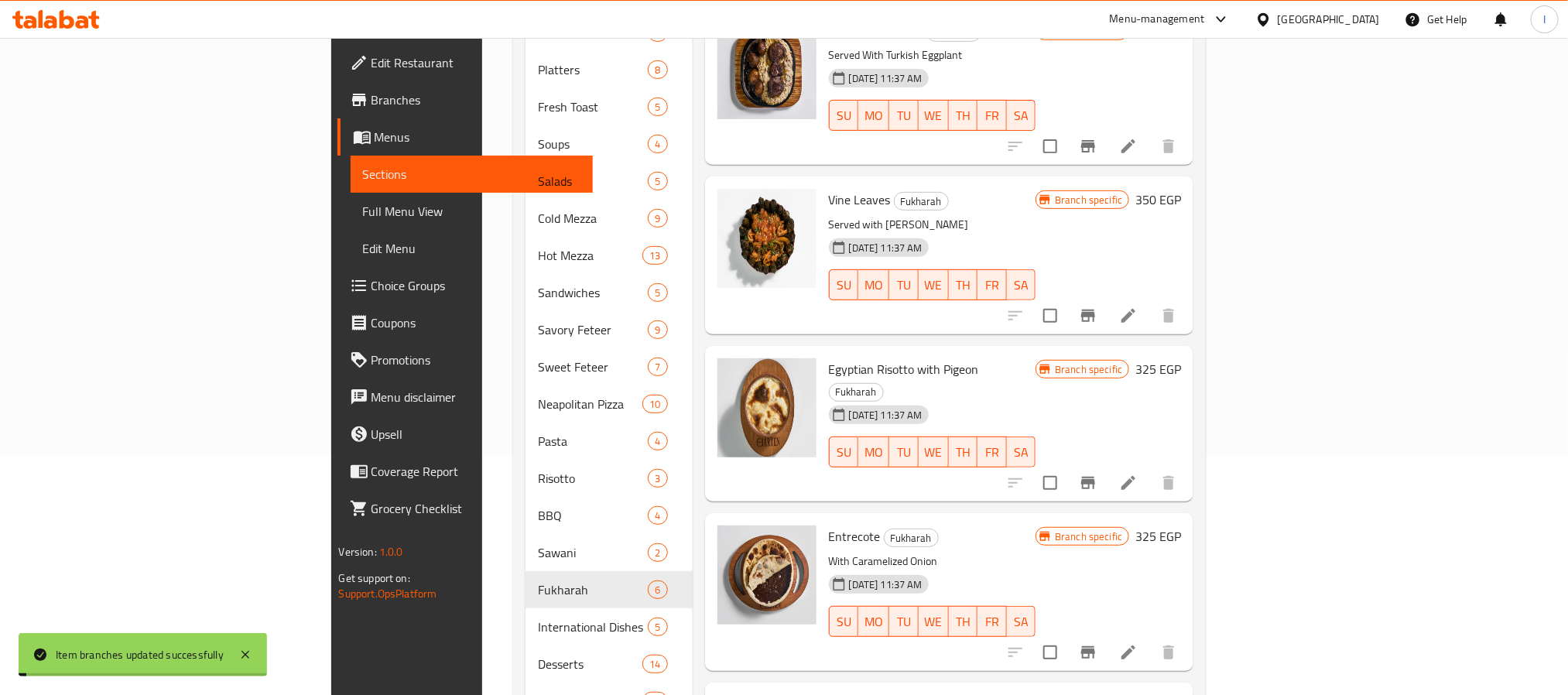
scroll to position [348, 0]
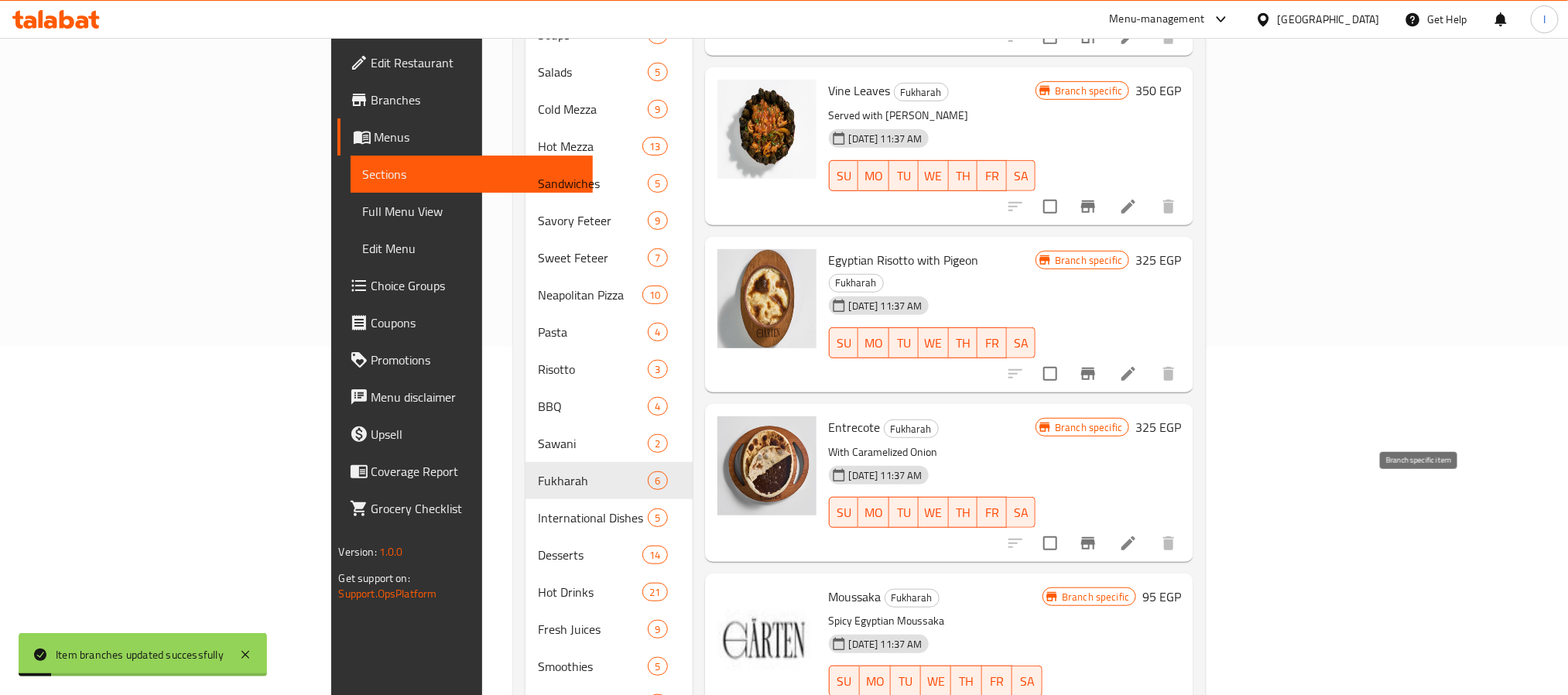
click at [1098, 534] on icon "Branch-specific-item" at bounding box center [1087, 543] width 18 height 18
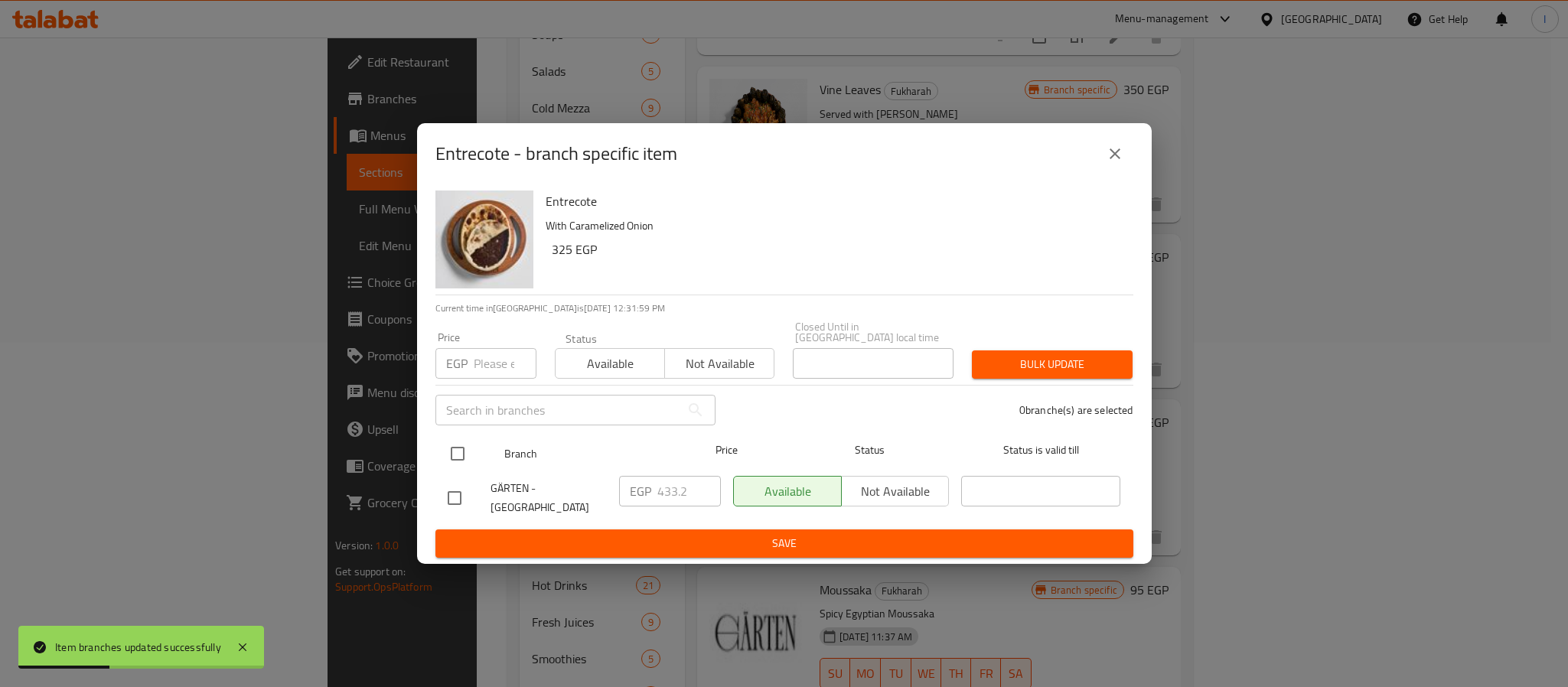
click at [451, 448] on input "checkbox" at bounding box center [458, 454] width 33 height 33
checkbox input "true"
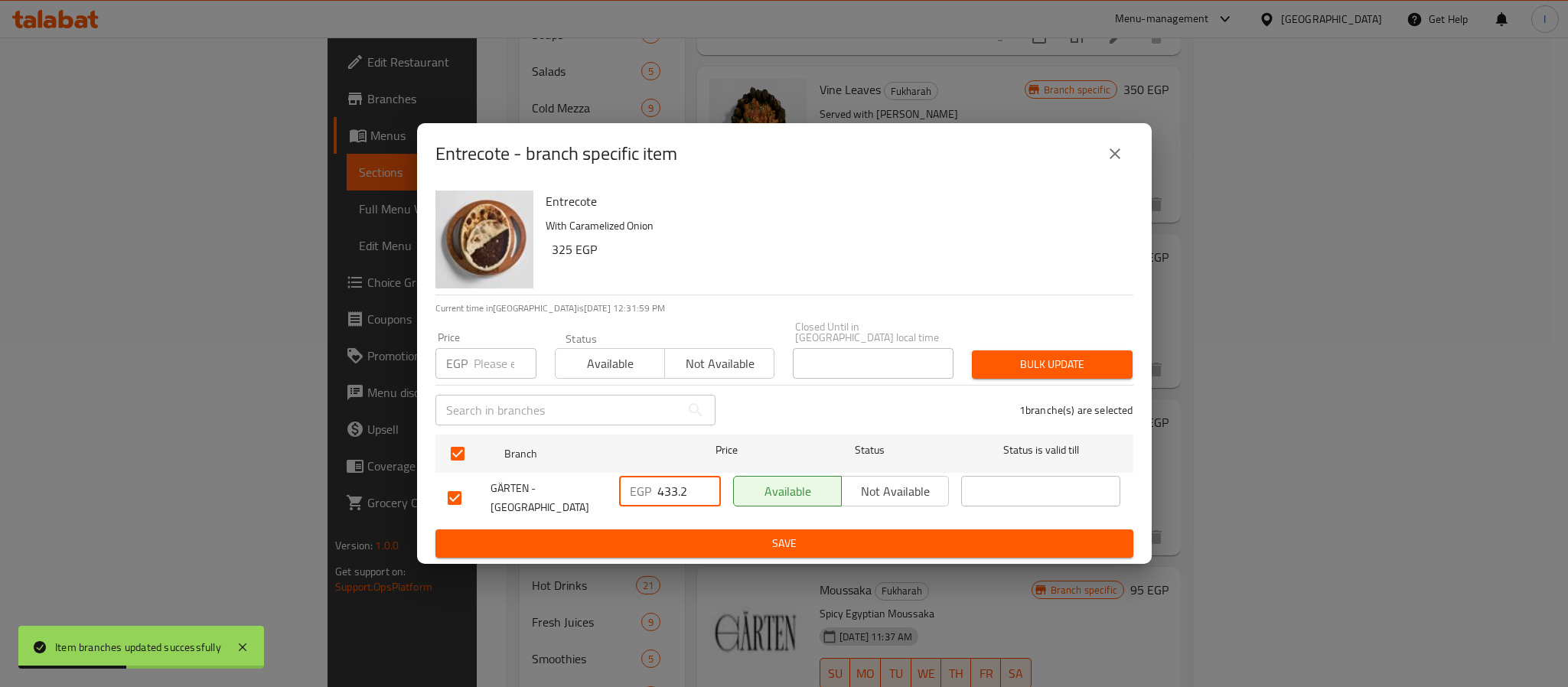
click at [677, 487] on input "433.2" at bounding box center [689, 491] width 63 height 31
paste input "78.80"
type input "478.80"
click at [704, 535] on span "Save" at bounding box center [784, 543] width 673 height 19
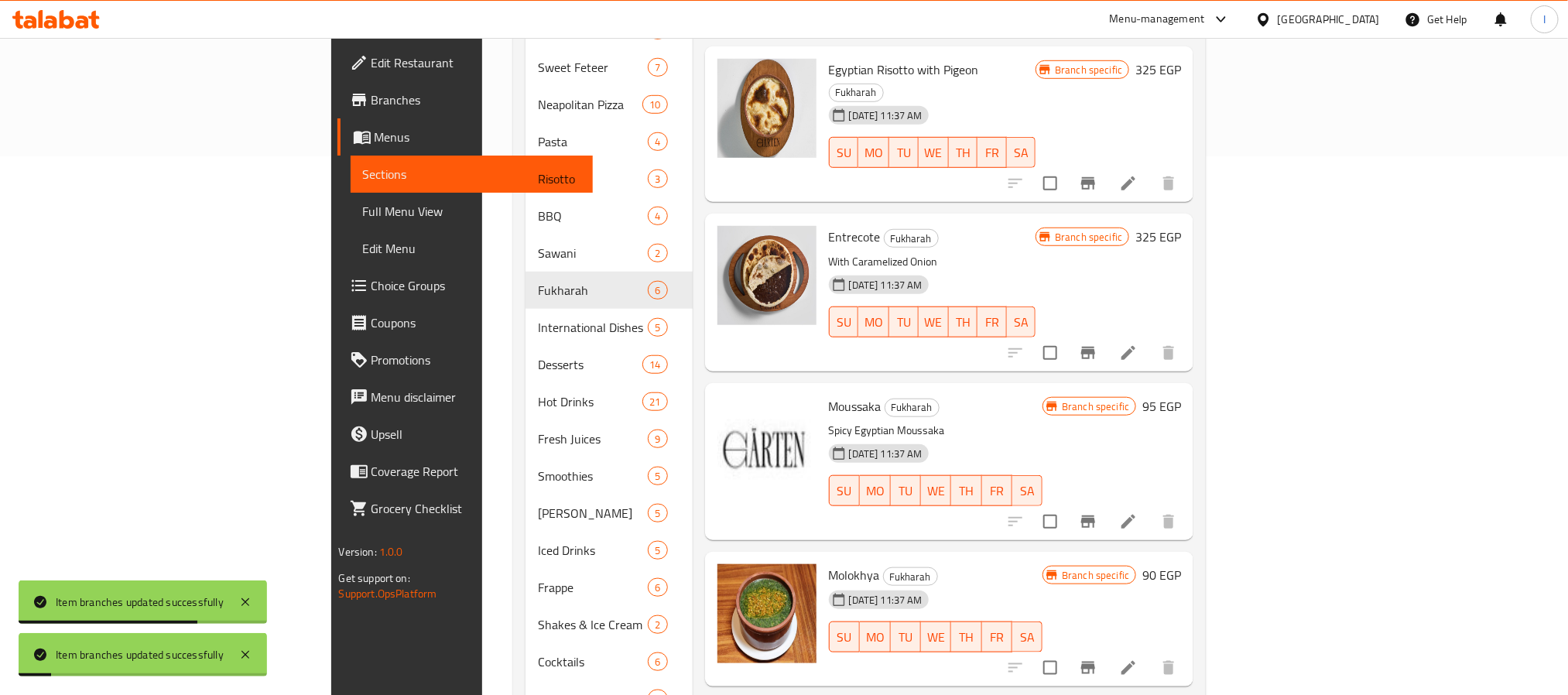
scroll to position [581, 0]
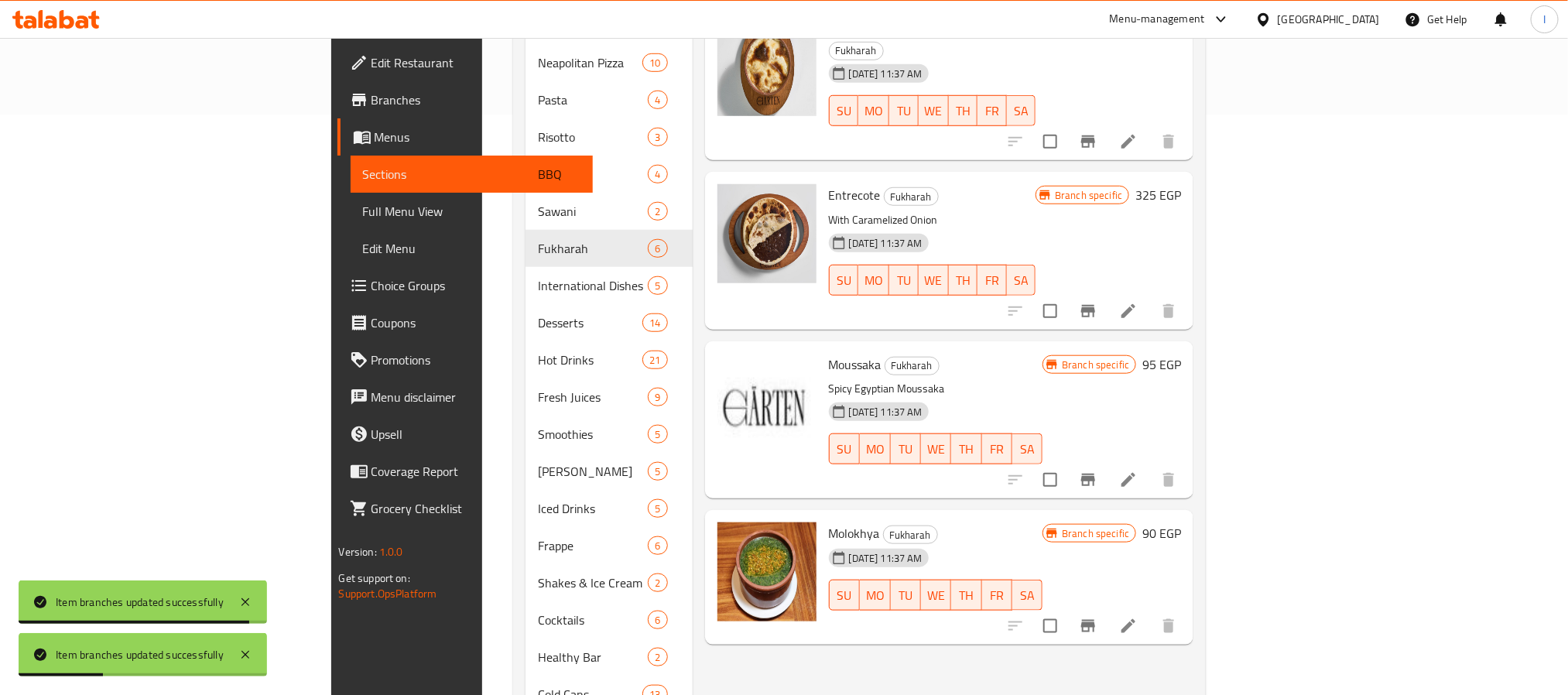
click at [1095, 473] on icon "Branch-specific-item" at bounding box center [1088, 479] width 14 height 13
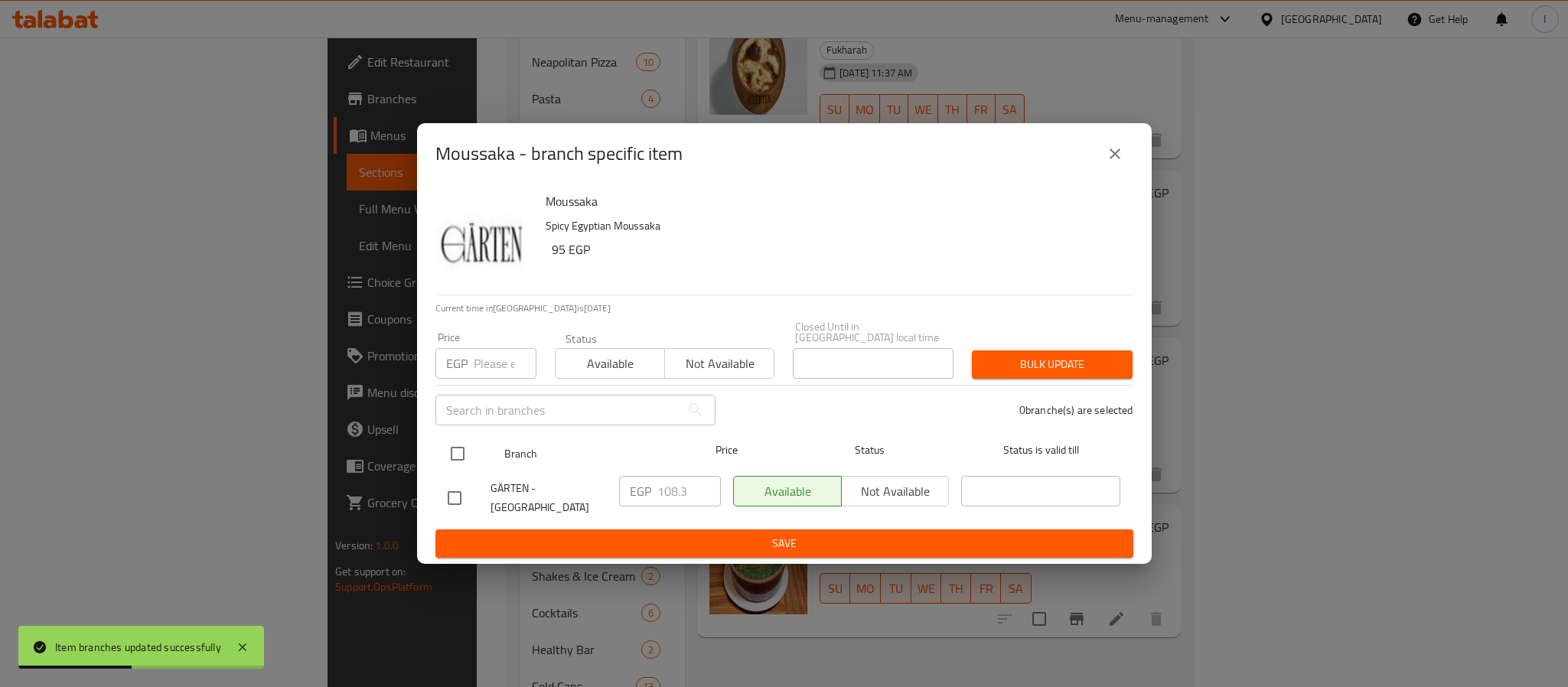
click at [451, 450] on input "checkbox" at bounding box center [458, 454] width 33 height 33
checkbox input "true"
click at [678, 490] on input "108.3" at bounding box center [689, 491] width 63 height 31
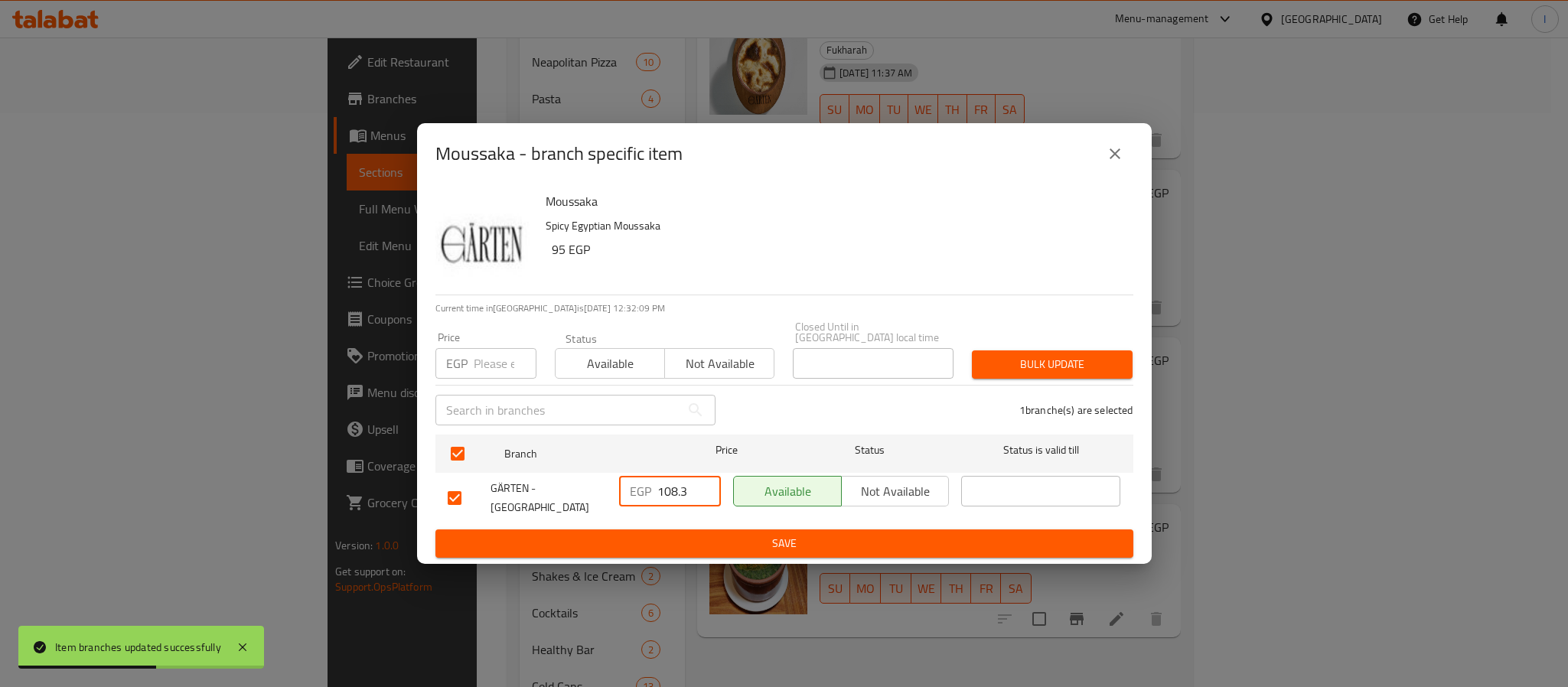
paste input "0"
type input "108.30"
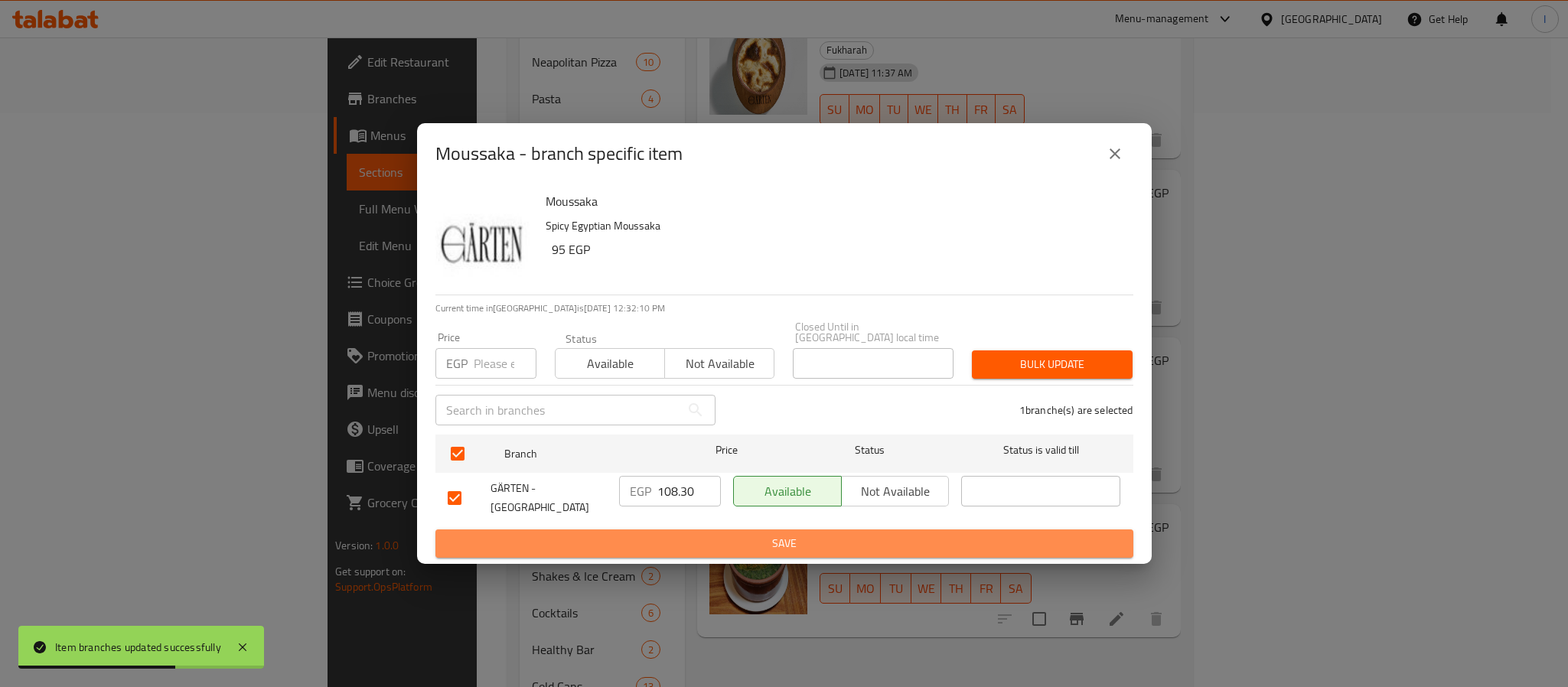
click at [738, 534] on span "Save" at bounding box center [784, 543] width 673 height 19
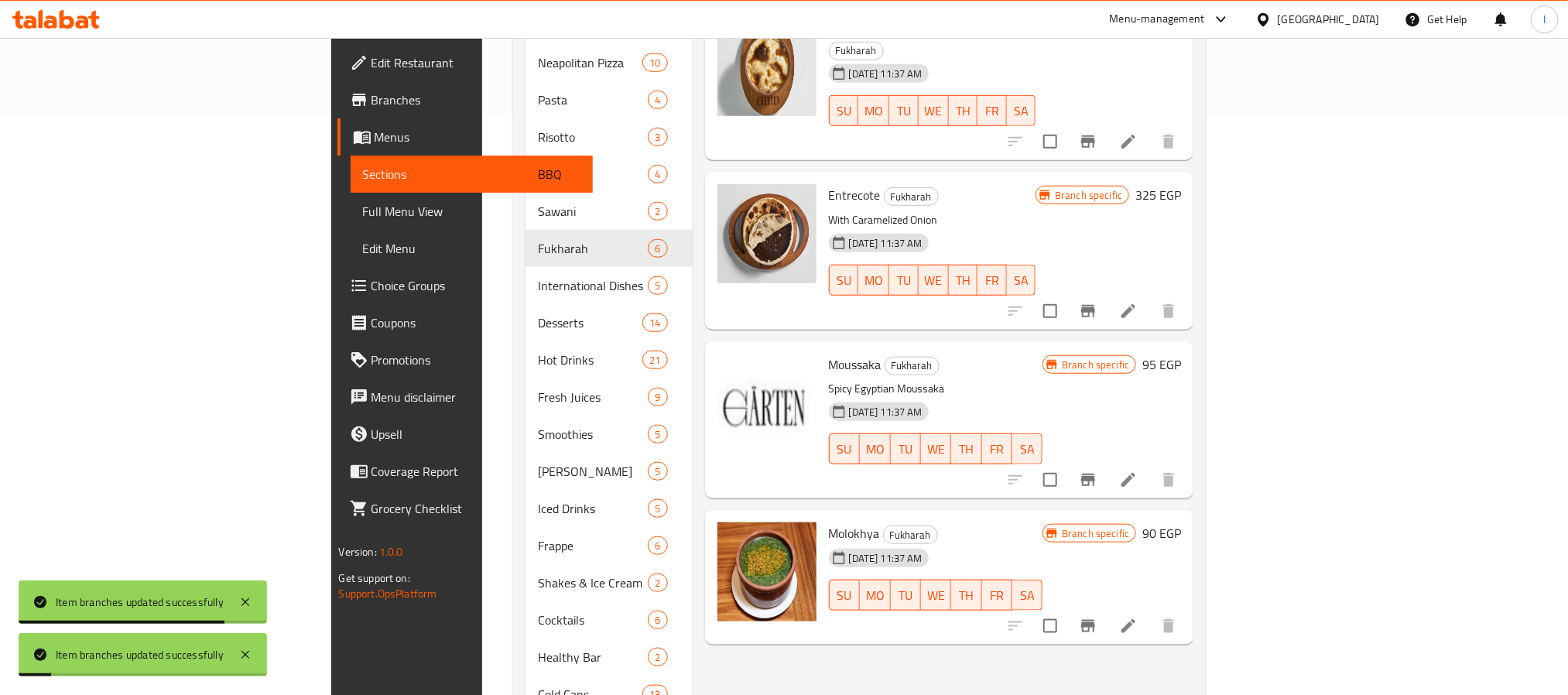
scroll to position [623, 0]
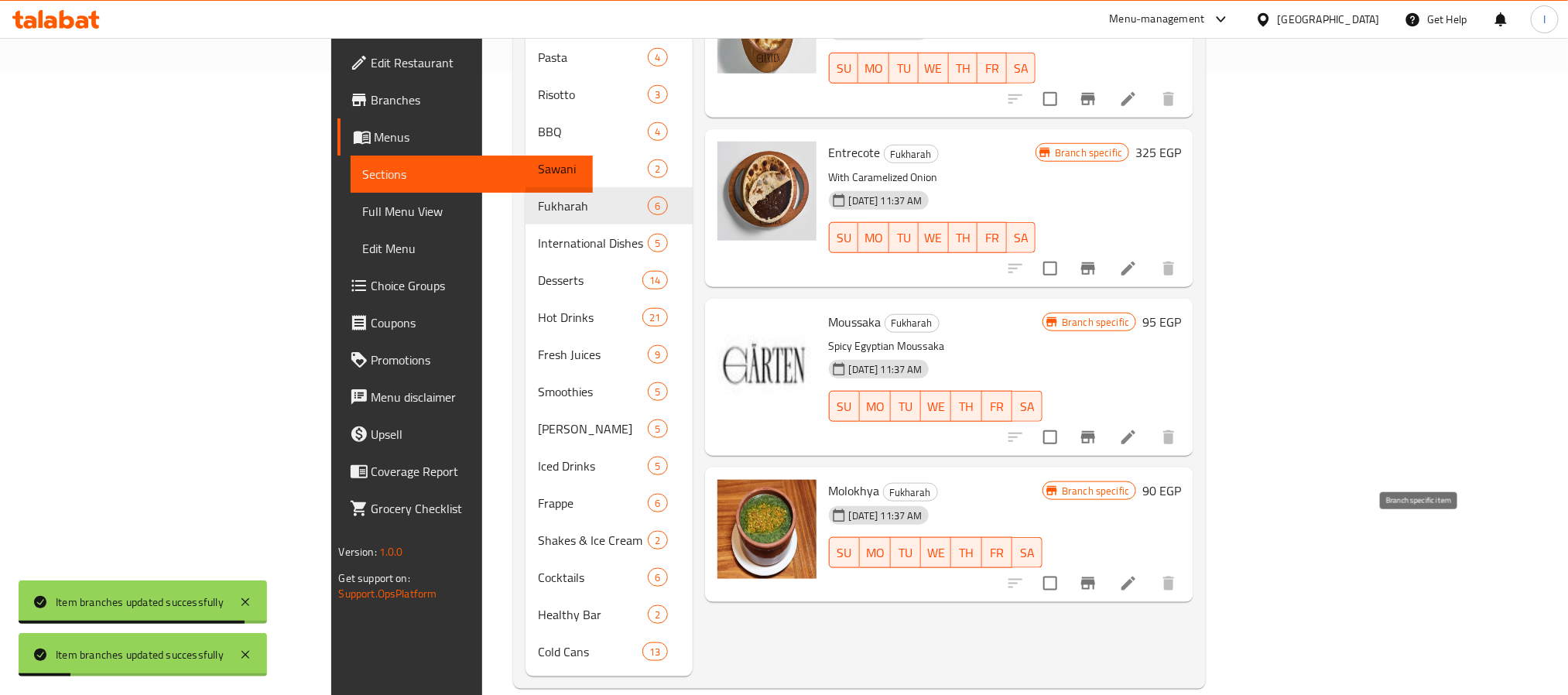
click at [1095, 577] on icon "Branch-specific-item" at bounding box center [1088, 583] width 14 height 13
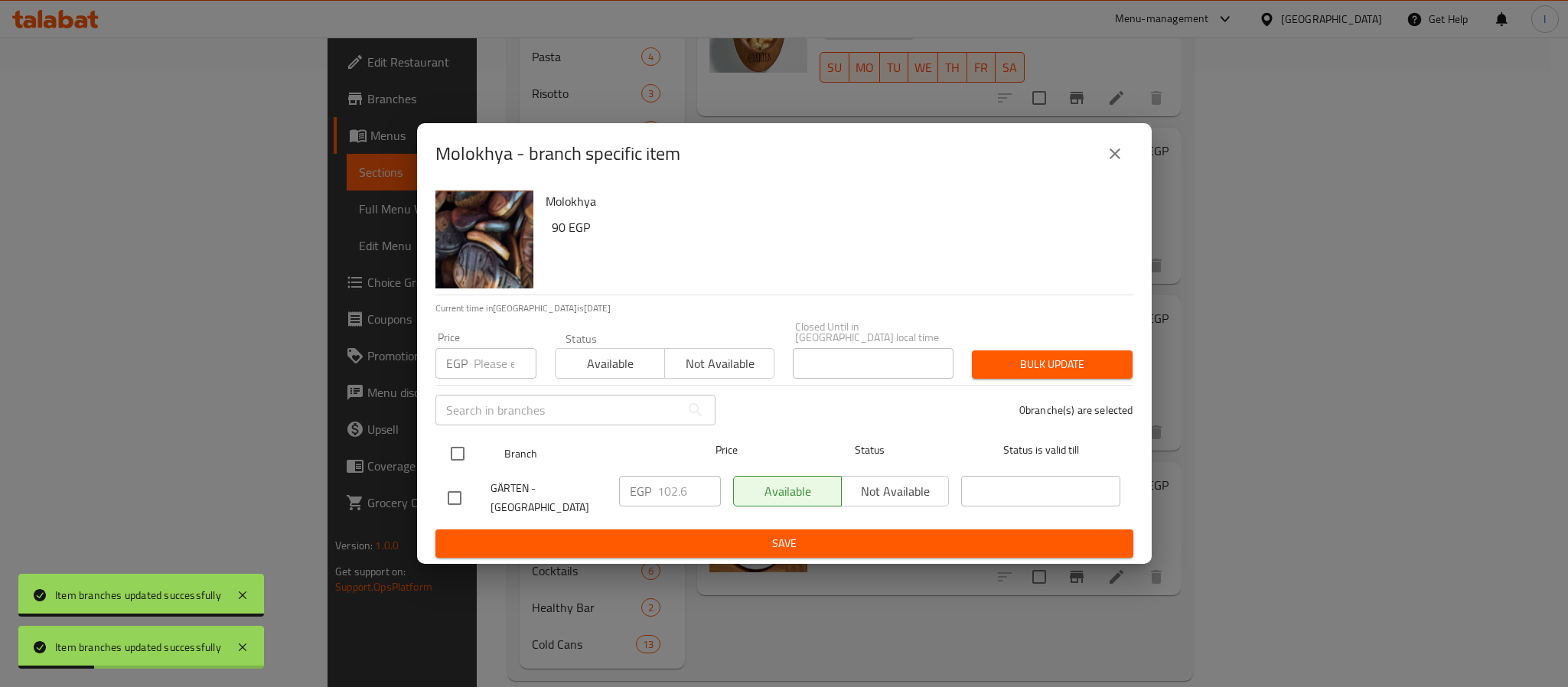
click at [453, 439] on input "checkbox" at bounding box center [458, 454] width 33 height 33
checkbox input "true"
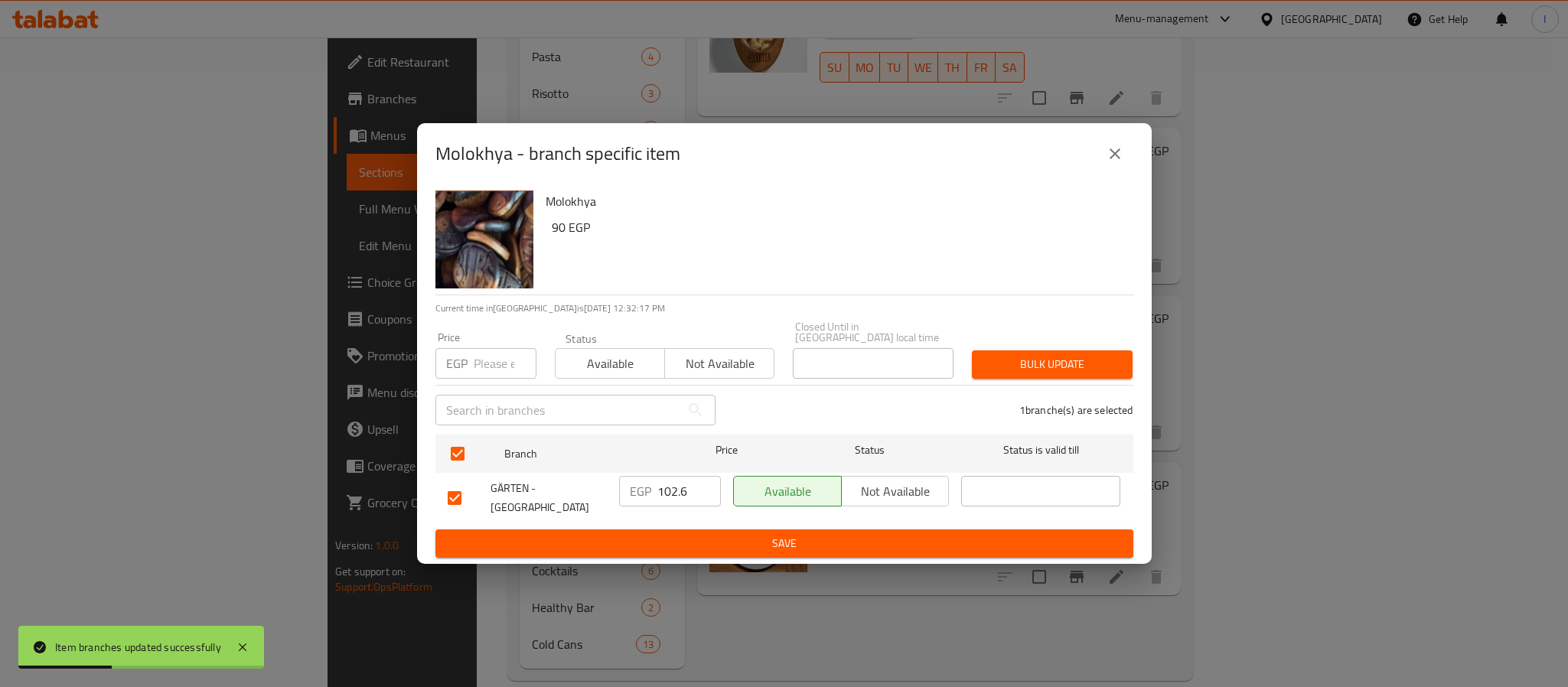
drag, startPoint x: 668, startPoint y: 491, endPoint x: 682, endPoint y: 505, distance: 19.8
click at [669, 491] on input "102.6" at bounding box center [689, 491] width 63 height 31
paste input "0"
type input "102.60"
click at [705, 534] on span "Save" at bounding box center [784, 543] width 673 height 19
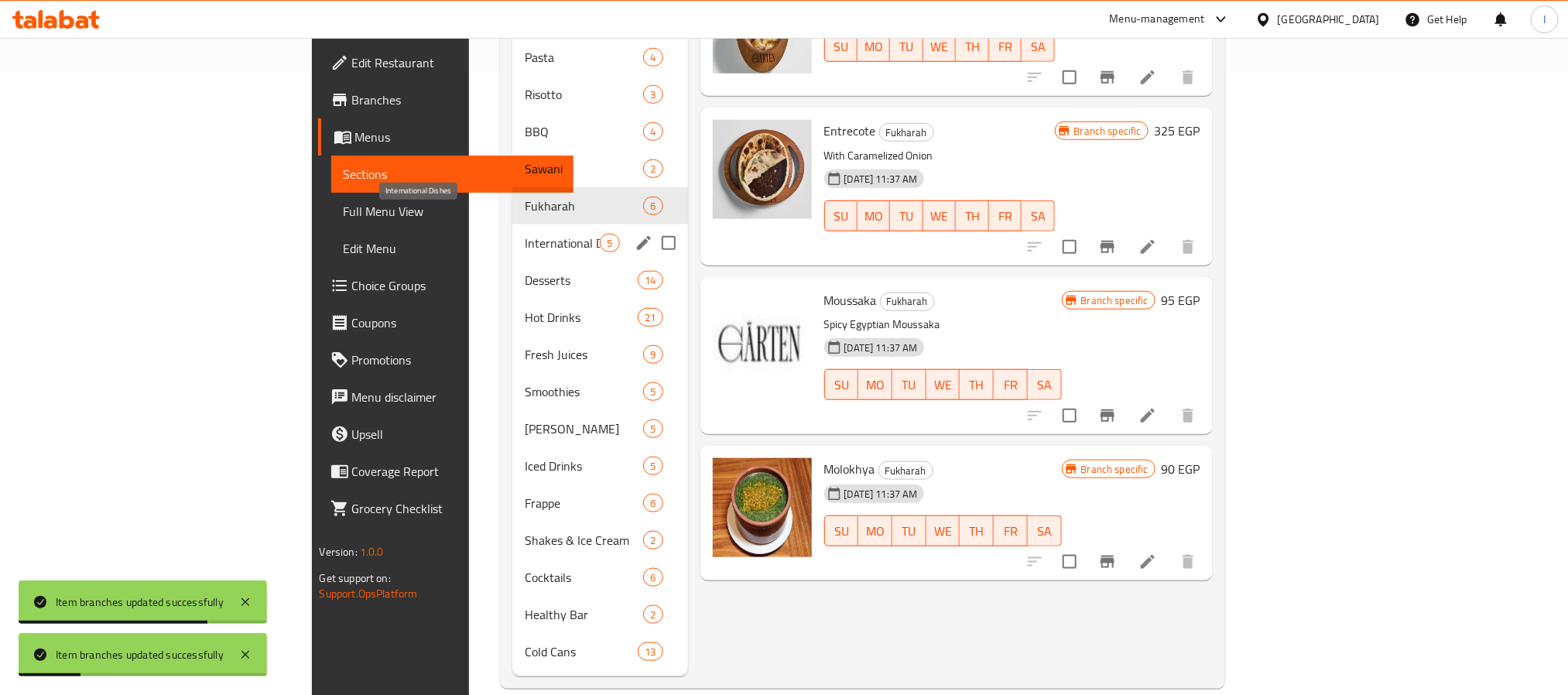
click at [525, 233] on span "International Dishes" at bounding box center [562, 242] width 75 height 18
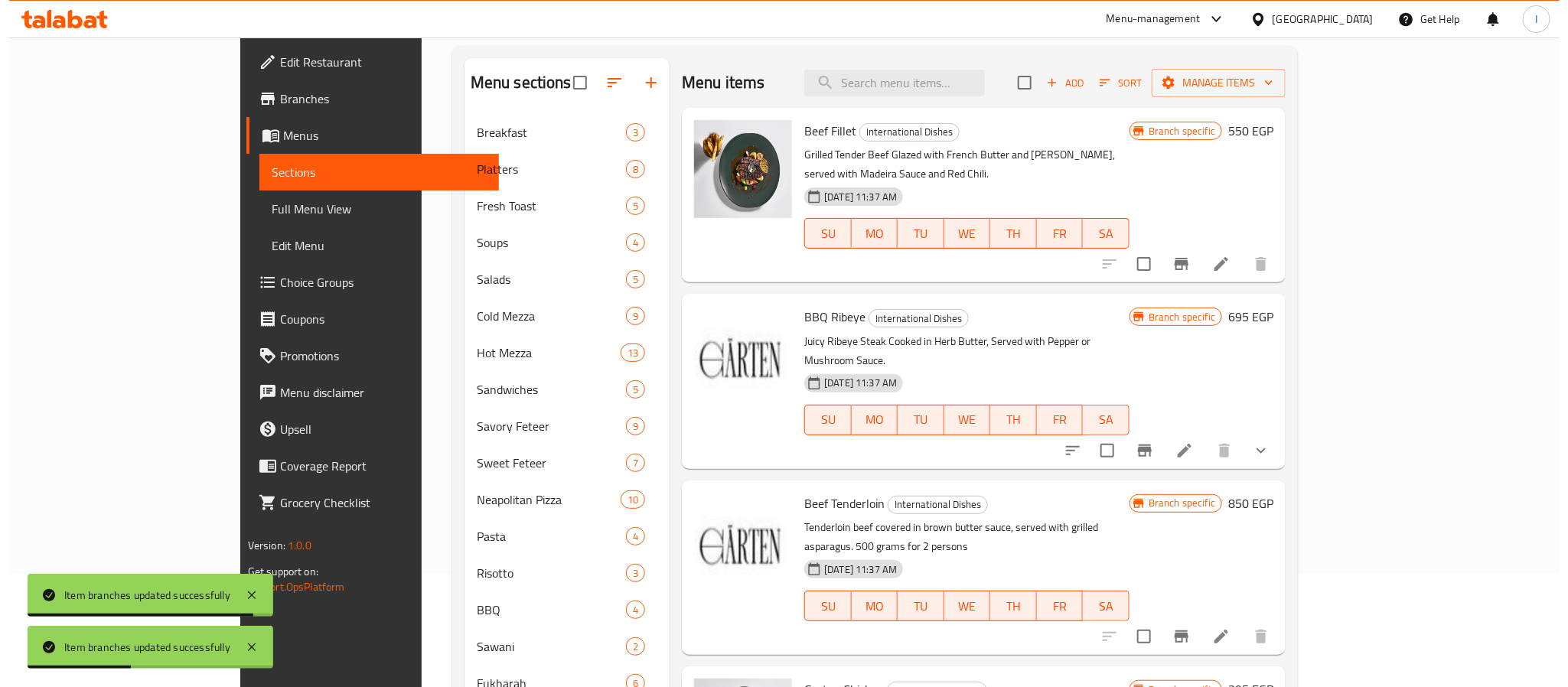
scroll to position [42, 0]
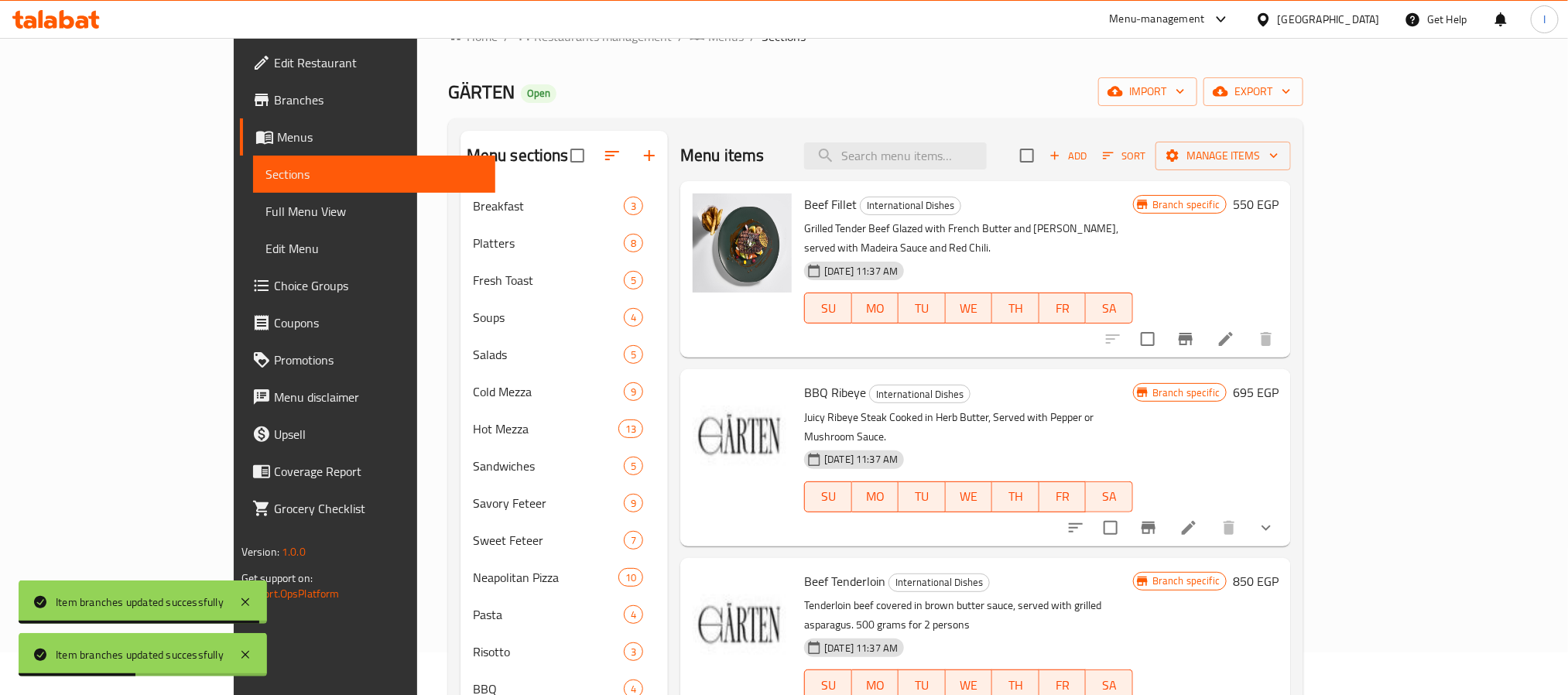
drag, startPoint x: 806, startPoint y: 126, endPoint x: 722, endPoint y: 1, distance: 150.6
click at [805, 126] on div "Menu sections Breakfast 3 Platters 8 Fresh Toast 5 Soups 4 Salads 5 Cold Mezza …" at bounding box center [875, 681] width 855 height 1128
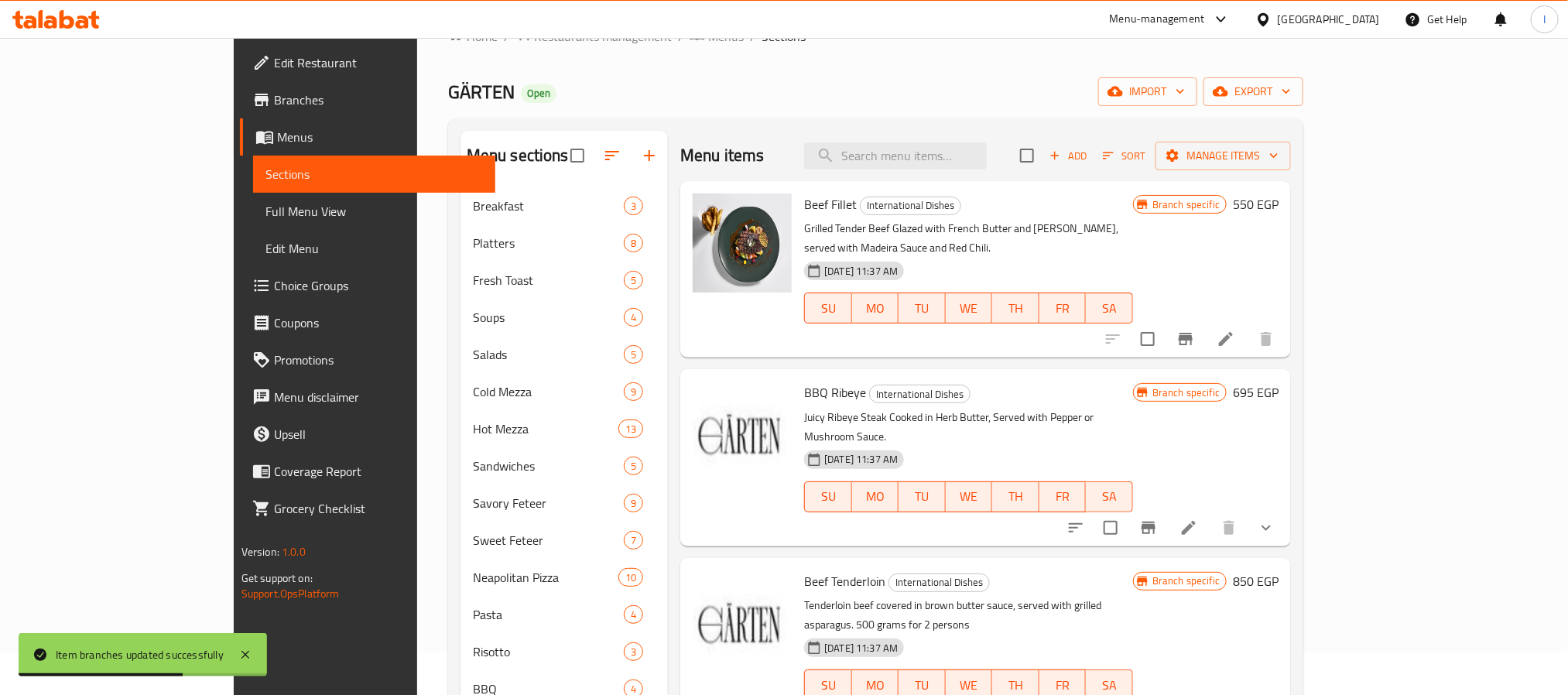
click at [1194, 330] on icon "Branch-specific-item" at bounding box center [1185, 339] width 18 height 18
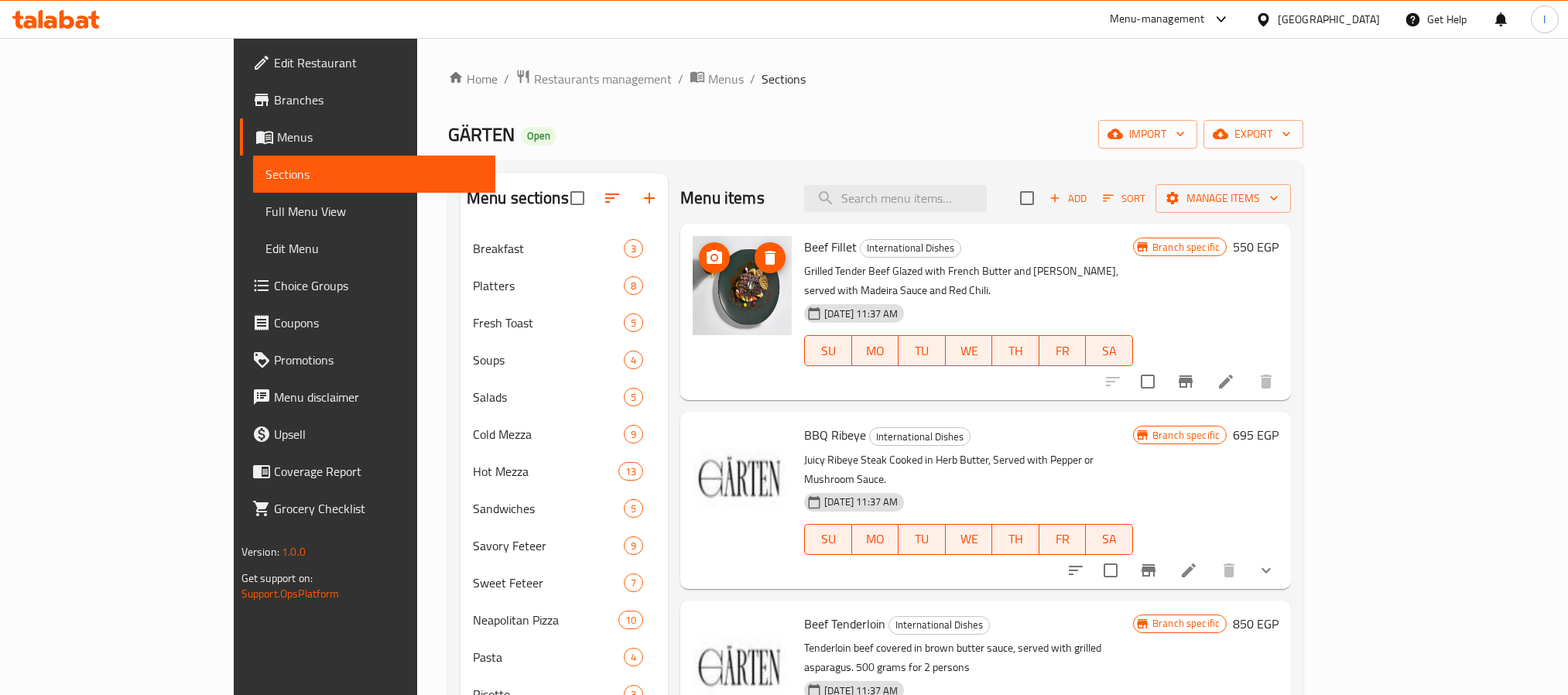
scroll to position [43, 0]
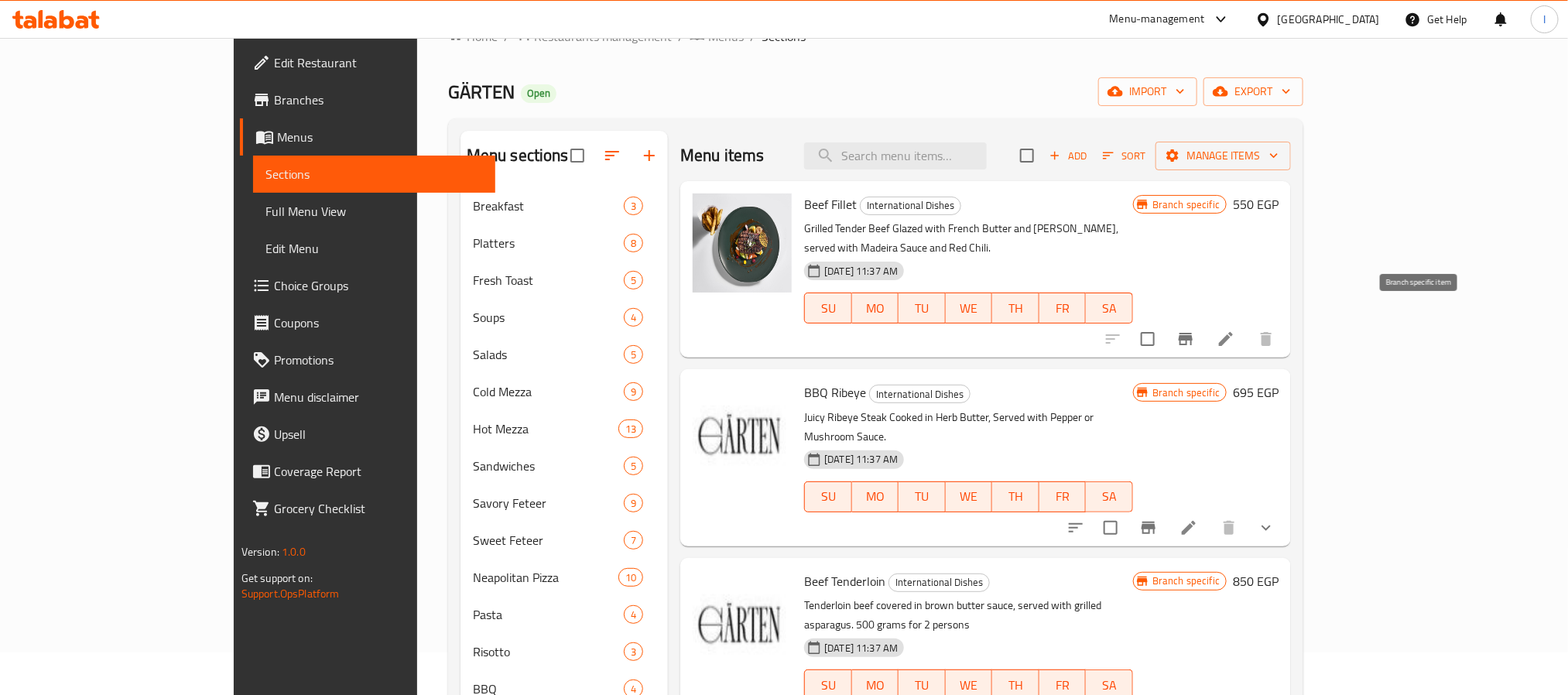
click at [1192, 333] on icon "Branch-specific-item" at bounding box center [1186, 339] width 14 height 13
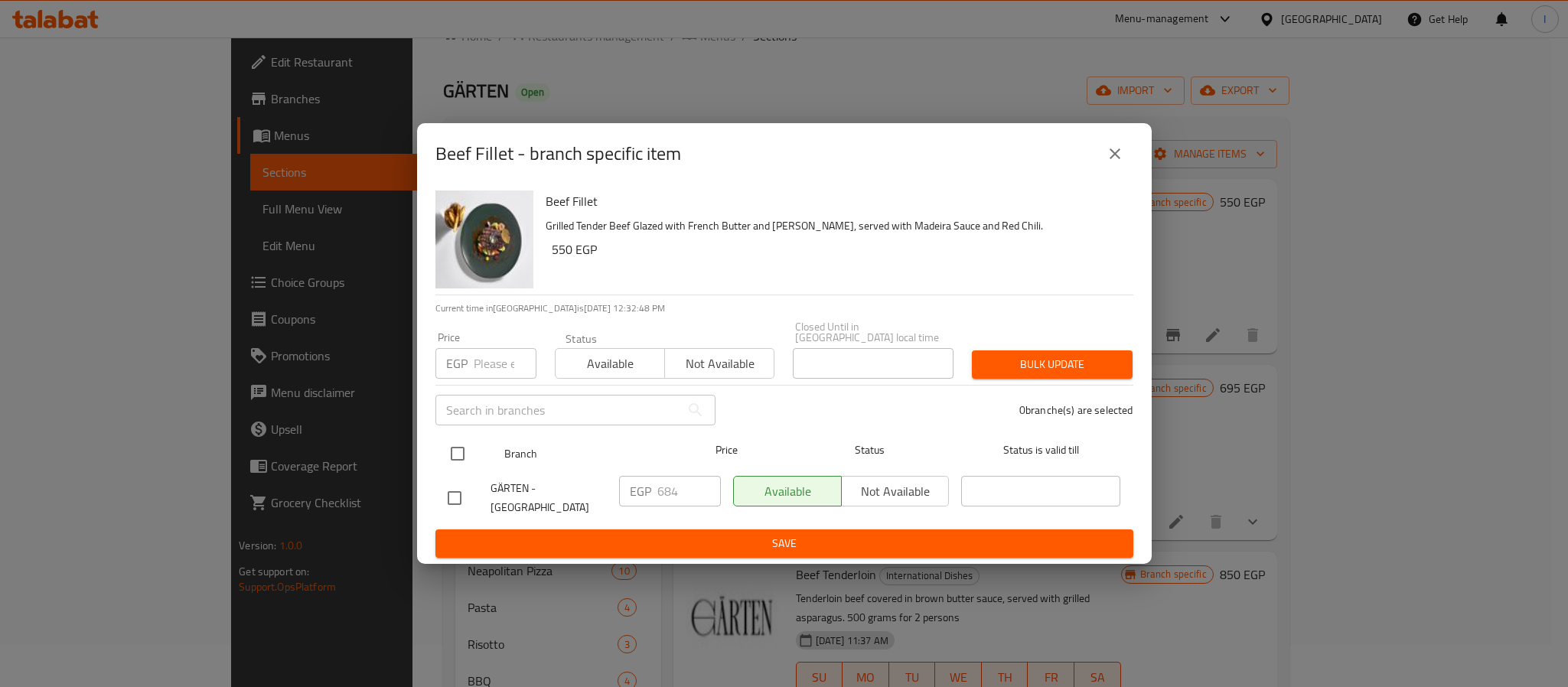
click at [463, 445] on input "checkbox" at bounding box center [458, 454] width 33 height 33
checkbox input "true"
click at [678, 491] on input "684" at bounding box center [689, 491] width 63 height 31
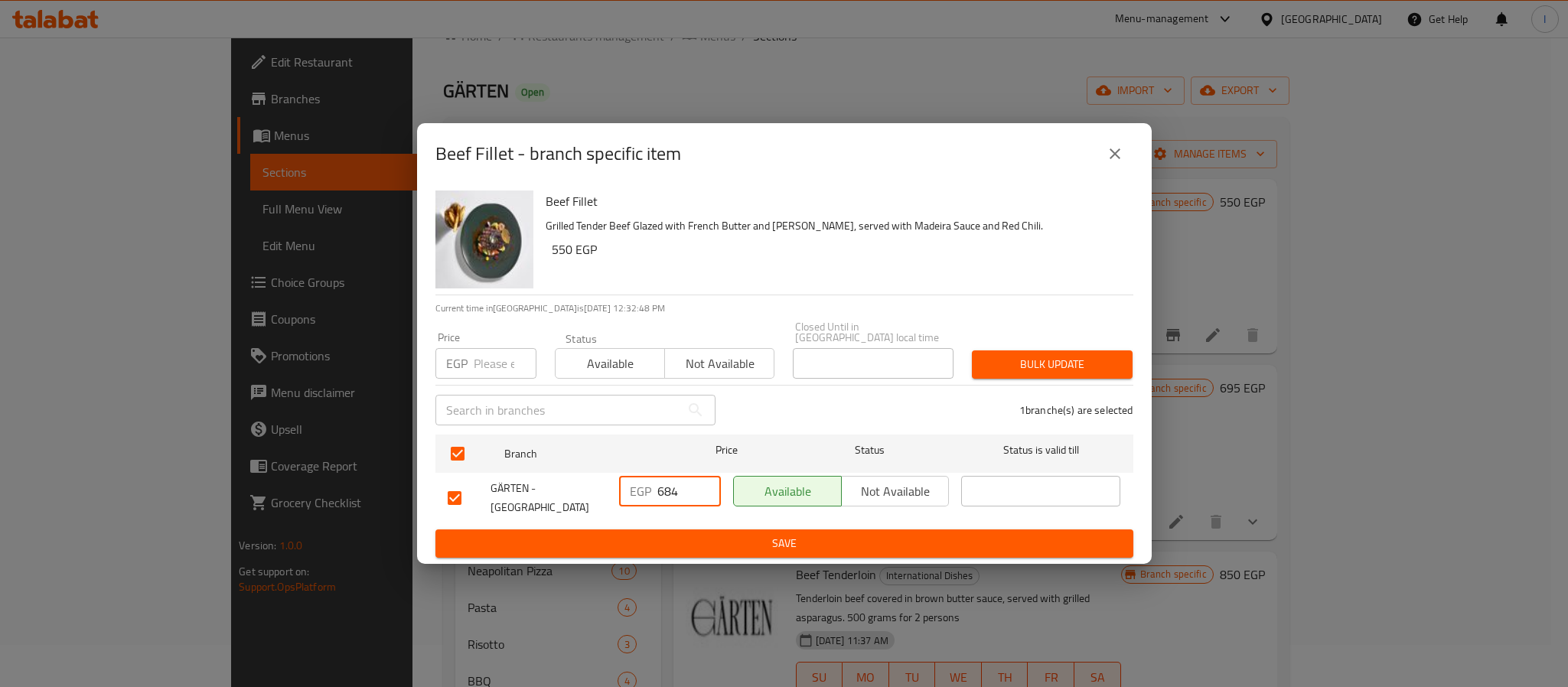
paste input "741.00"
type input "741.00"
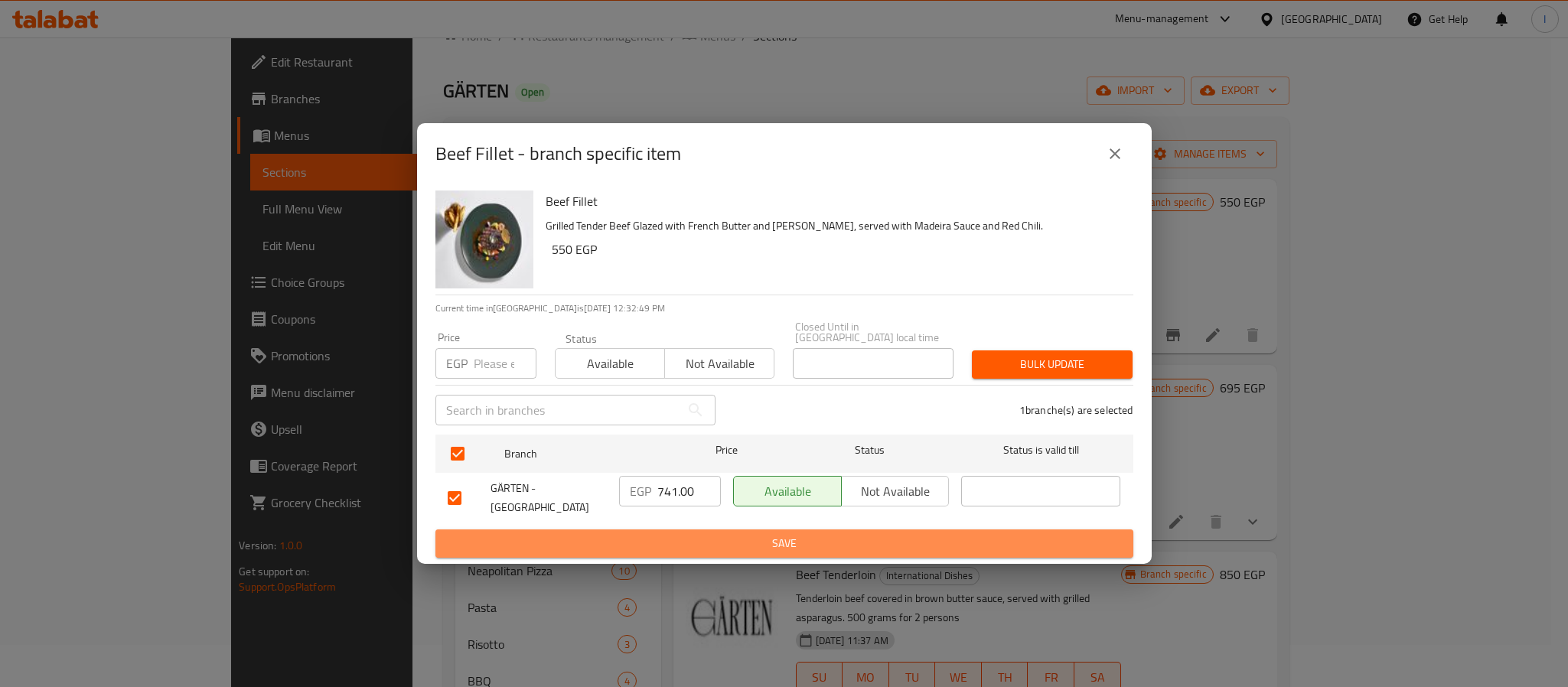
click at [688, 536] on span "Save" at bounding box center [784, 543] width 673 height 19
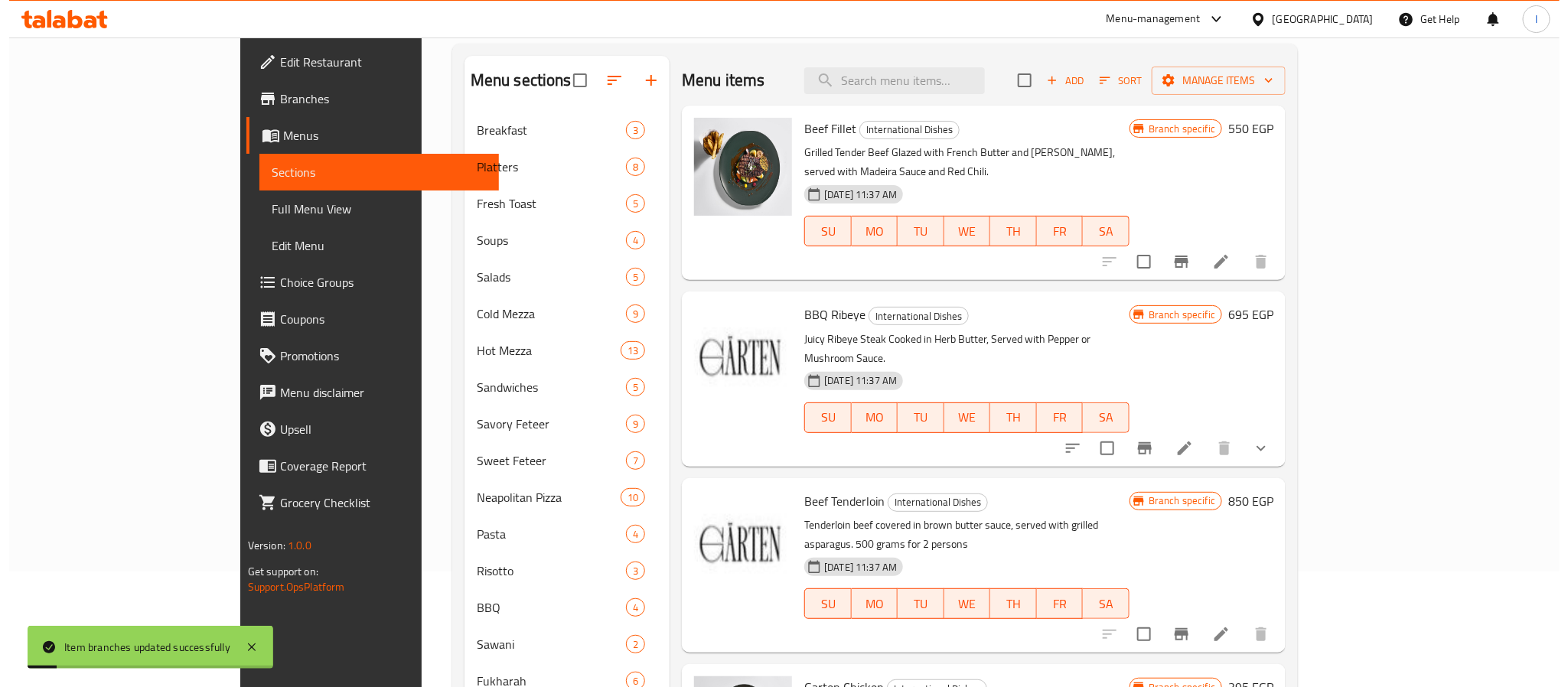
scroll to position [157, 0]
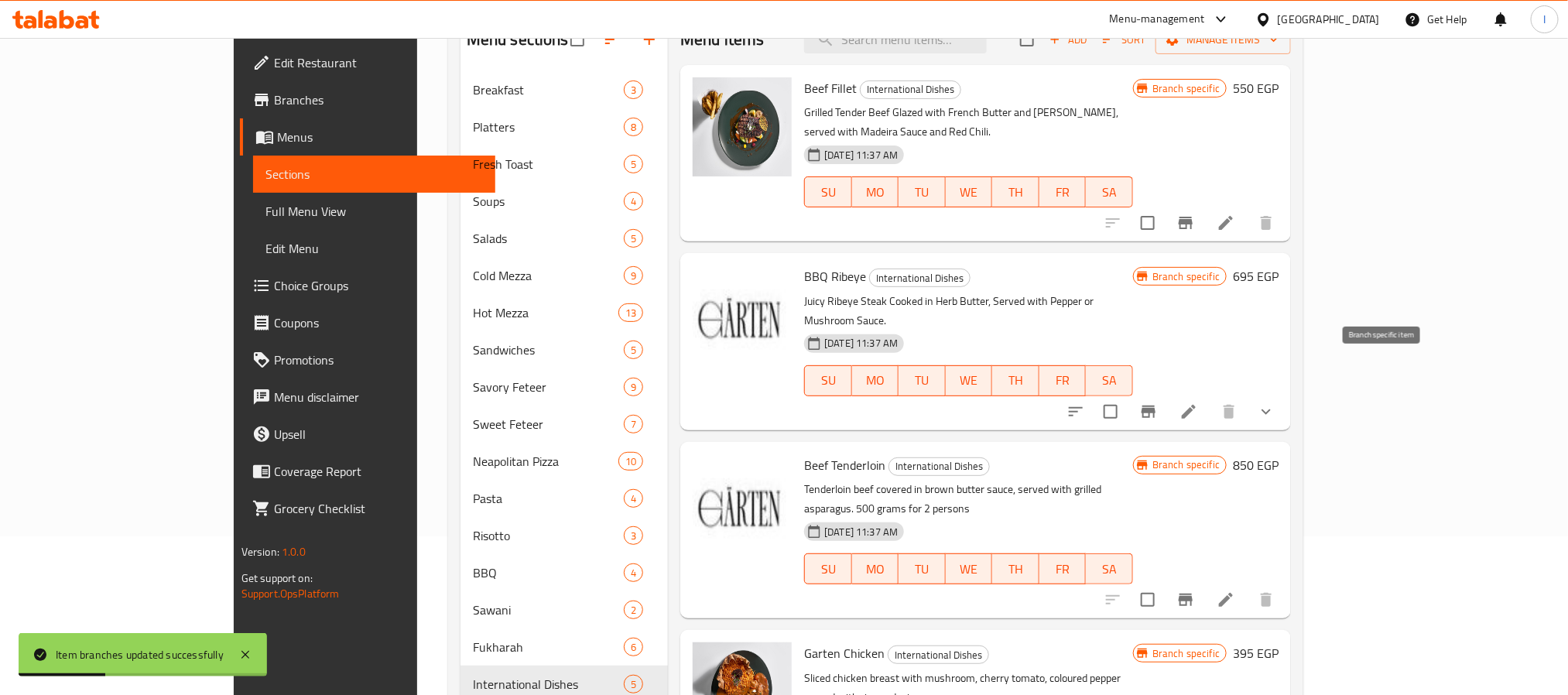
click at [1156, 406] on icon "Branch-specific-item" at bounding box center [1148, 411] width 14 height 13
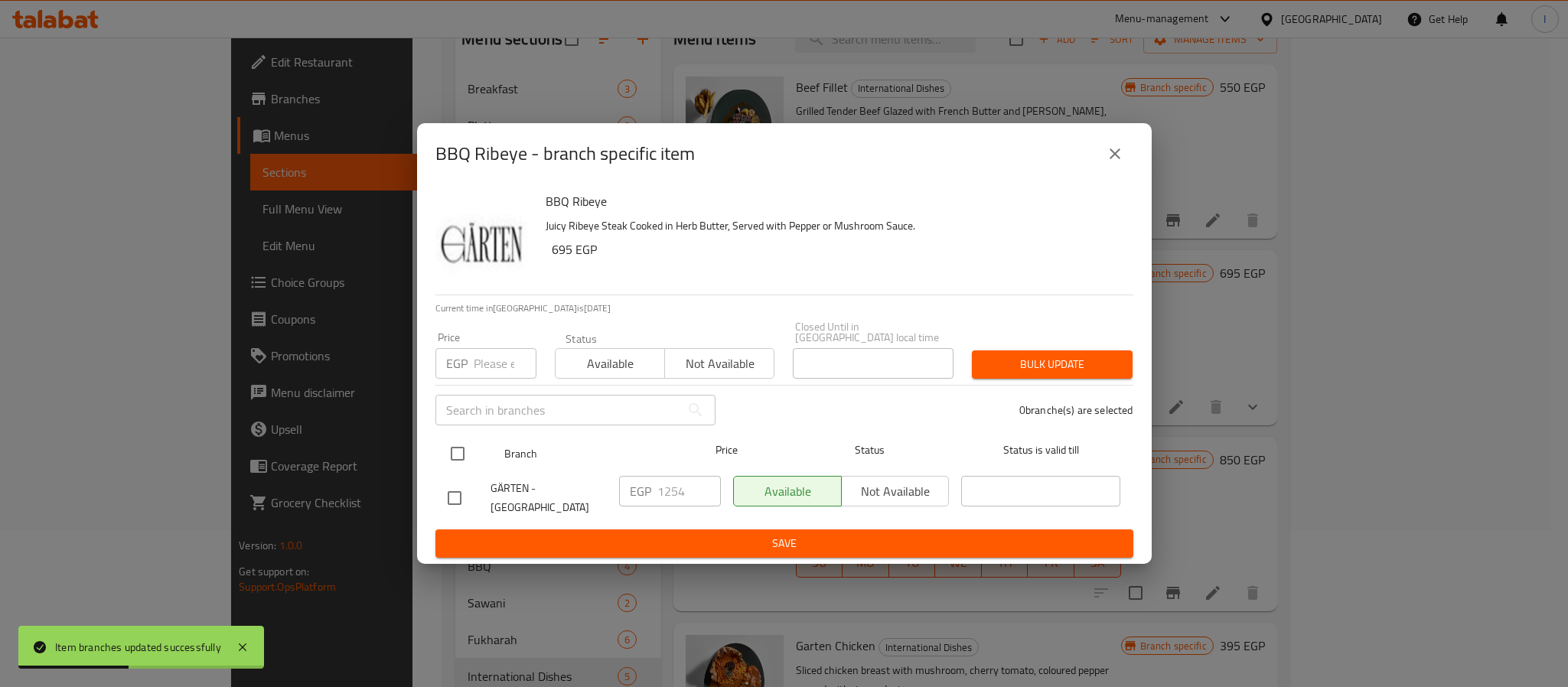
click at [453, 445] on input "checkbox" at bounding box center [458, 454] width 33 height 33
checkbox input "true"
click at [653, 486] on div "EGP 1254 ​" at bounding box center [670, 491] width 101 height 31
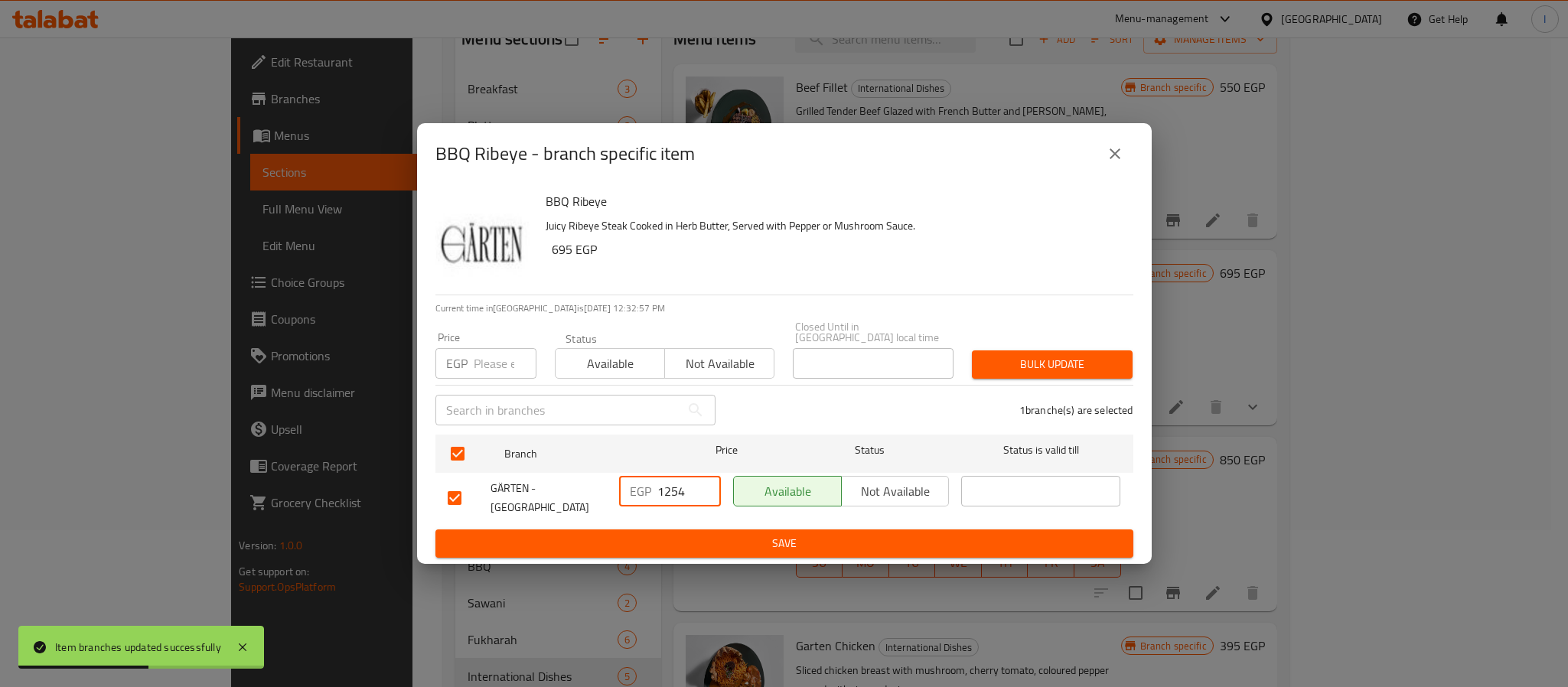
paste input "311.00"
type input "1311.00"
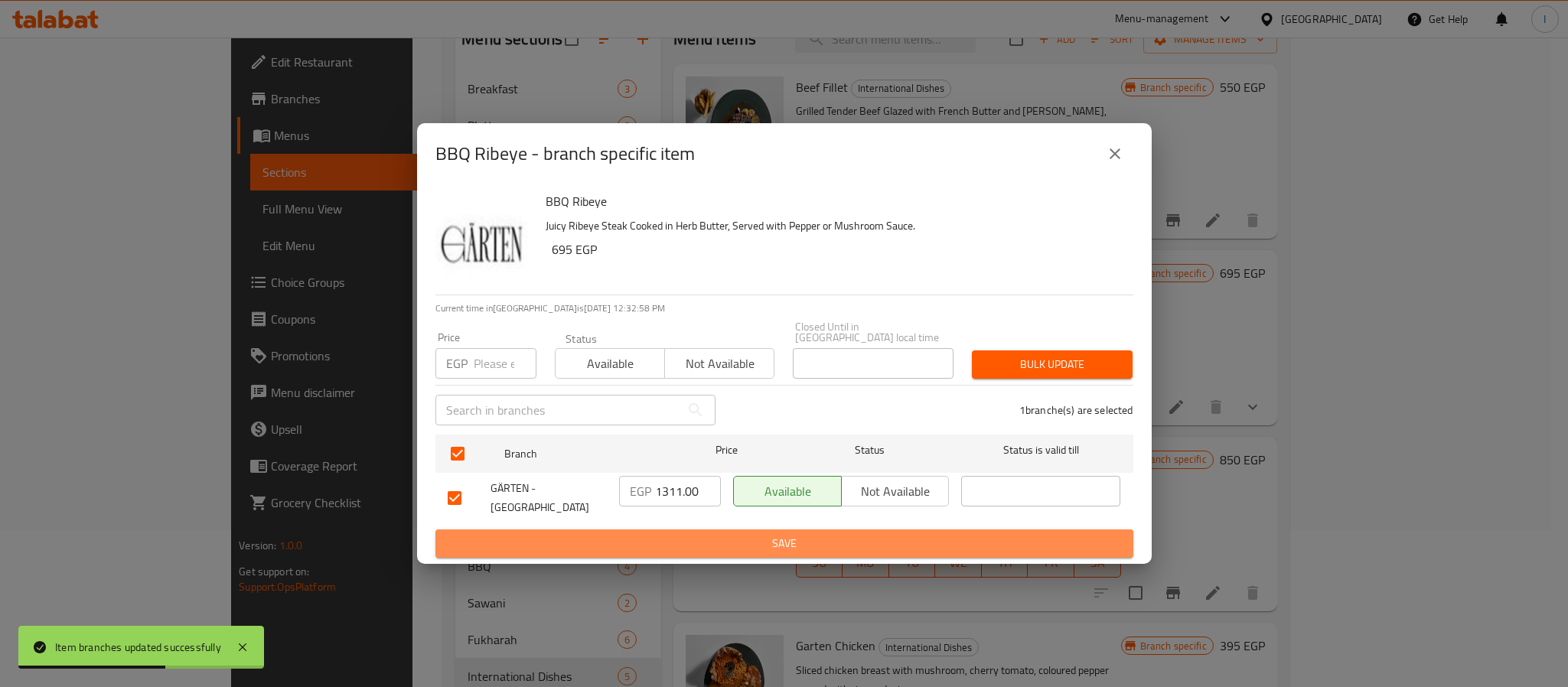
click at [684, 534] on span "Save" at bounding box center [784, 543] width 673 height 19
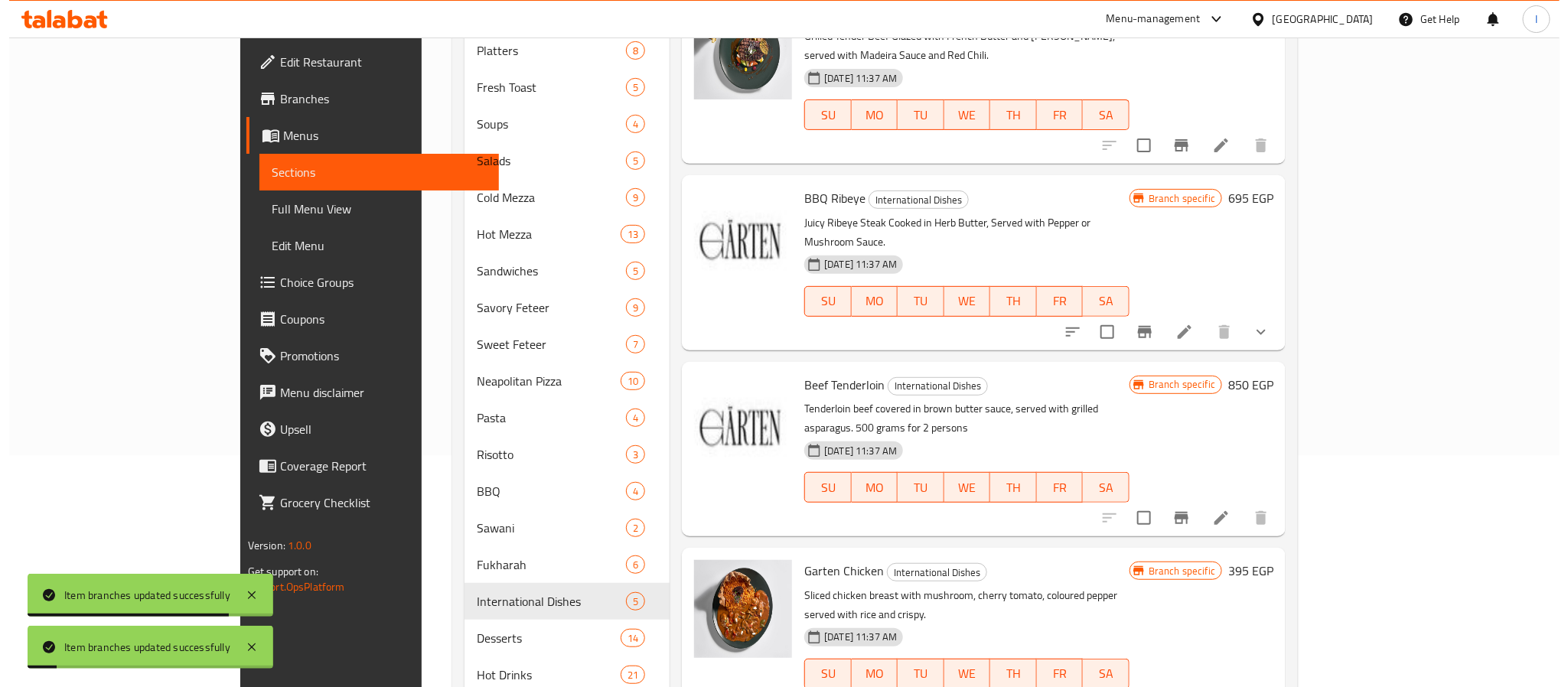
scroll to position [272, 0]
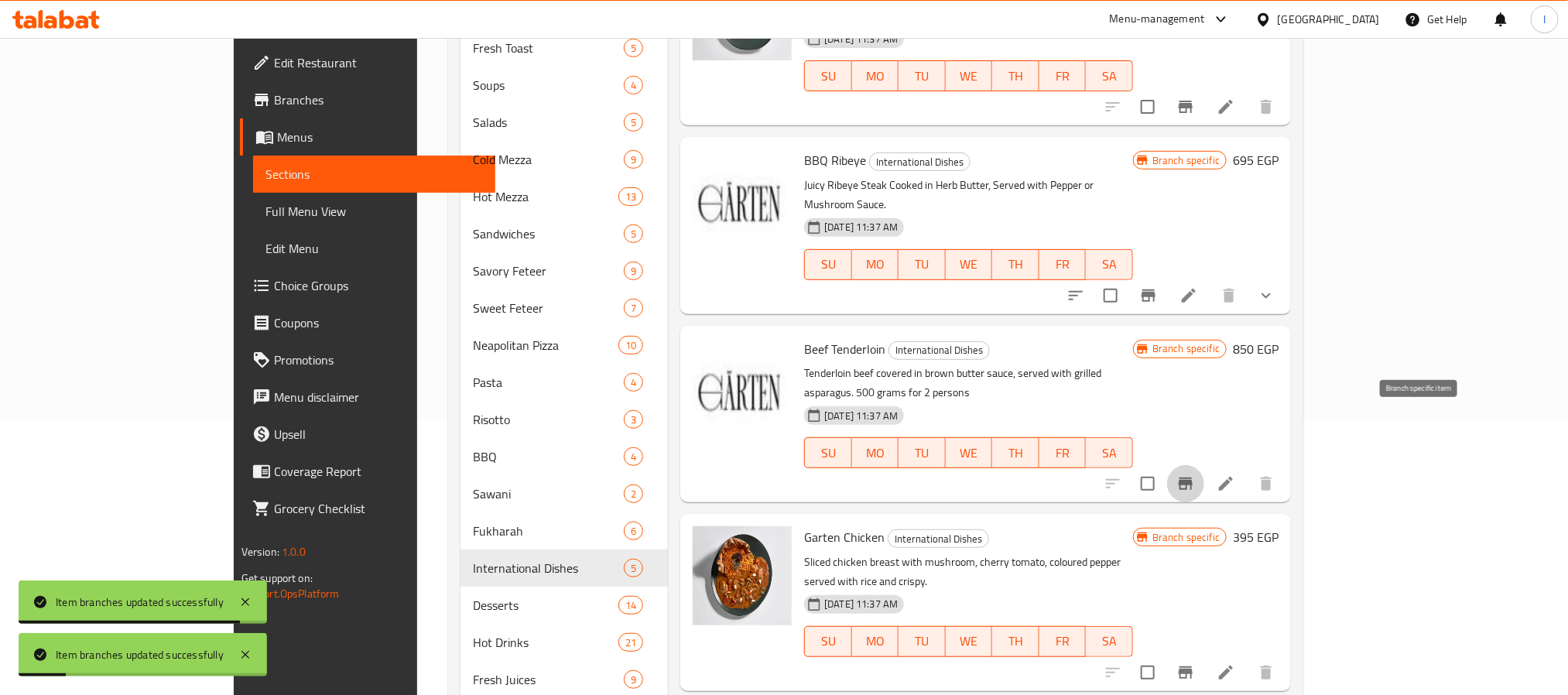
click at [1194, 474] on icon "Branch-specific-item" at bounding box center [1185, 483] width 18 height 18
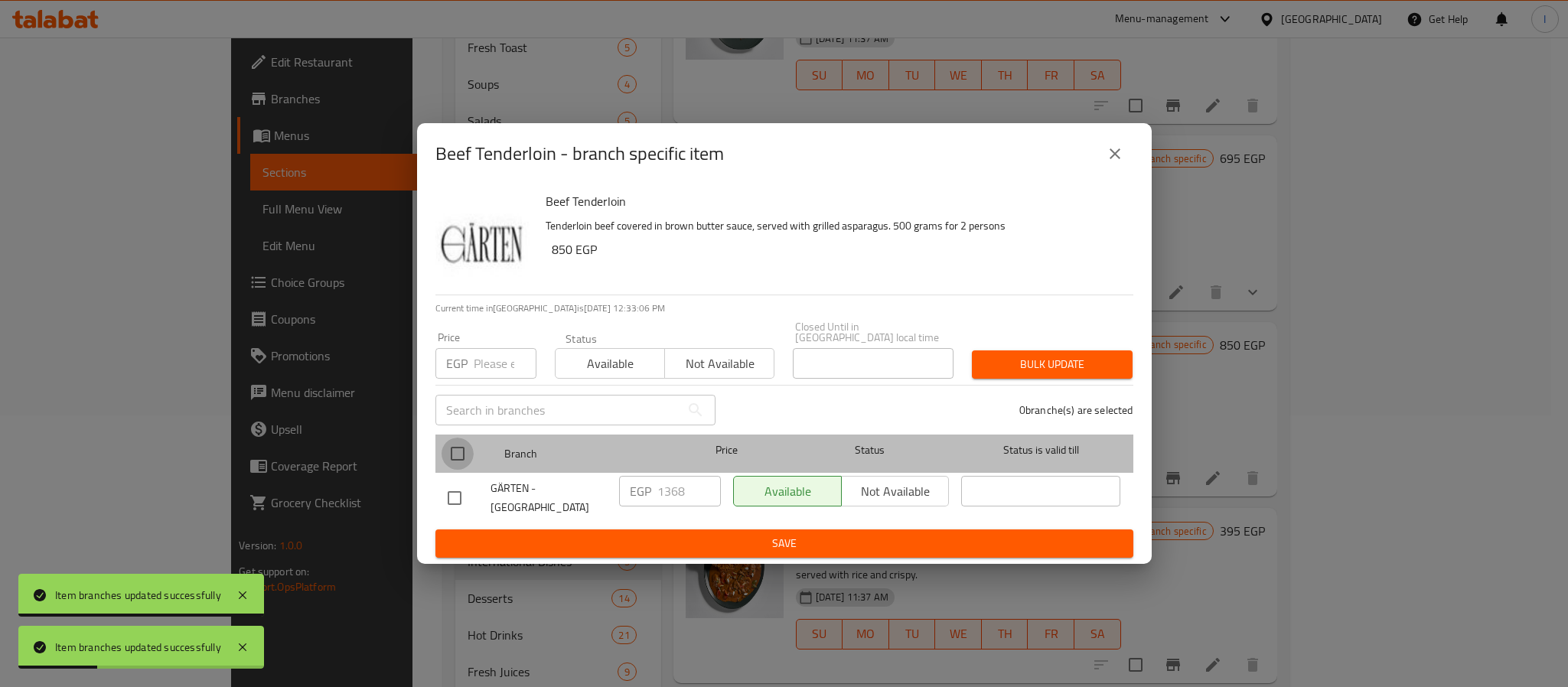
click at [446, 451] on input "checkbox" at bounding box center [458, 454] width 33 height 33
checkbox input "true"
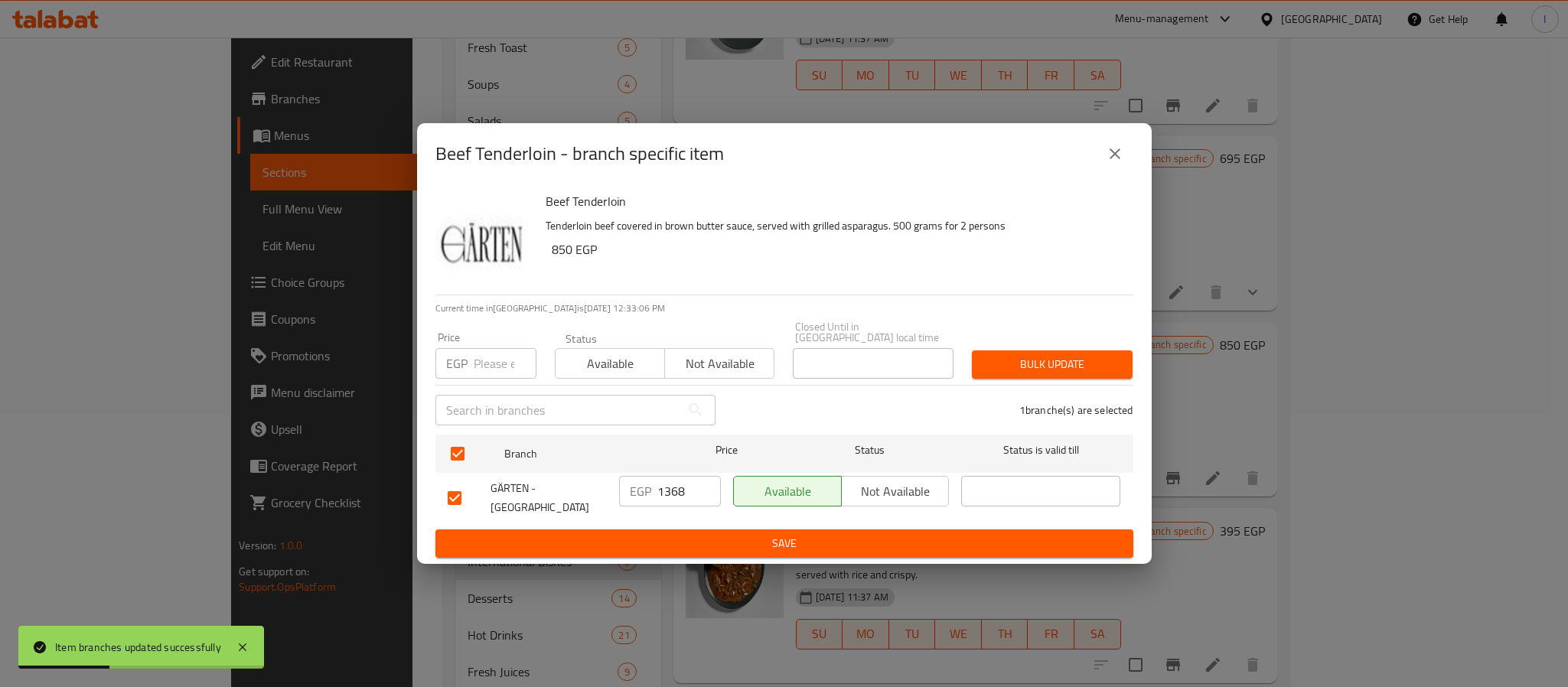
click at [668, 492] on input "1368" at bounding box center [689, 491] width 63 height 31
paste input "425.00"
type input "1425.00"
click at [701, 535] on span "Save" at bounding box center [784, 543] width 673 height 19
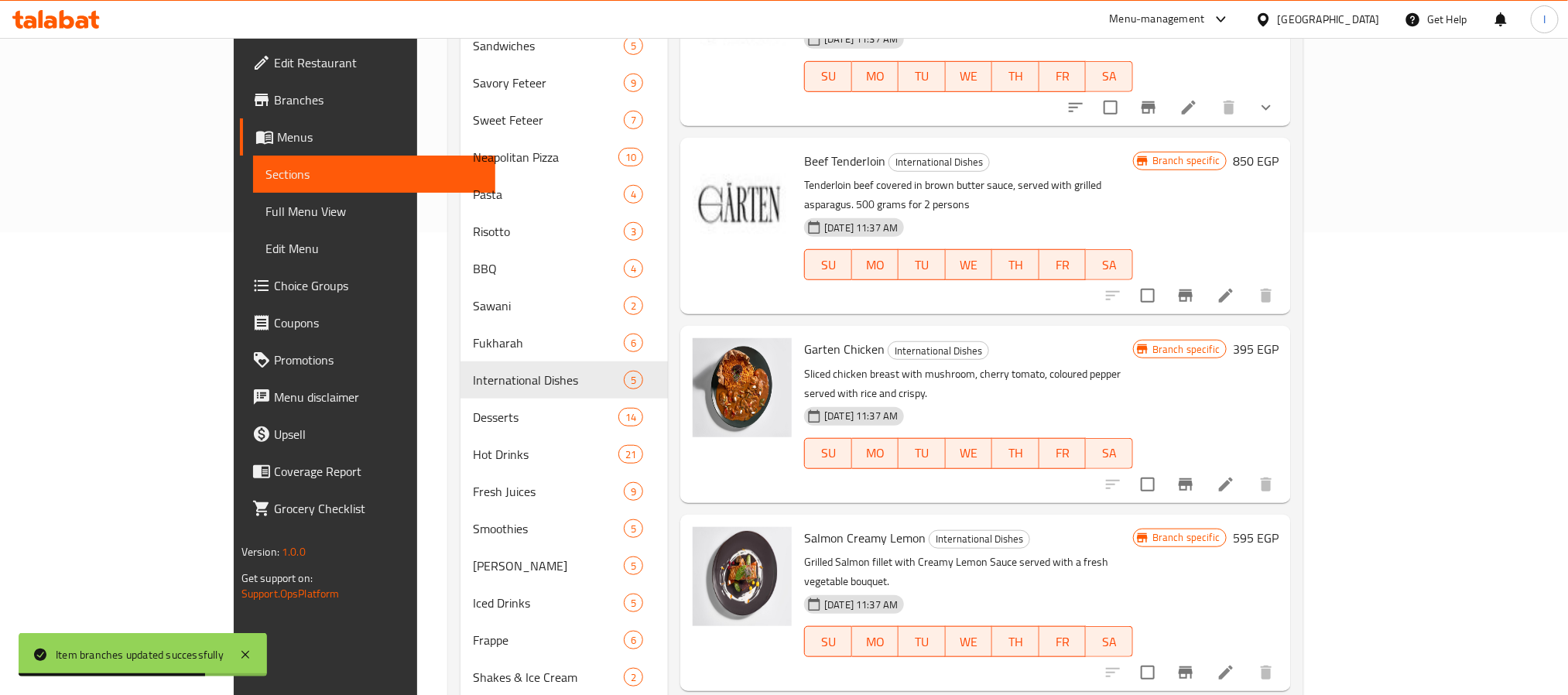
scroll to position [465, 0]
click at [1194, 473] on icon "Branch-specific-item" at bounding box center [1185, 482] width 18 height 18
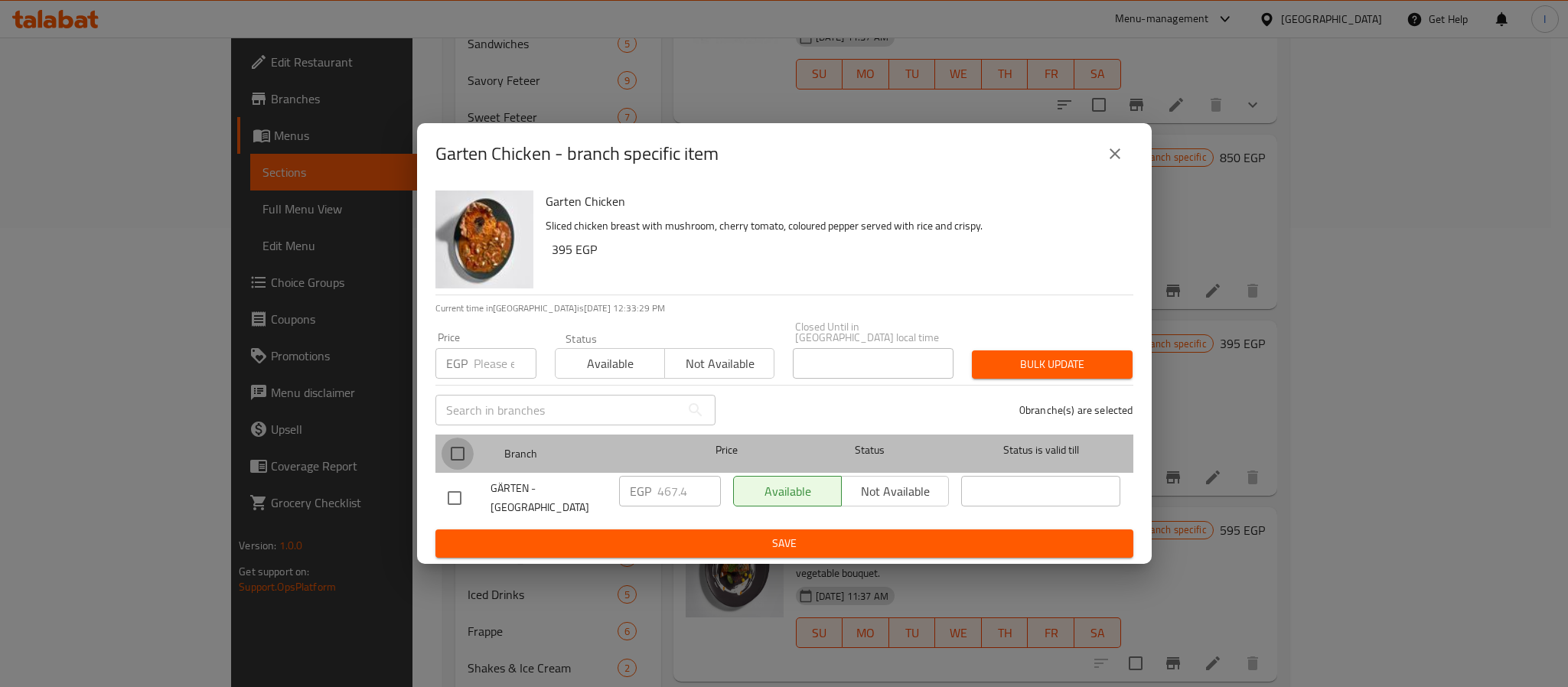
click at [463, 439] on input "checkbox" at bounding box center [458, 454] width 33 height 33
checkbox input "true"
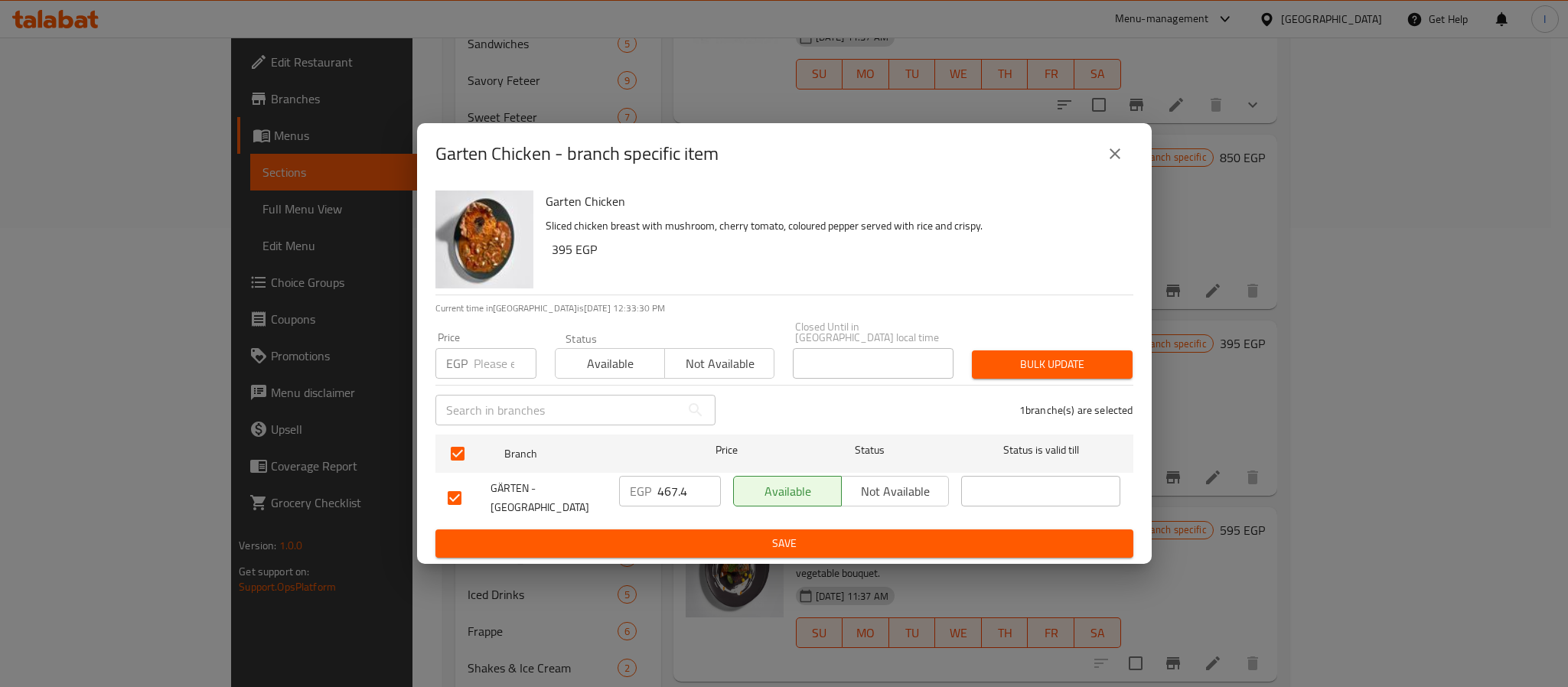
click at [671, 485] on input "467.4" at bounding box center [689, 491] width 63 height 31
paste input "524.40"
type input "524.40"
click at [693, 534] on span "Save" at bounding box center [784, 543] width 673 height 19
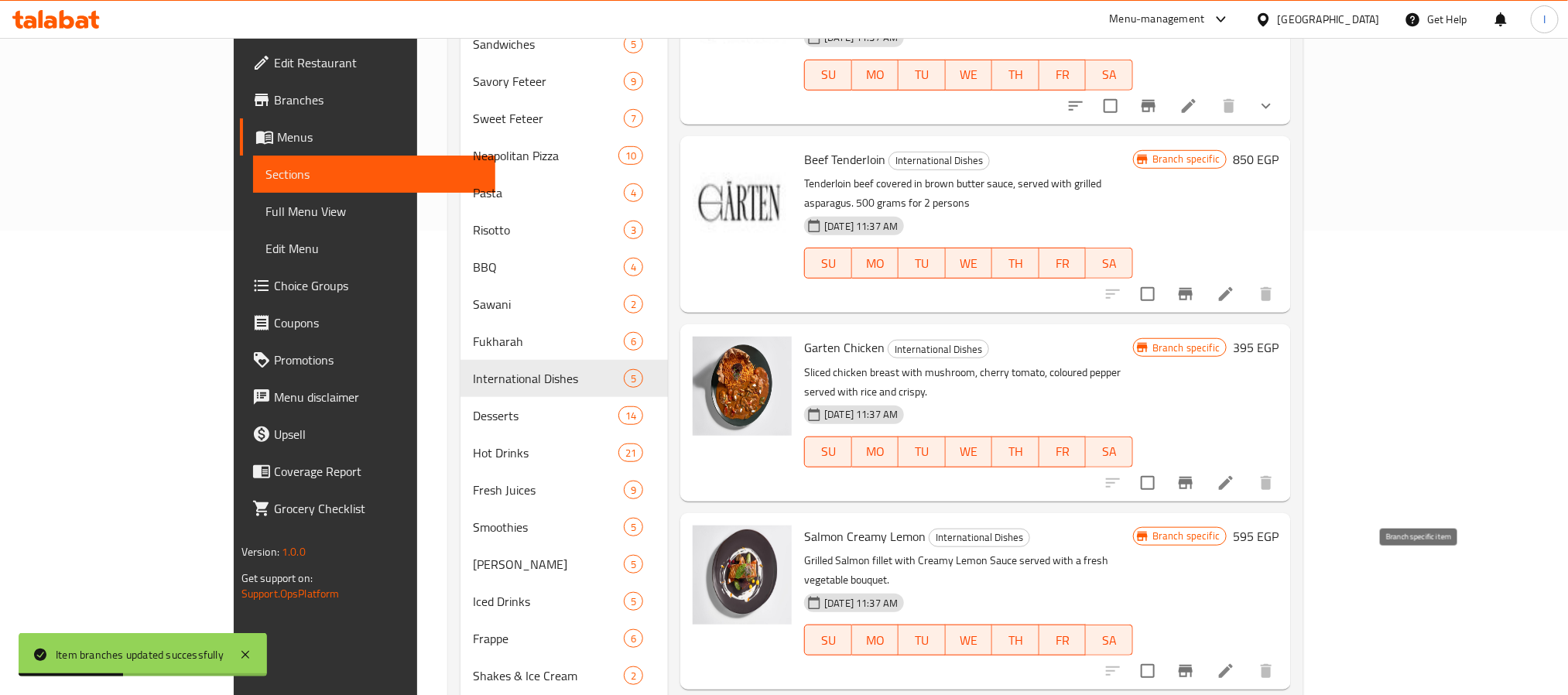
click at [1204, 652] on button "Branch-specific-item" at bounding box center [1186, 671] width 37 height 37
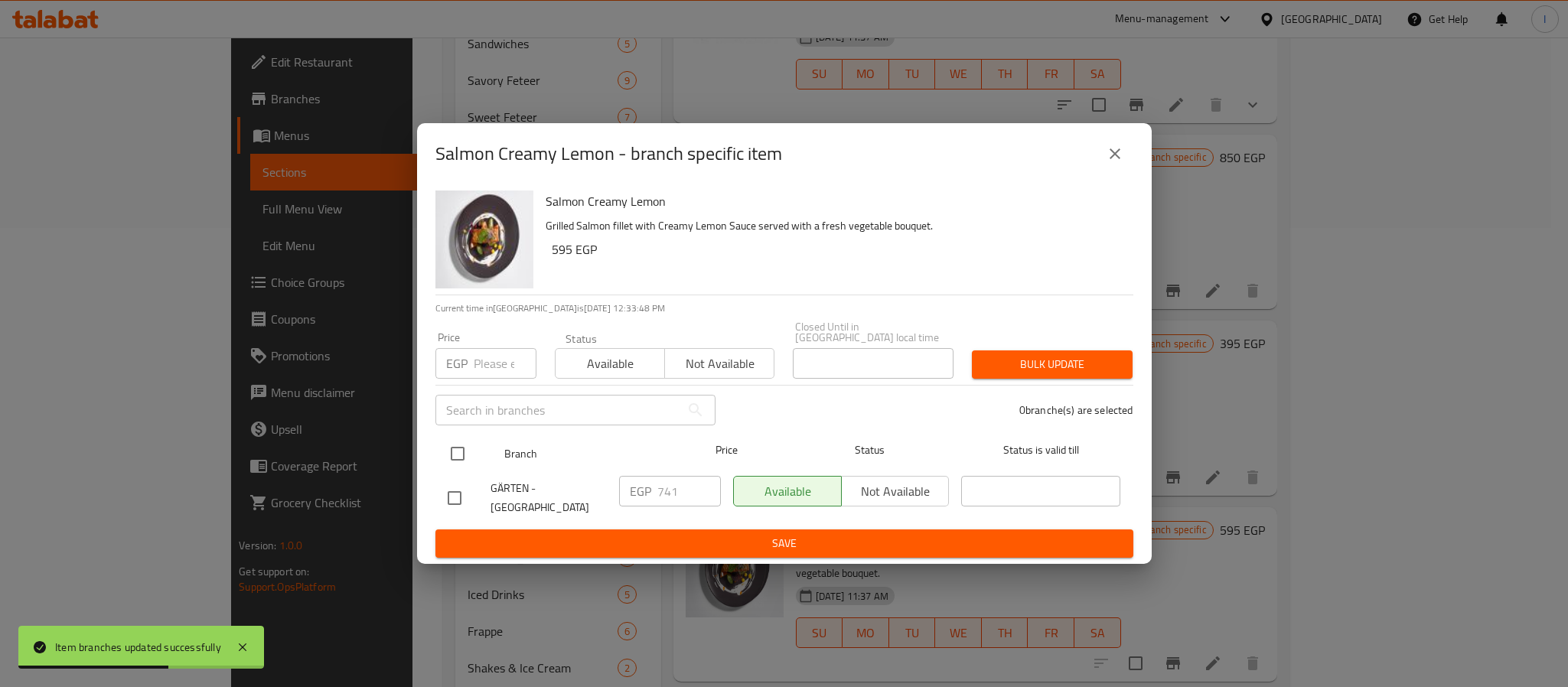
drag, startPoint x: 456, startPoint y: 444, endPoint x: 643, endPoint y: 501, distance: 195.5
click at [457, 444] on input "checkbox" at bounding box center [458, 454] width 33 height 33
checkbox input "true"
click at [680, 482] on input "741" at bounding box center [689, 491] width 63 height 31
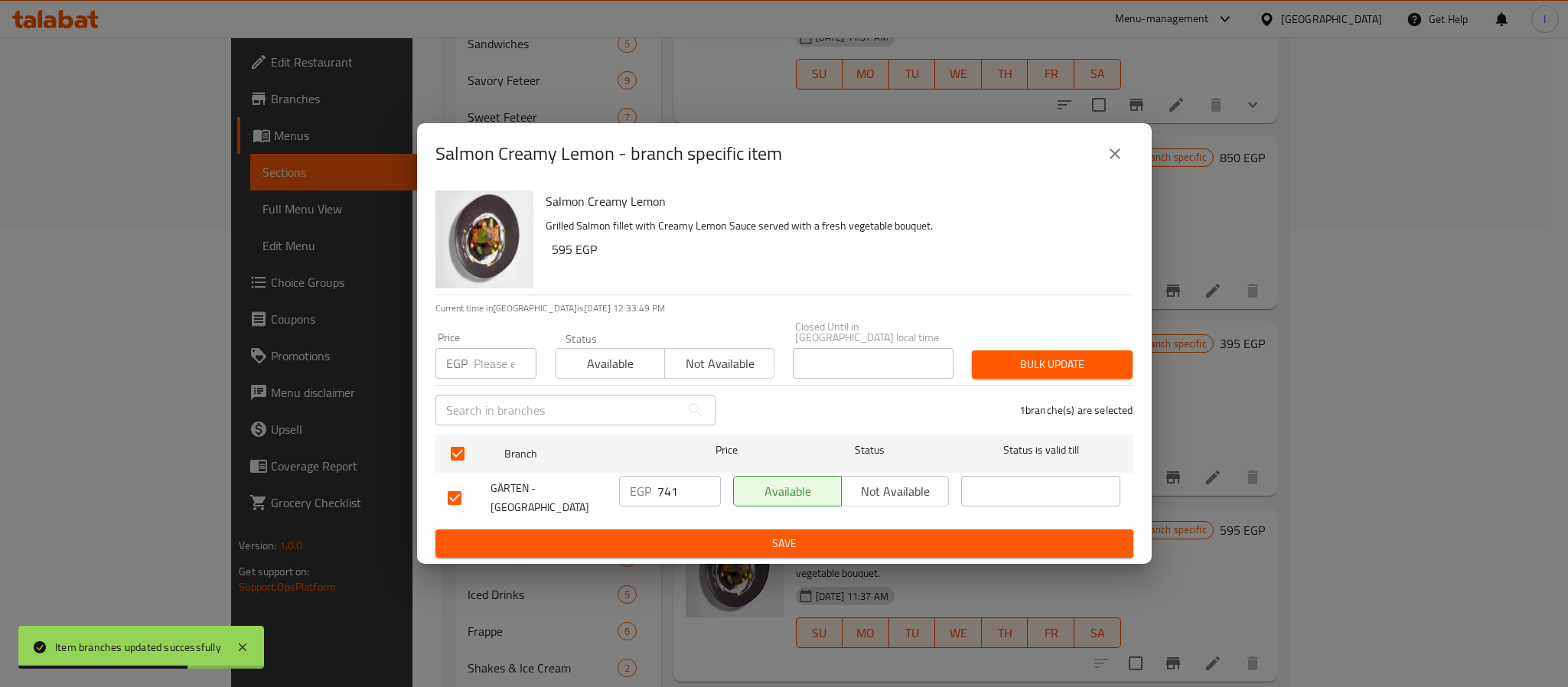
paste input ".00"
type input "741.00"
click at [687, 543] on span "Save" at bounding box center [784, 543] width 673 height 19
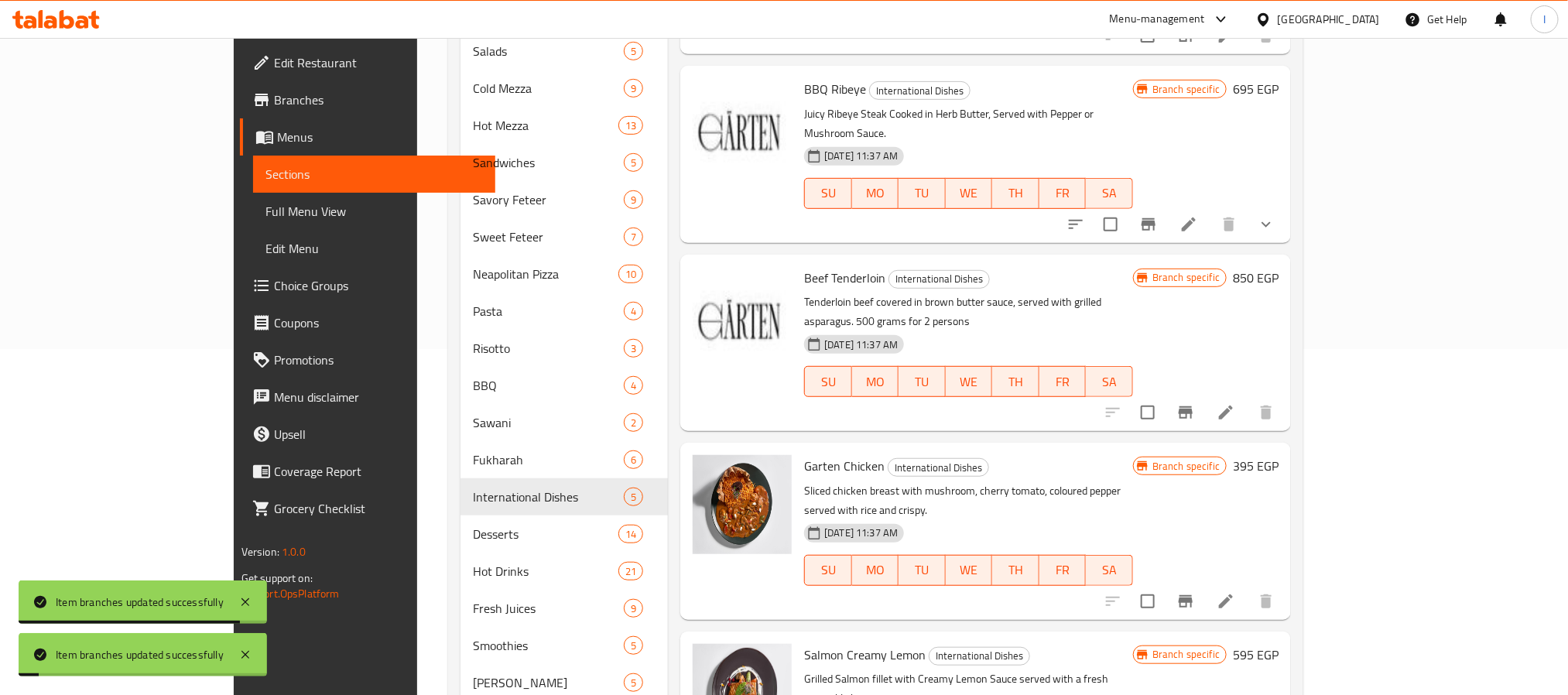
scroll to position [232, 0]
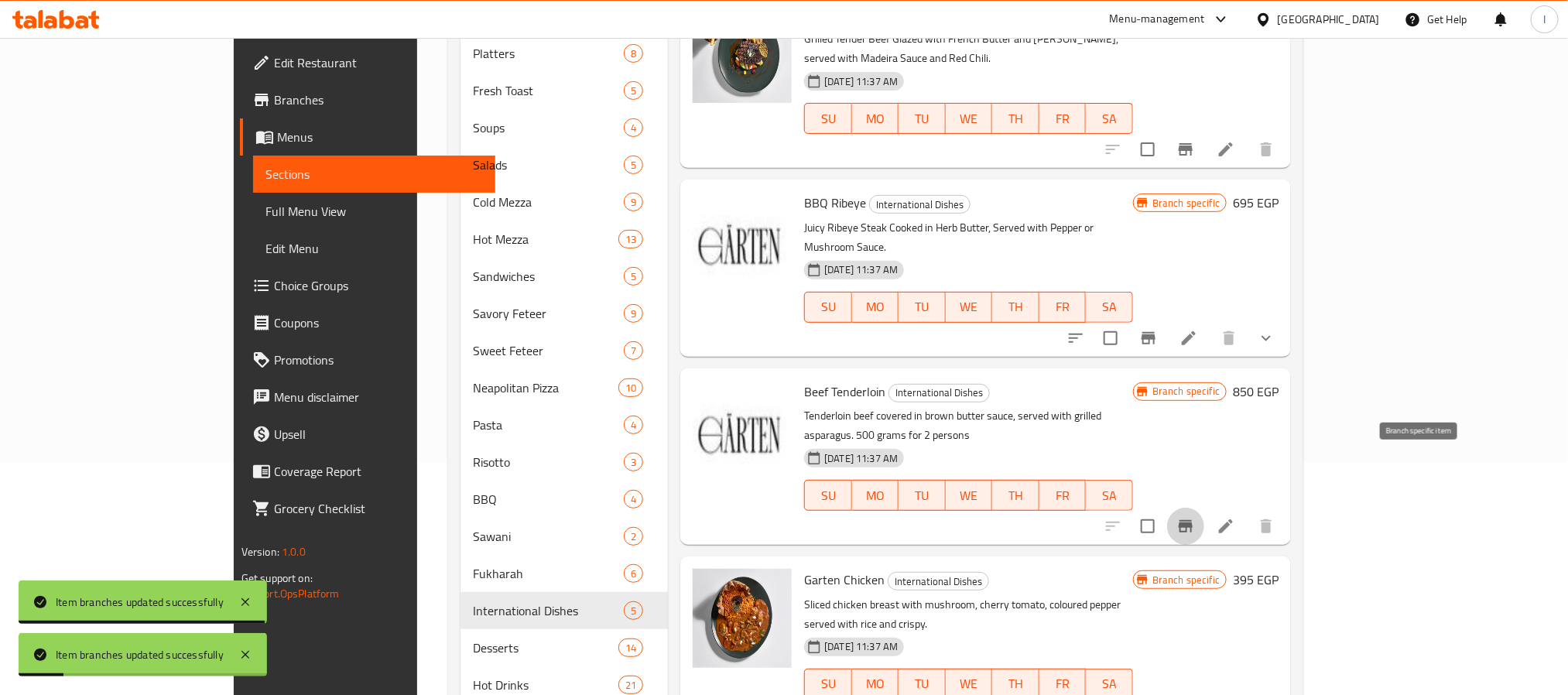
click at [1192, 520] on icon "Branch-specific-item" at bounding box center [1186, 526] width 14 height 13
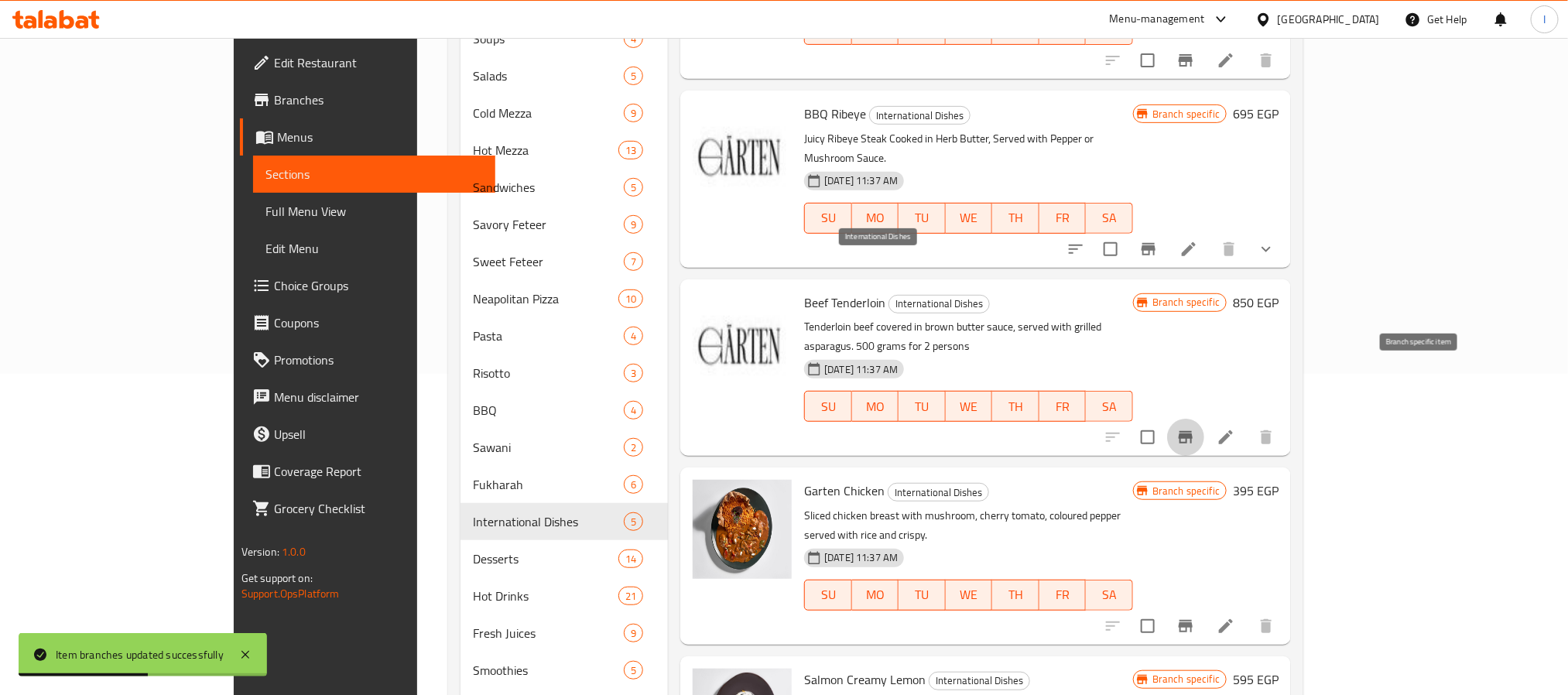
scroll to position [348, 0]
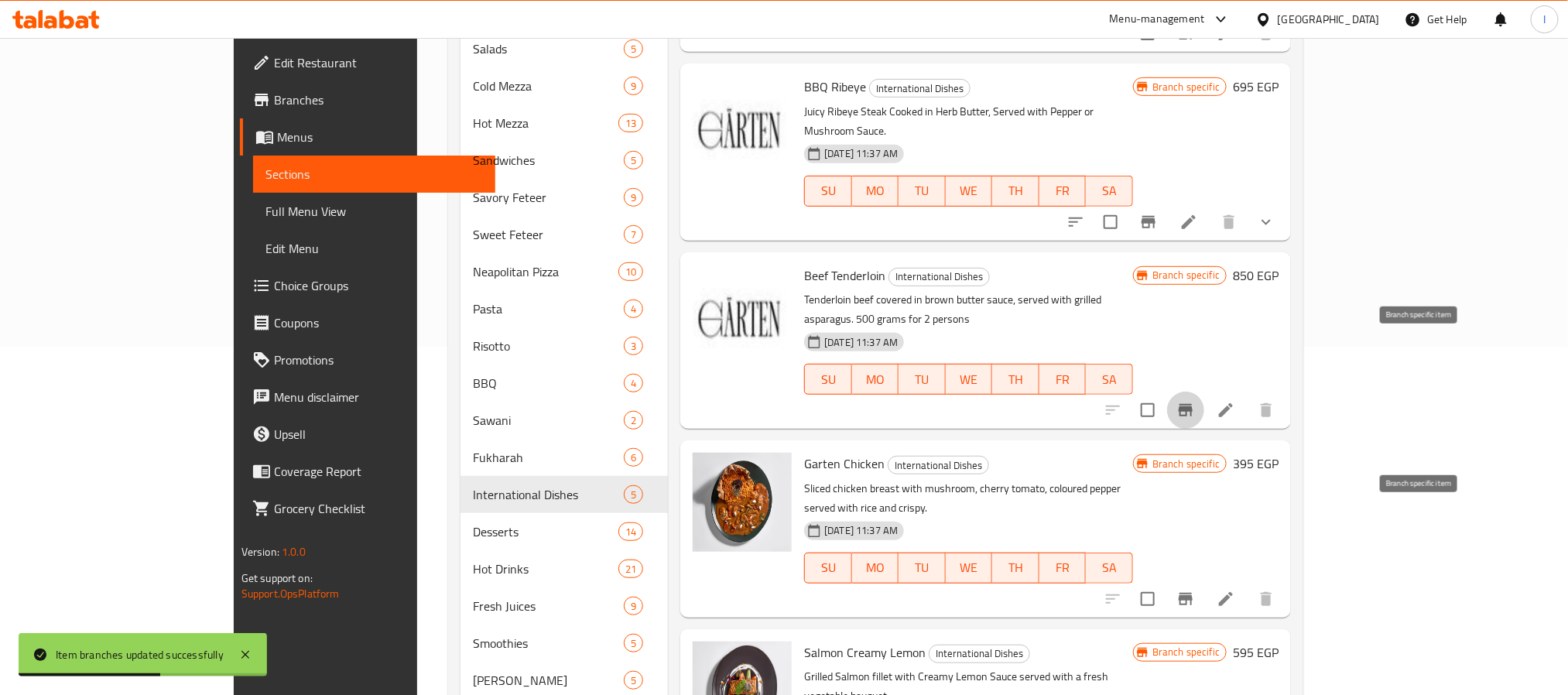
click at [1204, 581] on button "Branch-specific-item" at bounding box center [1186, 599] width 37 height 37
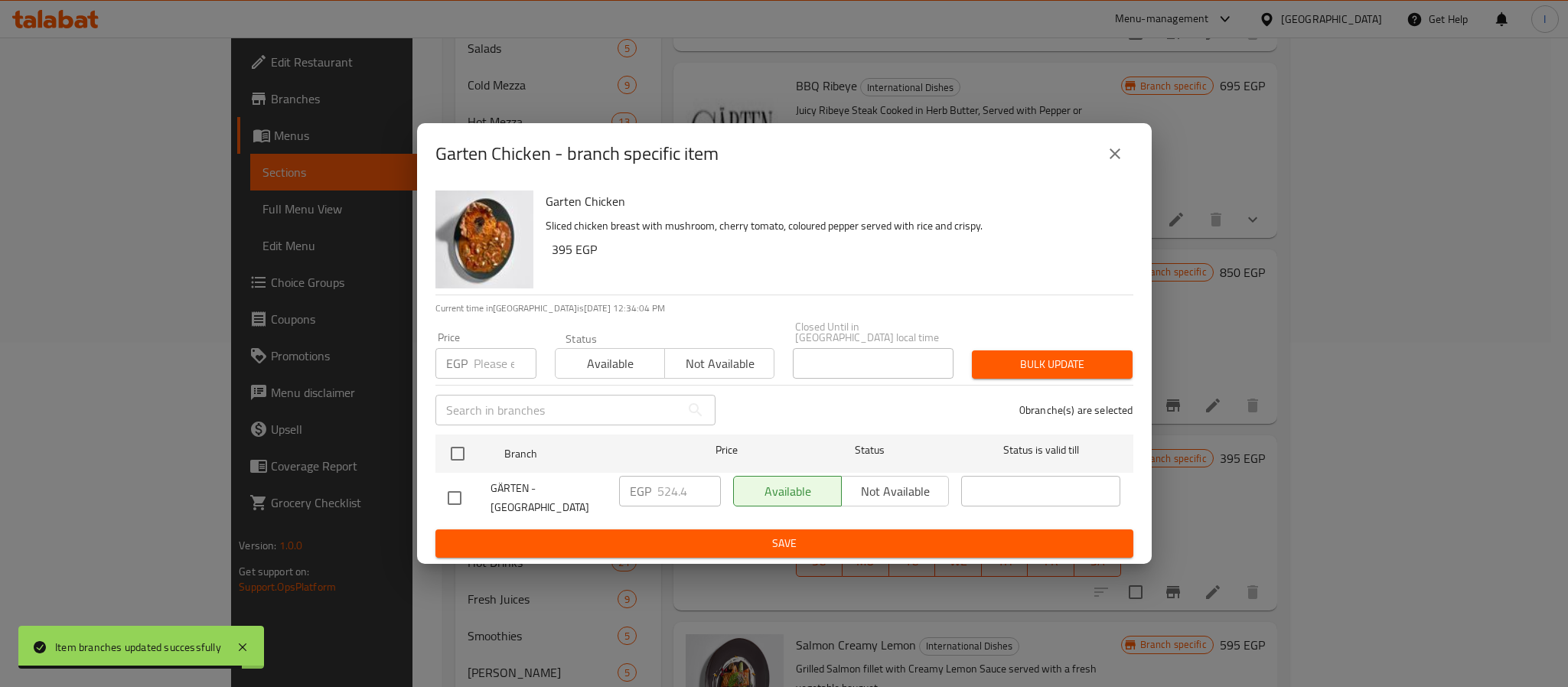
click at [1112, 163] on icon "close" at bounding box center [1114, 153] width 18 height 18
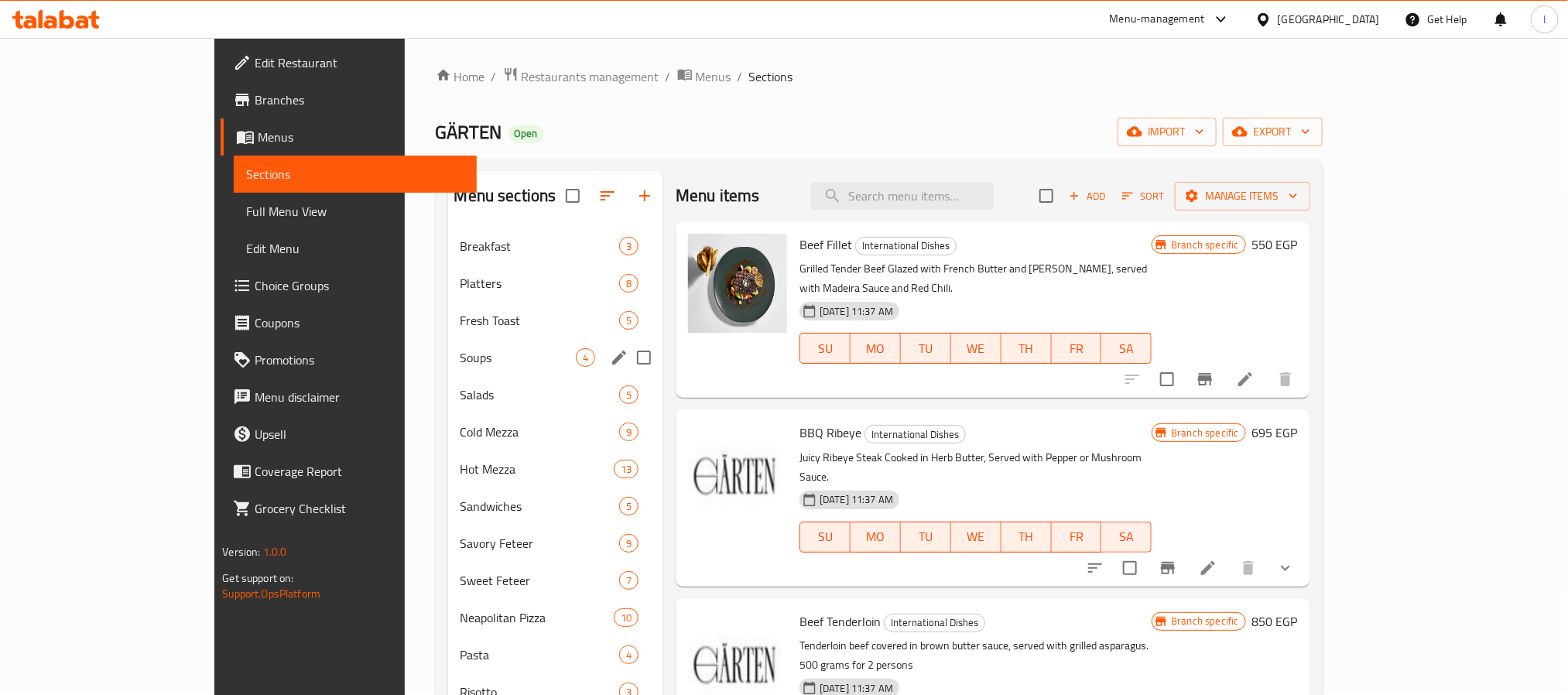
scroll to position [0, 0]
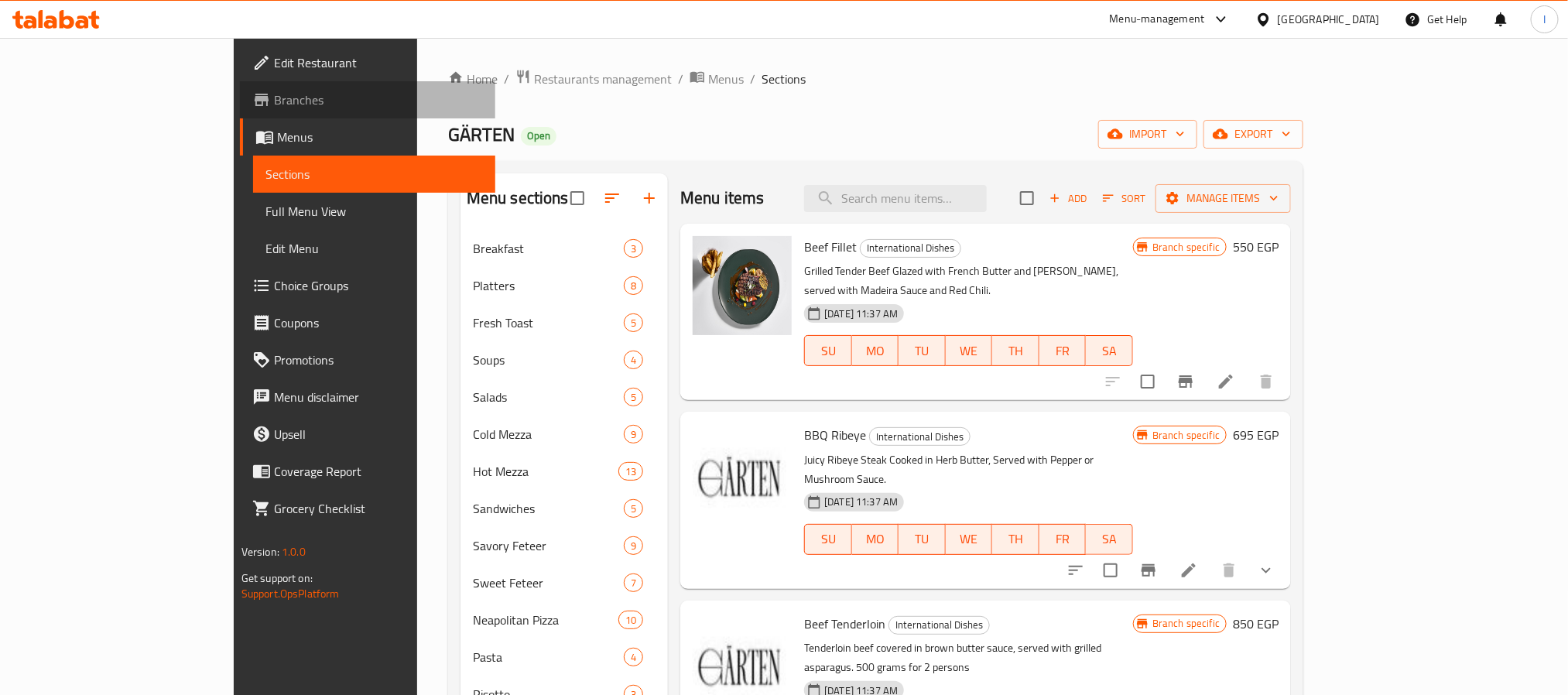
click at [274, 103] on span "Branches" at bounding box center [378, 100] width 209 height 18
